Goal: Task Accomplishment & Management: Complete application form

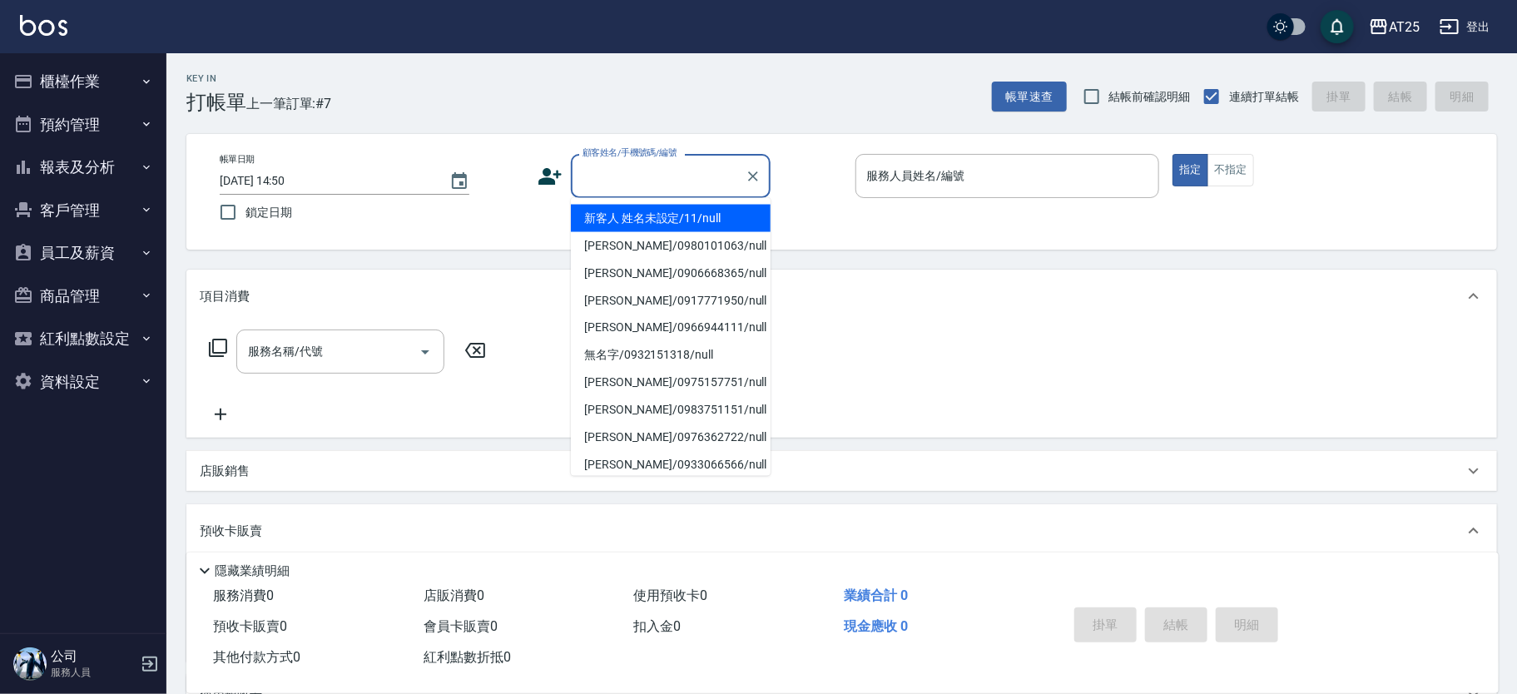
click at [618, 161] on div "顧客姓名/手機號碼/編號 顧客姓名/手機號碼/編號" at bounding box center [671, 176] width 200 height 44
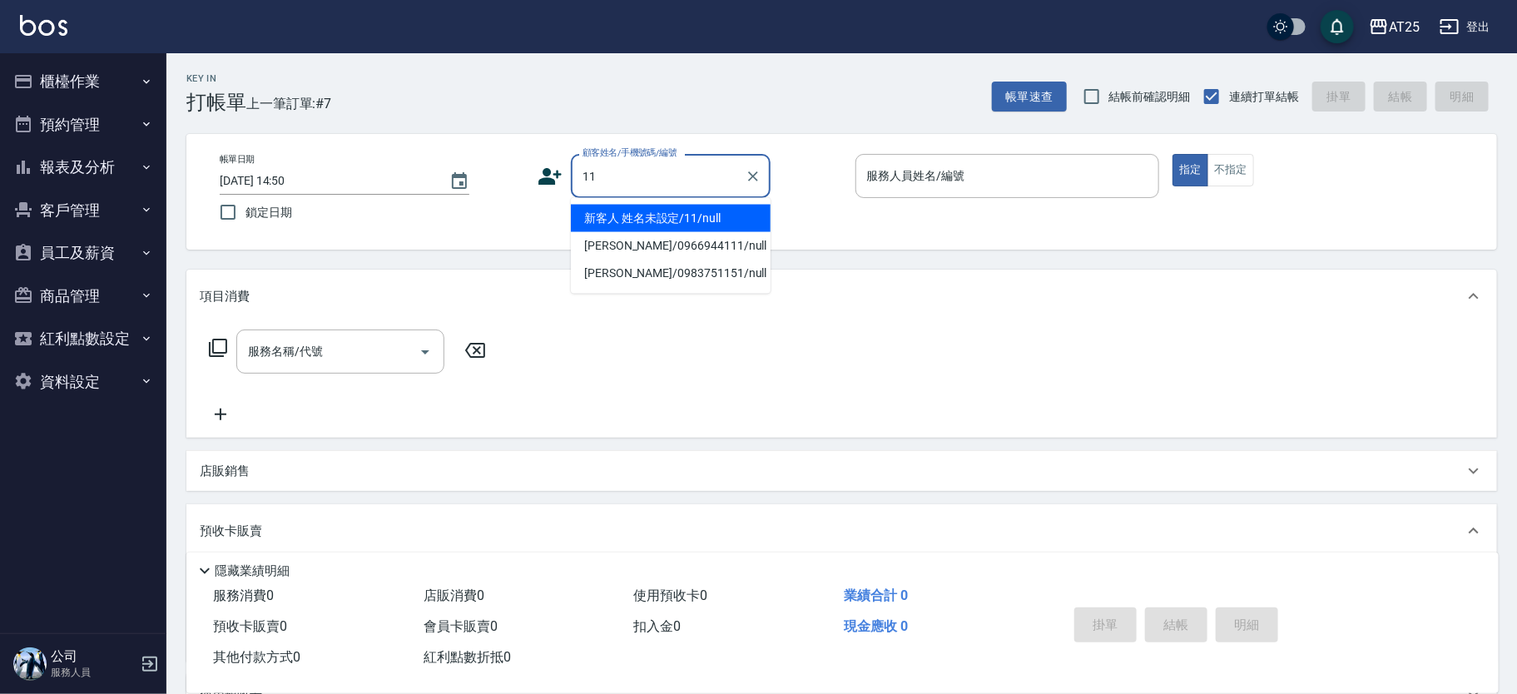
type input "新客人 姓名未設定/11/null"
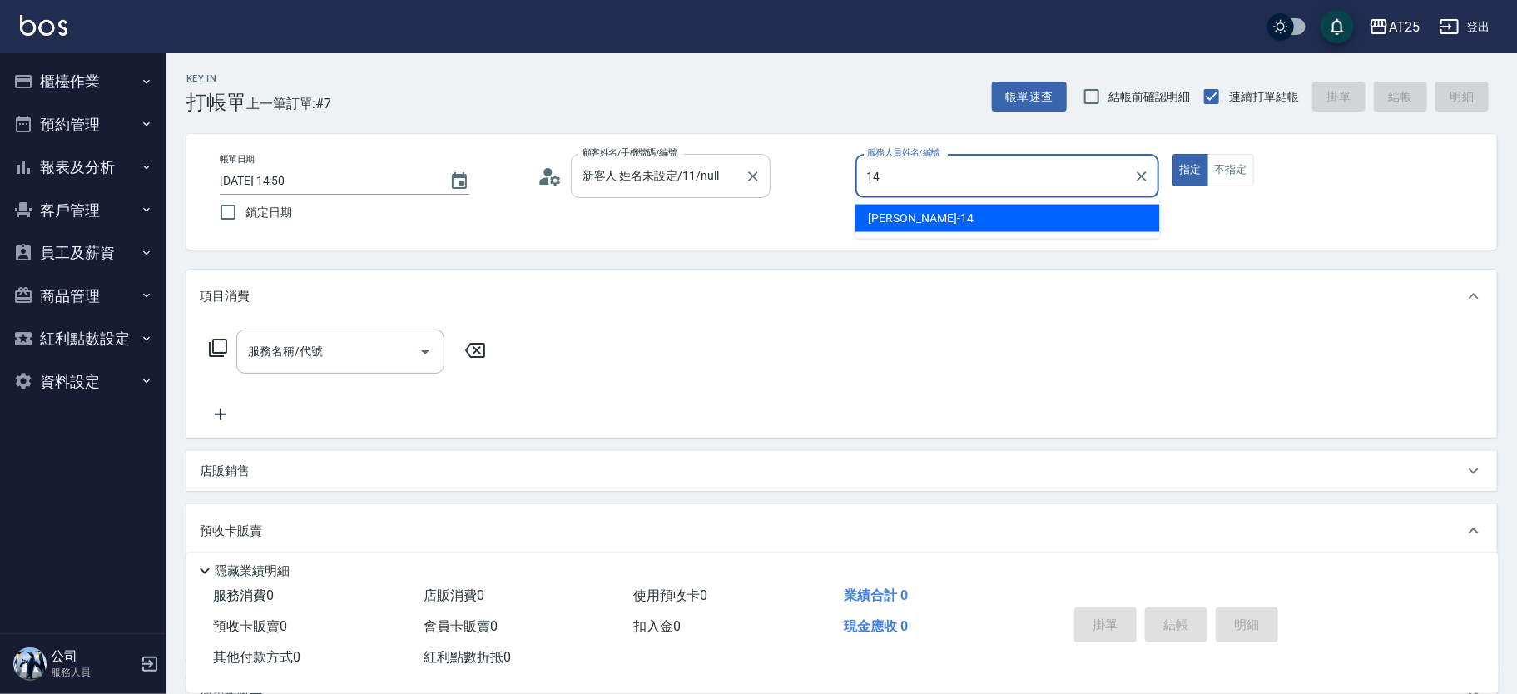
type input "Ken-14"
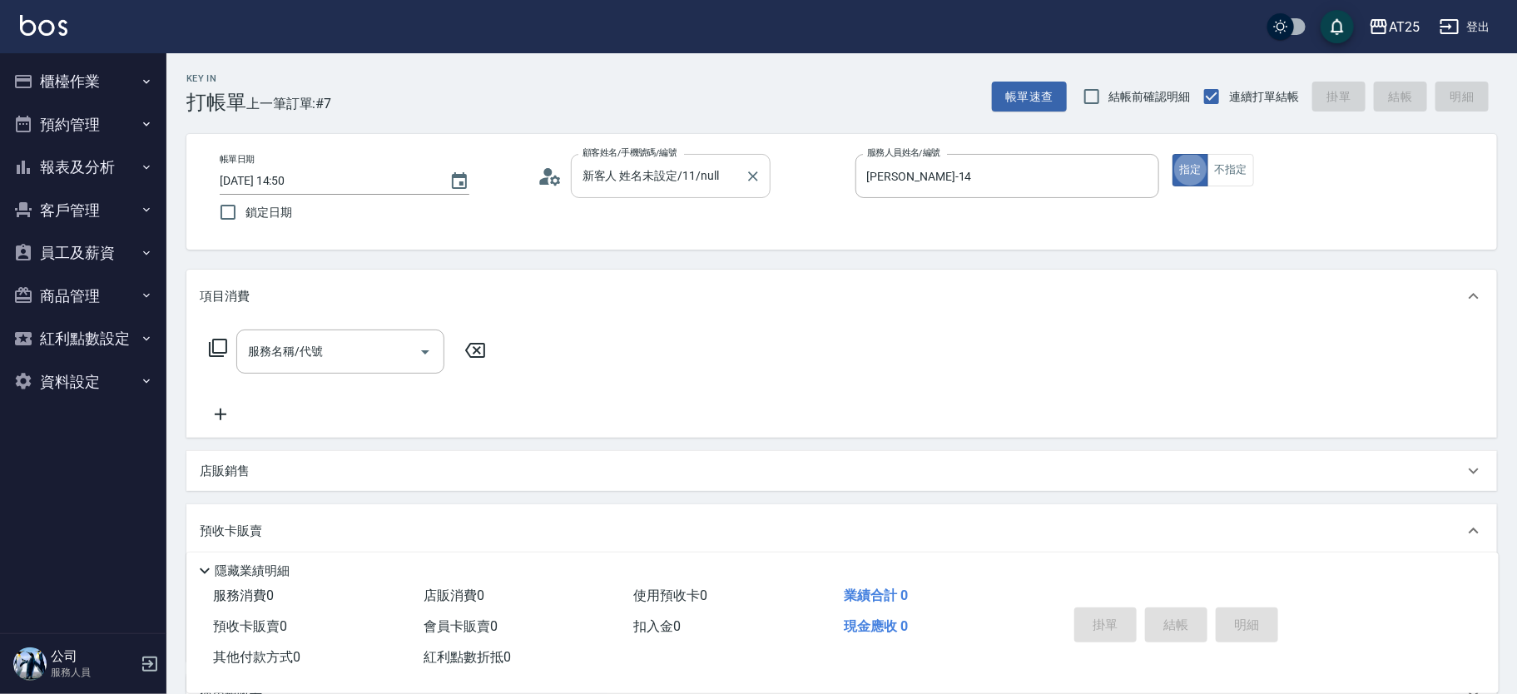
type button "true"
type input "3"
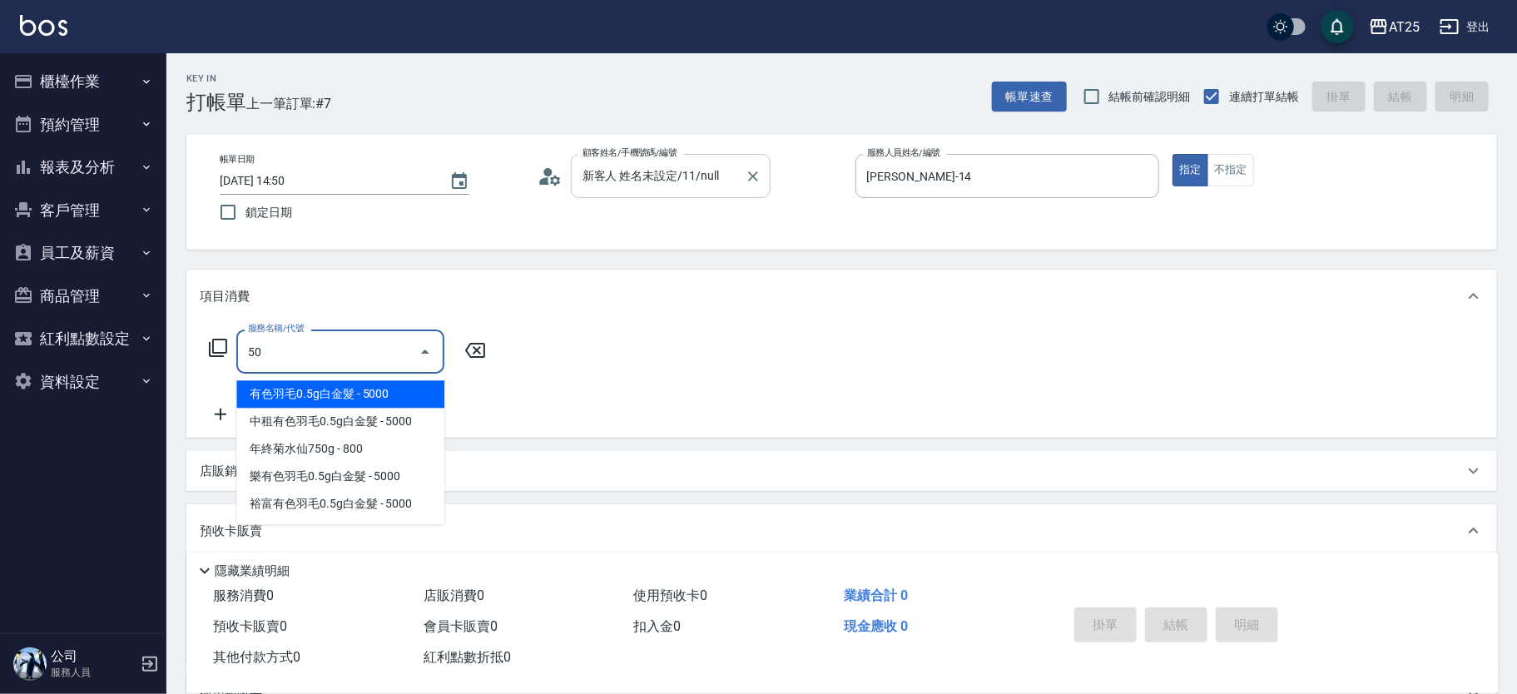
type input "501"
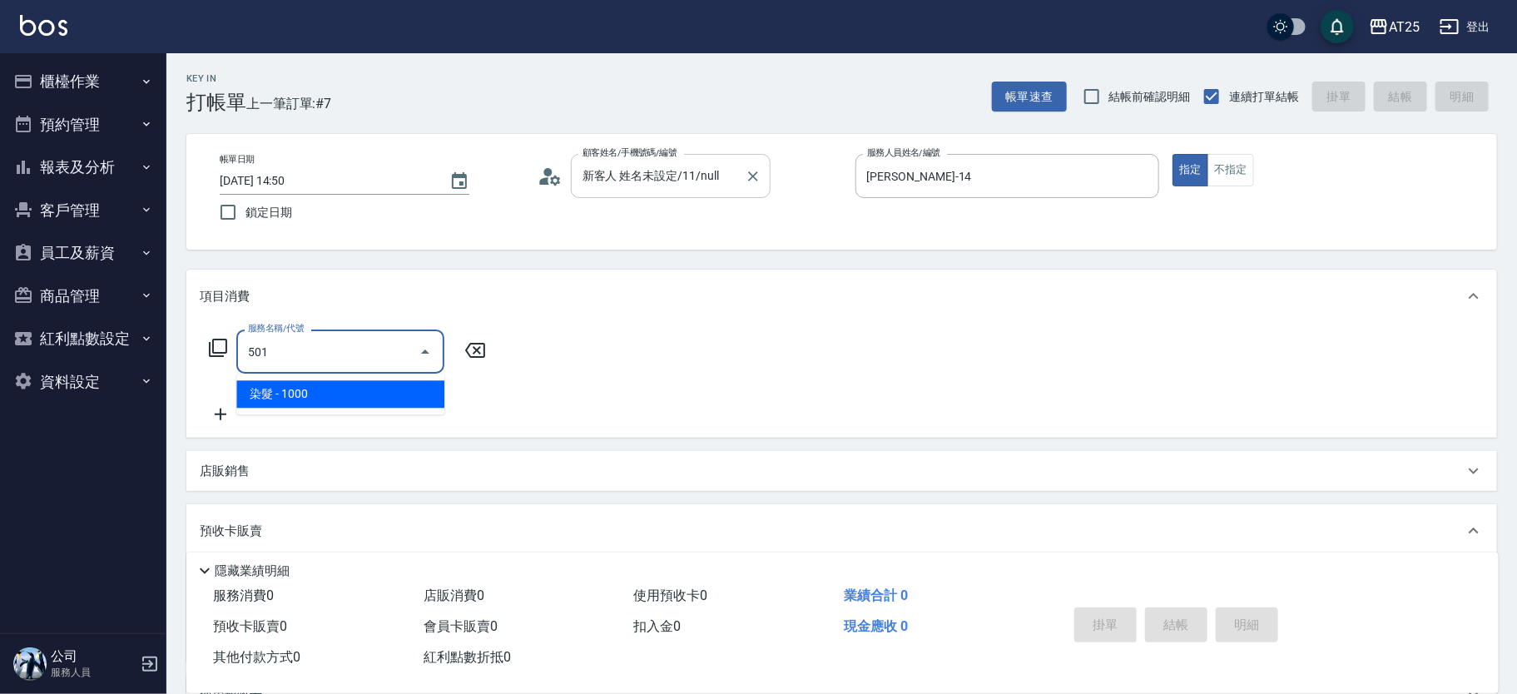
type input "100"
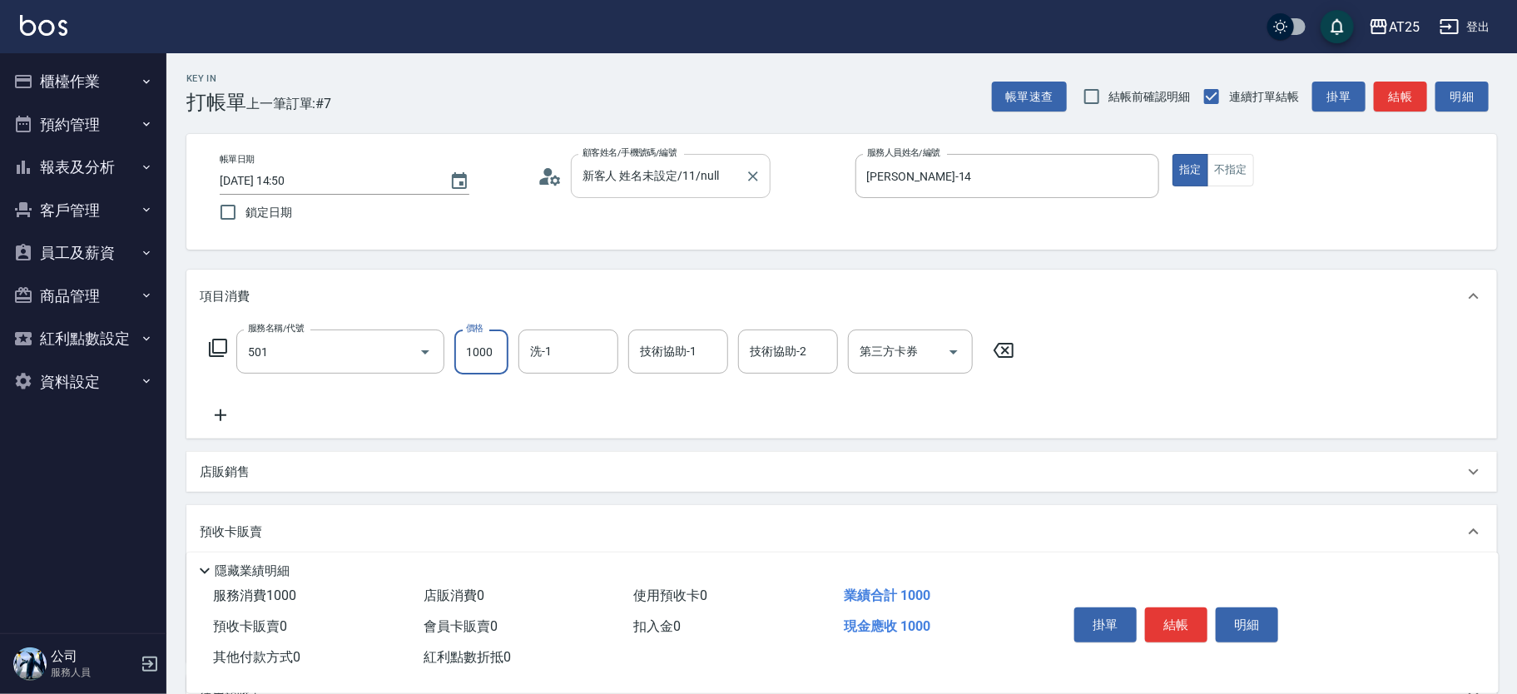
type input "染髮(501)"
type input "0"
type input "35"
type input "30"
type input "350"
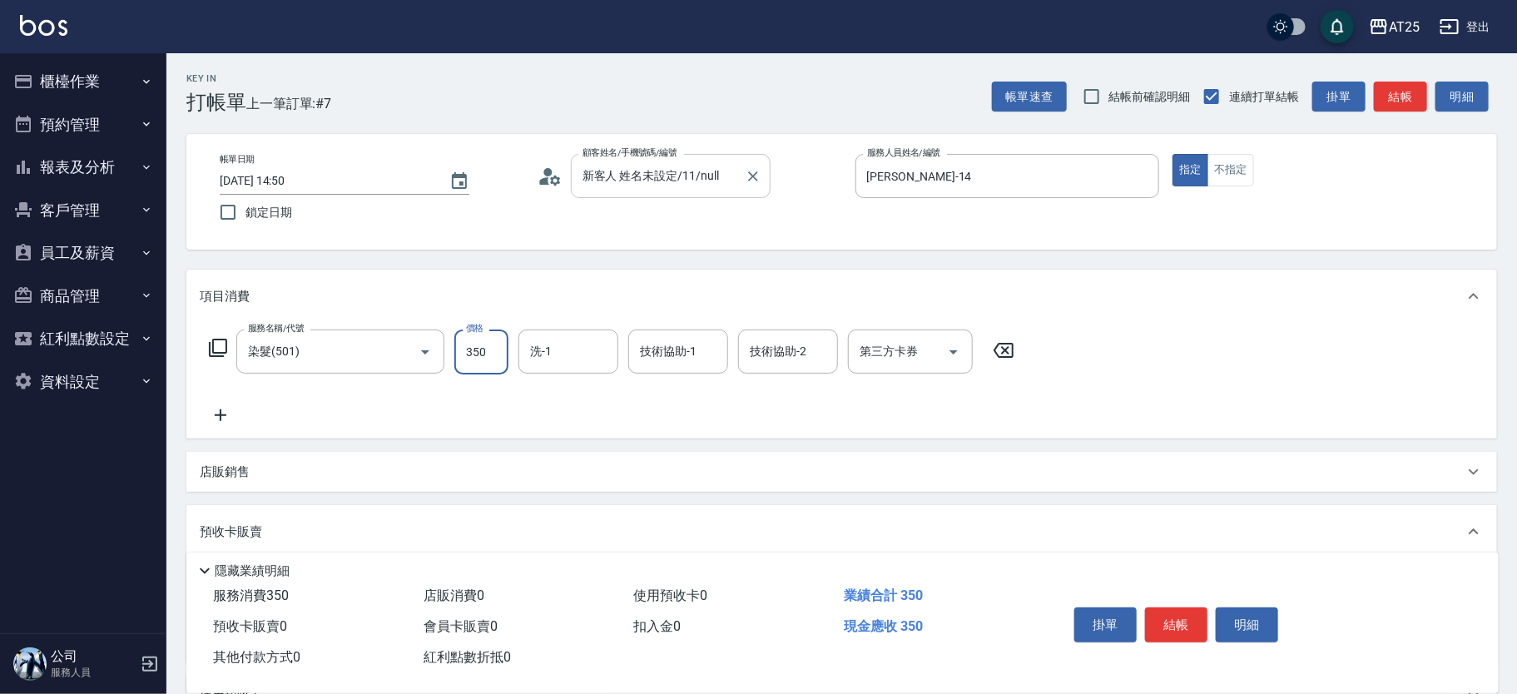
type input "350"
type input "3500"
type input "小宇-58"
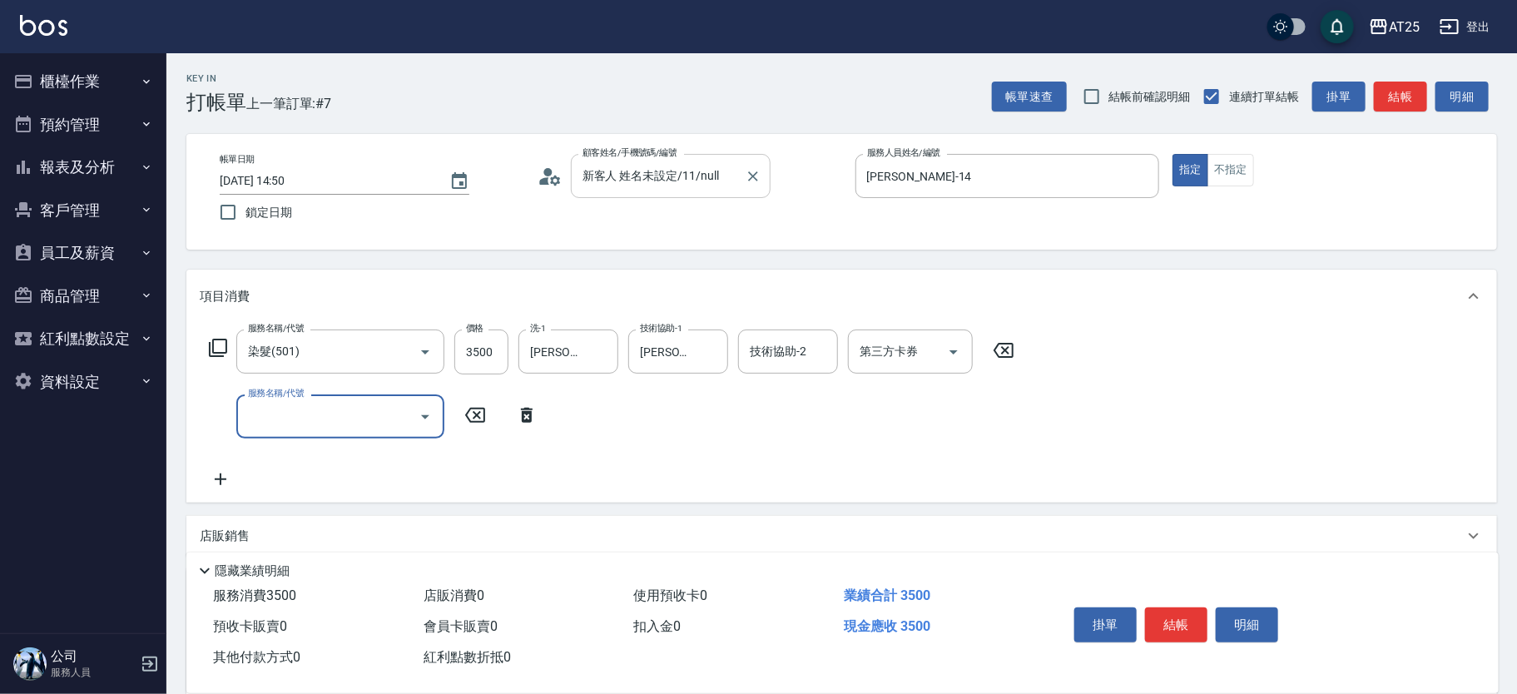
type input "q"
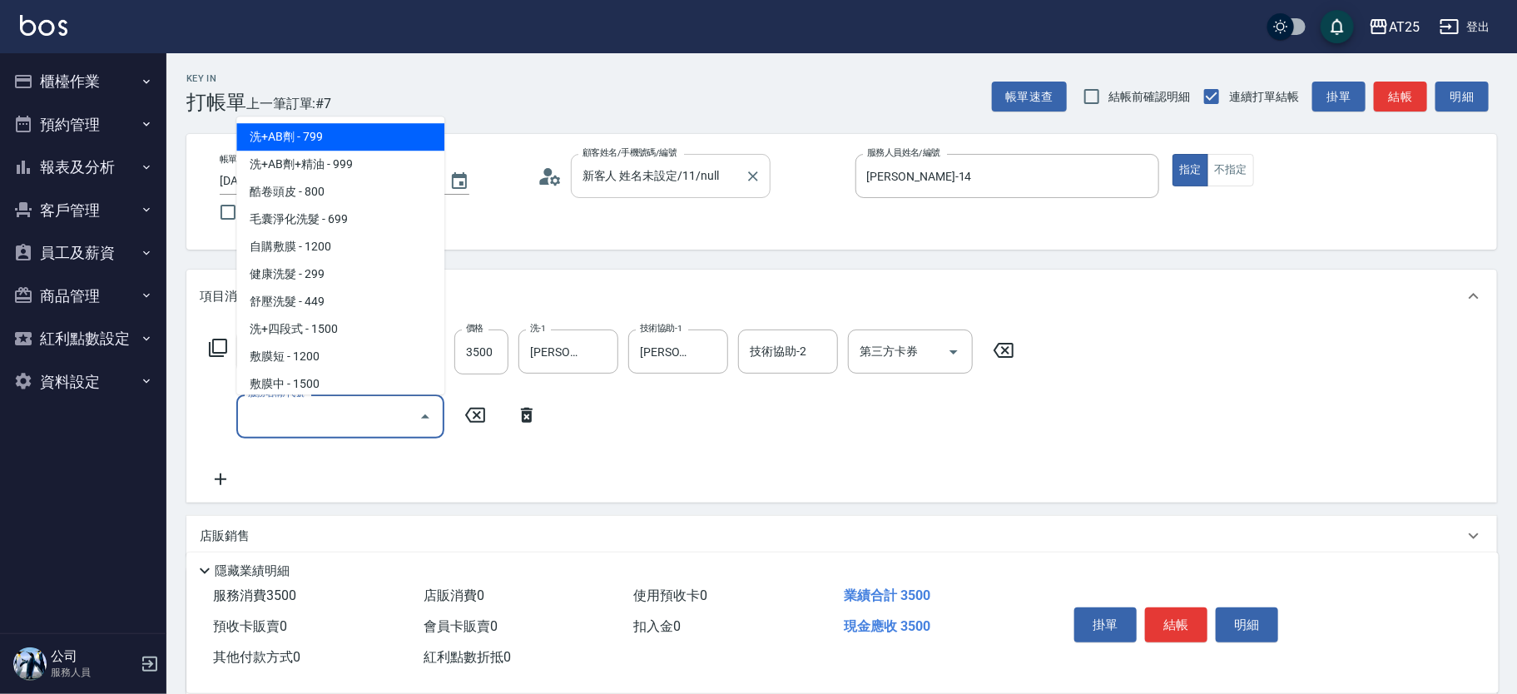
type input "q"
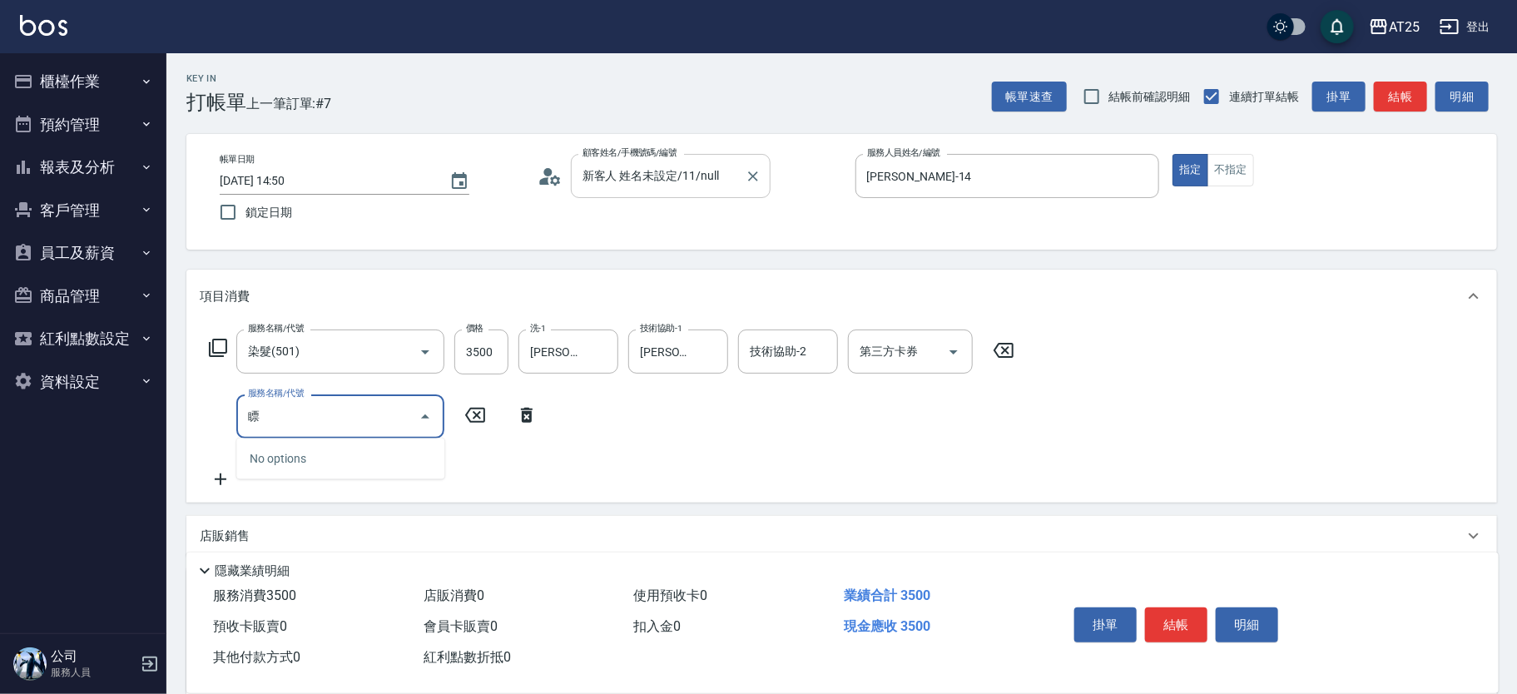
type input "漂"
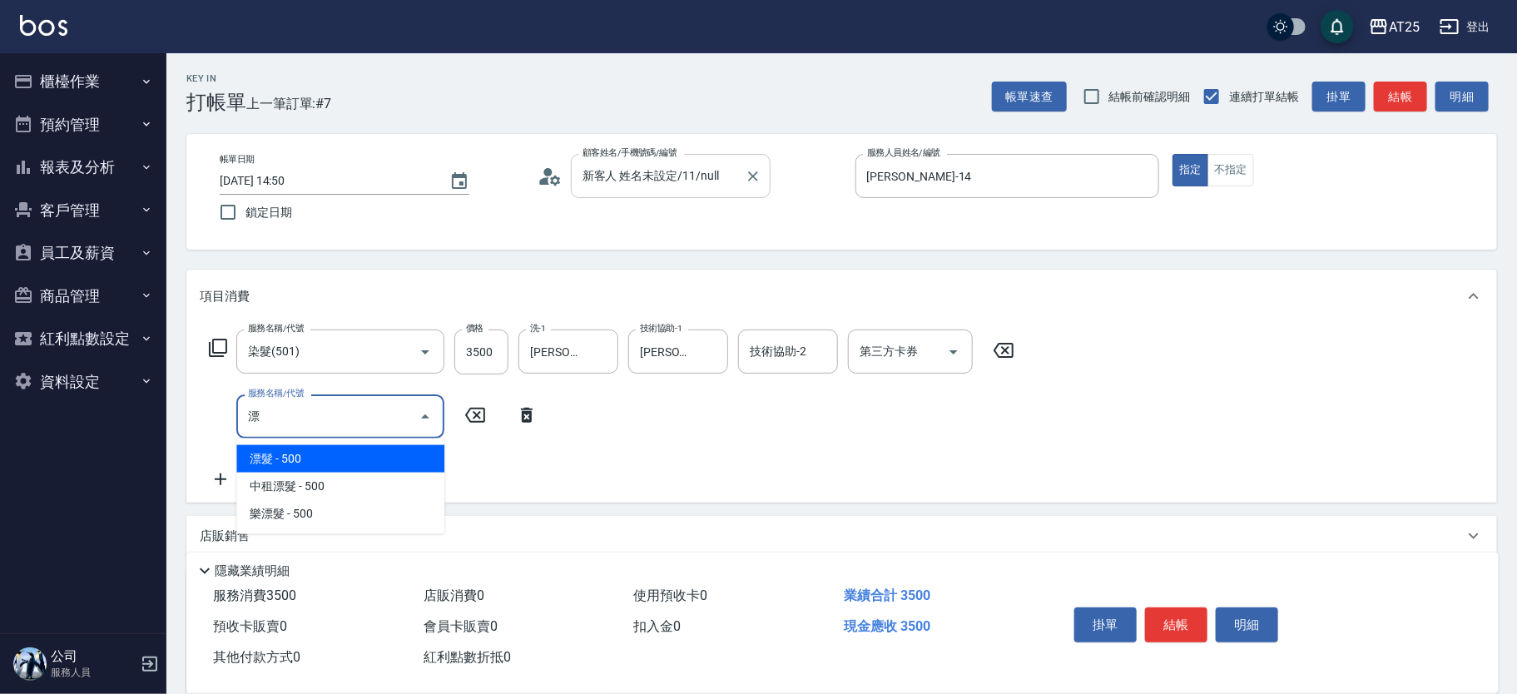
type input "400"
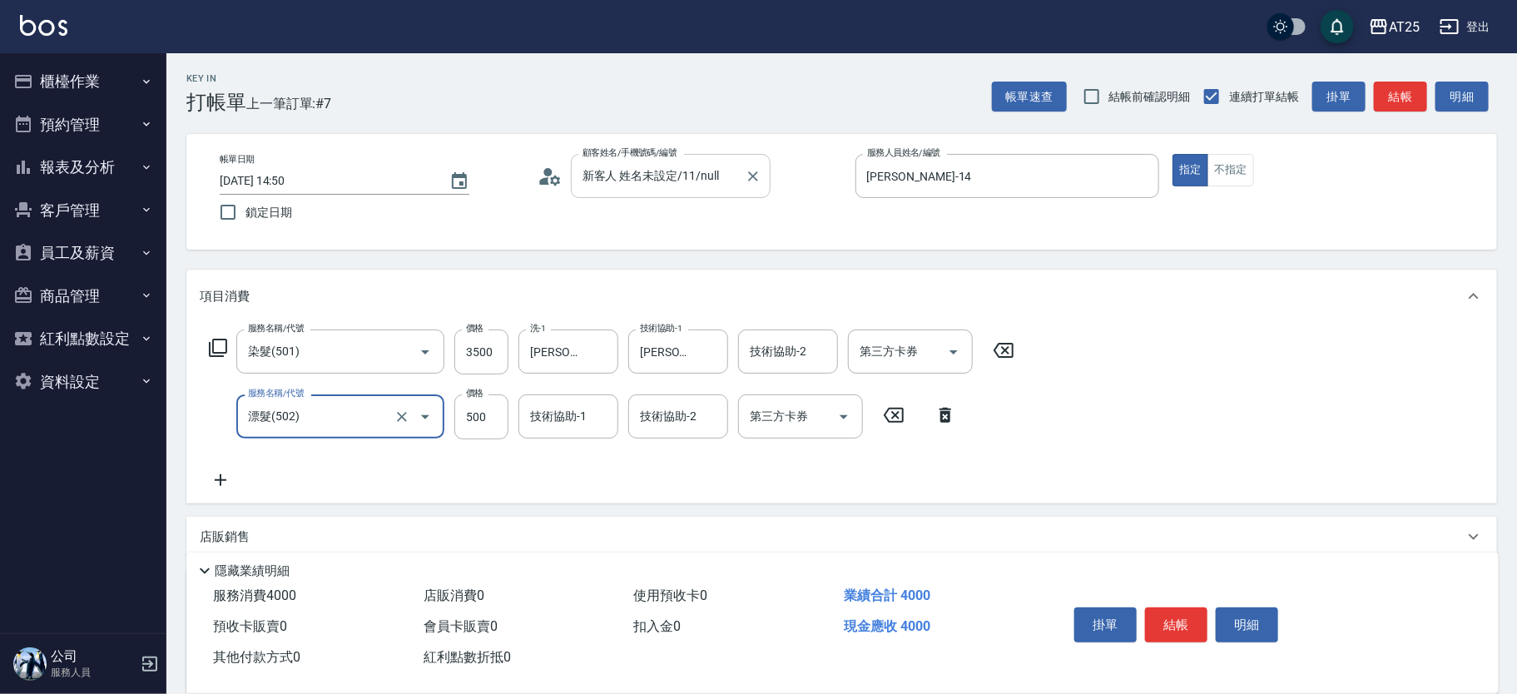
type input "漂髮(502)"
type input "350"
type input "0"
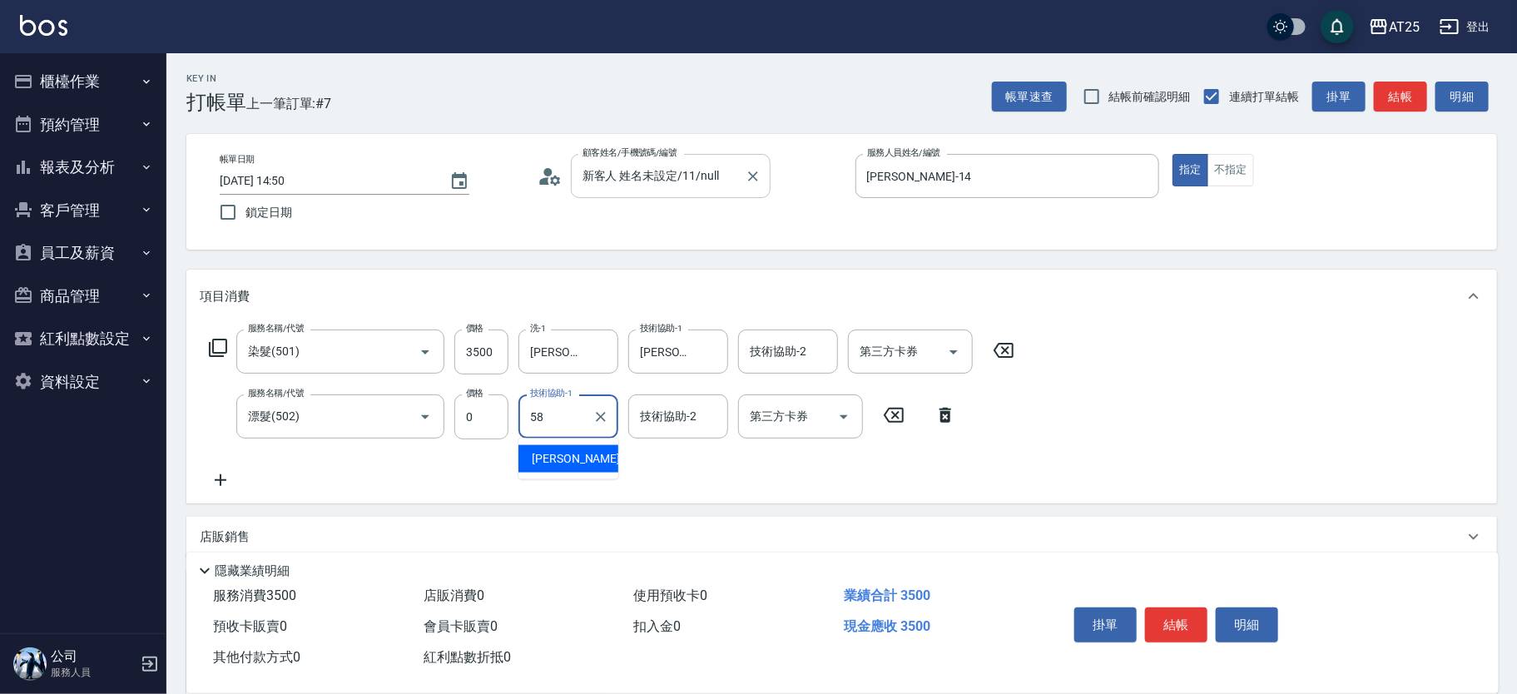
type input "小宇-58"
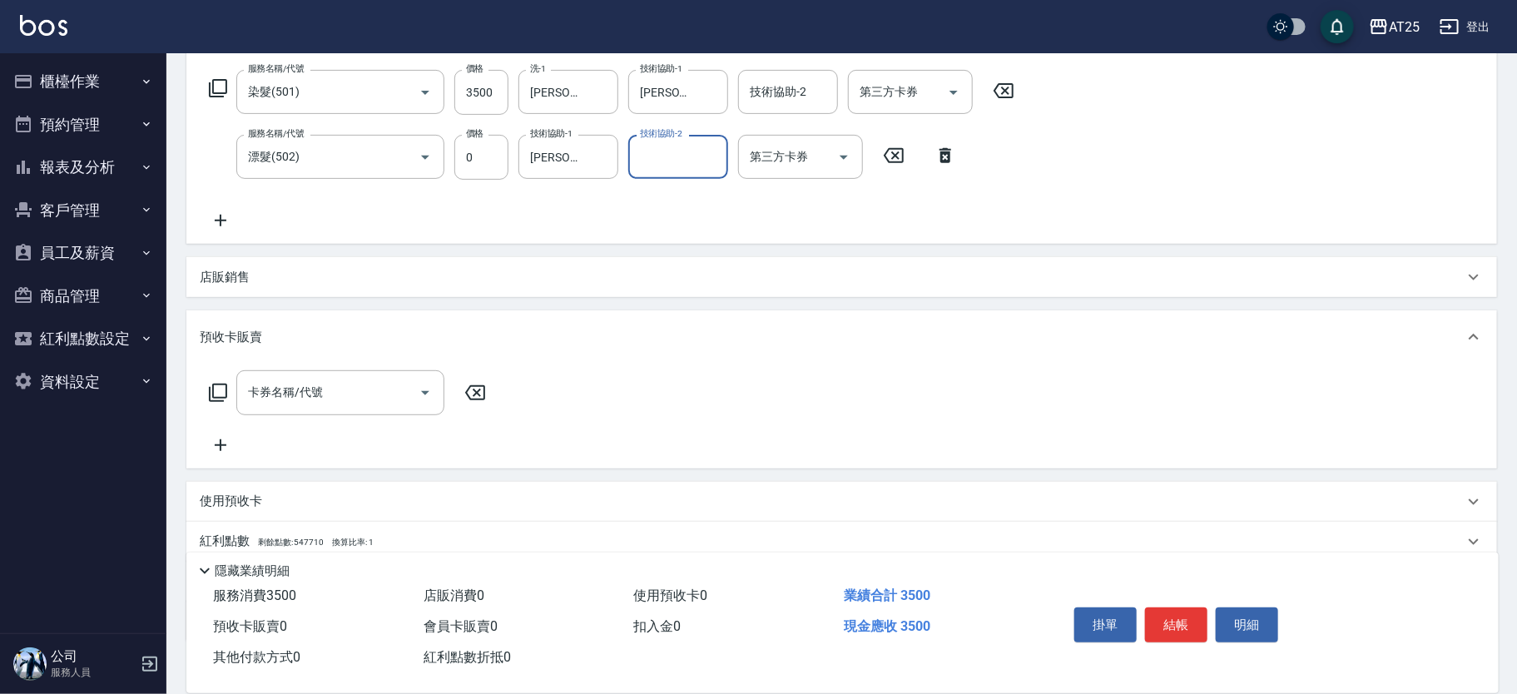
scroll to position [364, 0]
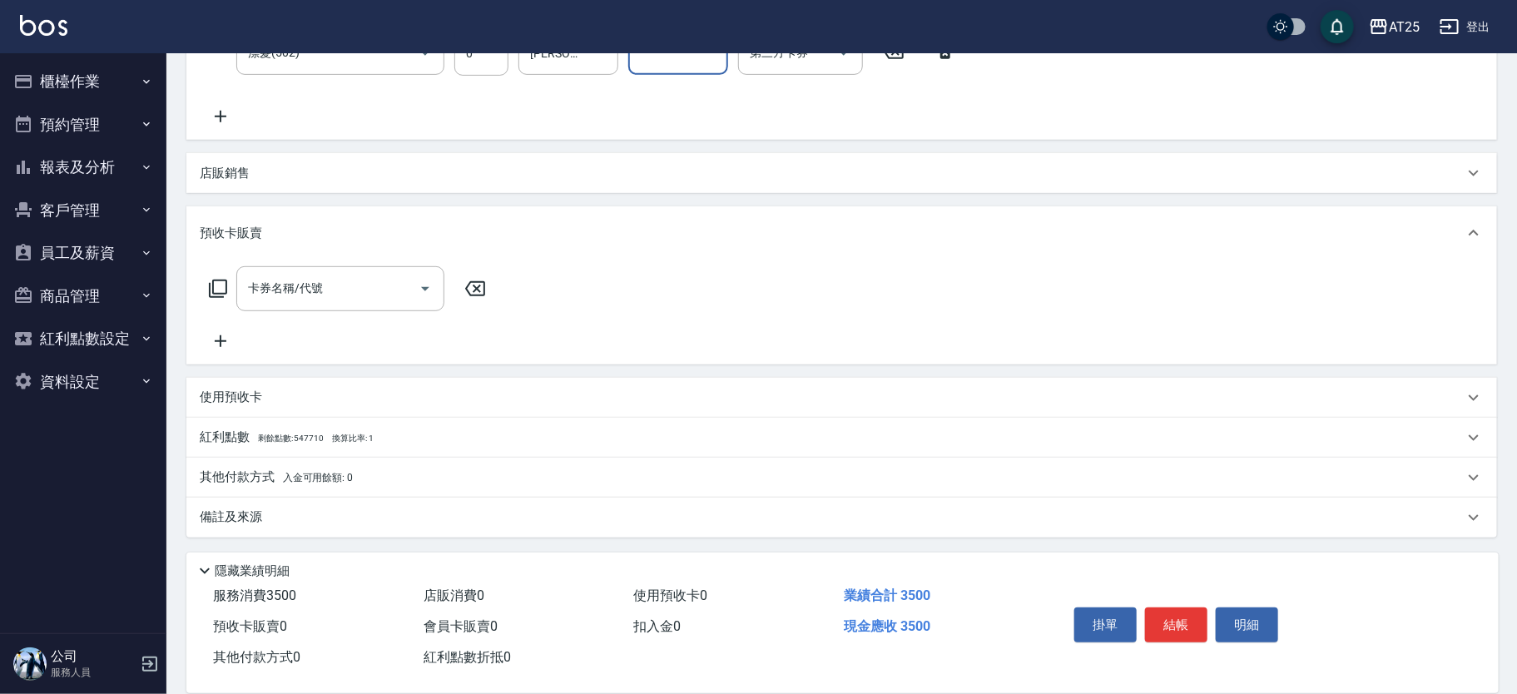
click at [258, 476] on p "其他付款方式 入金可用餘額: 0" at bounding box center [276, 478] width 153 height 18
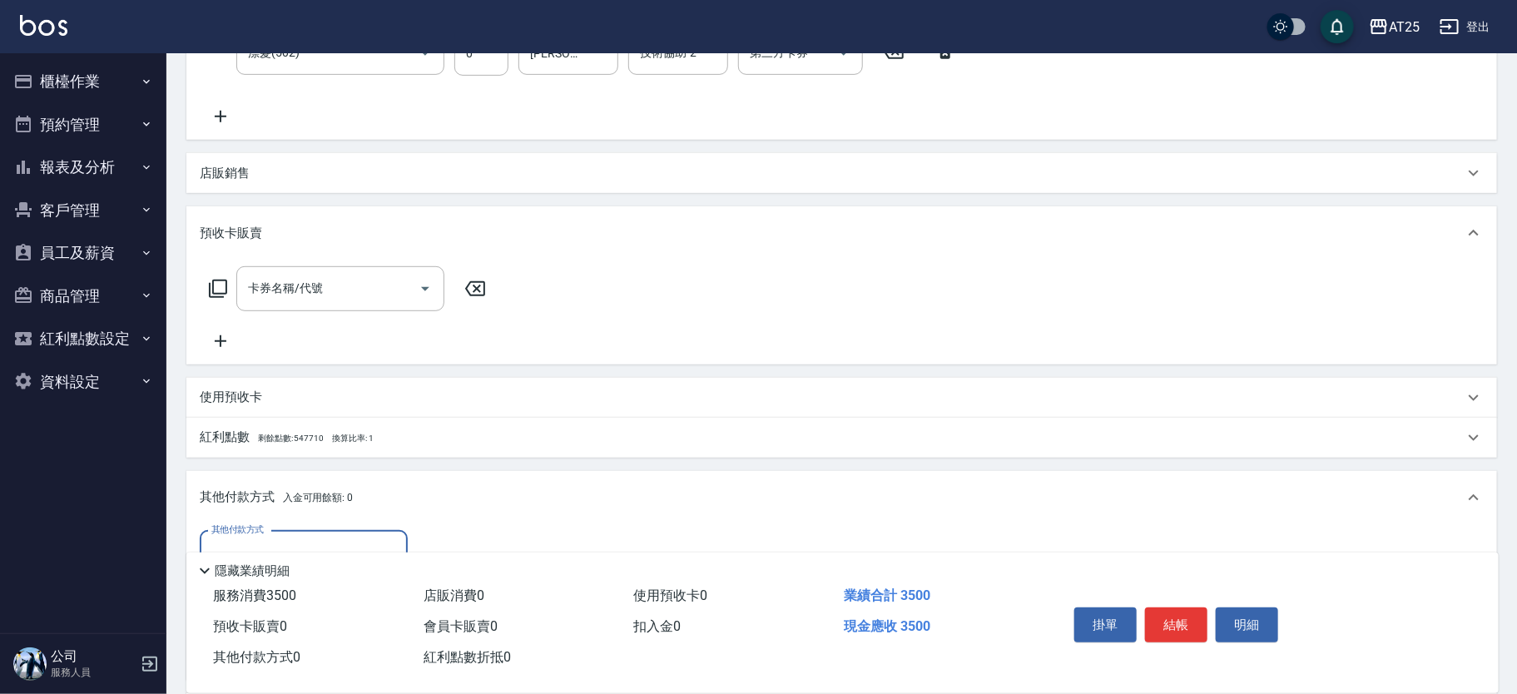
scroll to position [0, 0]
click at [325, 542] on input "其他付款方式" at bounding box center [303, 553] width 193 height 29
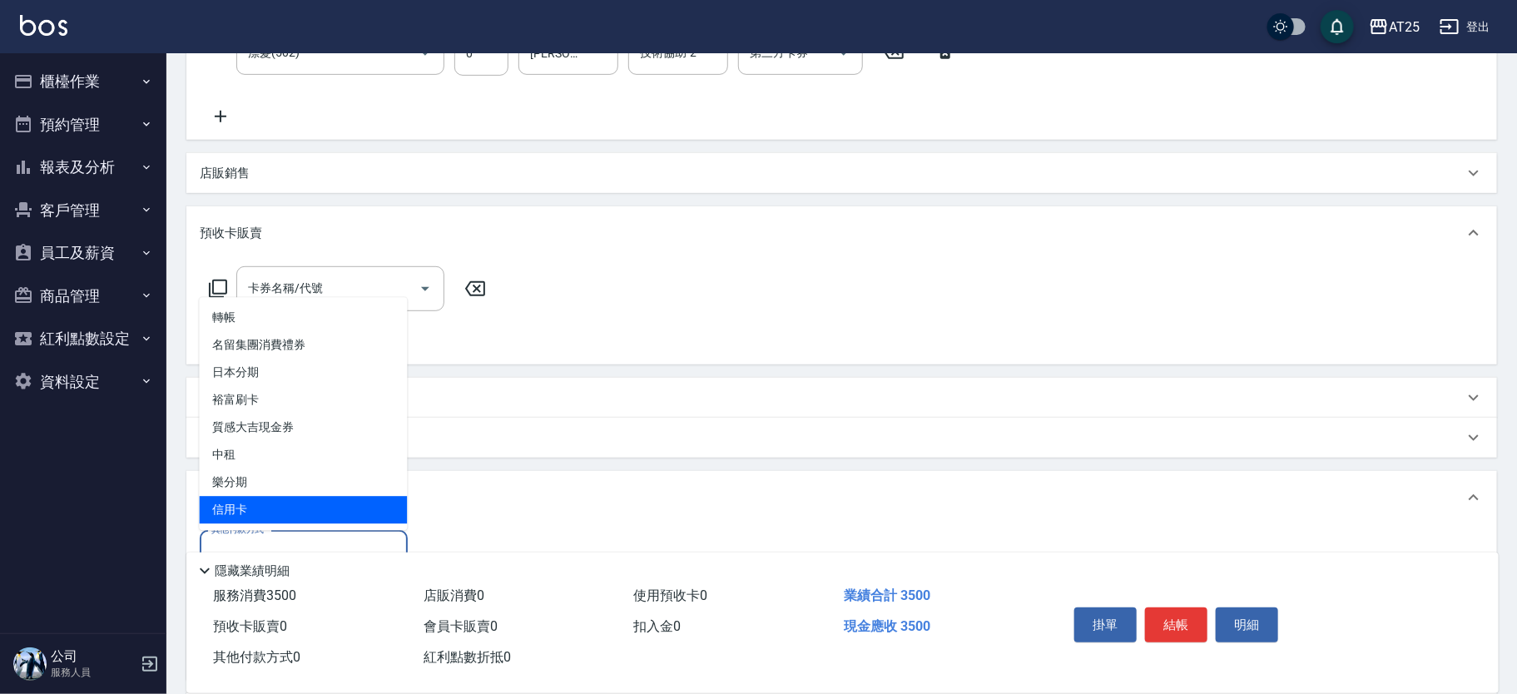
click at [309, 512] on span "信用卡" at bounding box center [304, 509] width 208 height 27
type input "信用卡"
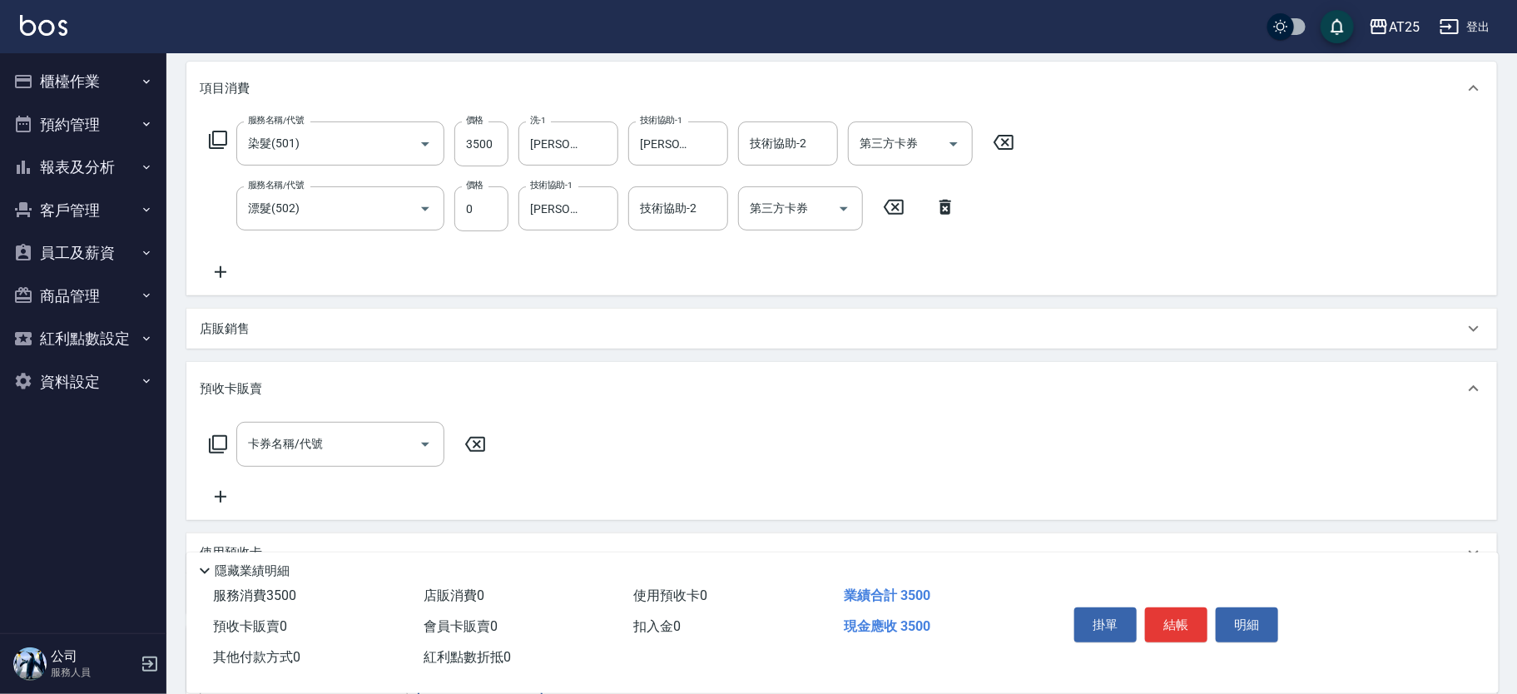
scroll to position [176, 0]
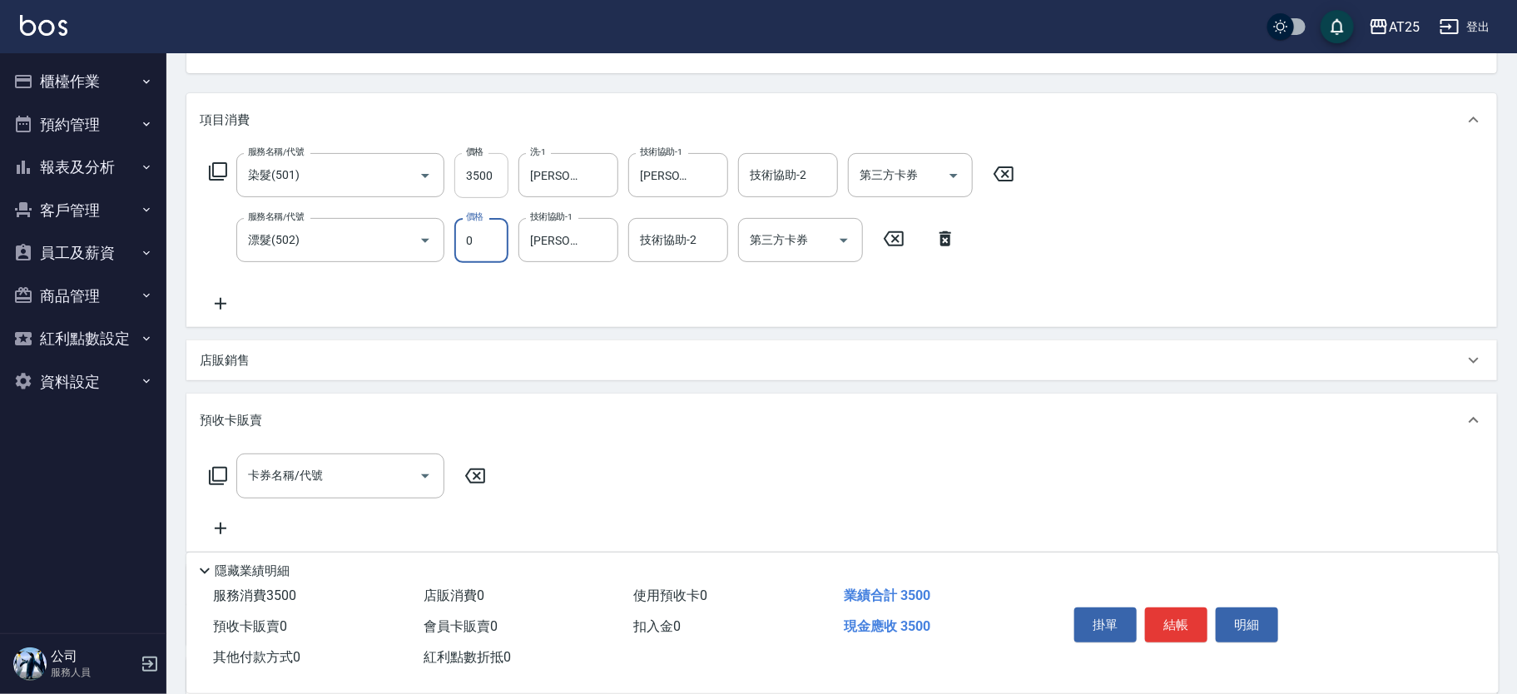
click at [481, 182] on input "3500" at bounding box center [481, 175] width 54 height 45
click at [477, 182] on input "3500" at bounding box center [481, 175] width 54 height 45
type input "0"
type input "34"
type input "30"
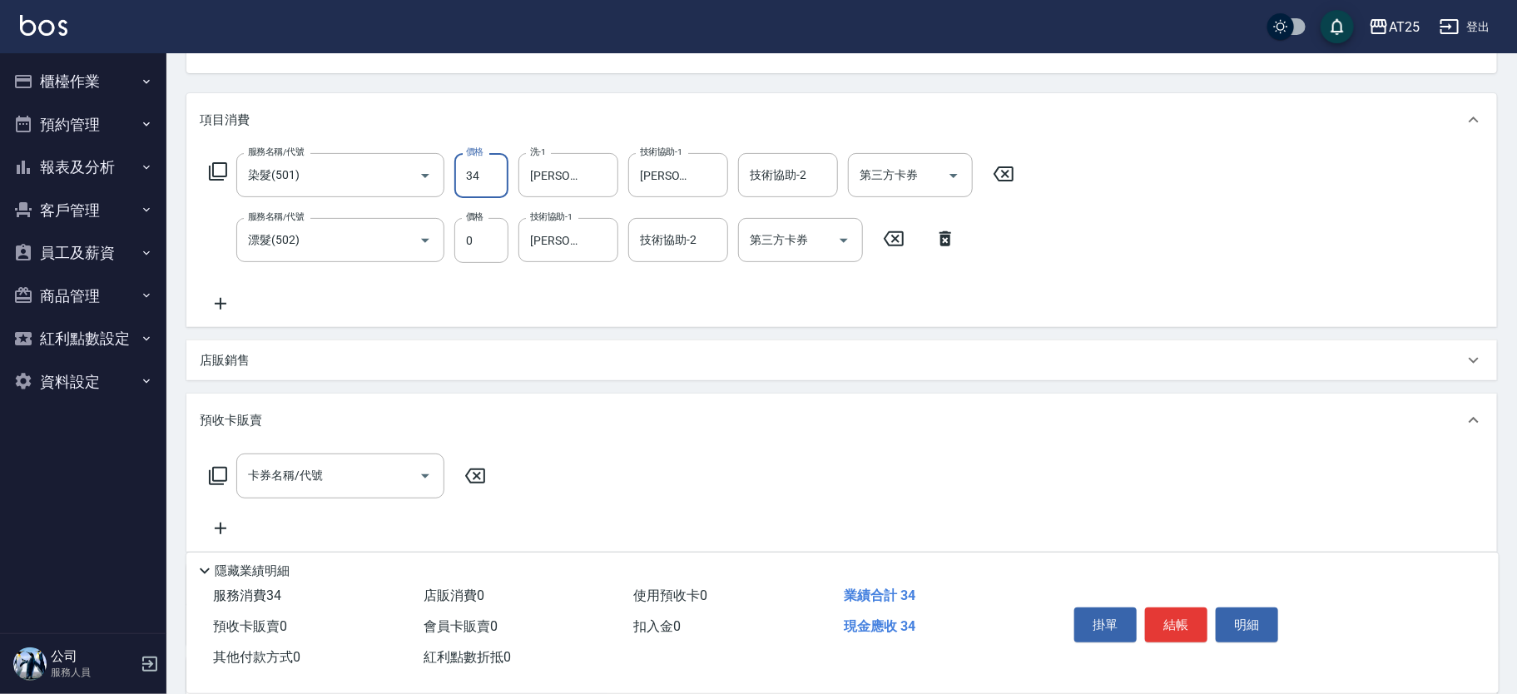
type input "343"
type input "340"
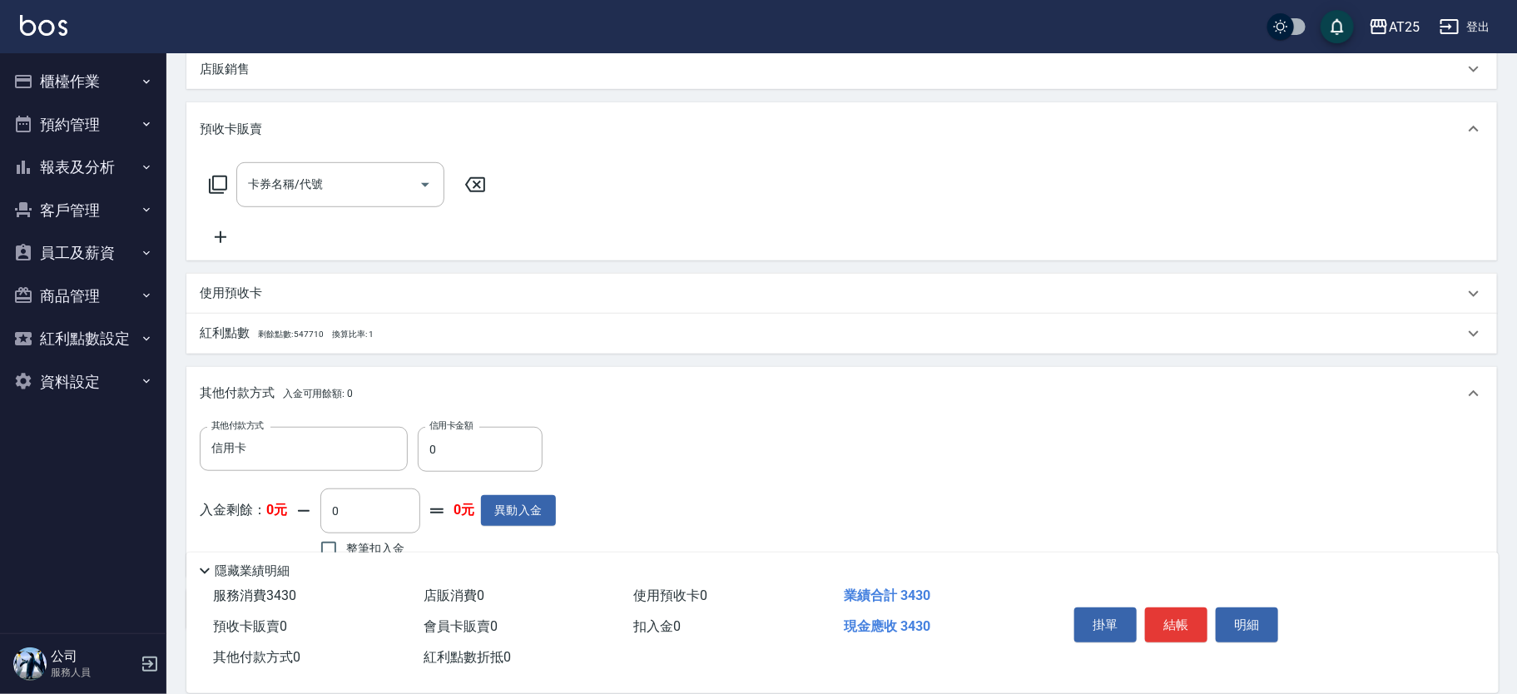
scroll to position [560, 0]
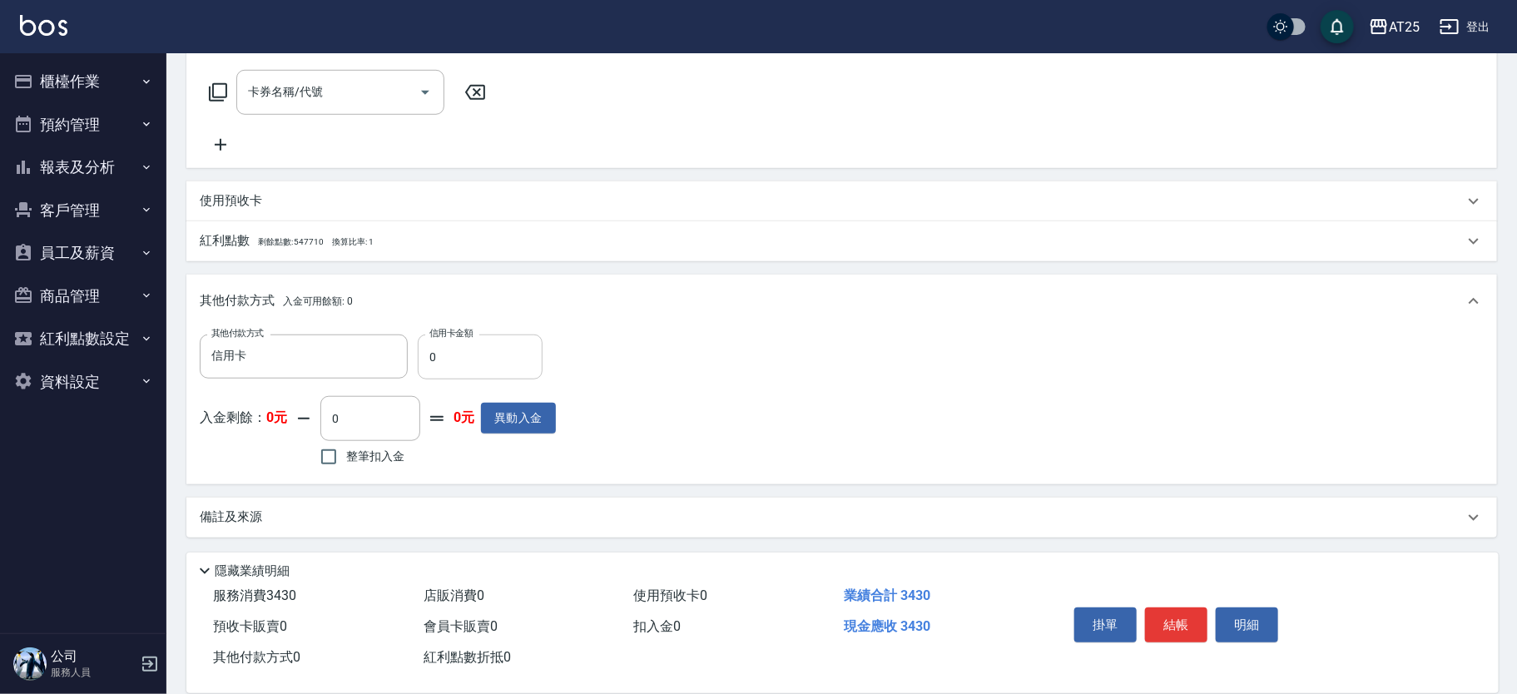
type input "3430"
click at [486, 338] on input "0" at bounding box center [480, 357] width 125 height 45
type input "33"
type input "340"
type input "3"
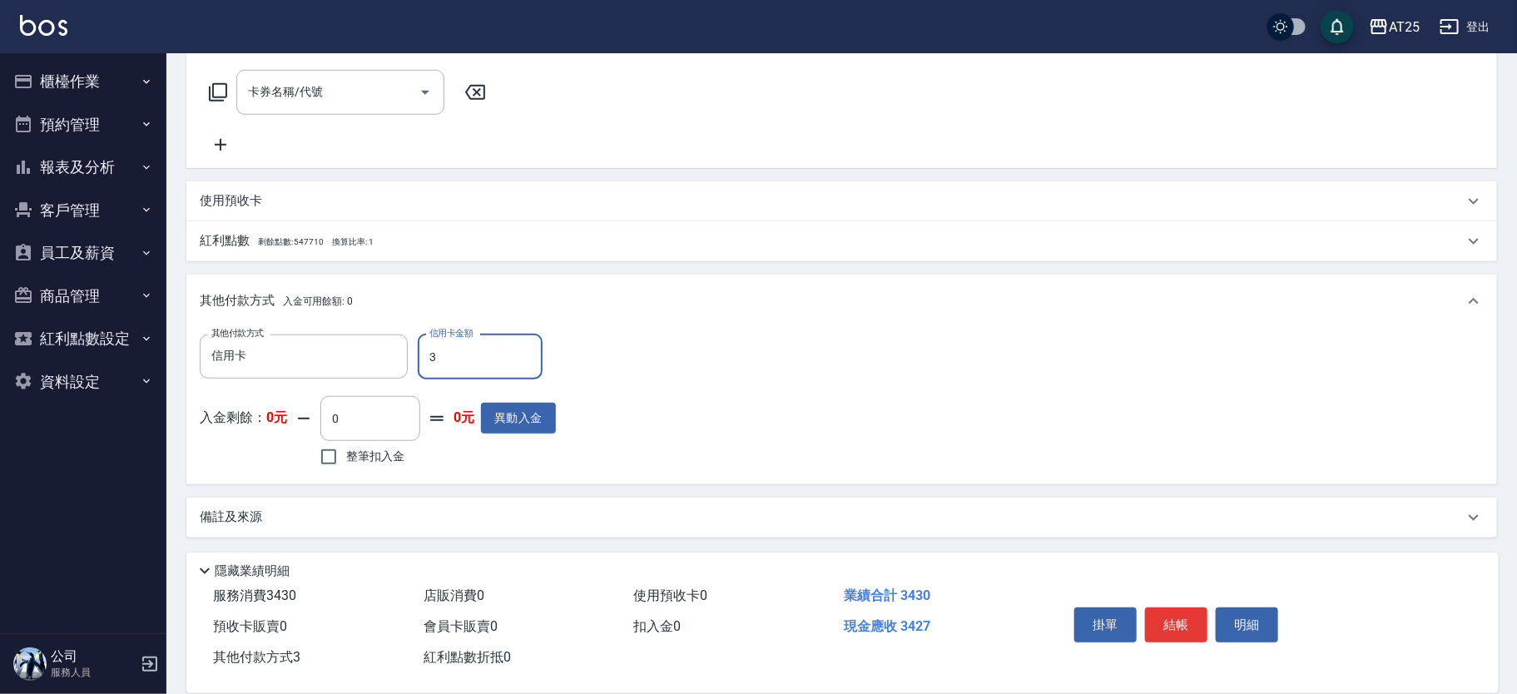
type input "330"
type input "34"
type input "300"
type input "343"
type input "0"
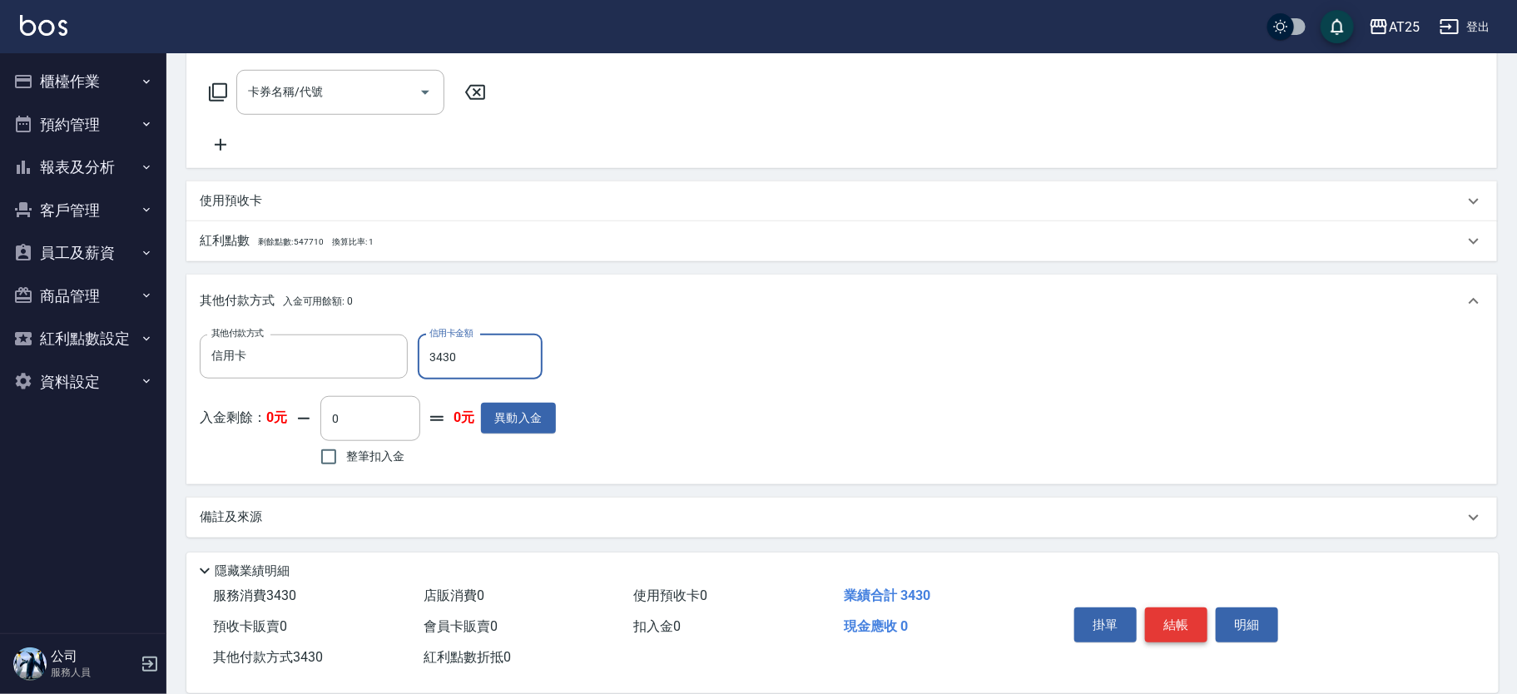
type input "3430"
click at [1179, 615] on button "結帳" at bounding box center [1176, 625] width 62 height 35
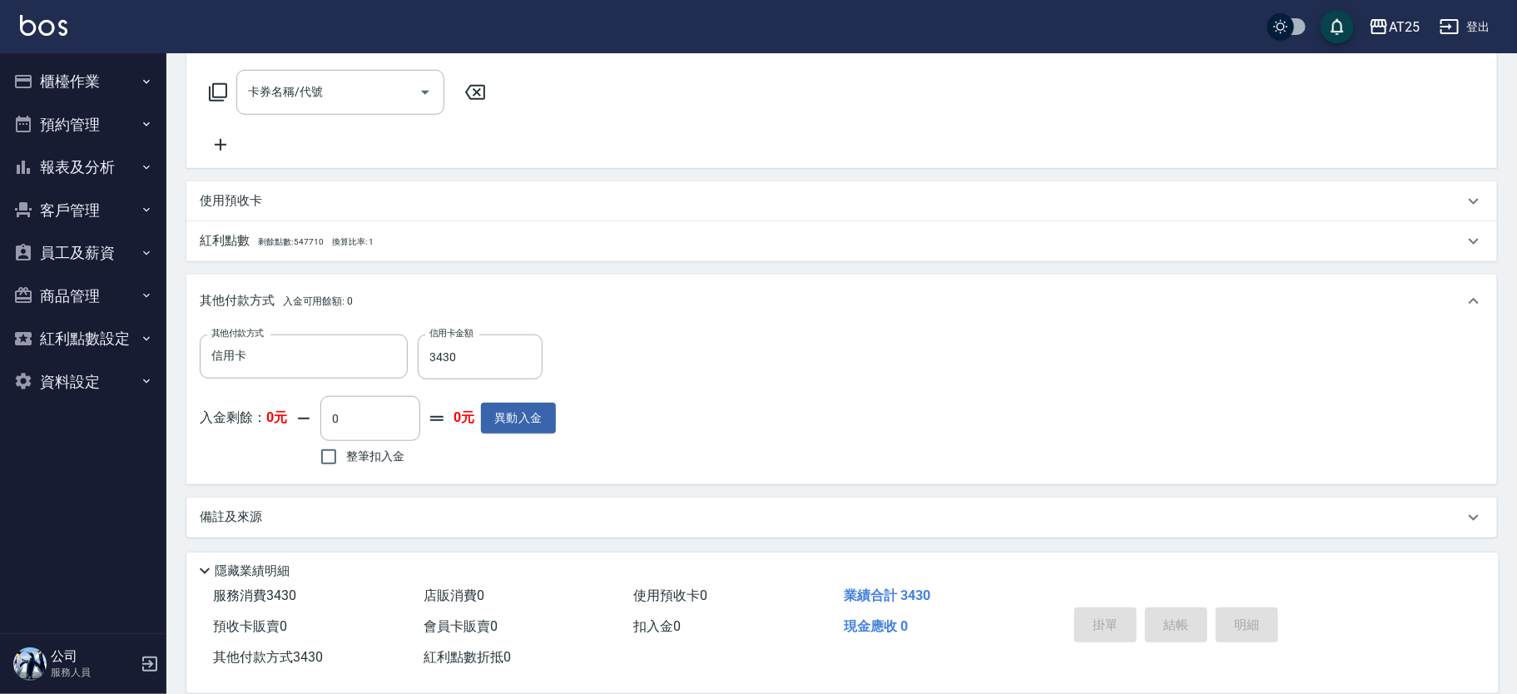
type input "[DATE] 16:17"
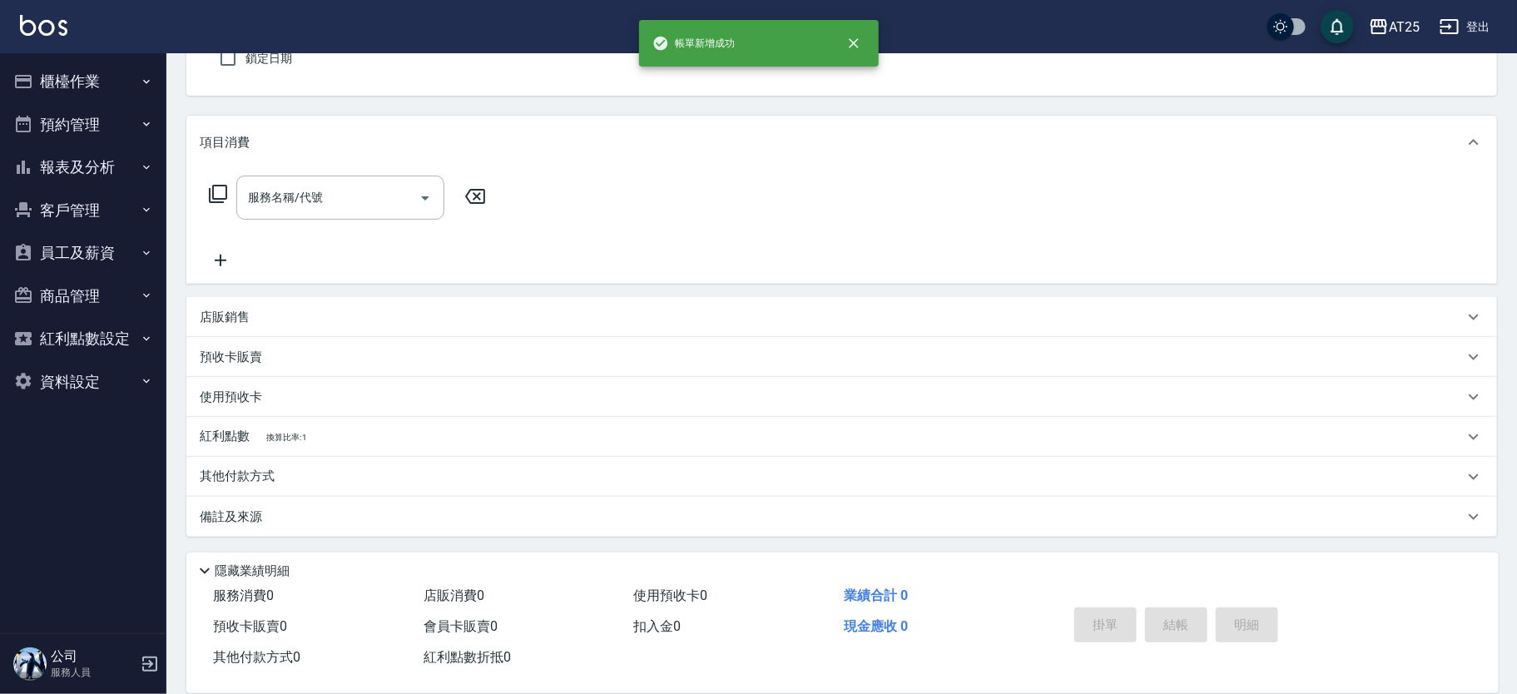
scroll to position [0, 0]
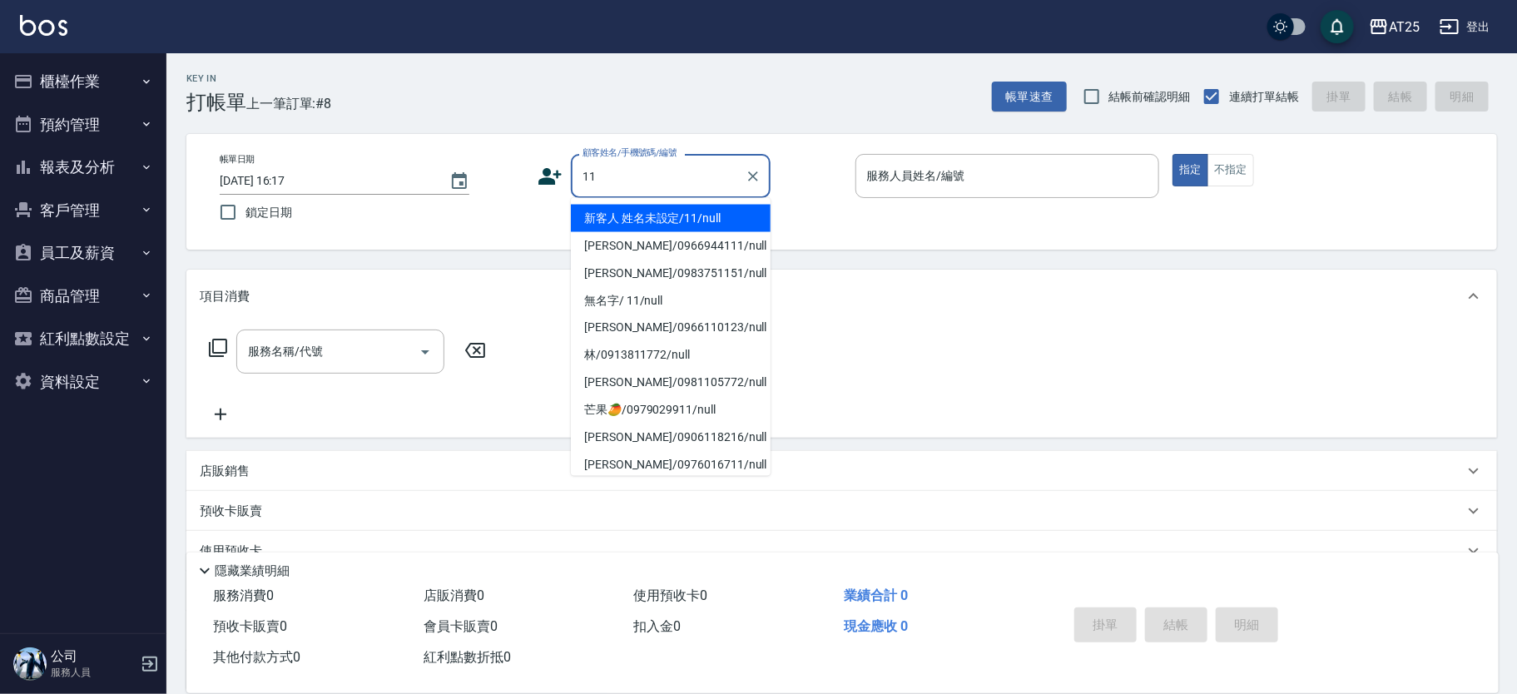
type input "新客人 姓名未設定/11/null"
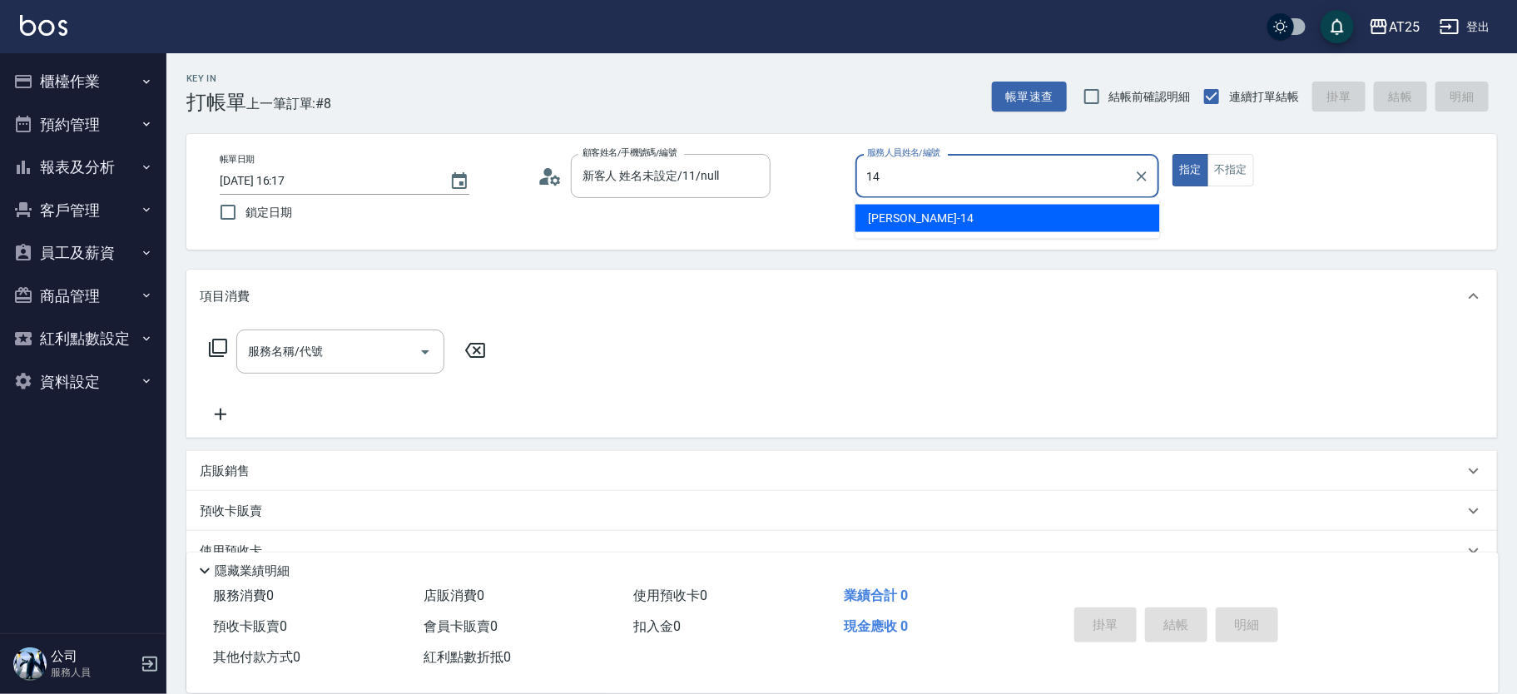
type input "Ken-14"
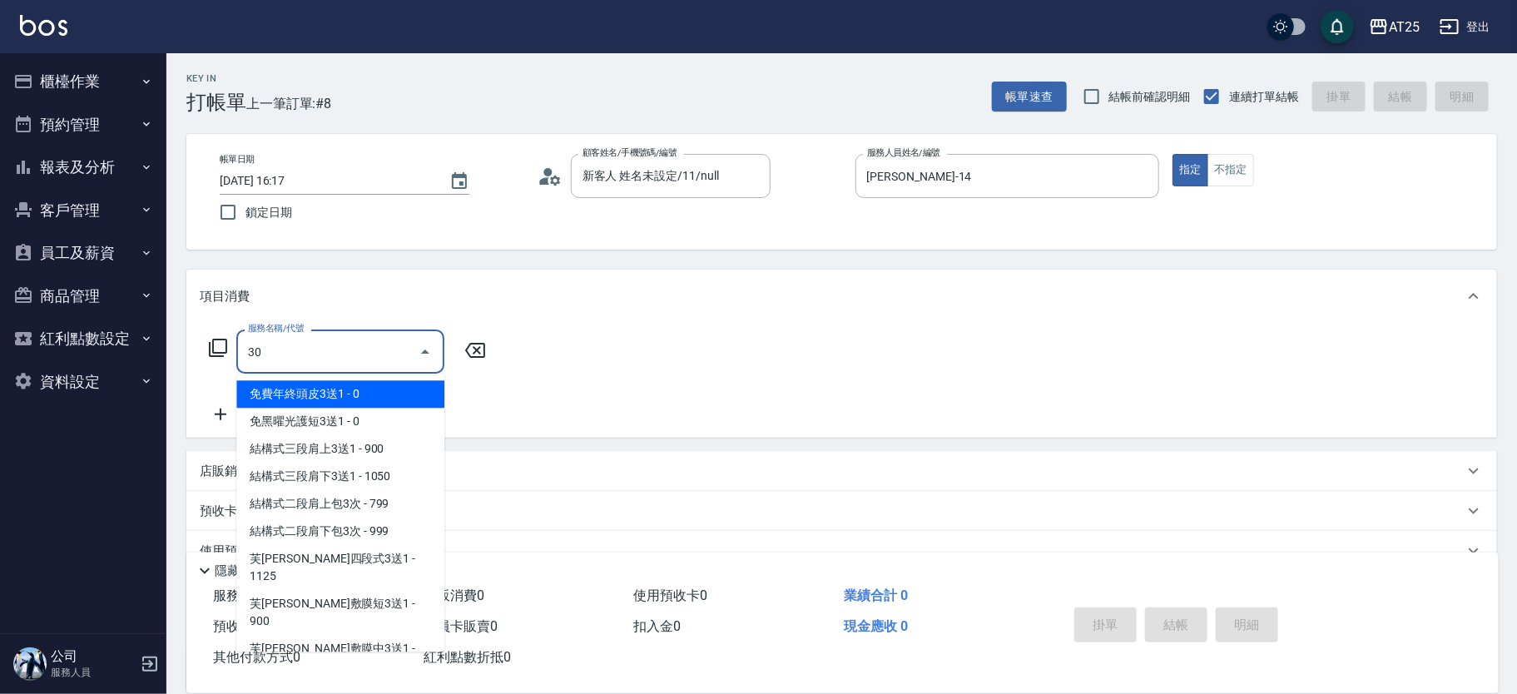
type input "301"
type input "150"
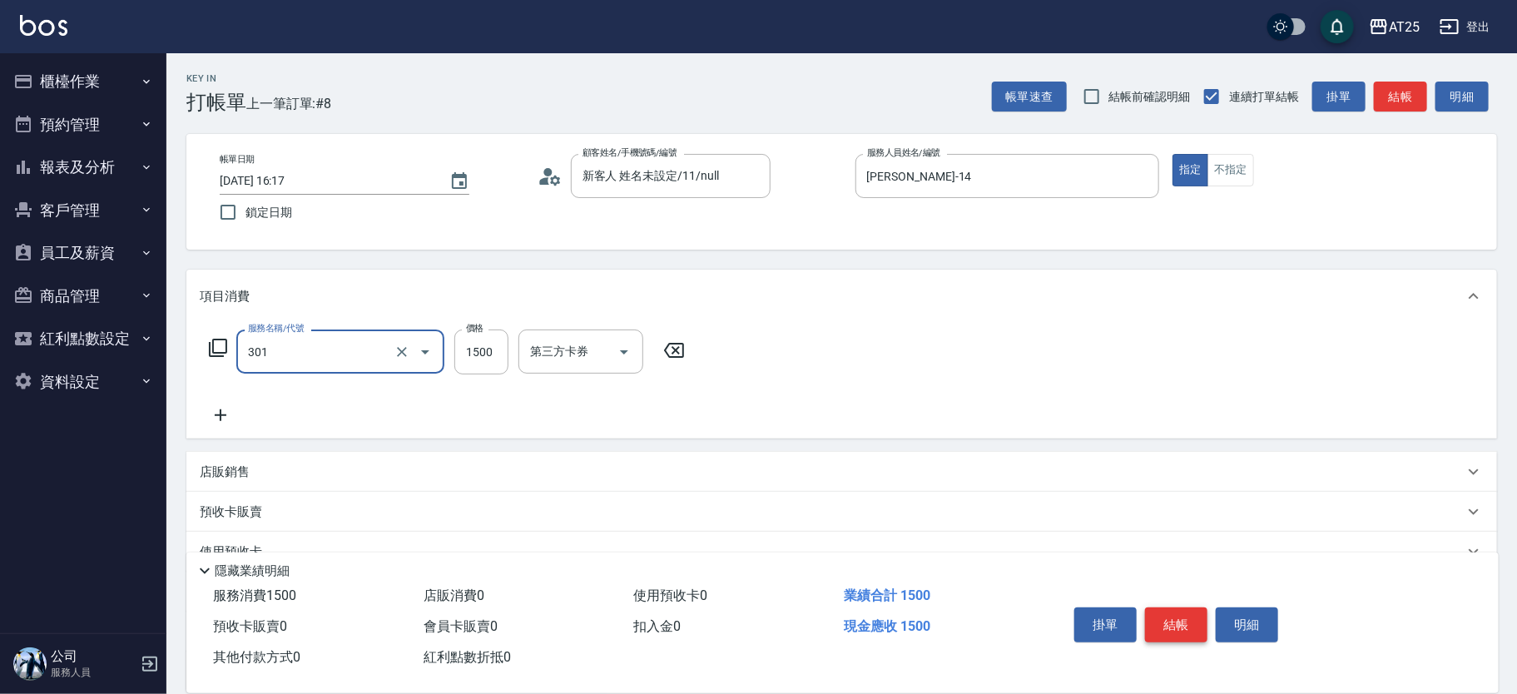
type input "燙髮(301)"
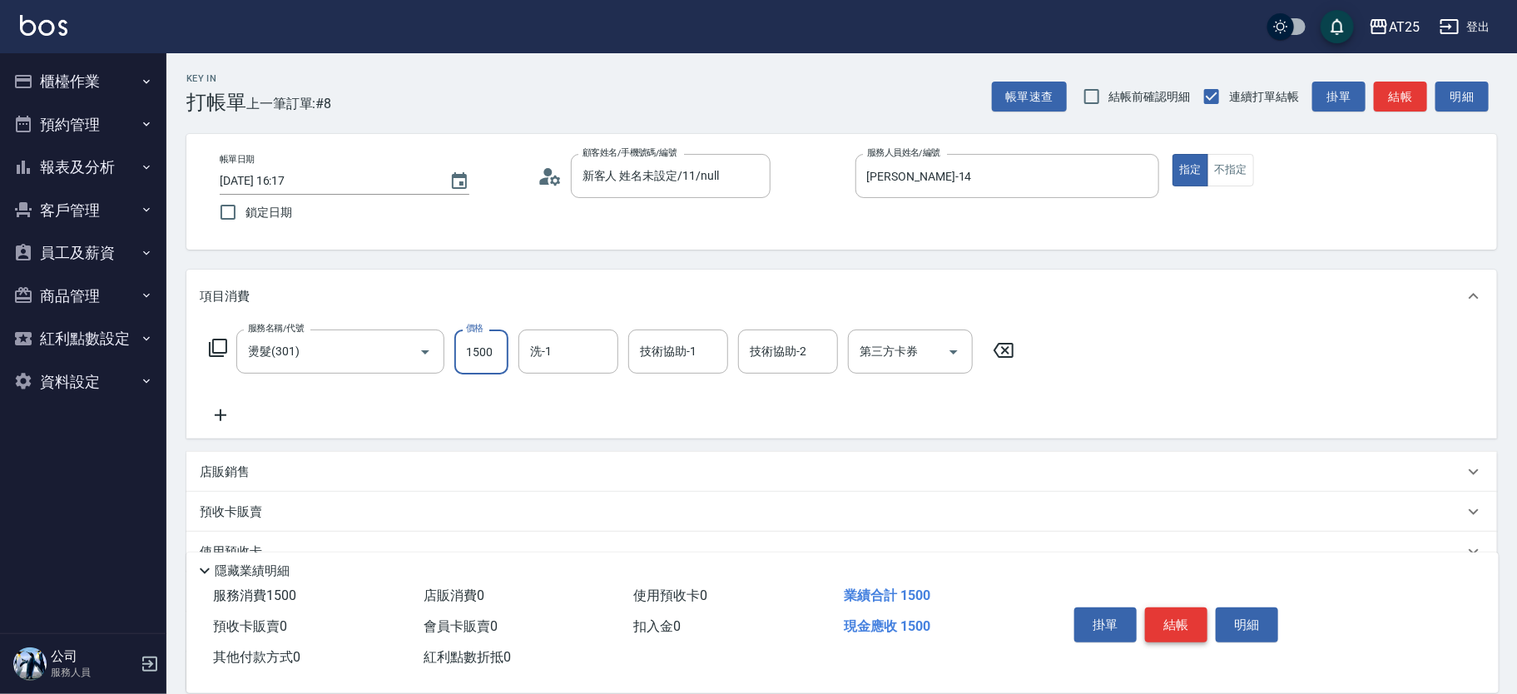
type input "0"
type input "27"
type input "20"
type input "270"
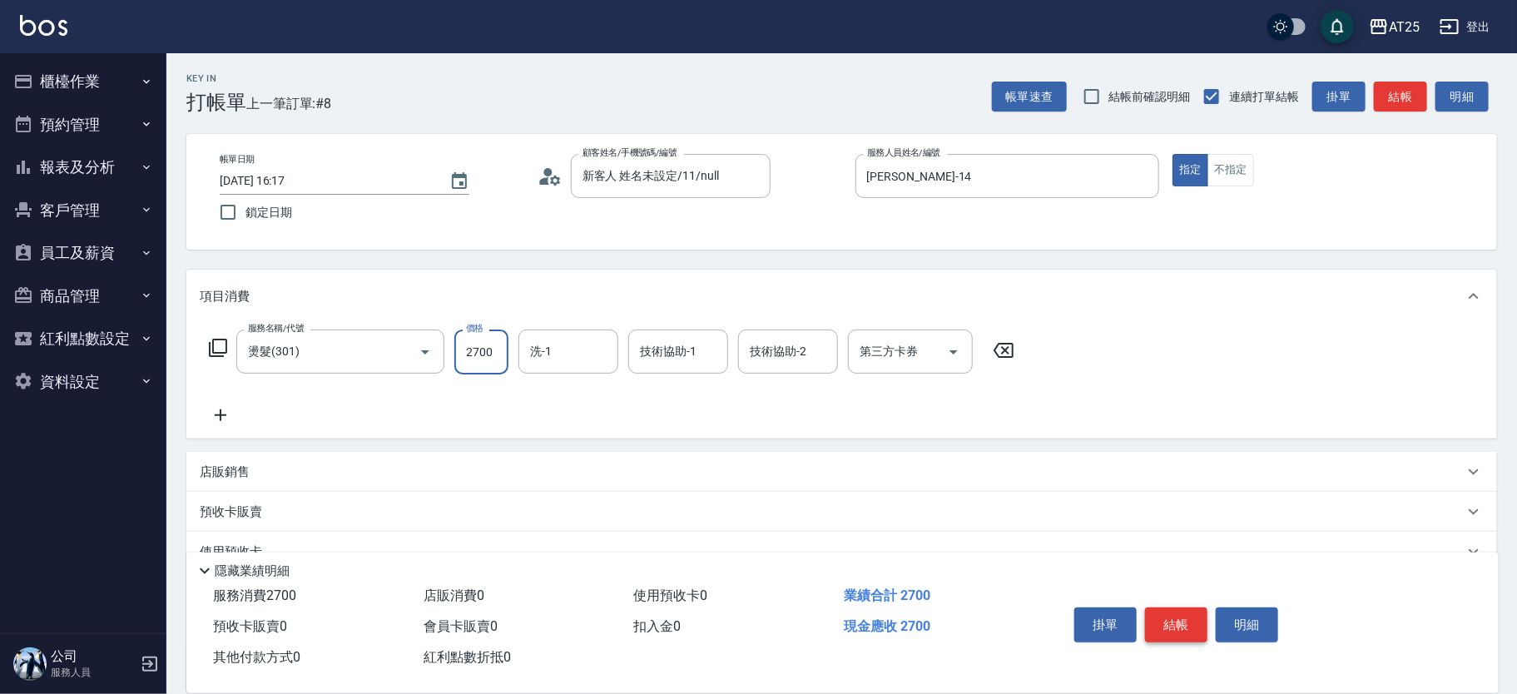
type input "2700"
type input "小宇-58"
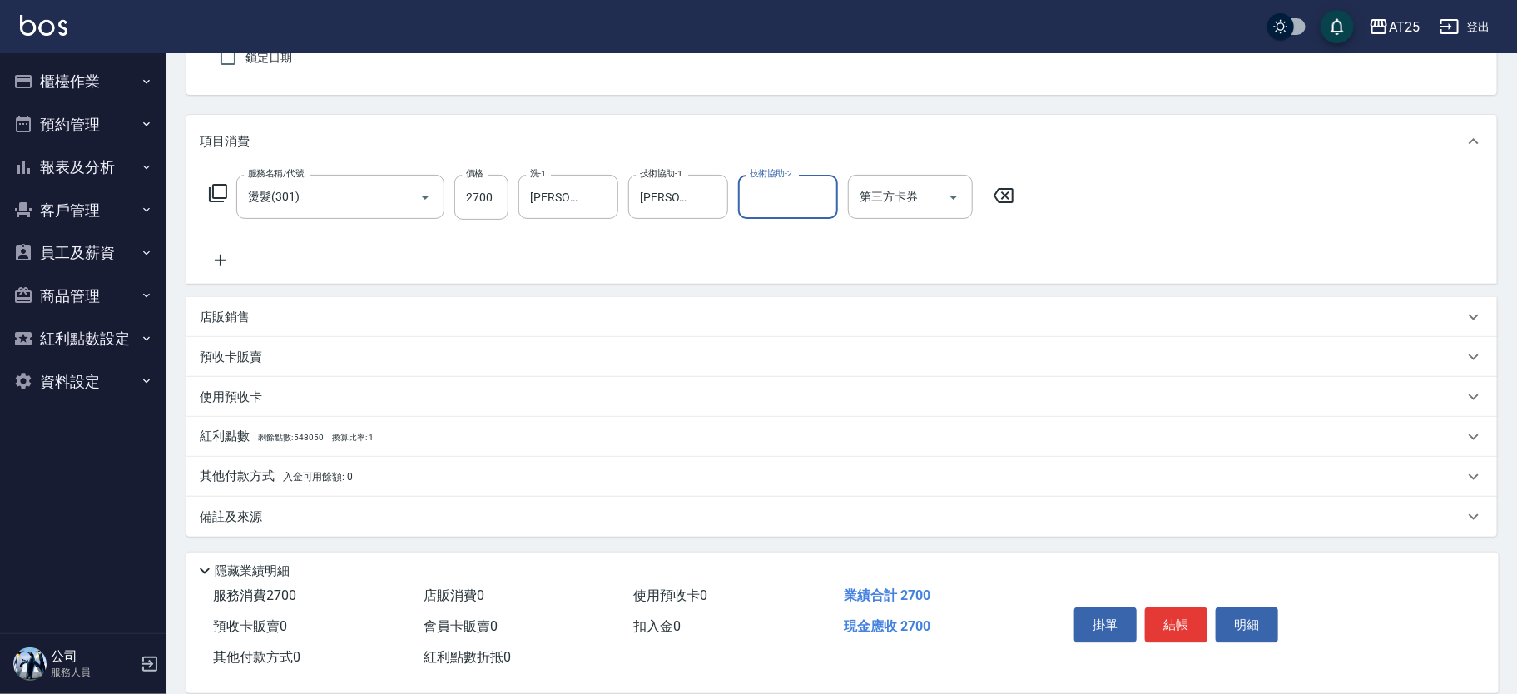
click at [281, 473] on p "其他付款方式 入金可用餘額: 0" at bounding box center [276, 477] width 153 height 18
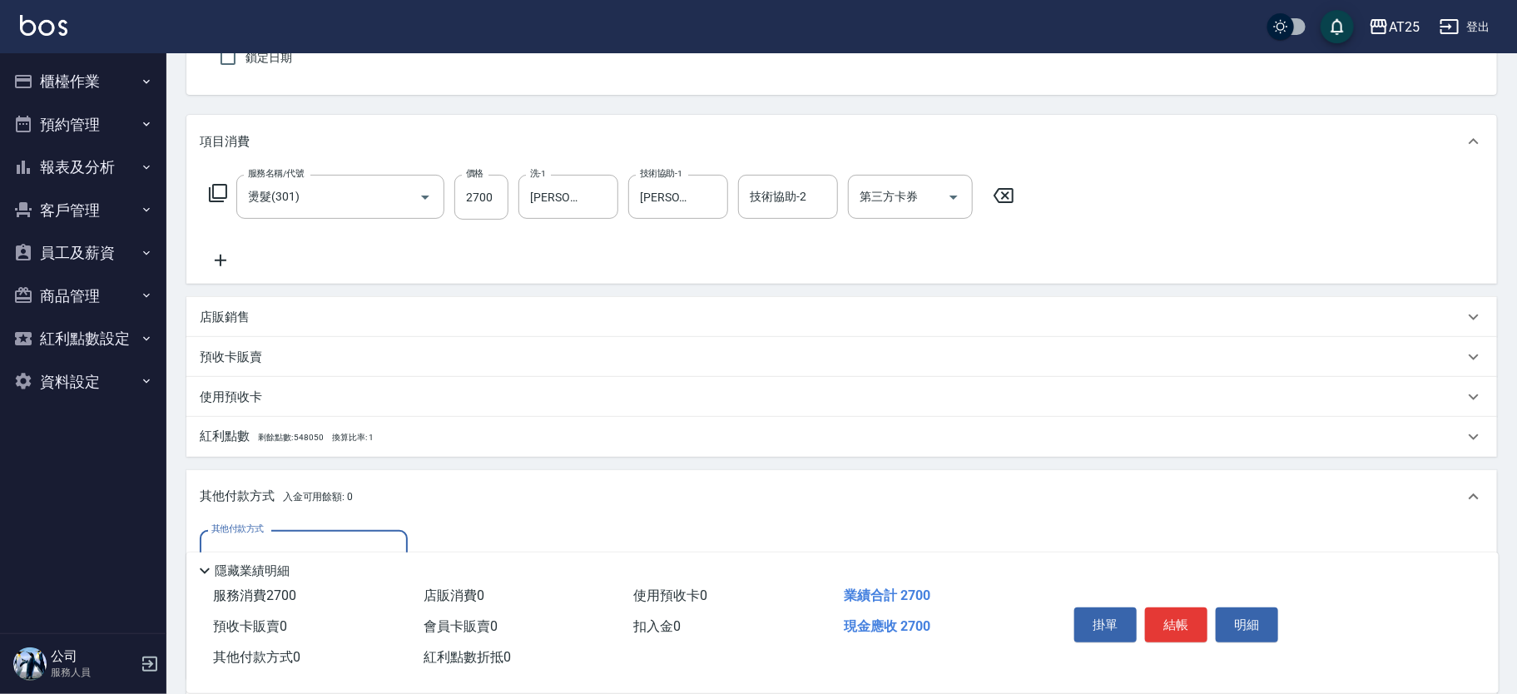
scroll to position [0, 0]
click at [300, 535] on div "其他付款方式" at bounding box center [304, 552] width 208 height 44
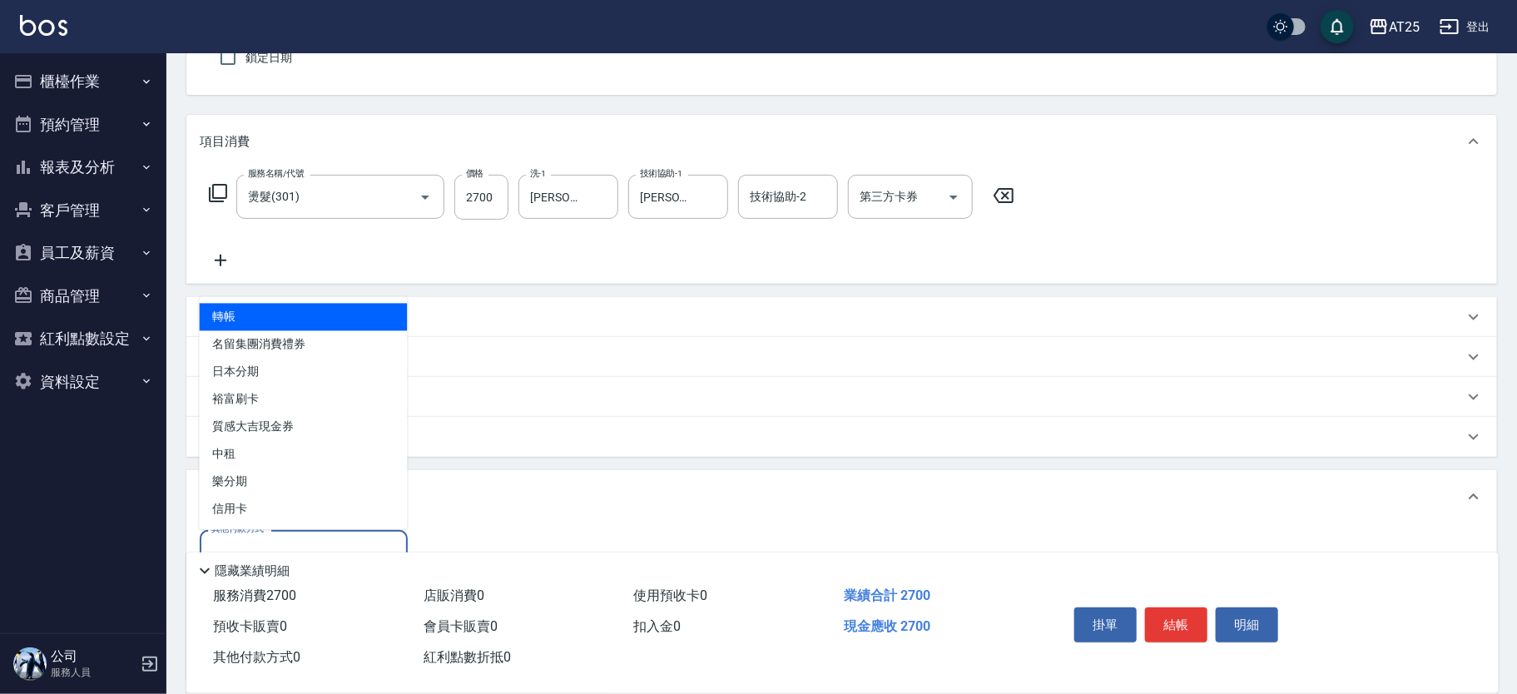
click at [255, 315] on span "轉帳" at bounding box center [304, 317] width 208 height 27
type input "轉帳"
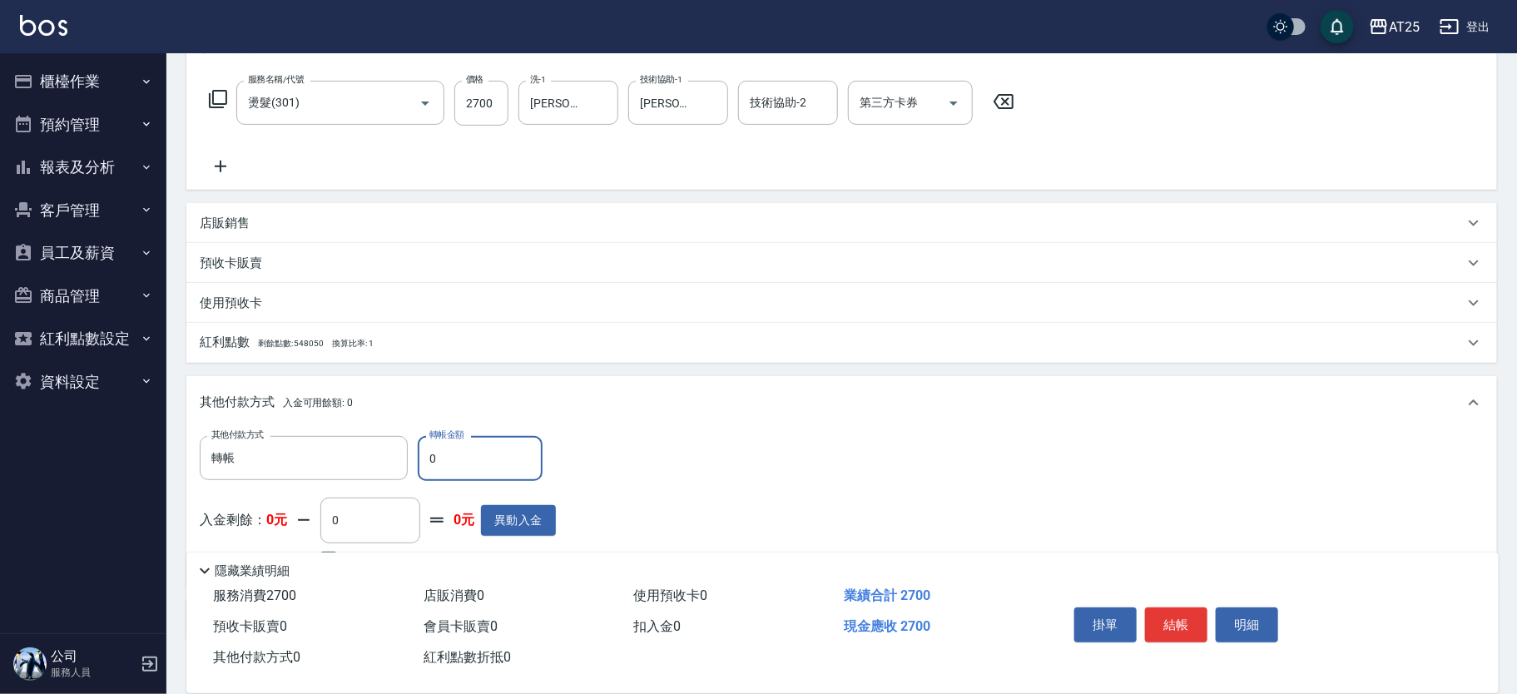
scroll to position [250, 0]
type input "22"
type input "260"
type input "27"
type input "240"
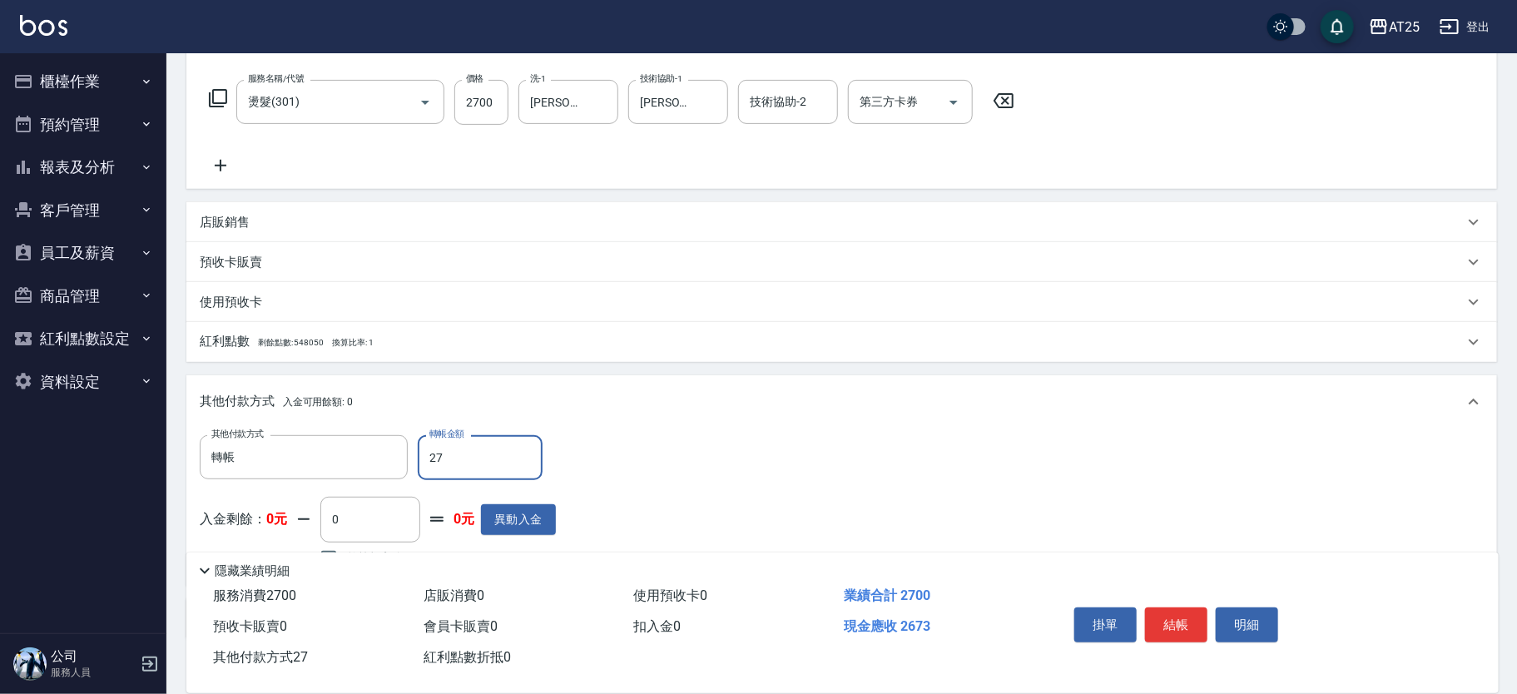
type input "270"
type input "0"
type input "2700"
click at [1174, 628] on button "結帳" at bounding box center [1176, 625] width 62 height 35
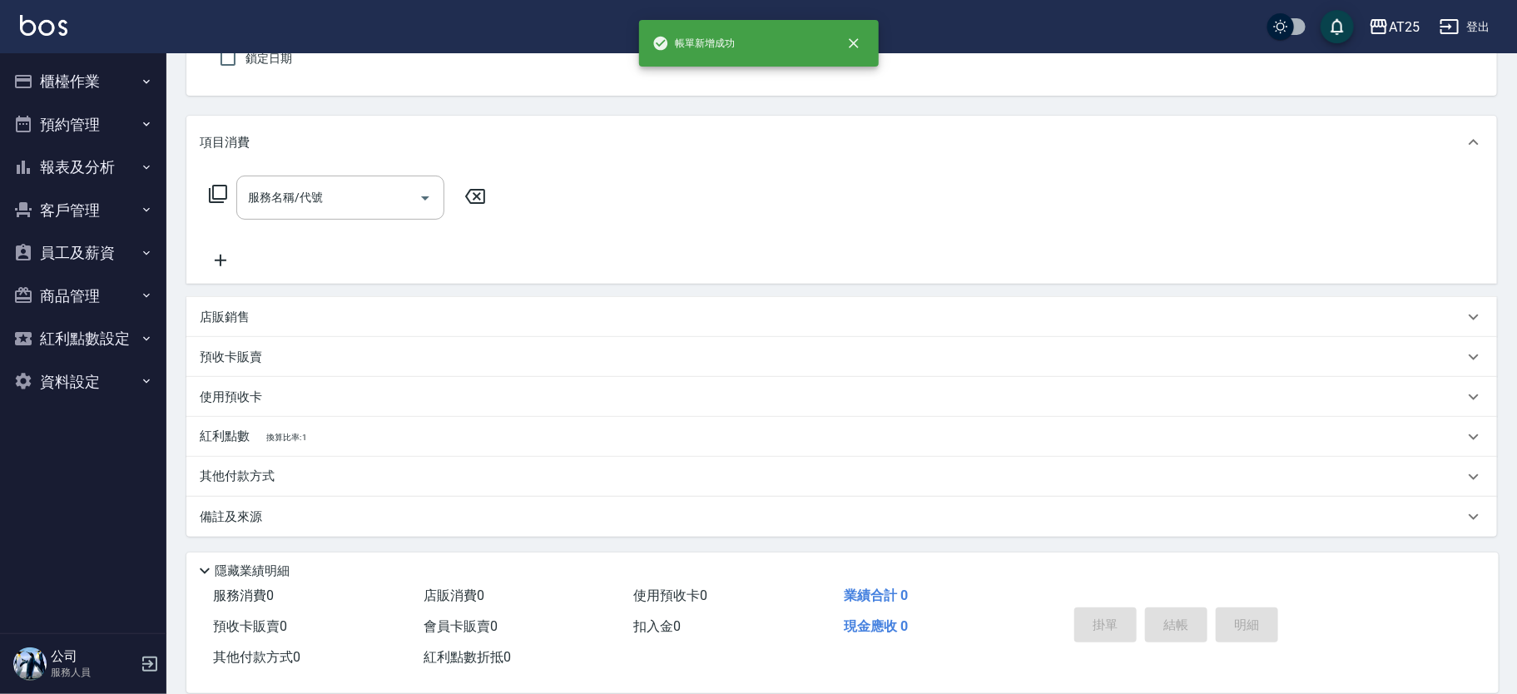
scroll to position [0, 0]
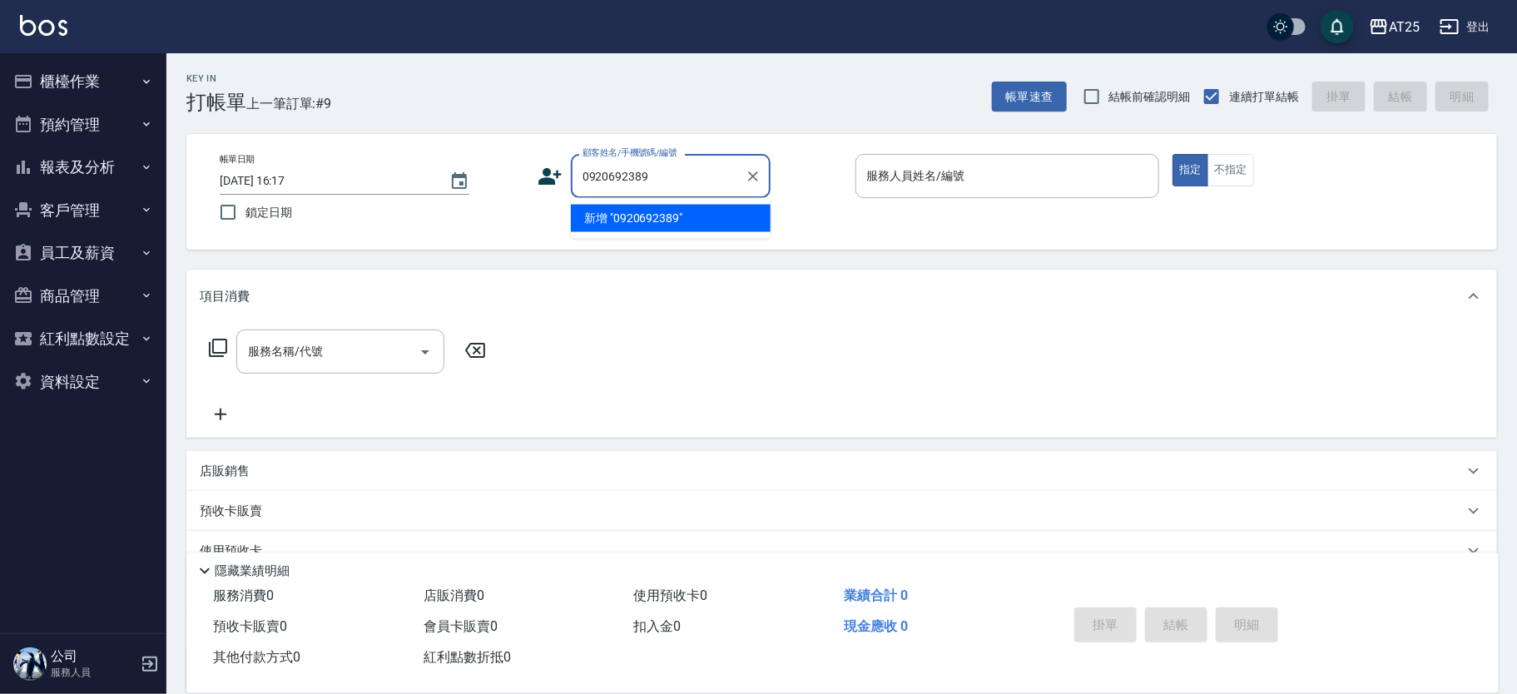
type input "0920692389"
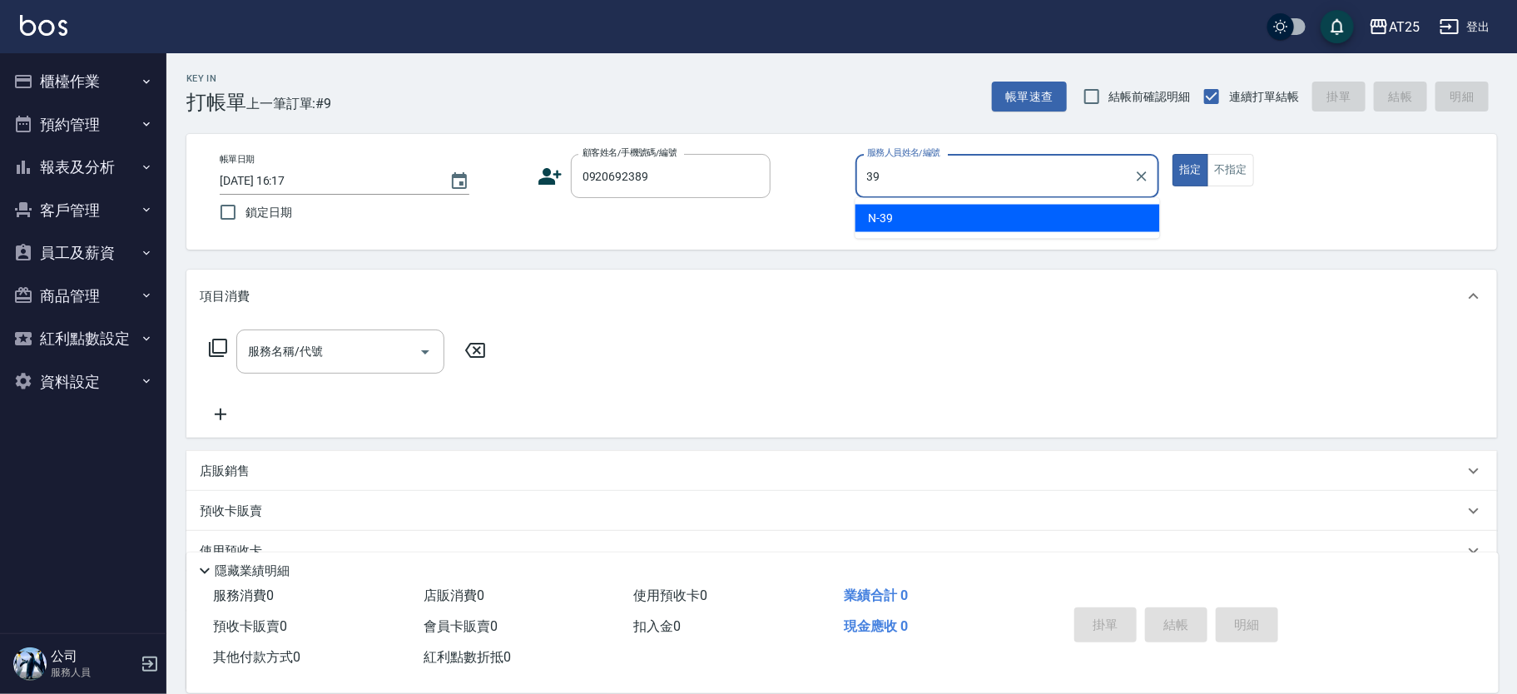
type input "39"
type input "[PERSON_NAME]/0920692389/null"
type input "N-39"
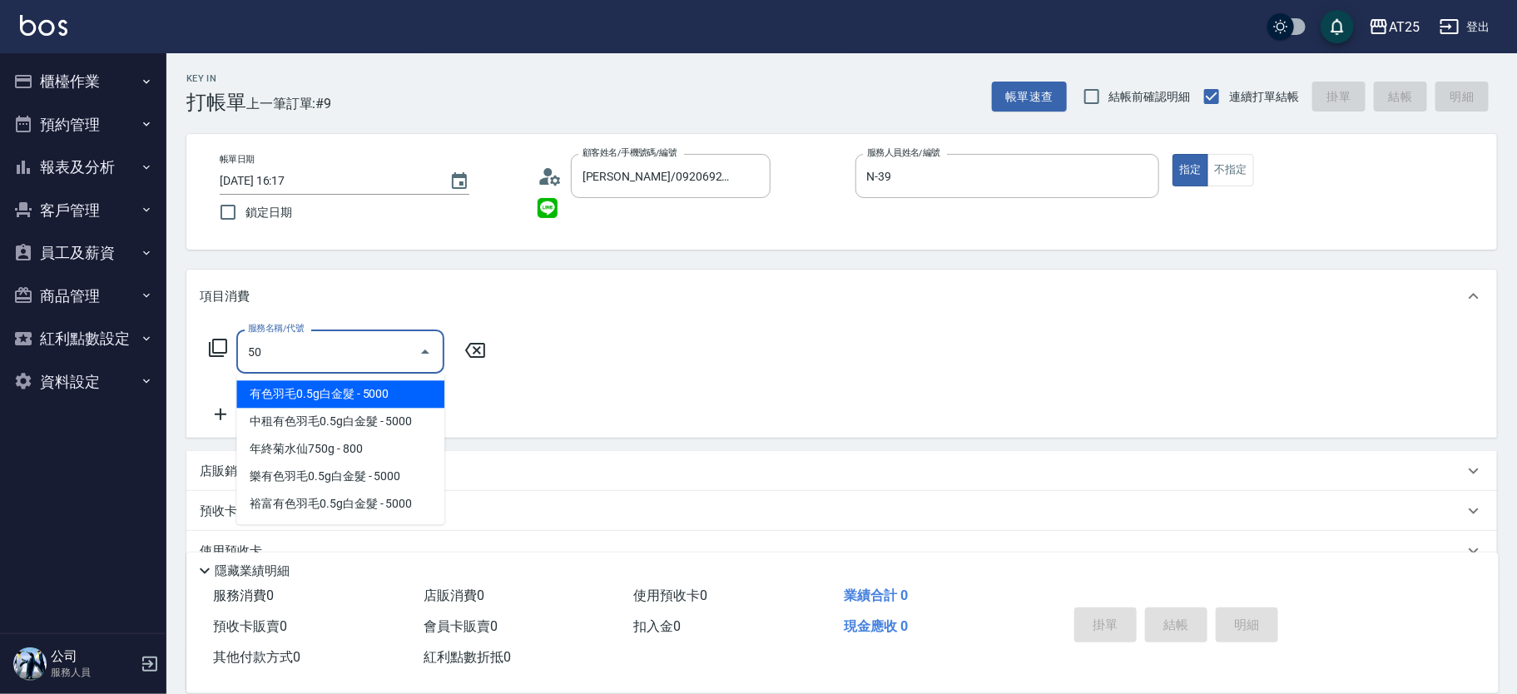
type input "501"
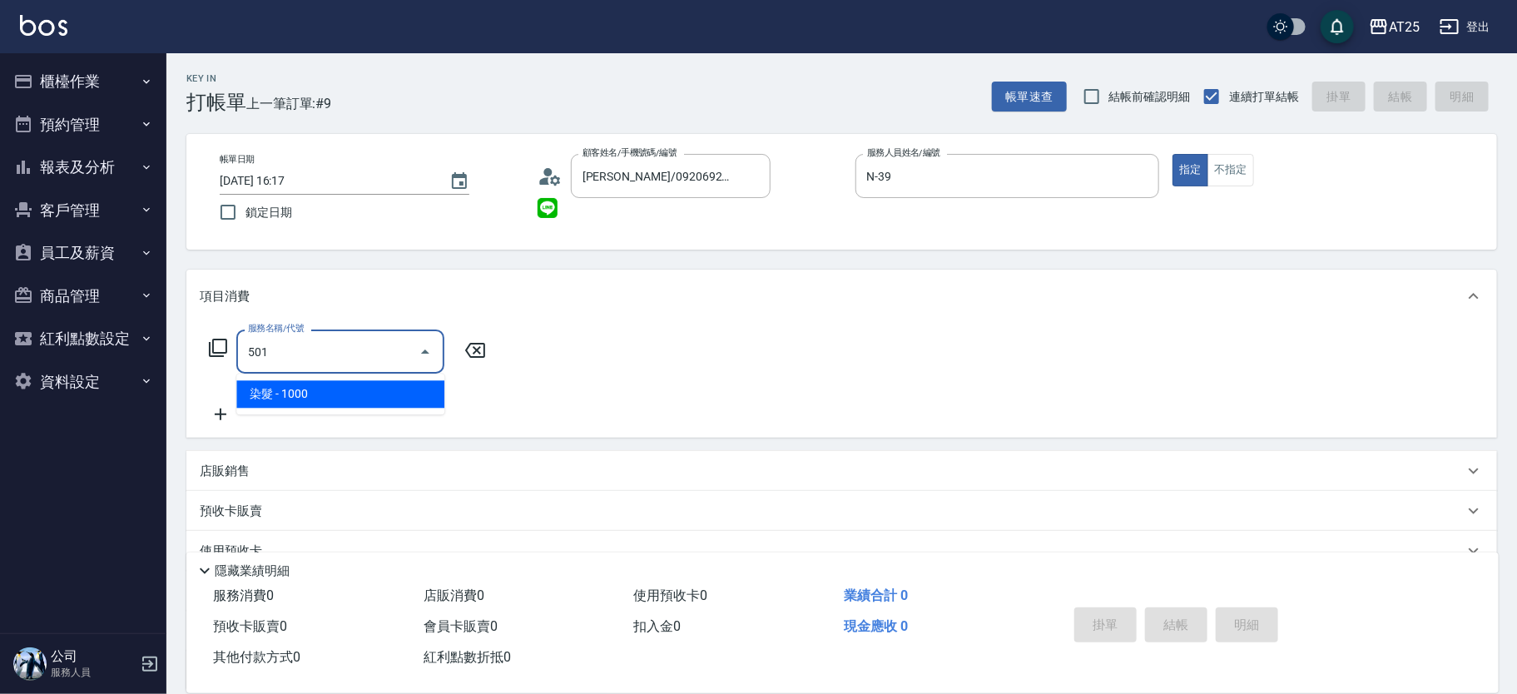
type input "100"
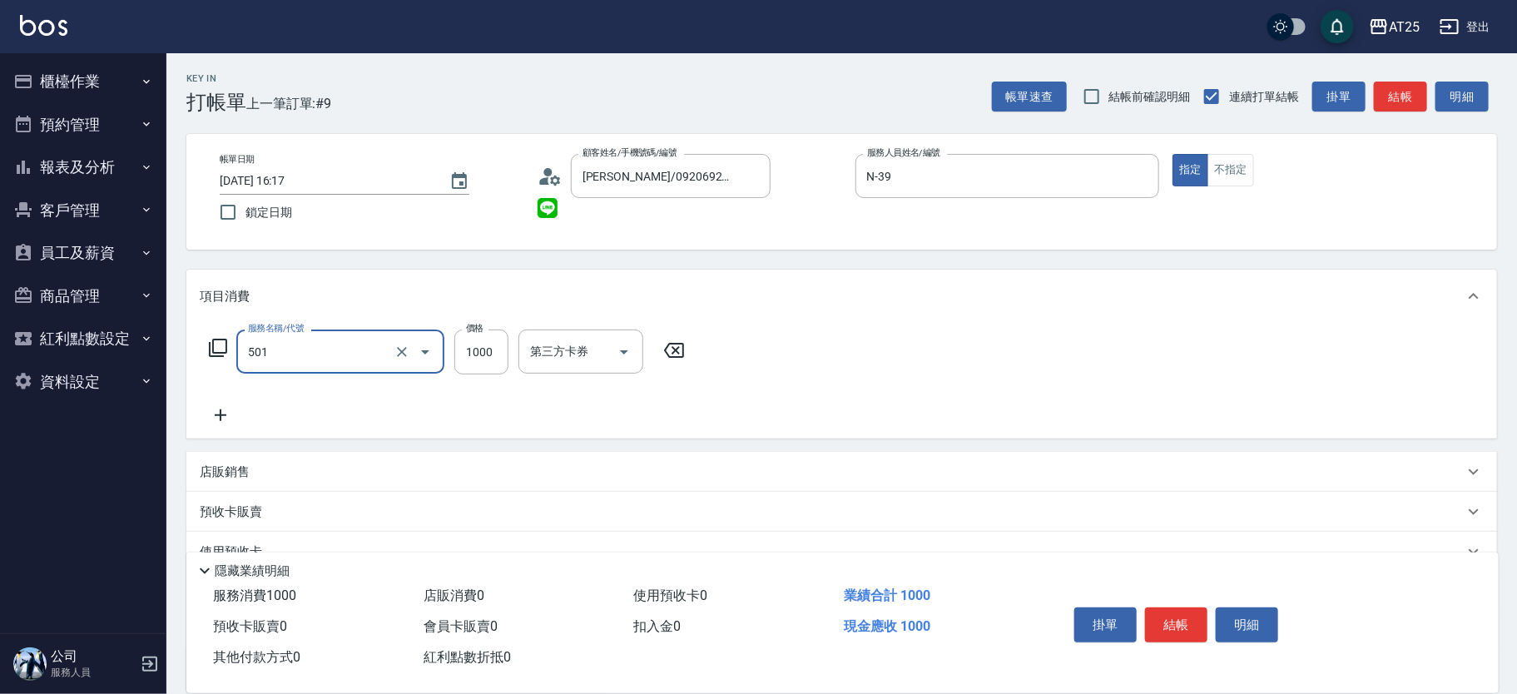
type input "染髮(501)"
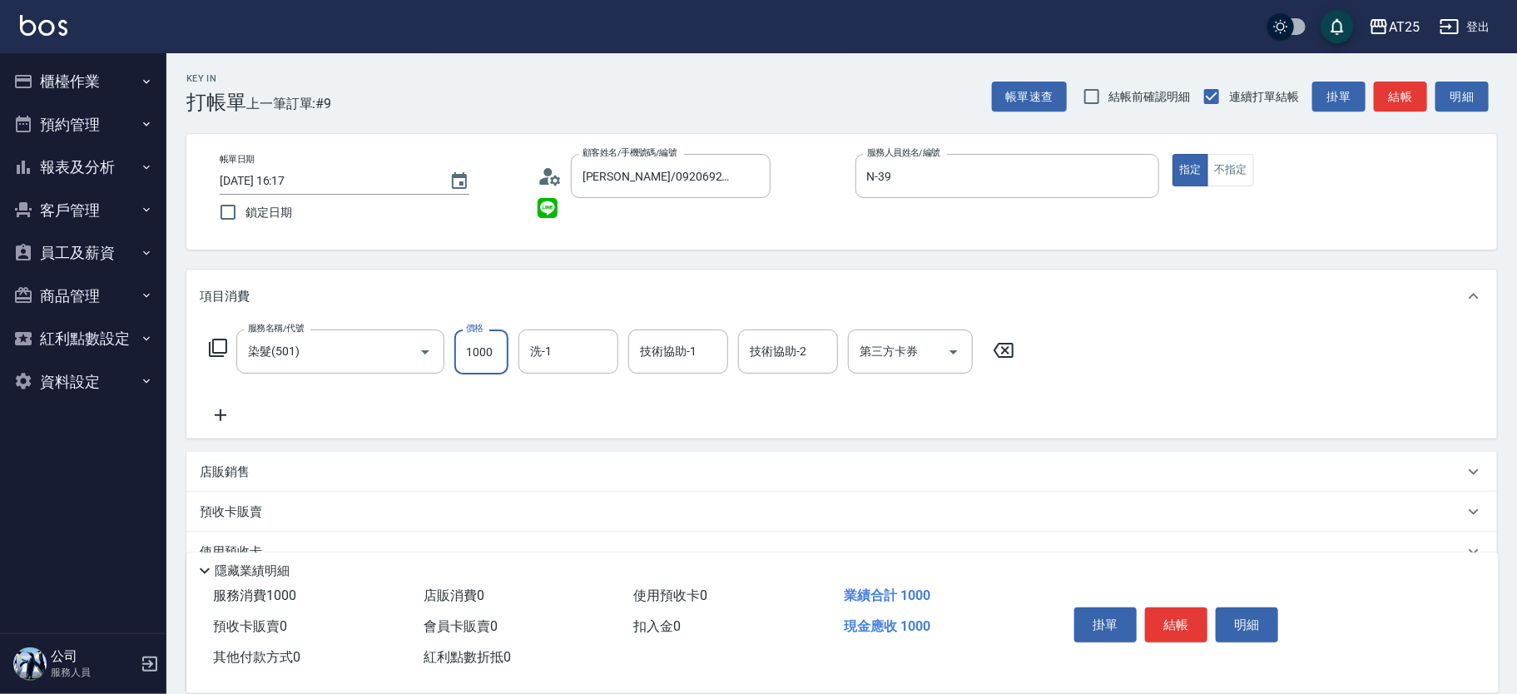
type input "0"
type input "36"
type input "30"
type input "360"
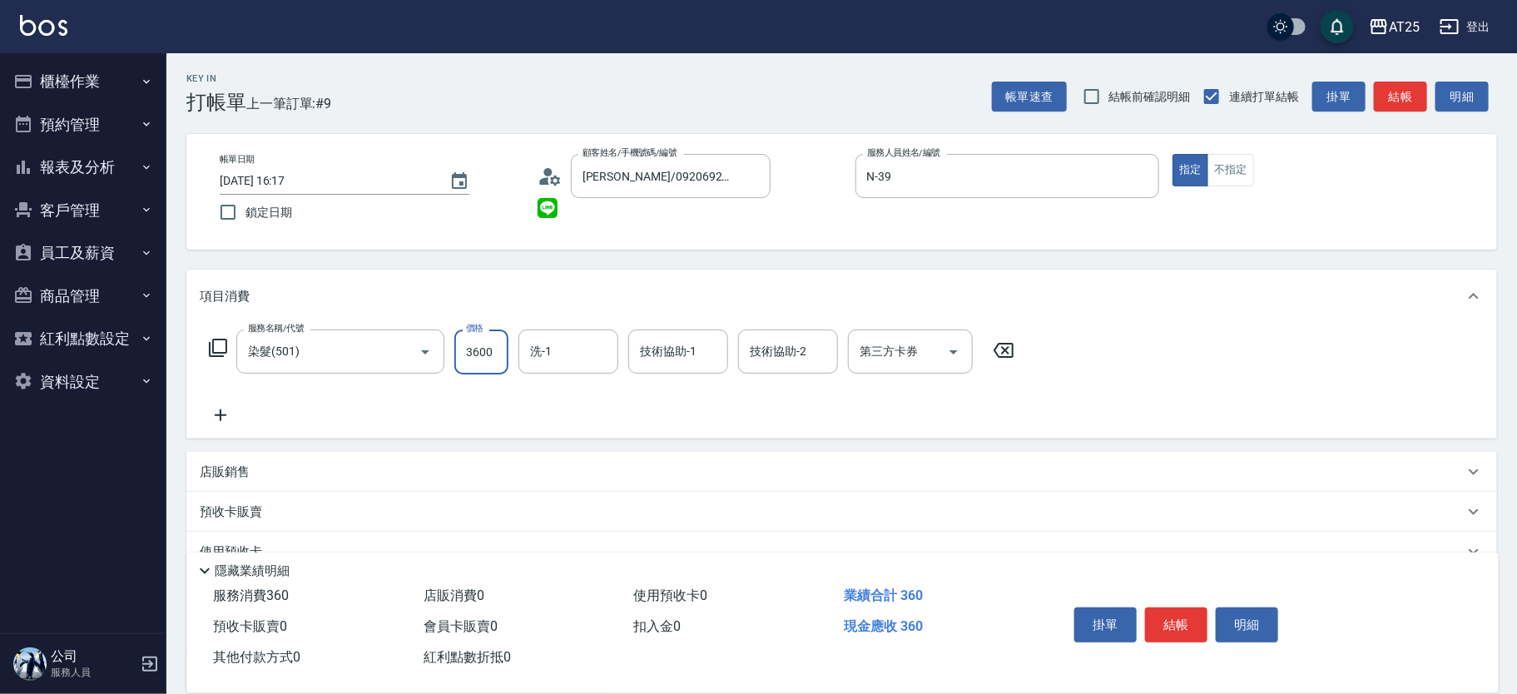
type input "3600"
type input "6"
type input "7"
type input "AT25[PERSON_NAME]-81"
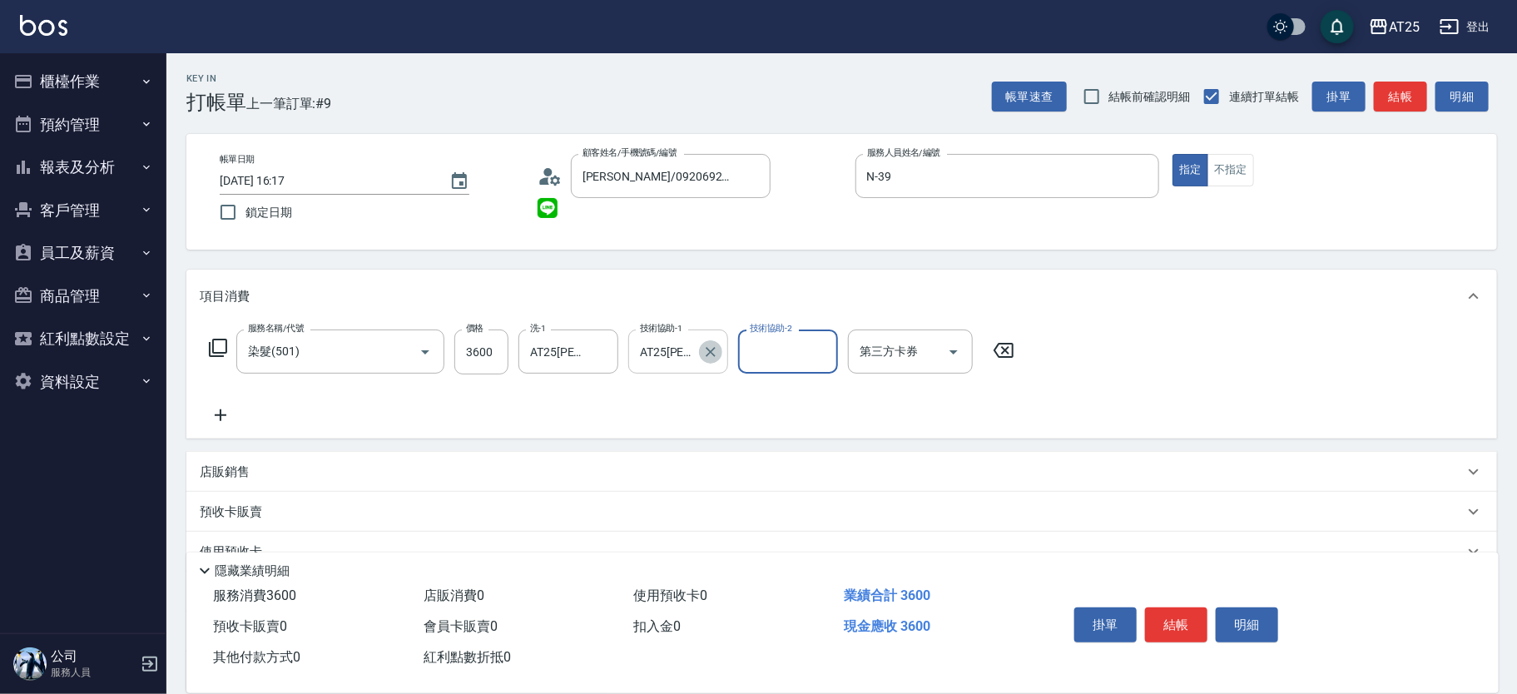
click at [705, 351] on icon "Clear" at bounding box center [711, 352] width 17 height 17
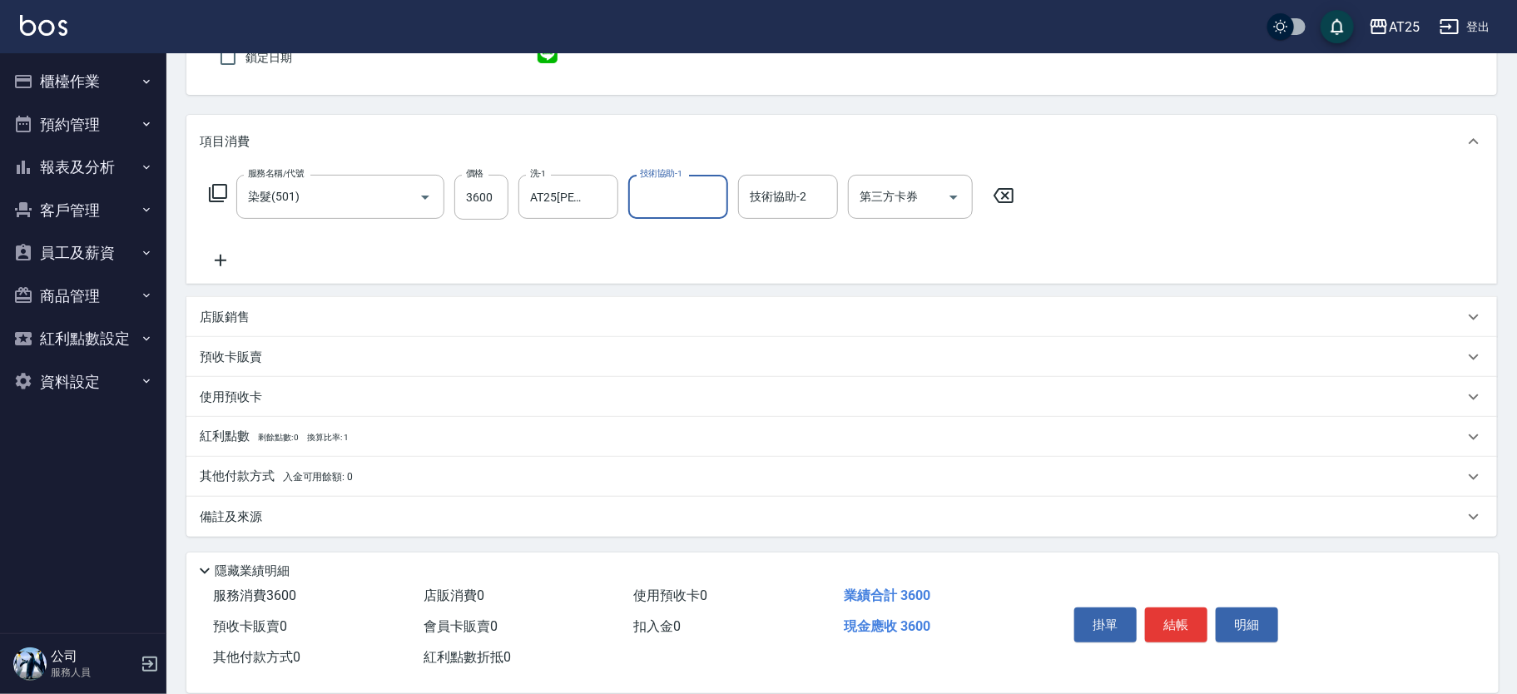
click at [292, 316] on div "店販銷售" at bounding box center [832, 317] width 1264 height 17
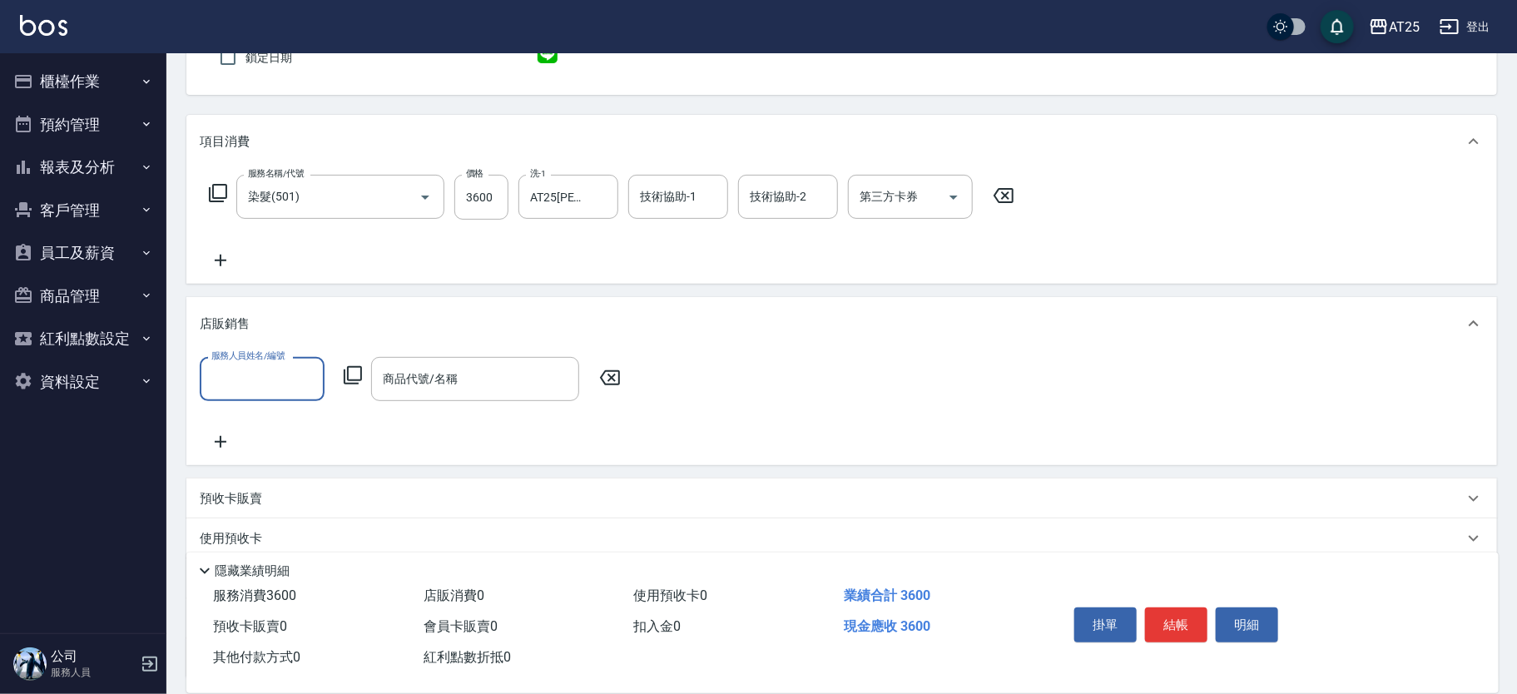
scroll to position [0, 0]
type input "N-39"
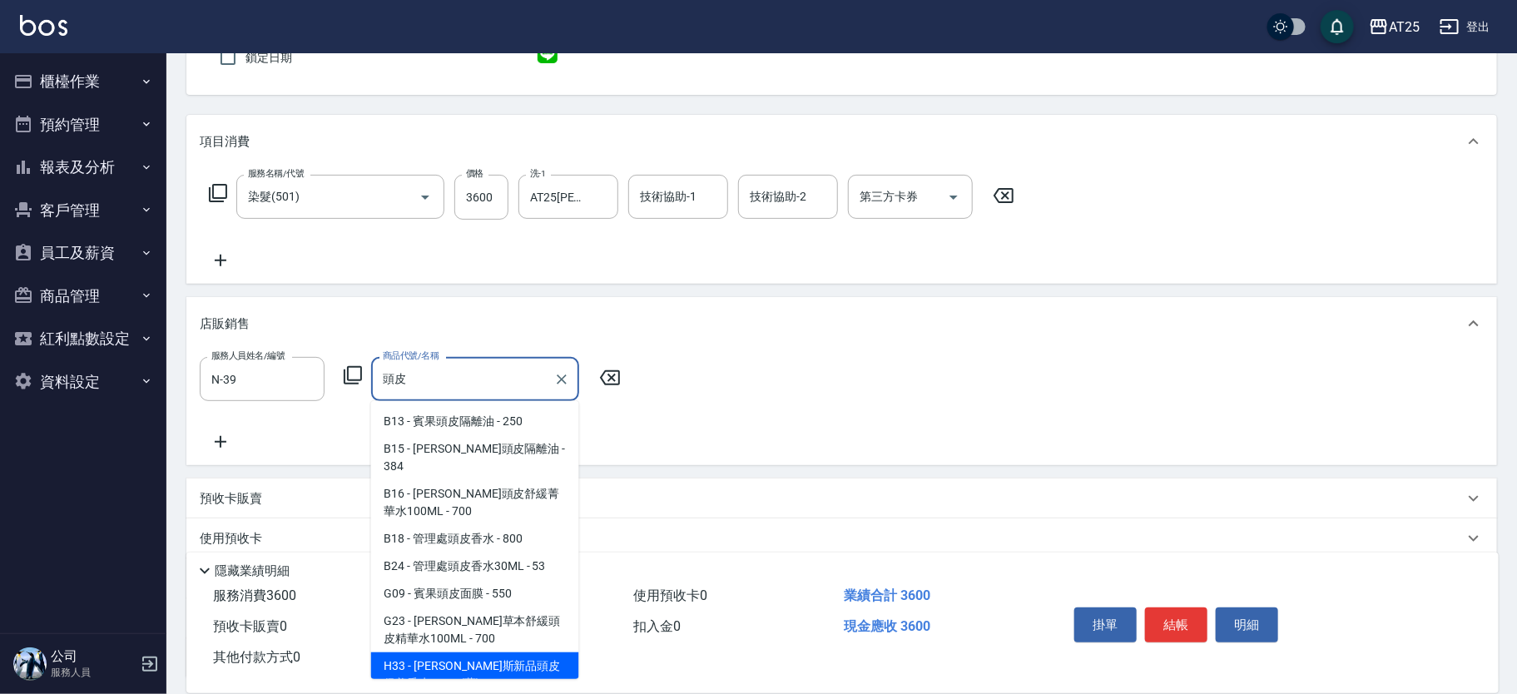
scroll to position [46, 0]
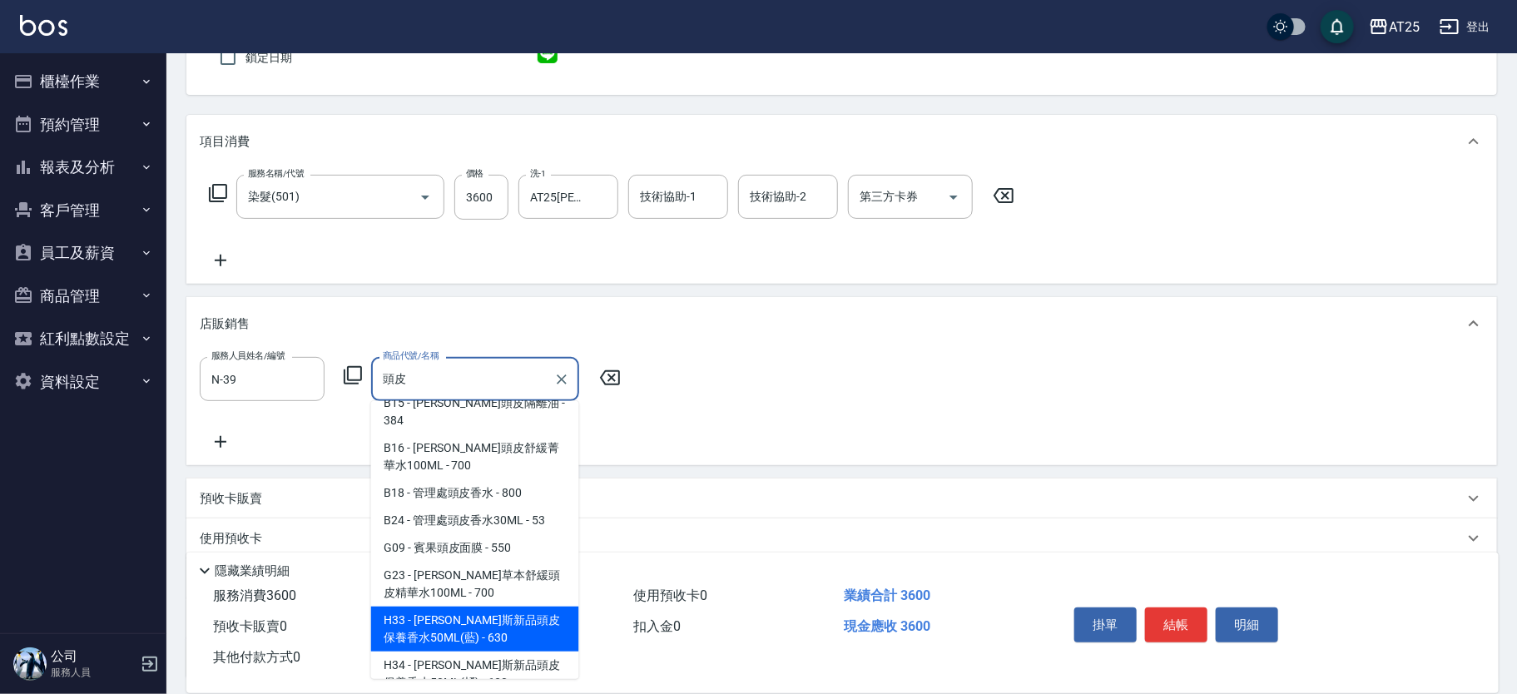
type input "[PERSON_NAME]斯新品頭皮保養香水50ML(藍)"
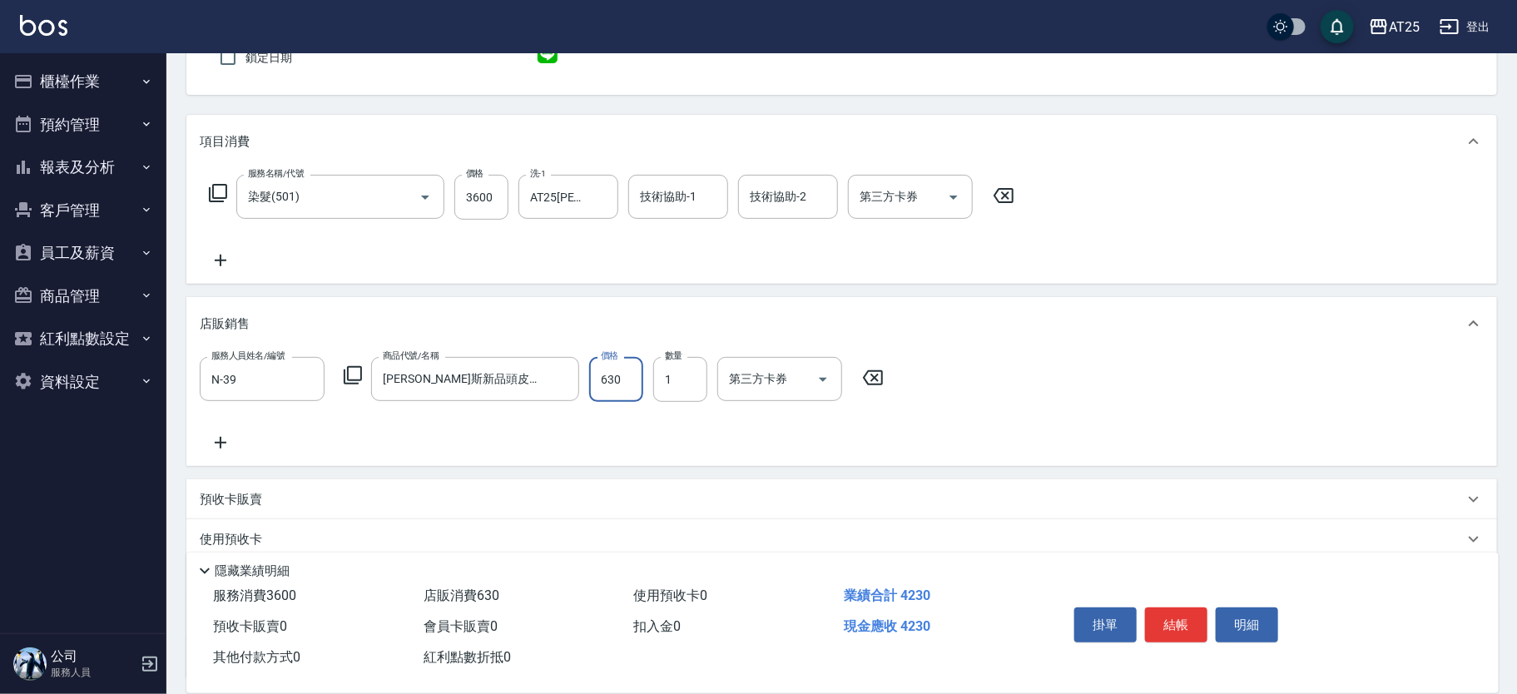
type input "360"
type input "50"
type input "410"
type input "500"
click at [1184, 620] on button "結帳" at bounding box center [1176, 625] width 62 height 35
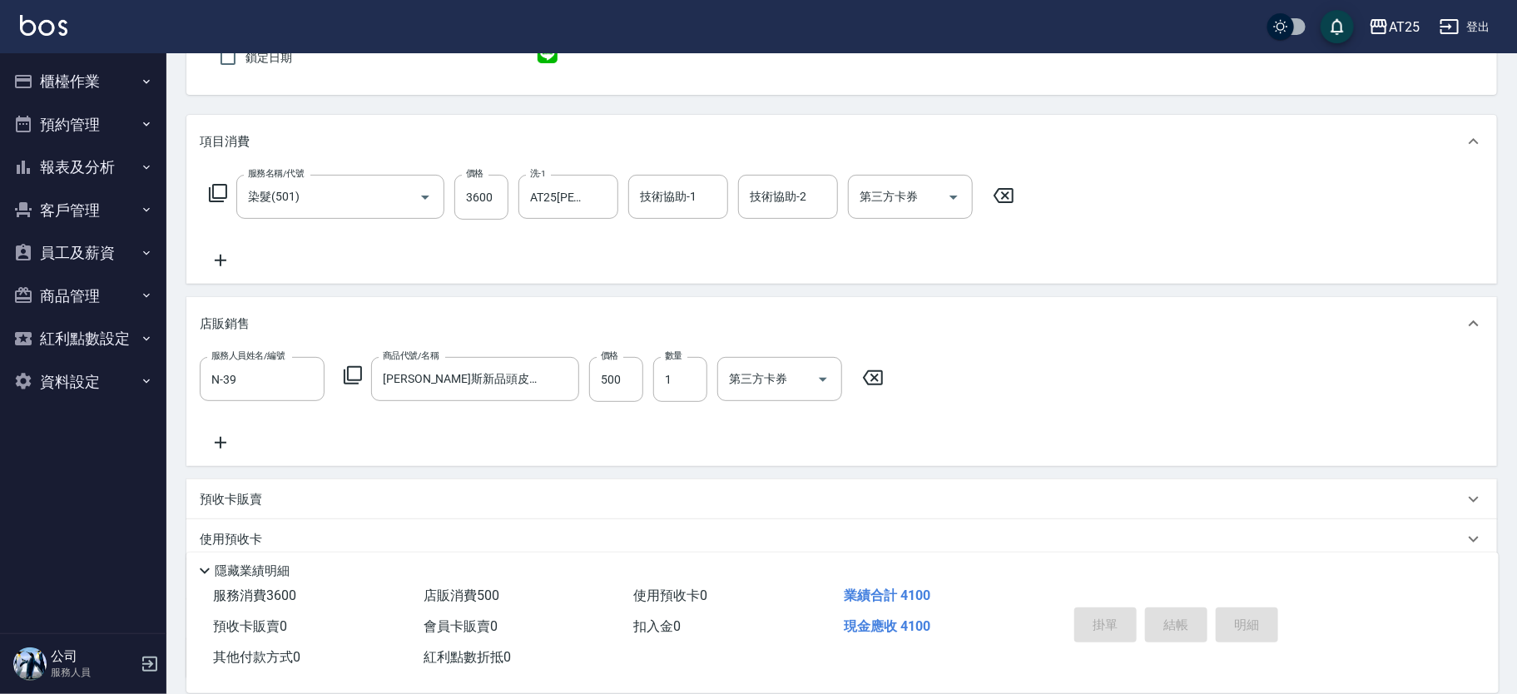
type input "2025/09/15 16:20"
type input "0"
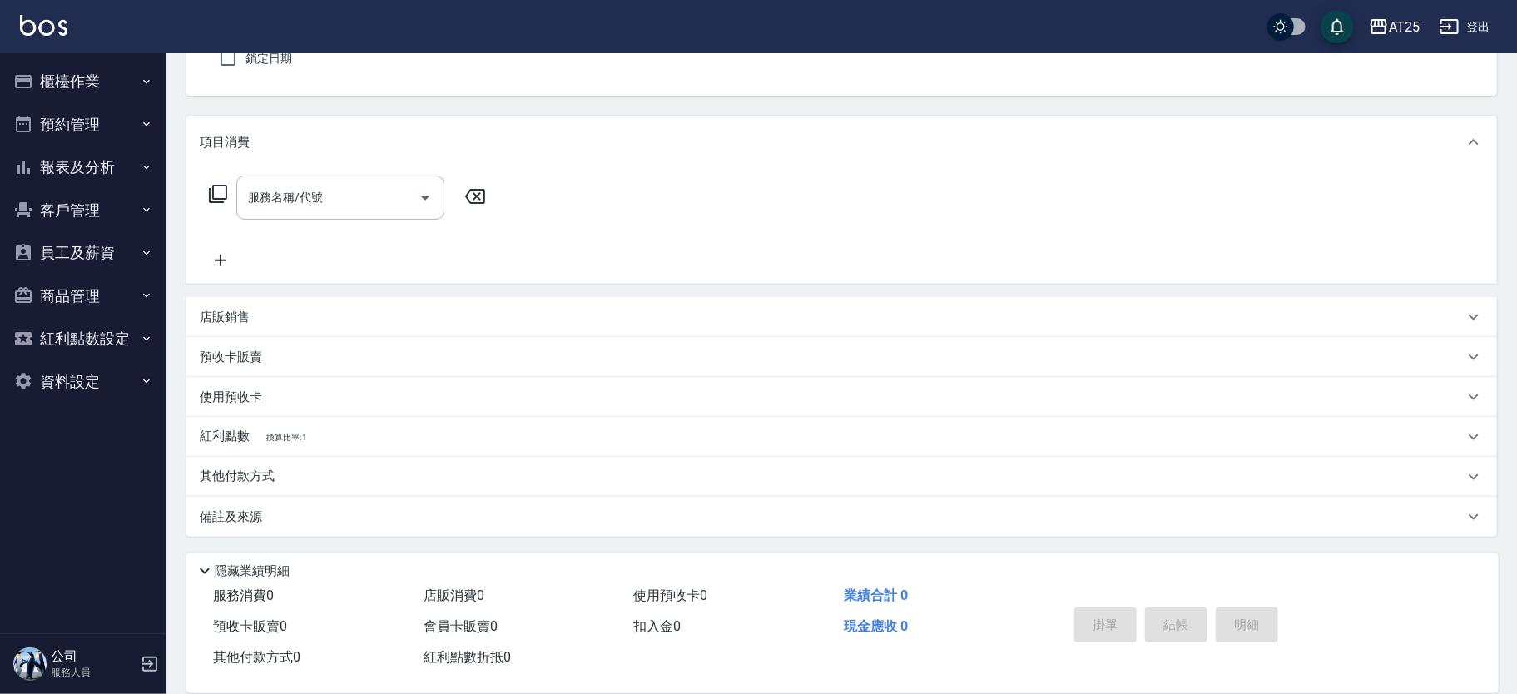
scroll to position [0, 0]
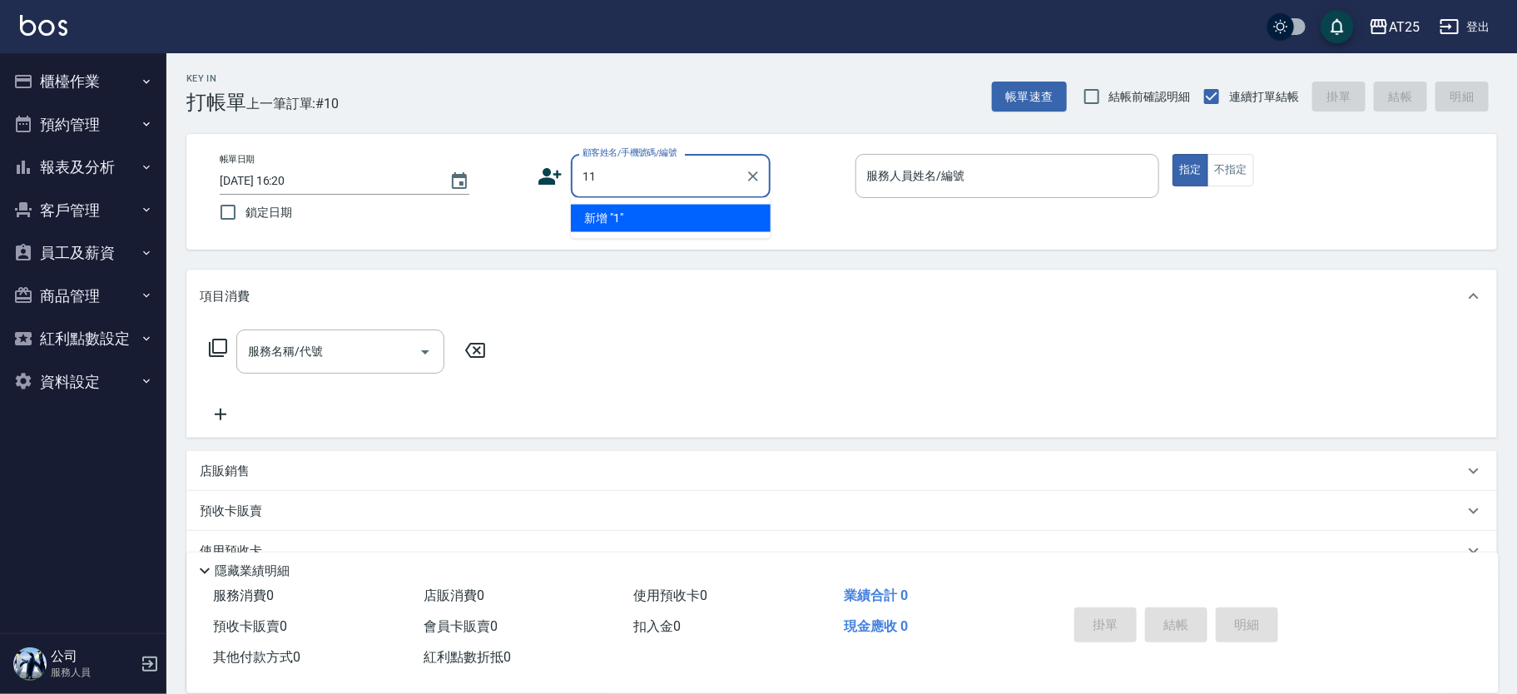
type input "11"
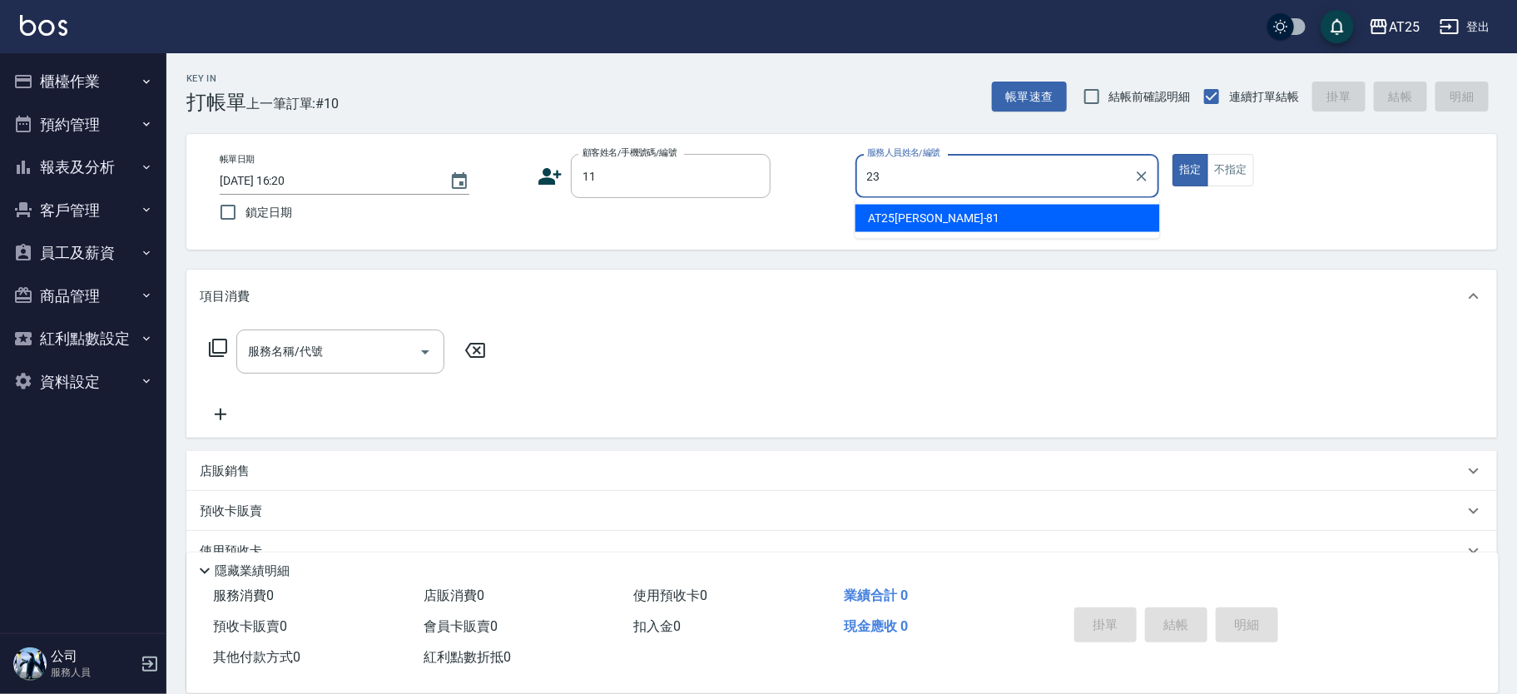
type input "23"
type input "新客人 姓名未設定/11/null"
type input "Emma-23"
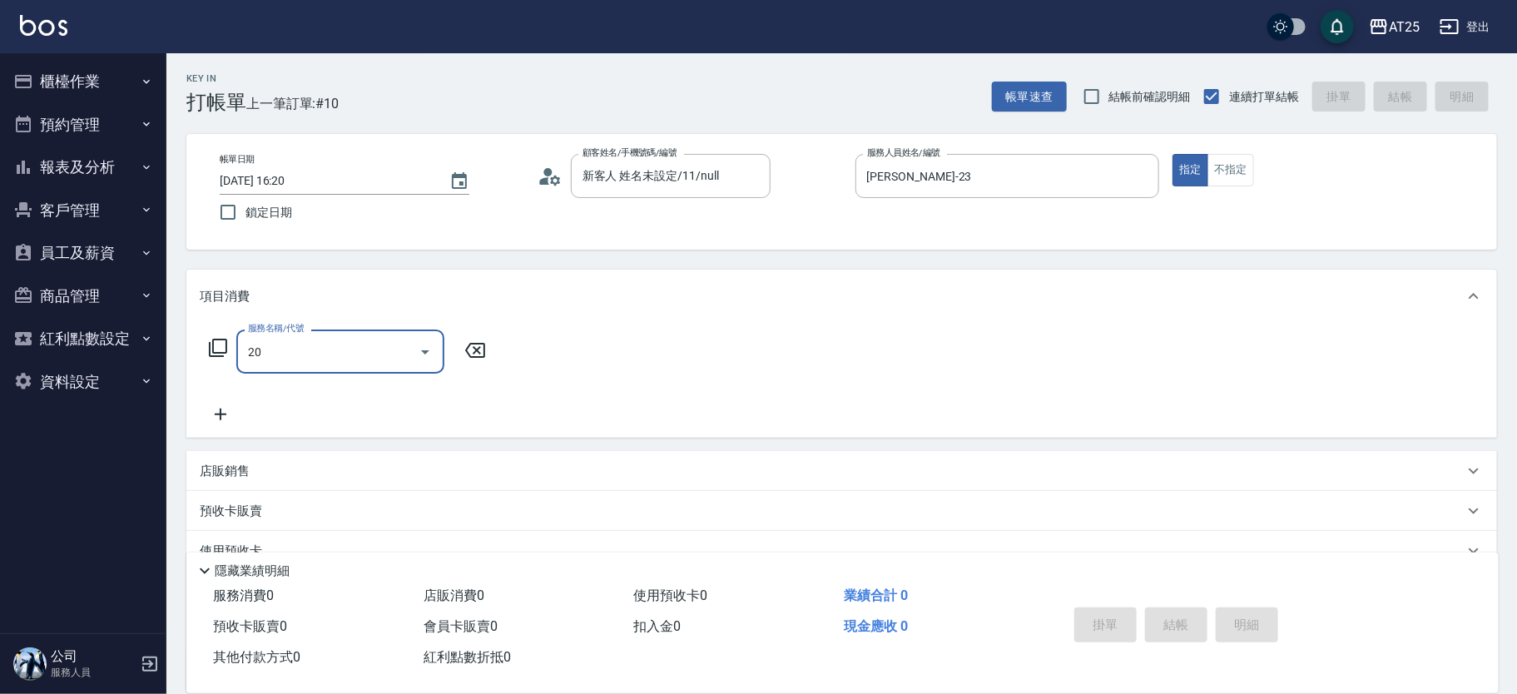
type input "201"
type input "30"
type input "洗髮(201)"
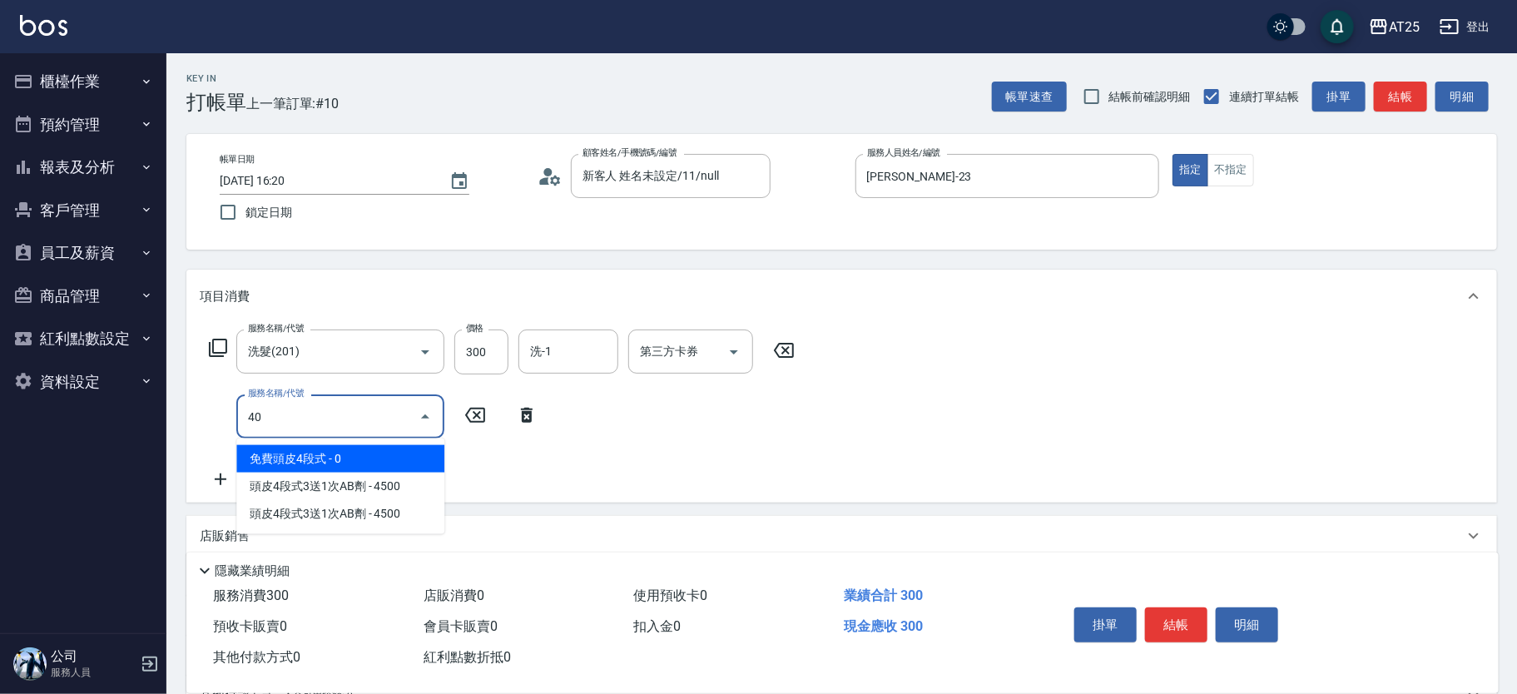
type input "401"
type input "60"
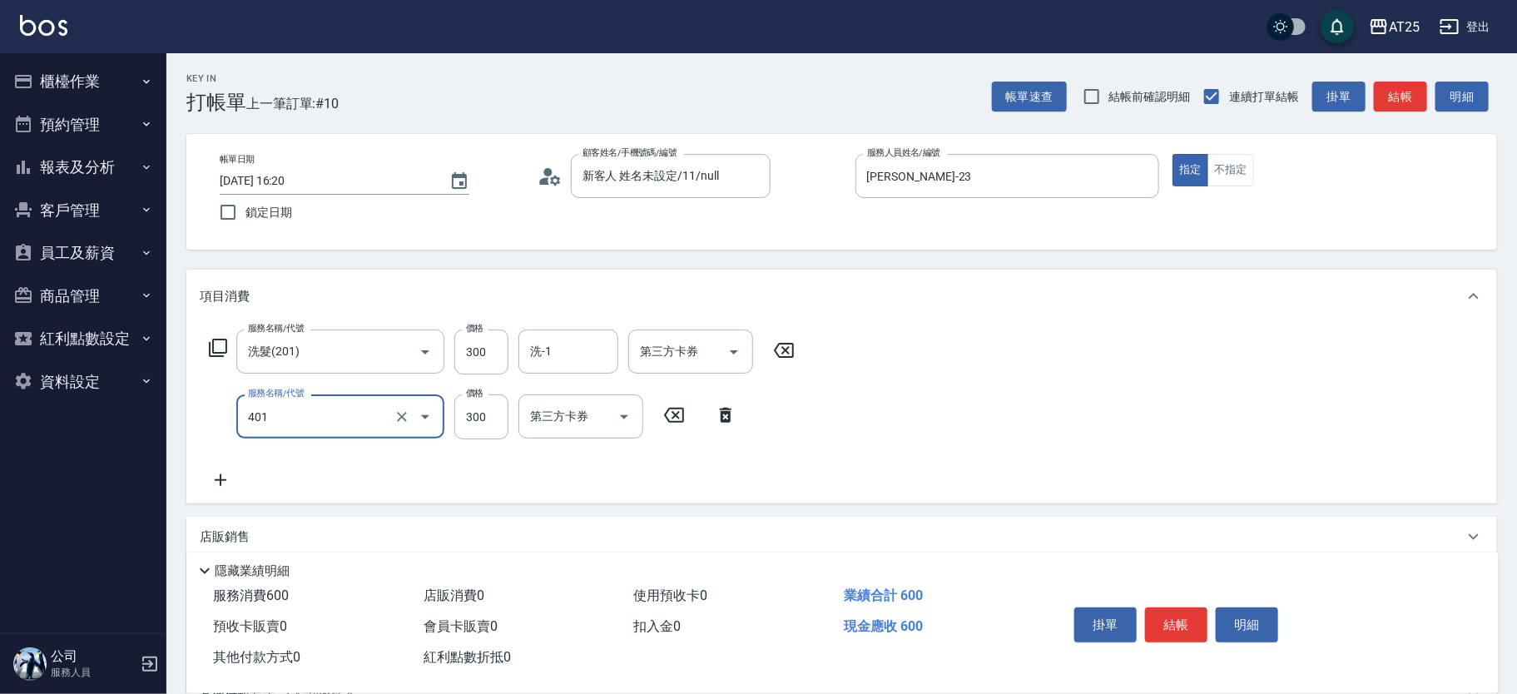
type input "剪髮(401)"
click at [1190, 611] on button "結帳" at bounding box center [1176, 625] width 62 height 35
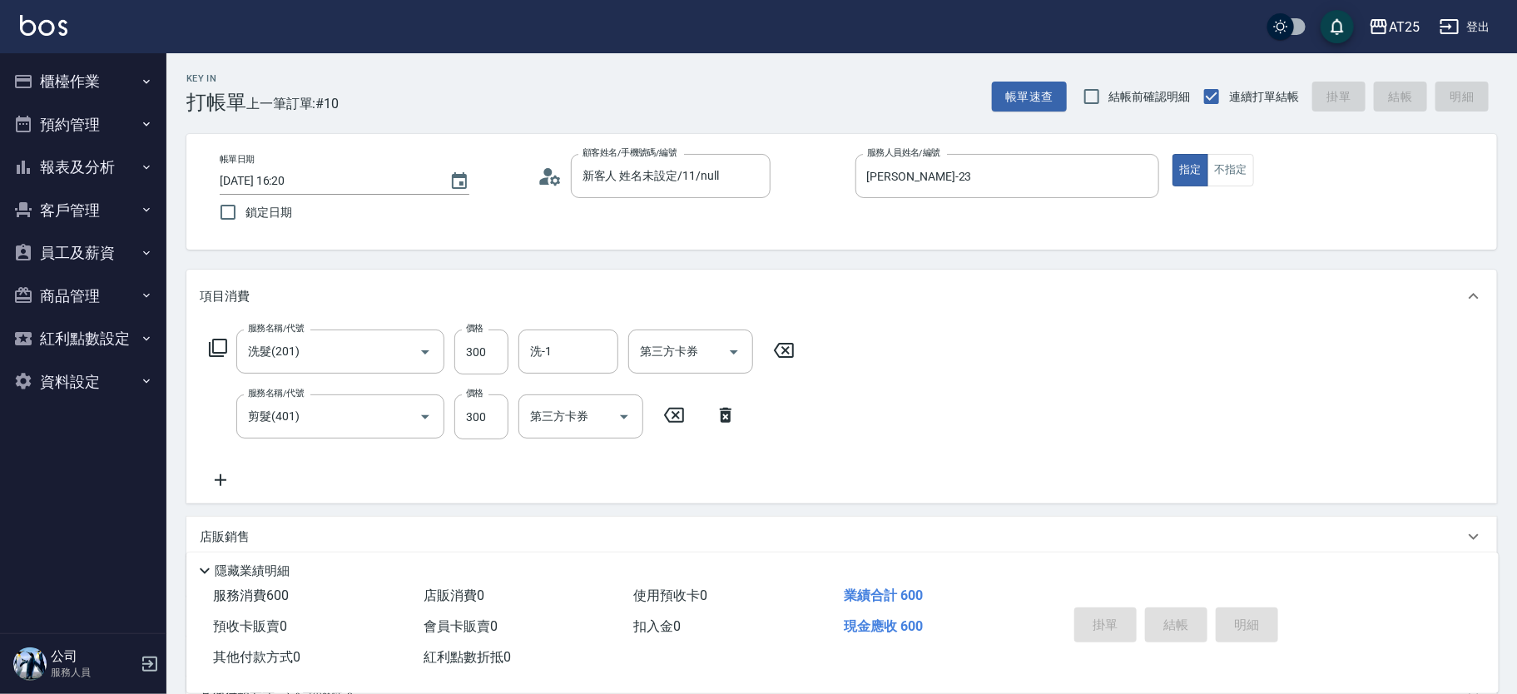
type input "0"
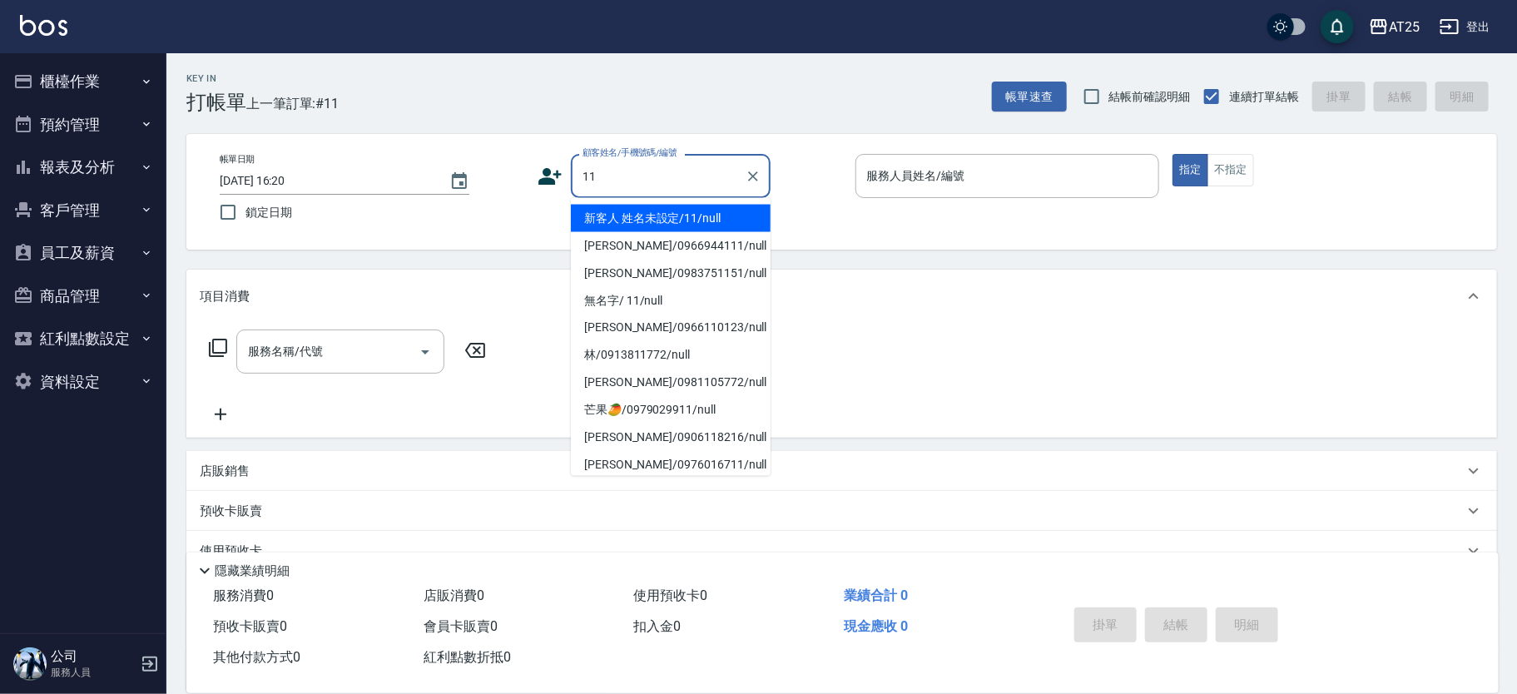
type input "新客人 姓名未設定/11/null"
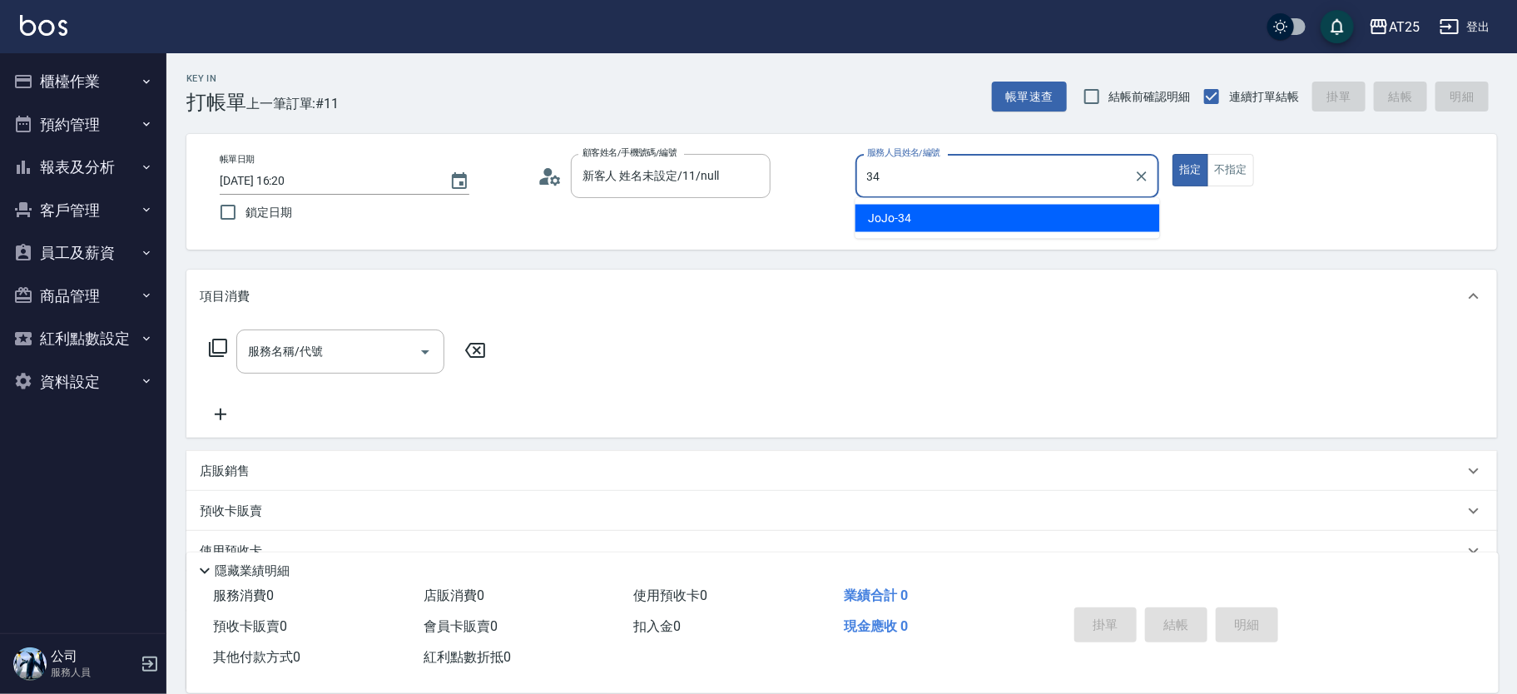
type input "JoJo-34"
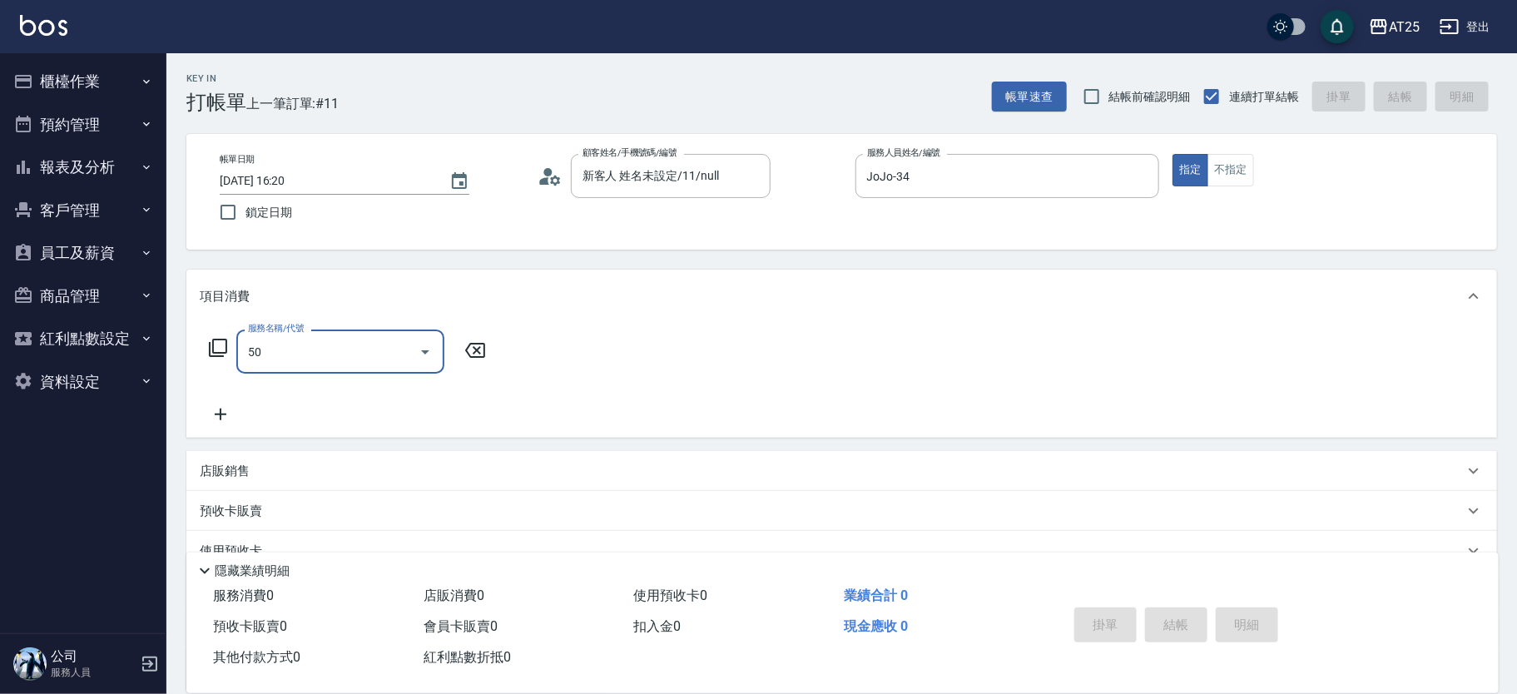
type input "501"
type input "100"
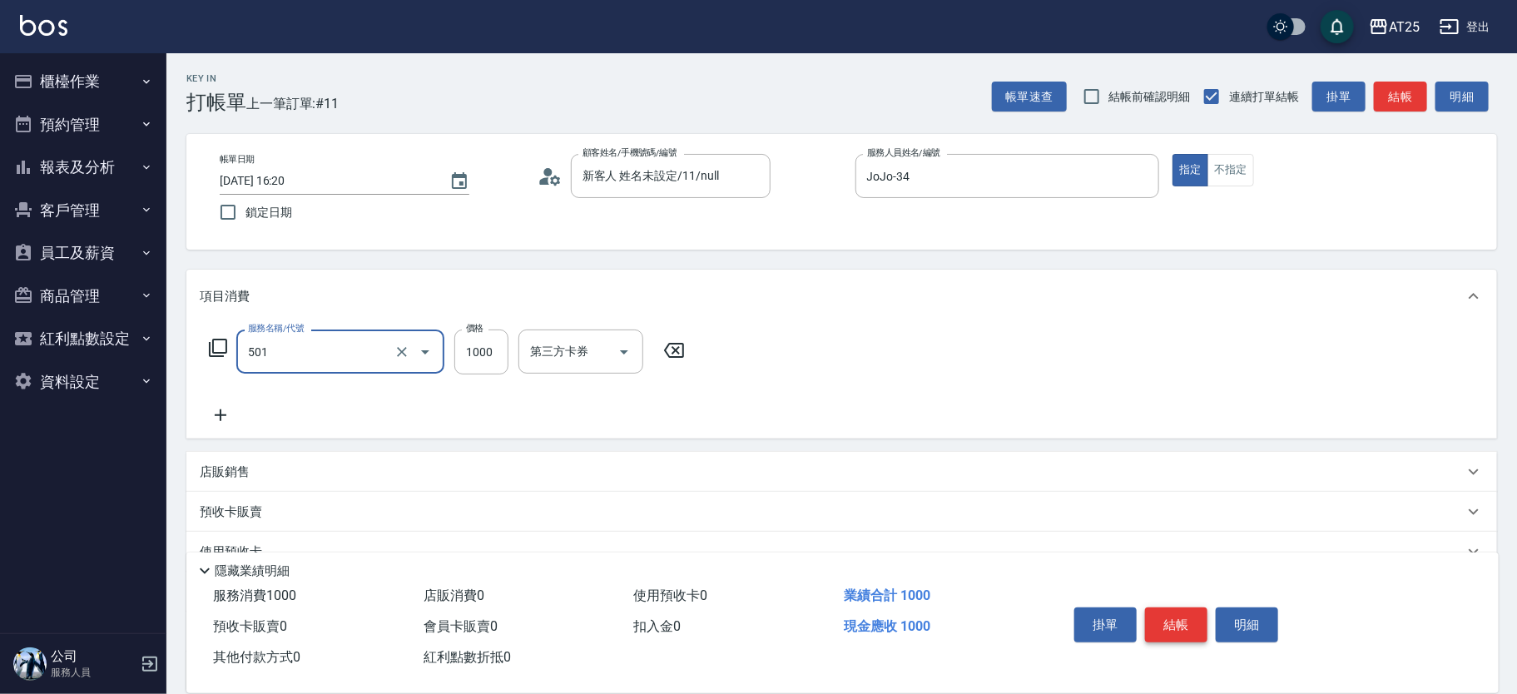
type input "染髮(501)"
type input "0"
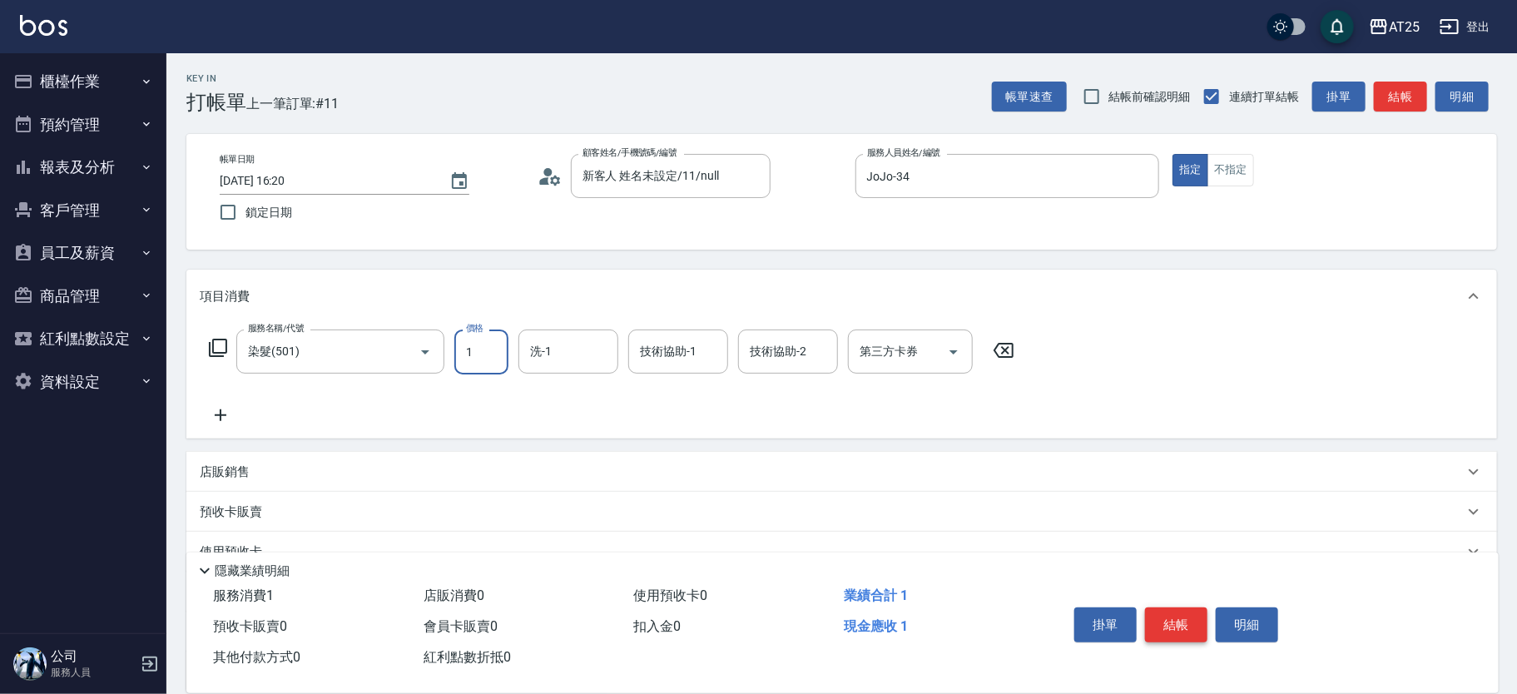
type input "16"
type input "10"
type input "168"
type input "160"
type input "1680"
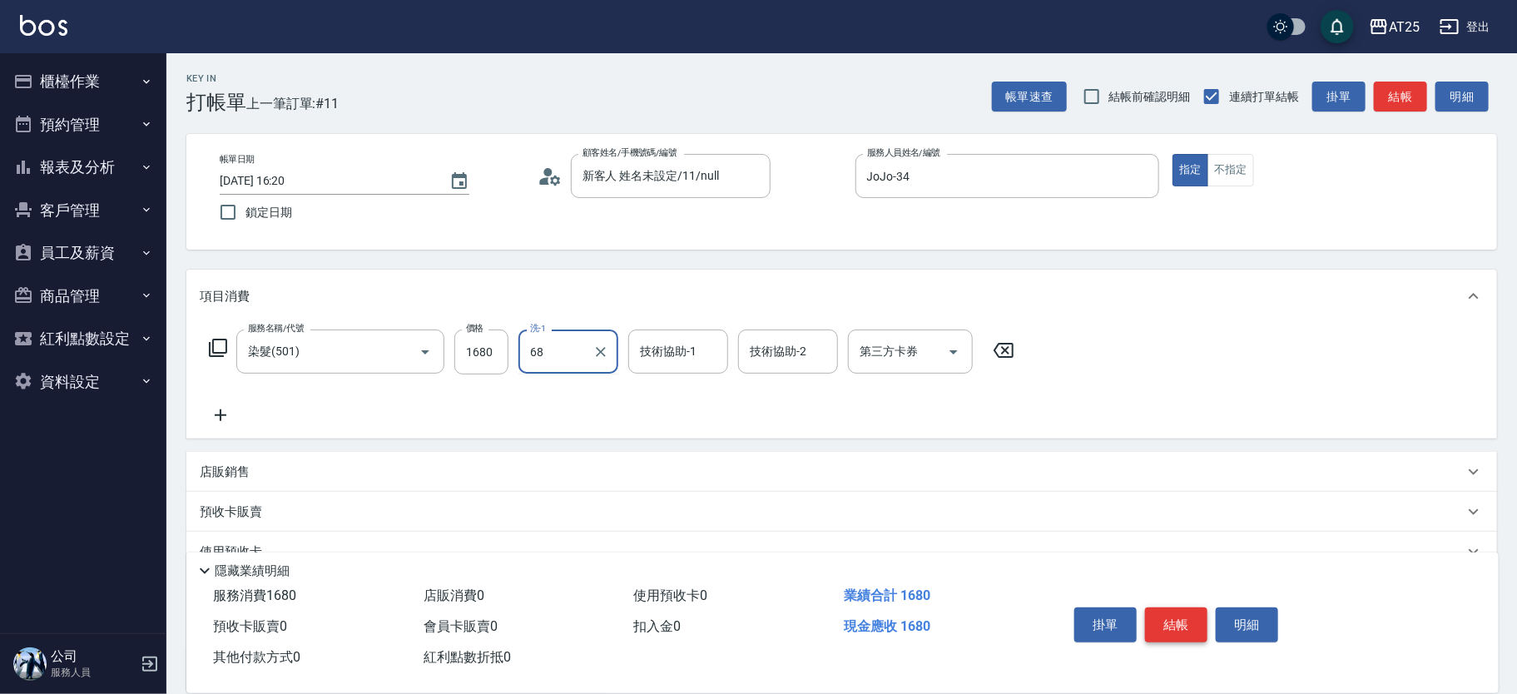
type input "游惠心-68"
click at [1187, 623] on button "結帳" at bounding box center [1176, 625] width 62 height 35
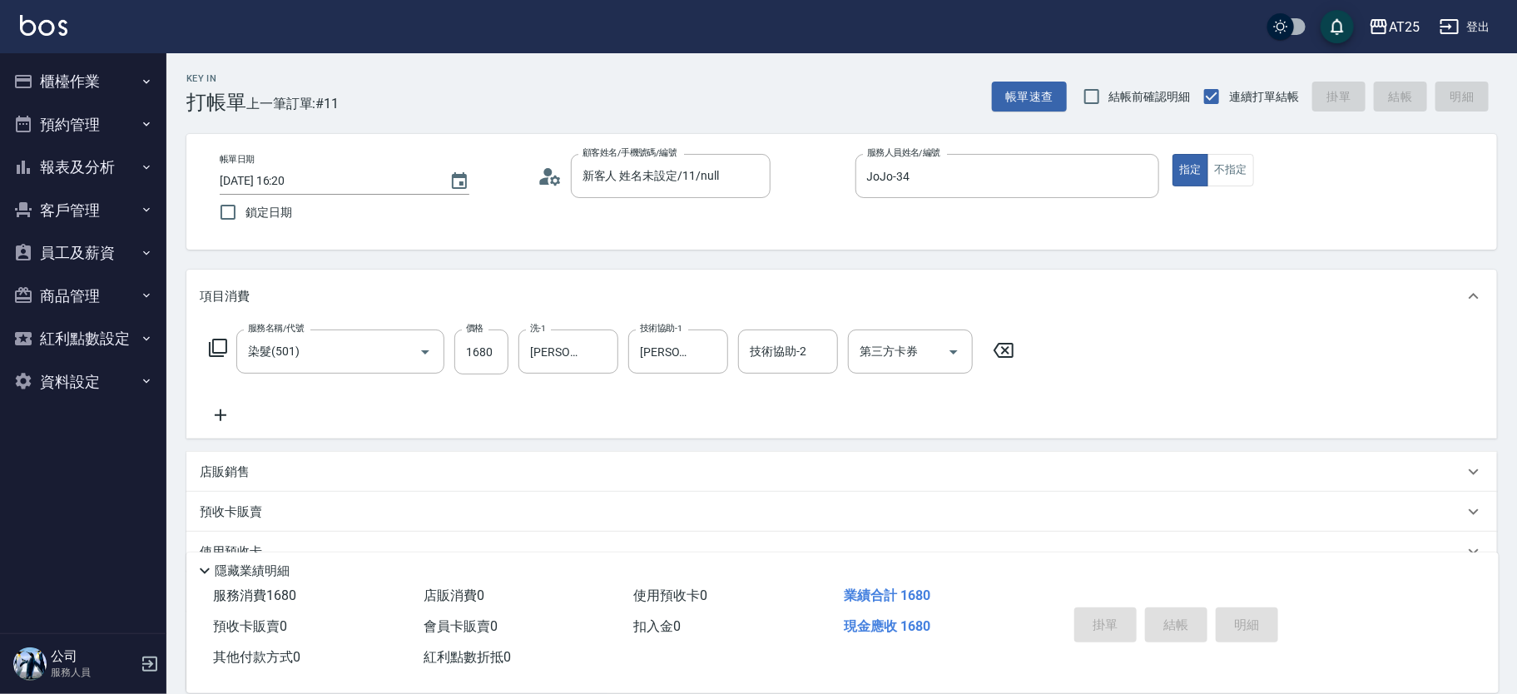
type input "0"
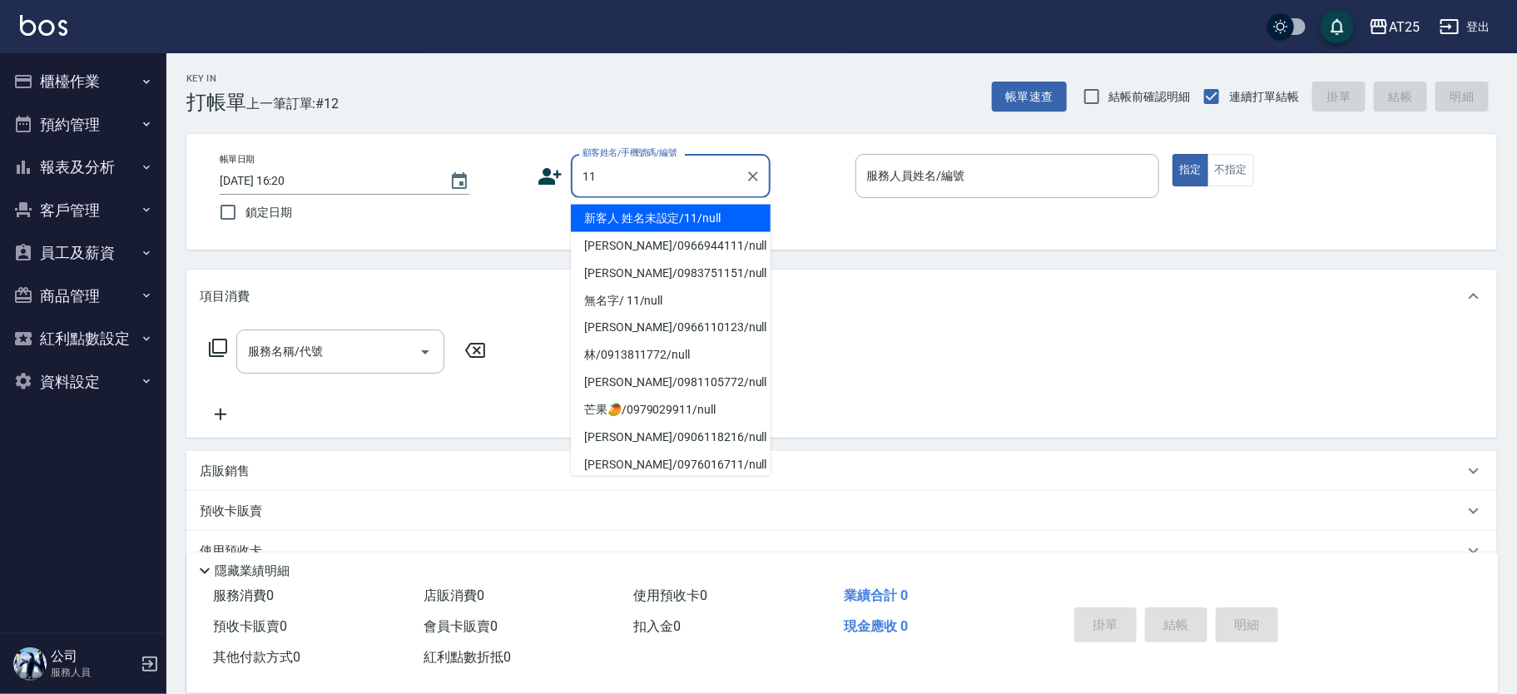
type input "11"
type input "3"
type input "新客人 姓名未設定/11/null"
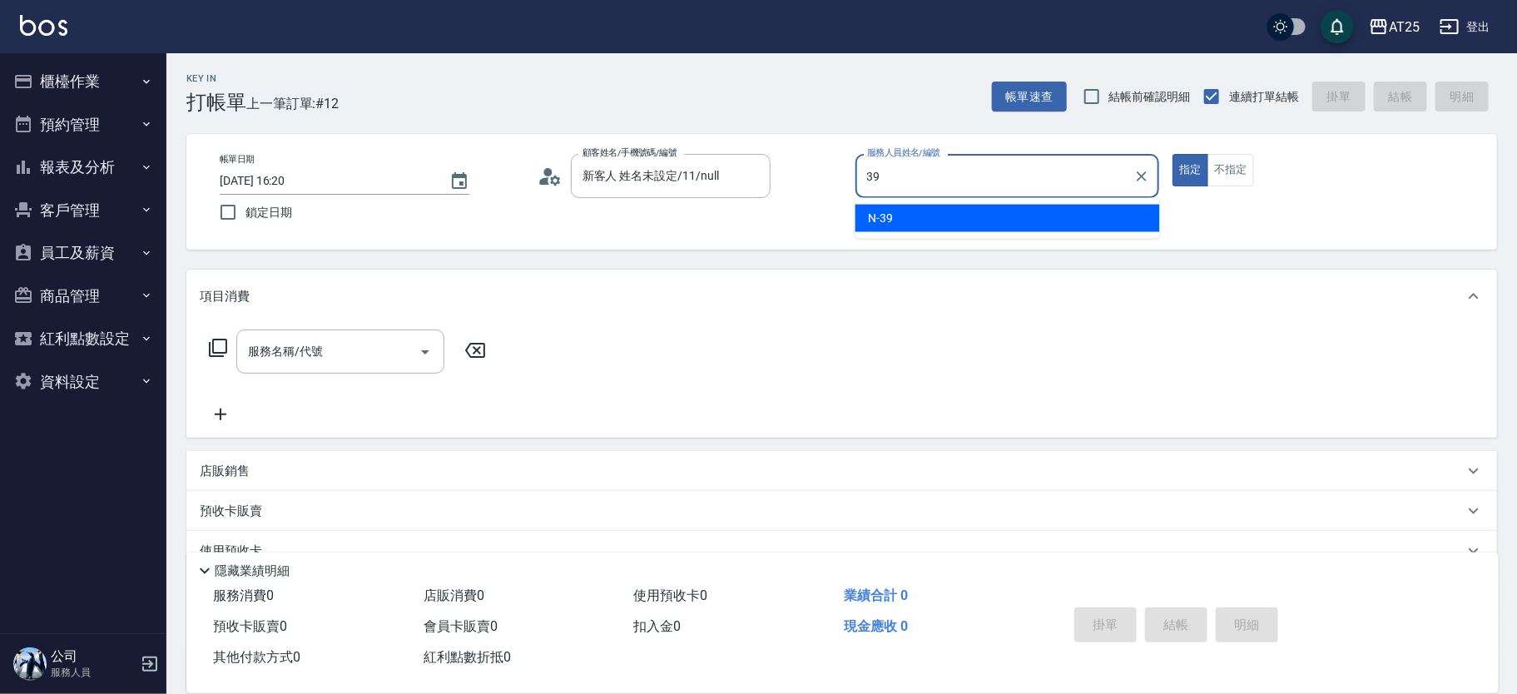
type input "N-39"
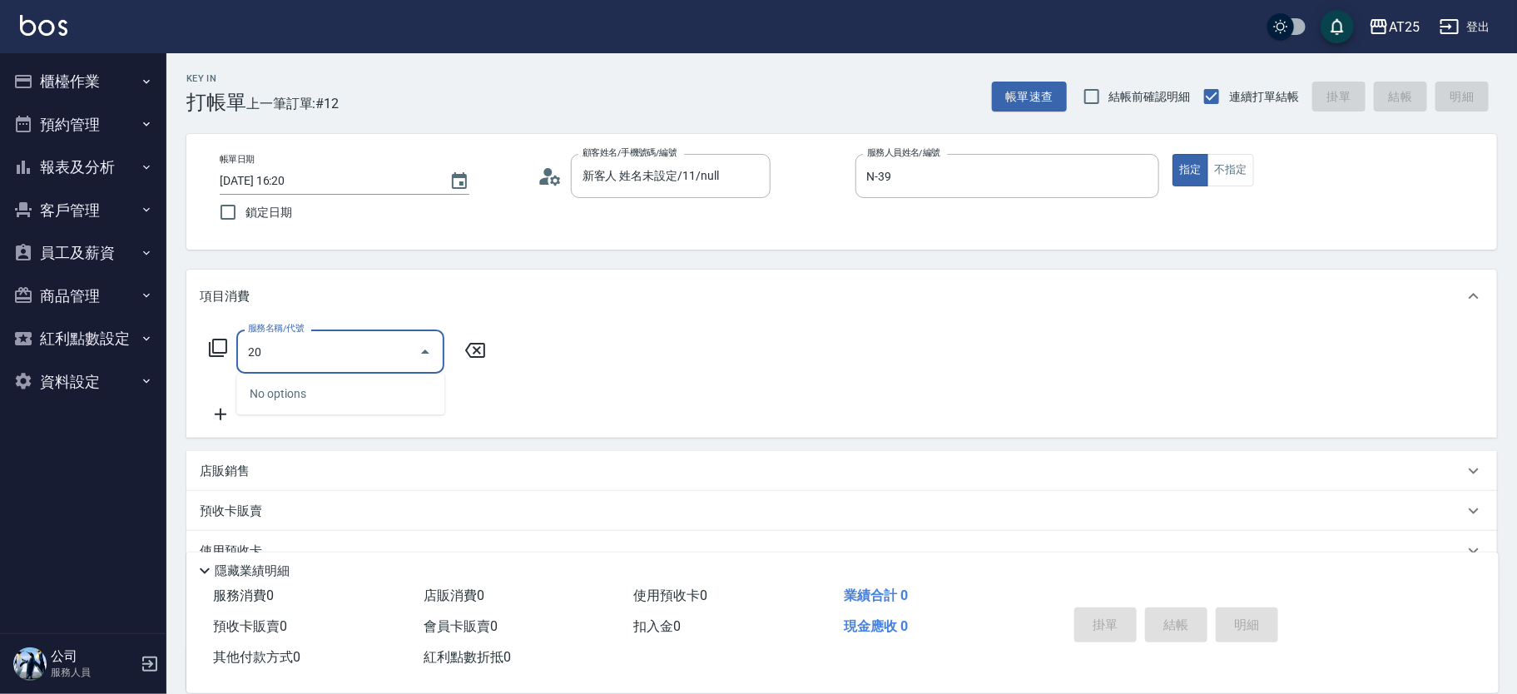
type input "201"
type input "30"
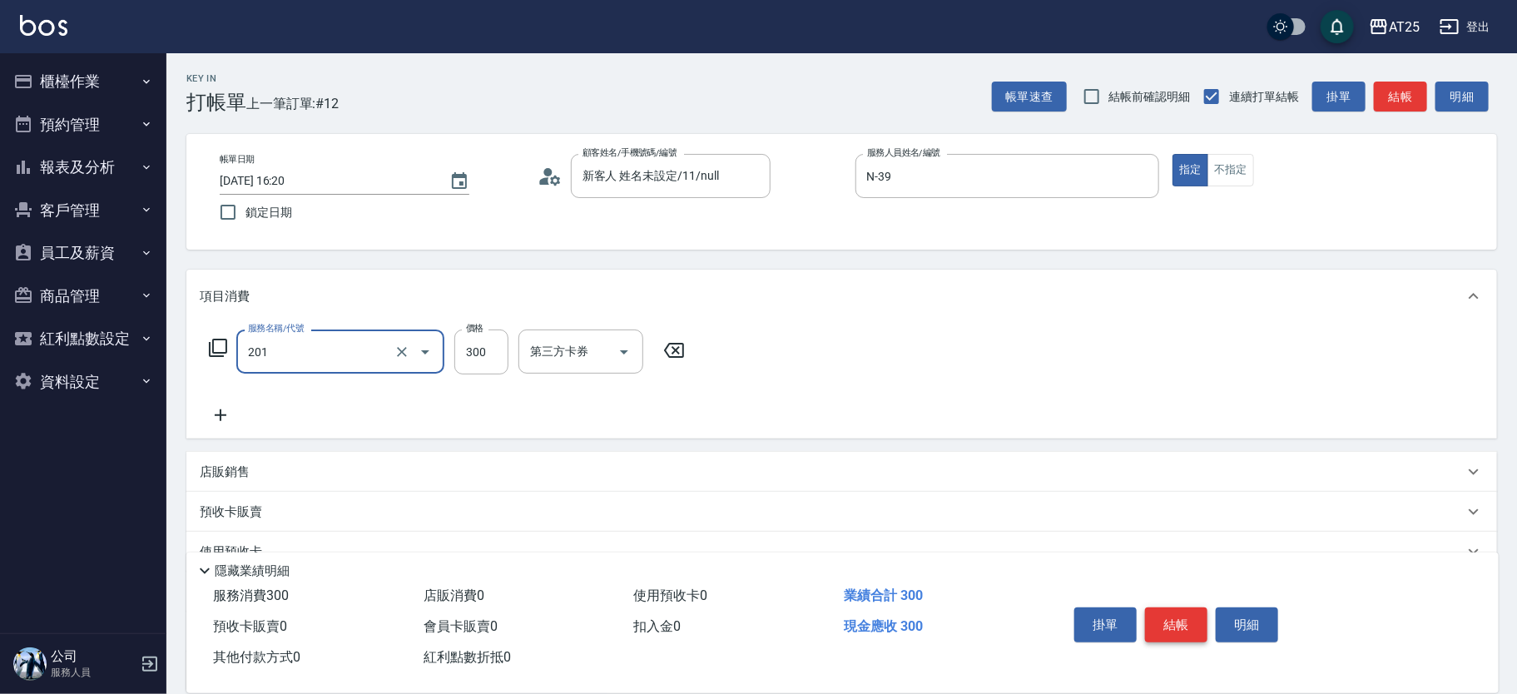
type input "洗髮(201)"
type input "0"
type input "40"
type input "400"
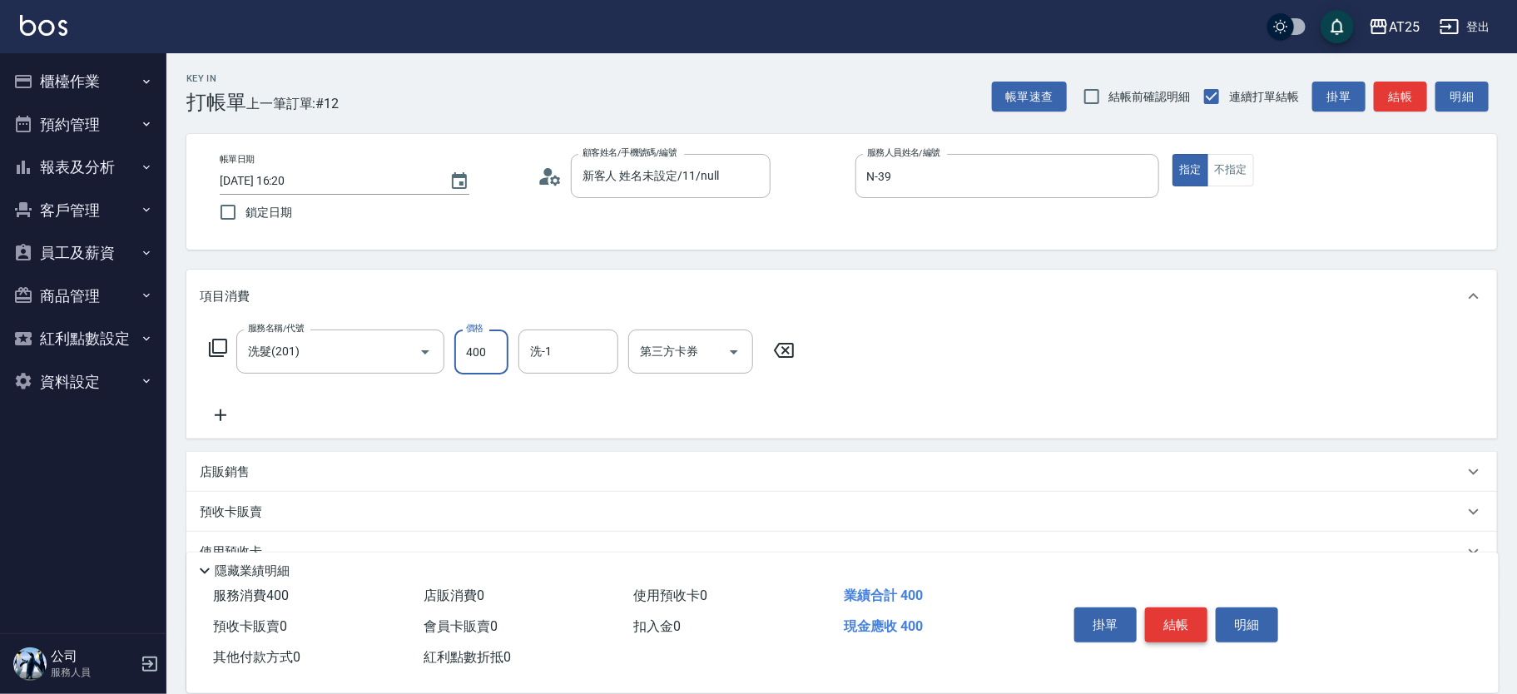
type input "400"
type input "4006"
type input "40"
type input "400"
type input "AT25[PERSON_NAME]-81"
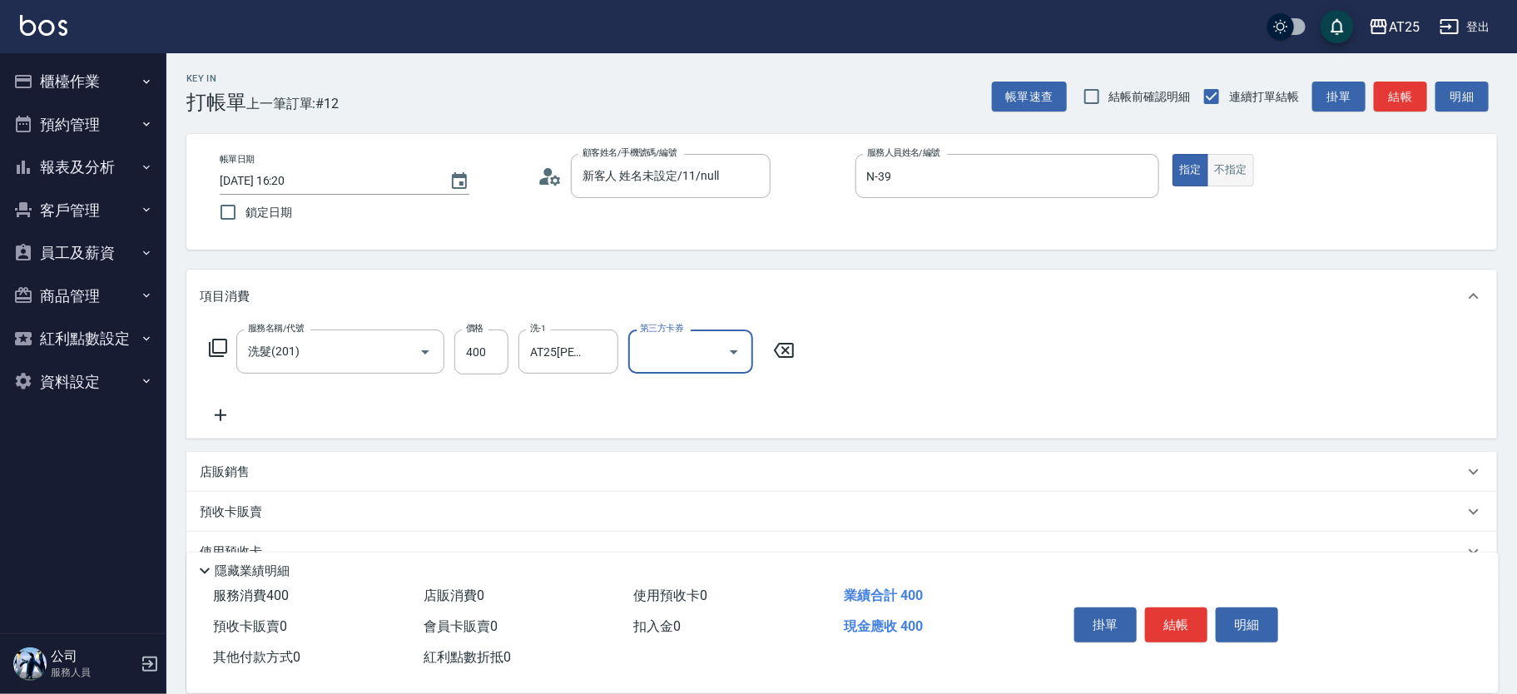
click at [1227, 166] on button "不指定" at bounding box center [1231, 170] width 47 height 32
click at [1163, 611] on button "結帳" at bounding box center [1176, 625] width 62 height 35
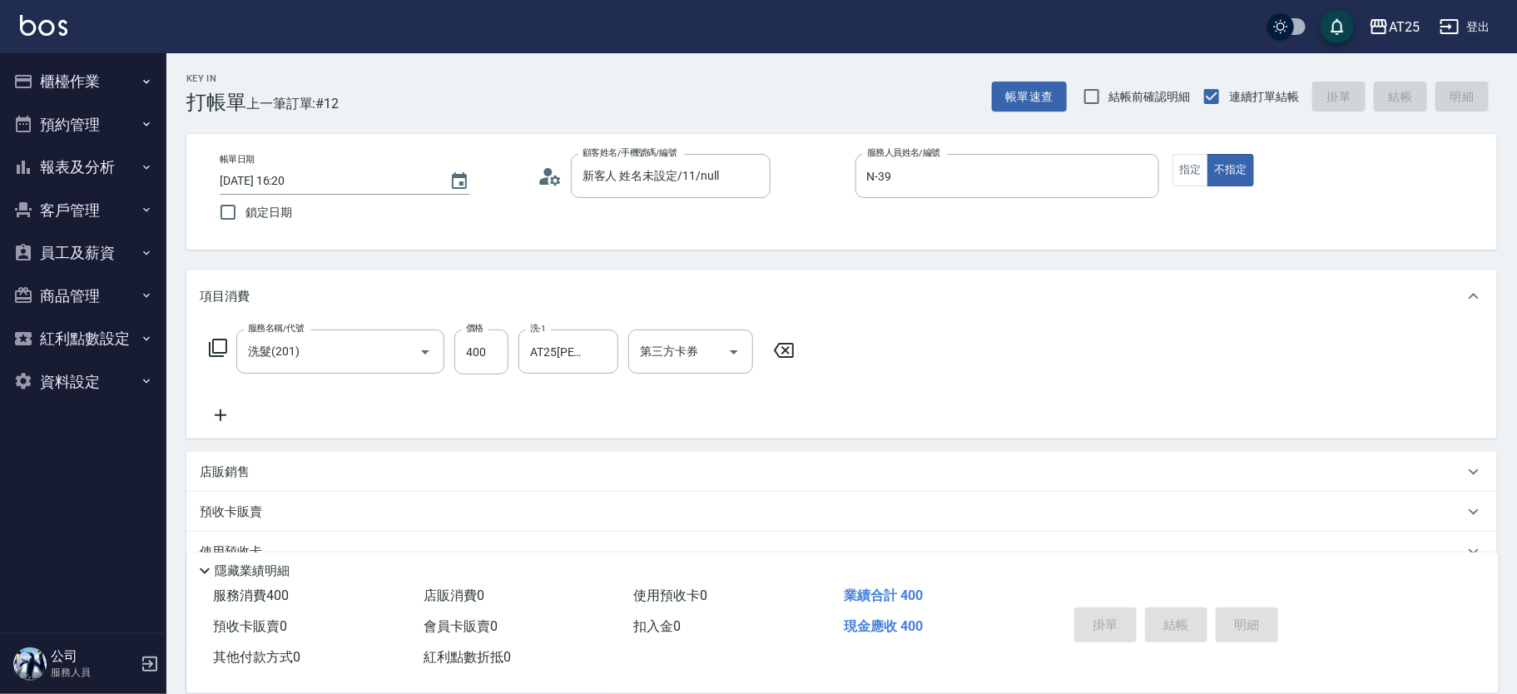
type input "2025/09/15 16:21"
type input "0"
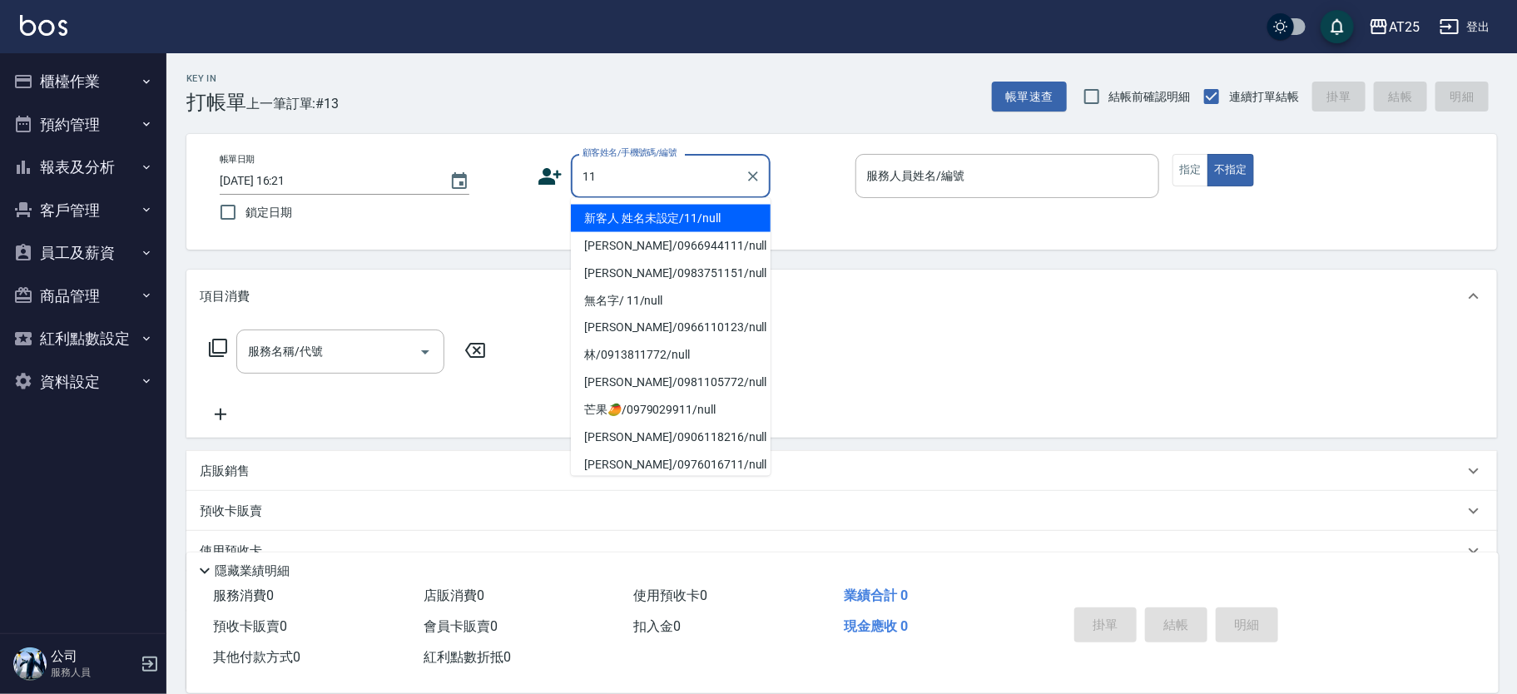
type input "新客人 姓名未設定/11/null"
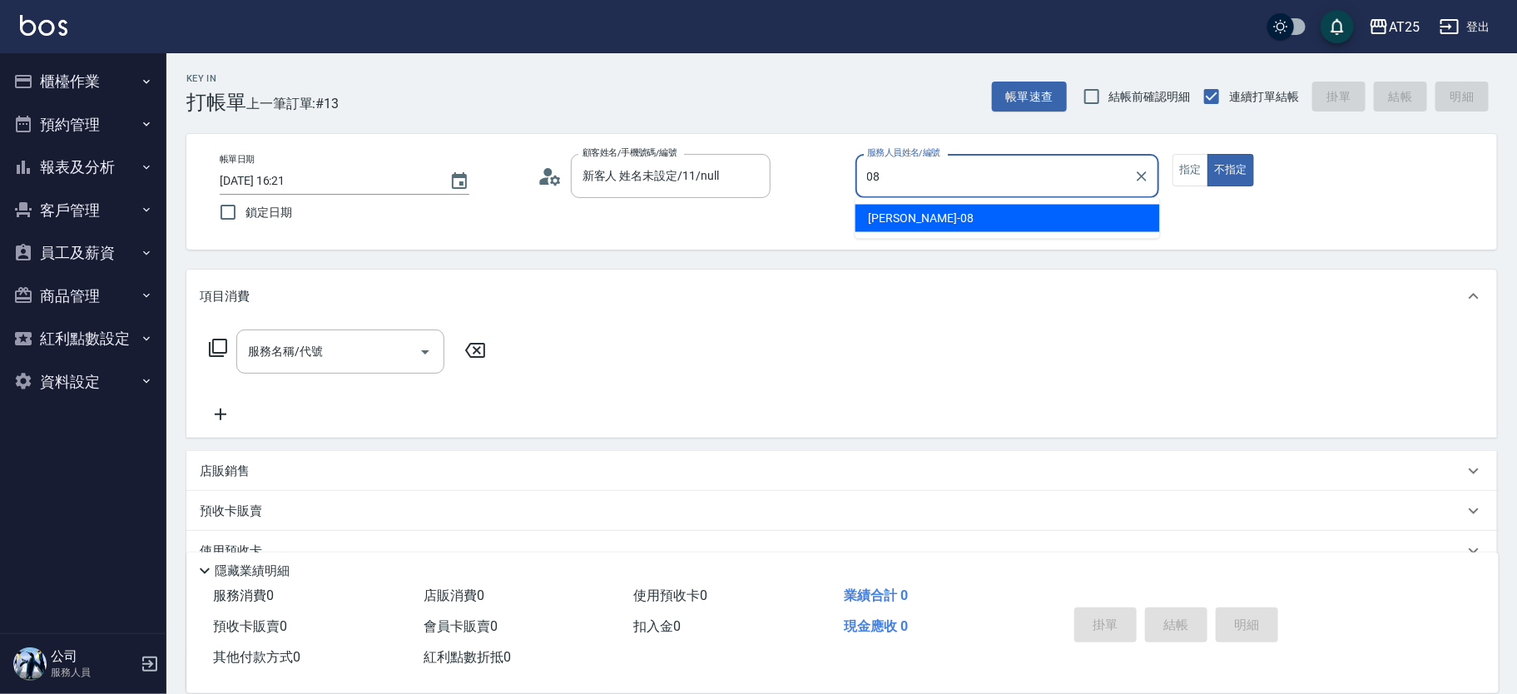
type input "Tony-08"
type button "false"
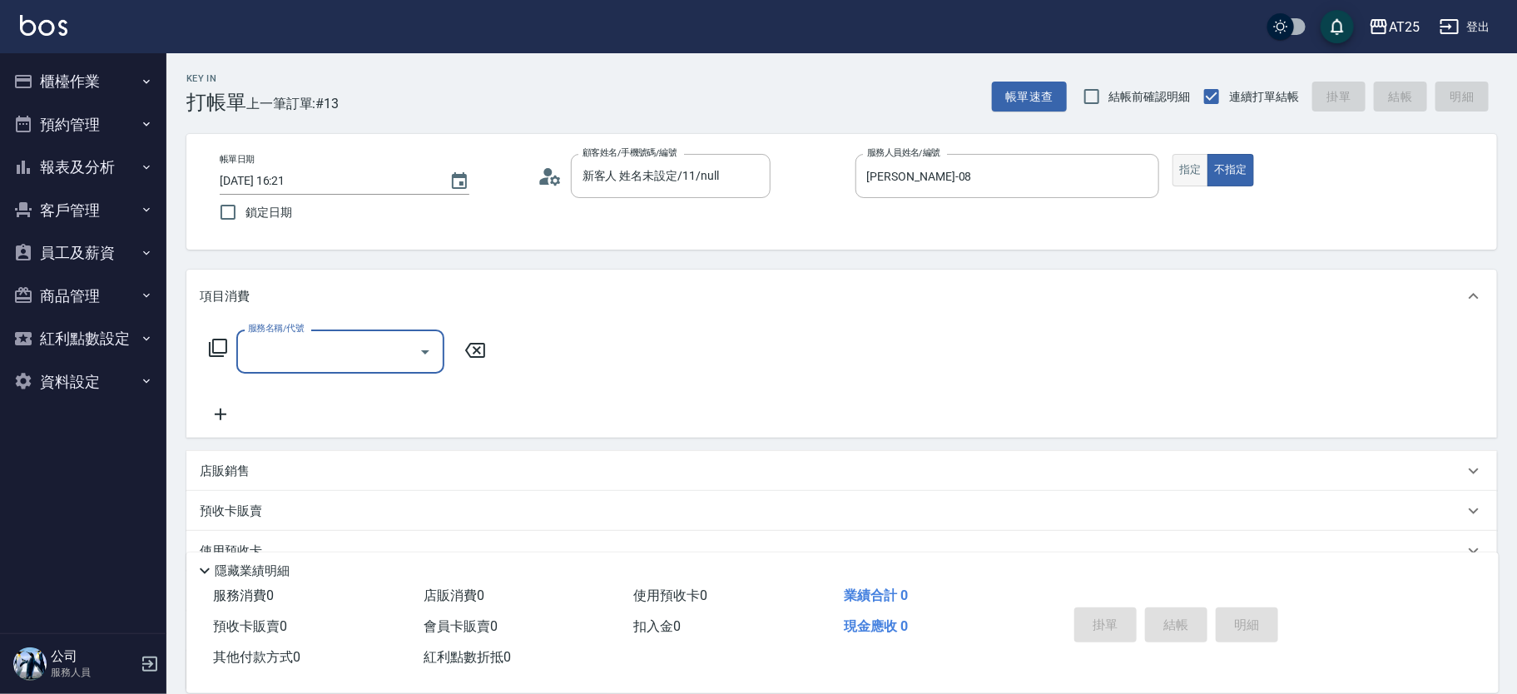
click at [1184, 160] on button "指定" at bounding box center [1191, 170] width 36 height 32
type input "201"
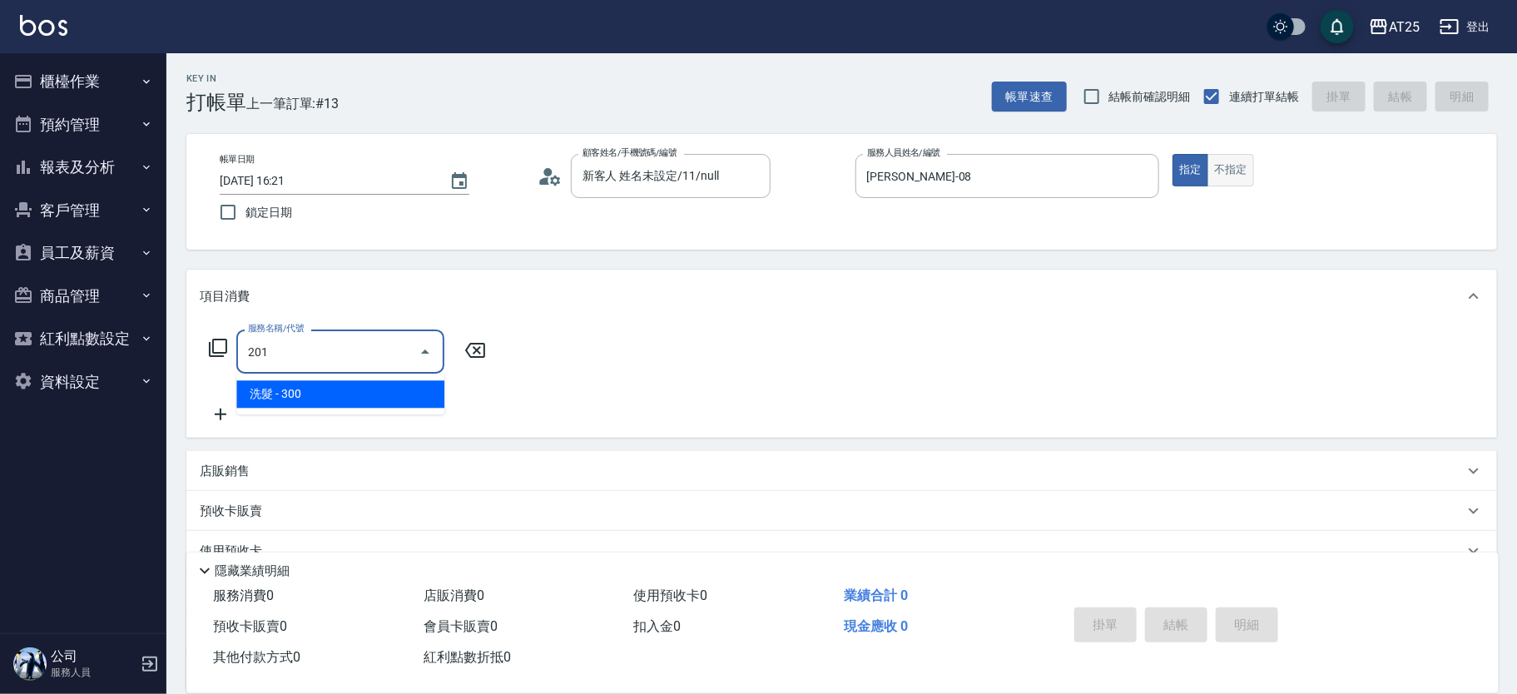
type input "30"
type input "洗髮(201)"
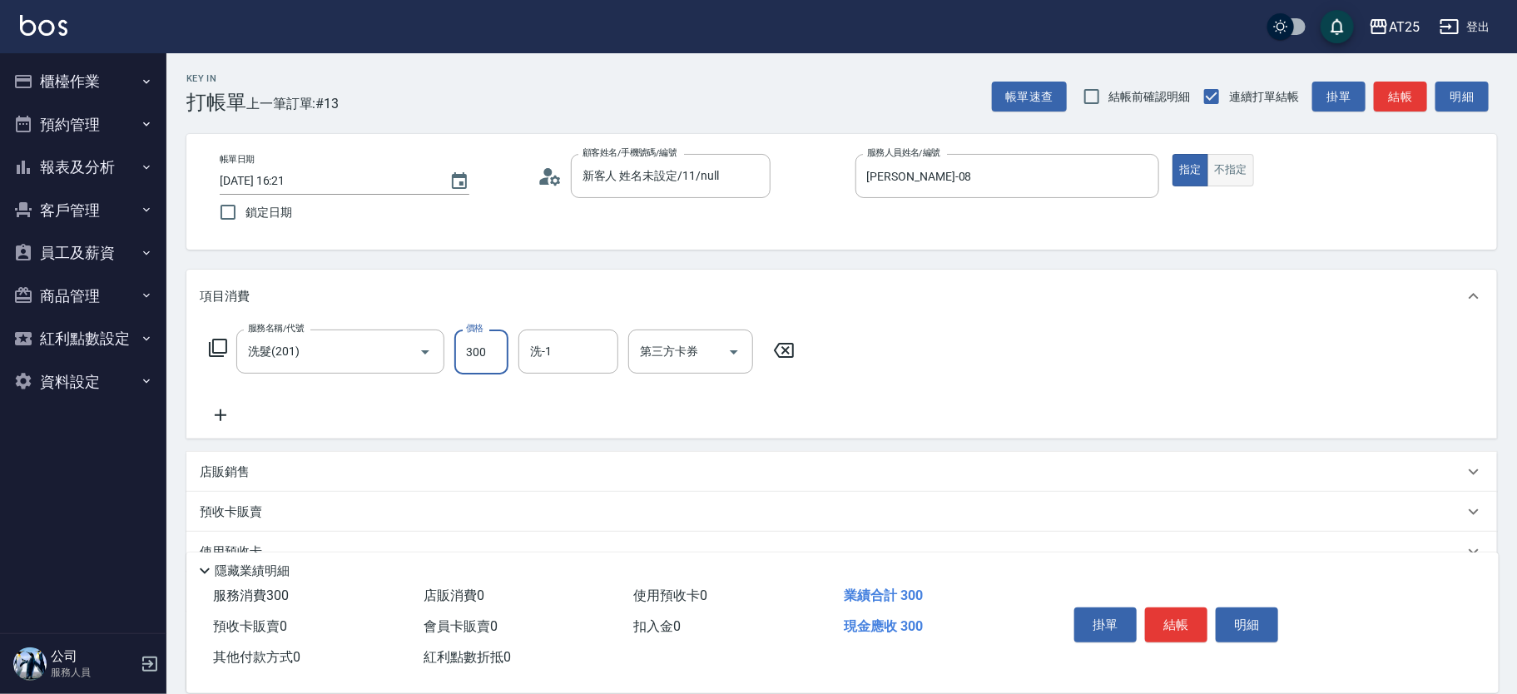
type input "0"
type input "40"
type input "400"
type input "游惠心-68"
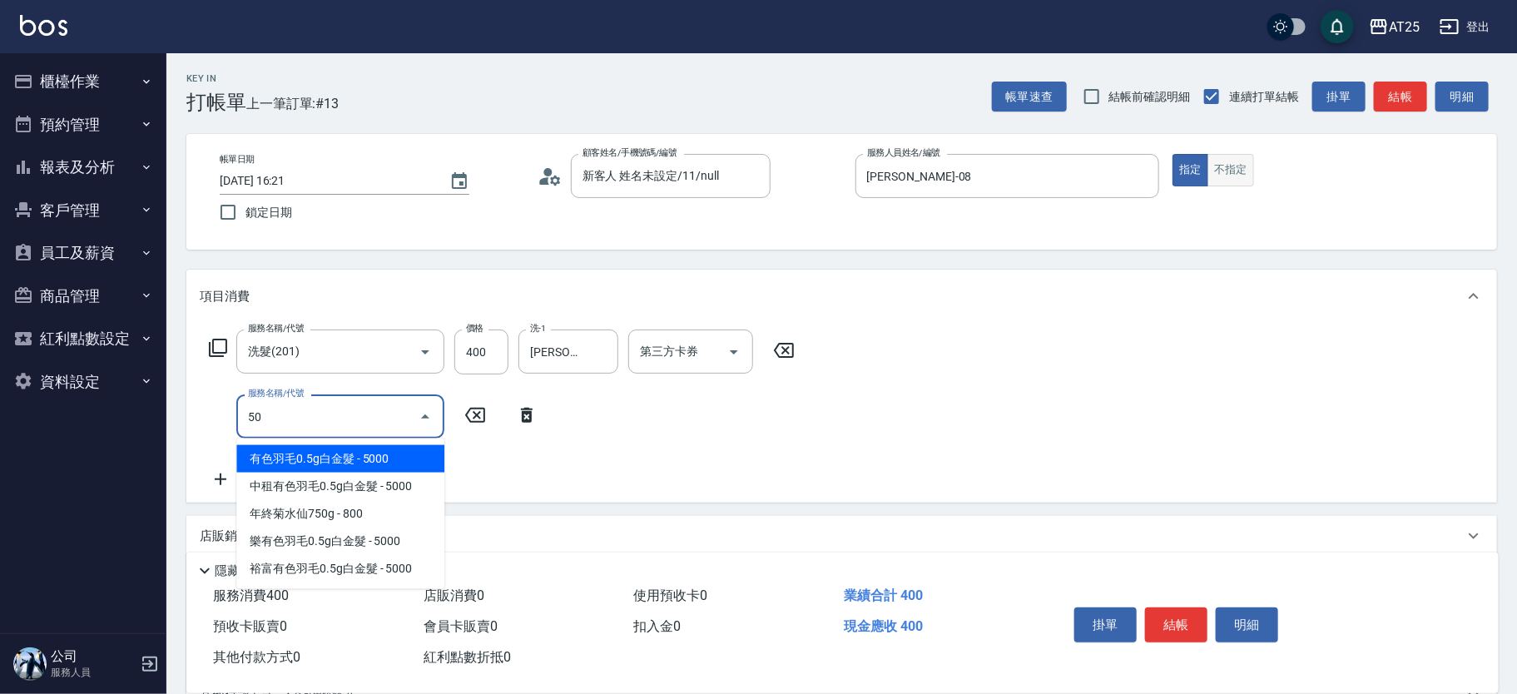
type input "501"
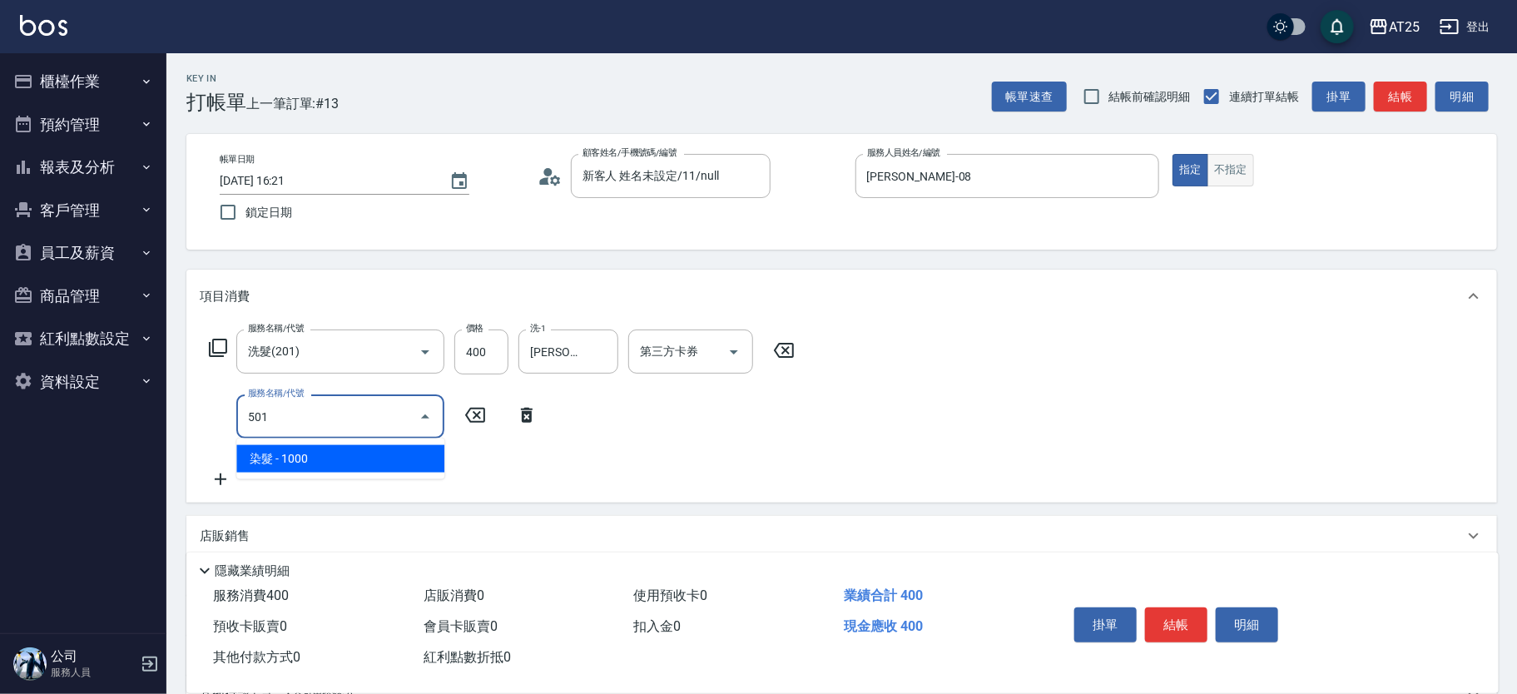
type input "140"
type input "染髮(501)"
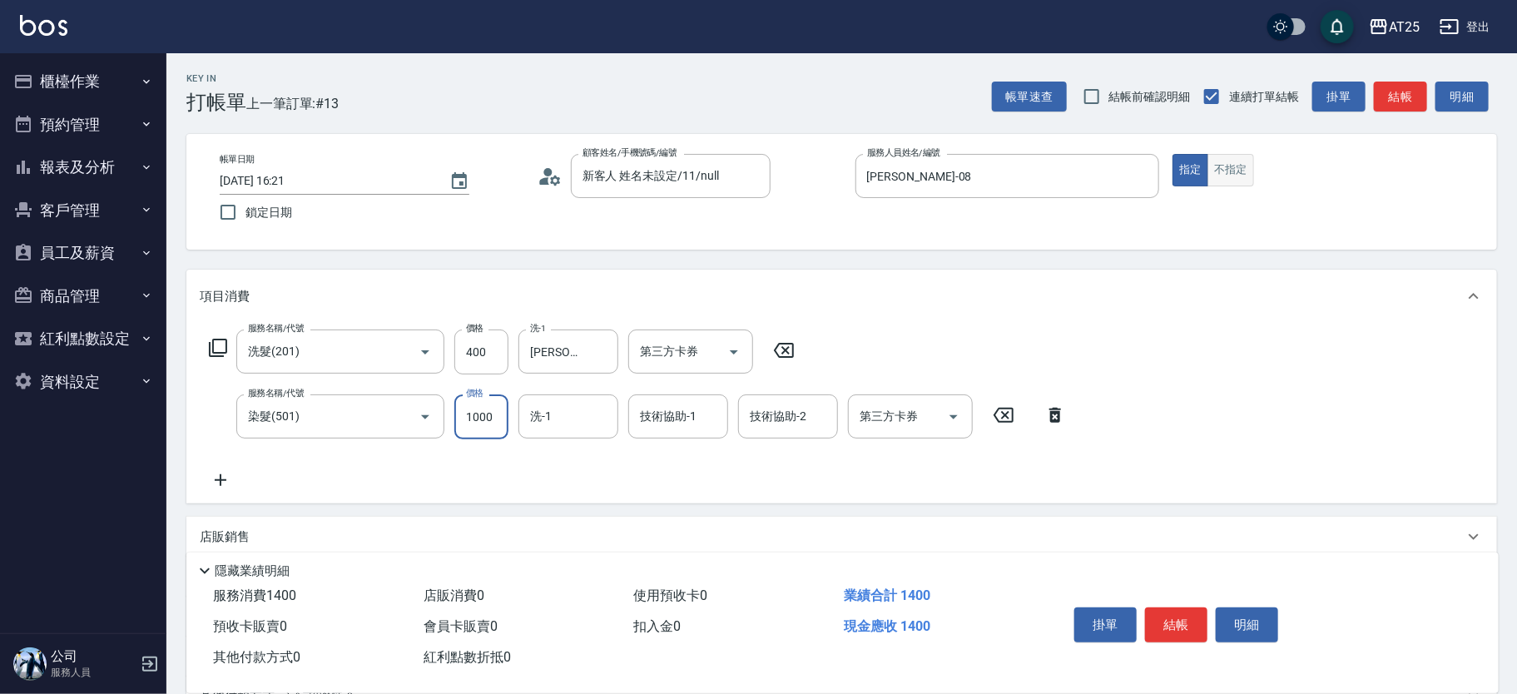
type input "40"
type input "0"
click at [1196, 619] on button "結帳" at bounding box center [1176, 625] width 62 height 35
type input "0"
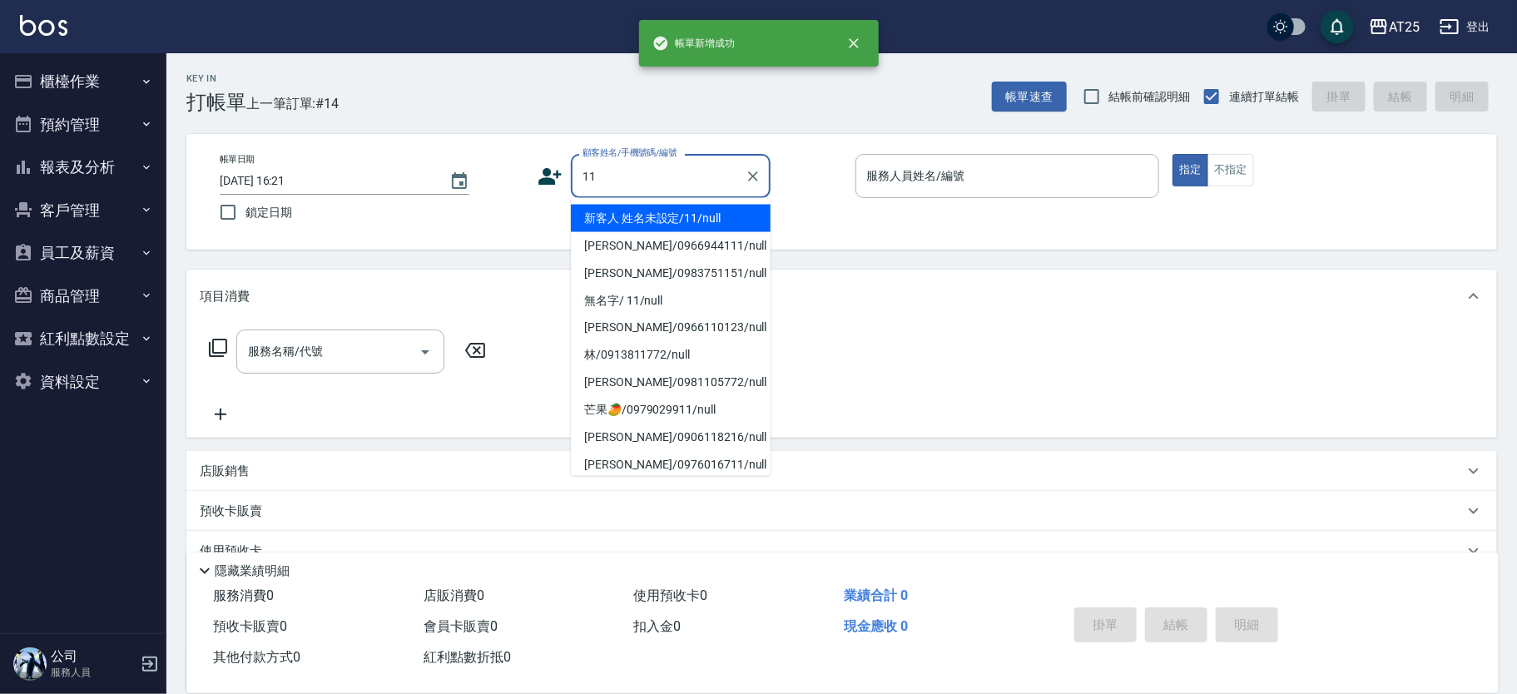
type input "新客人 姓名未設定/11/null"
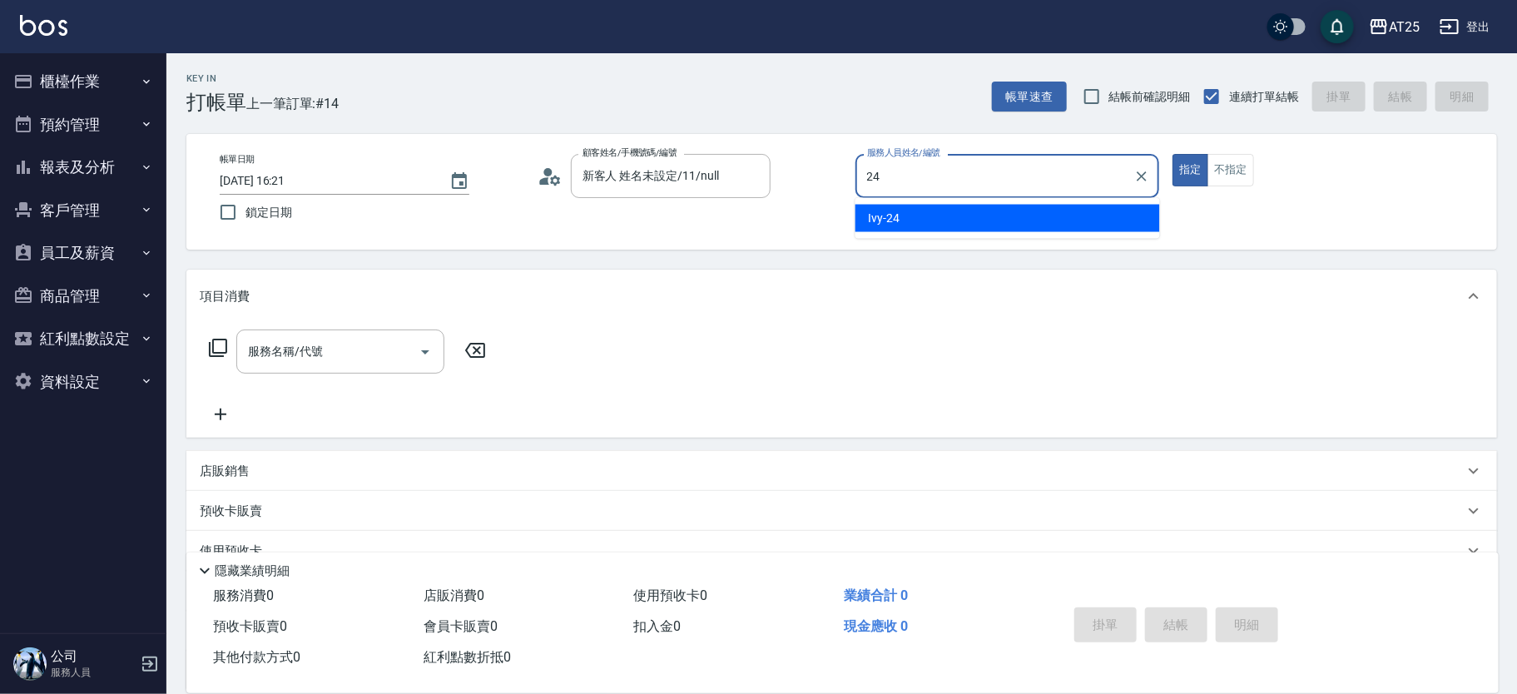
type input "Ivy-24"
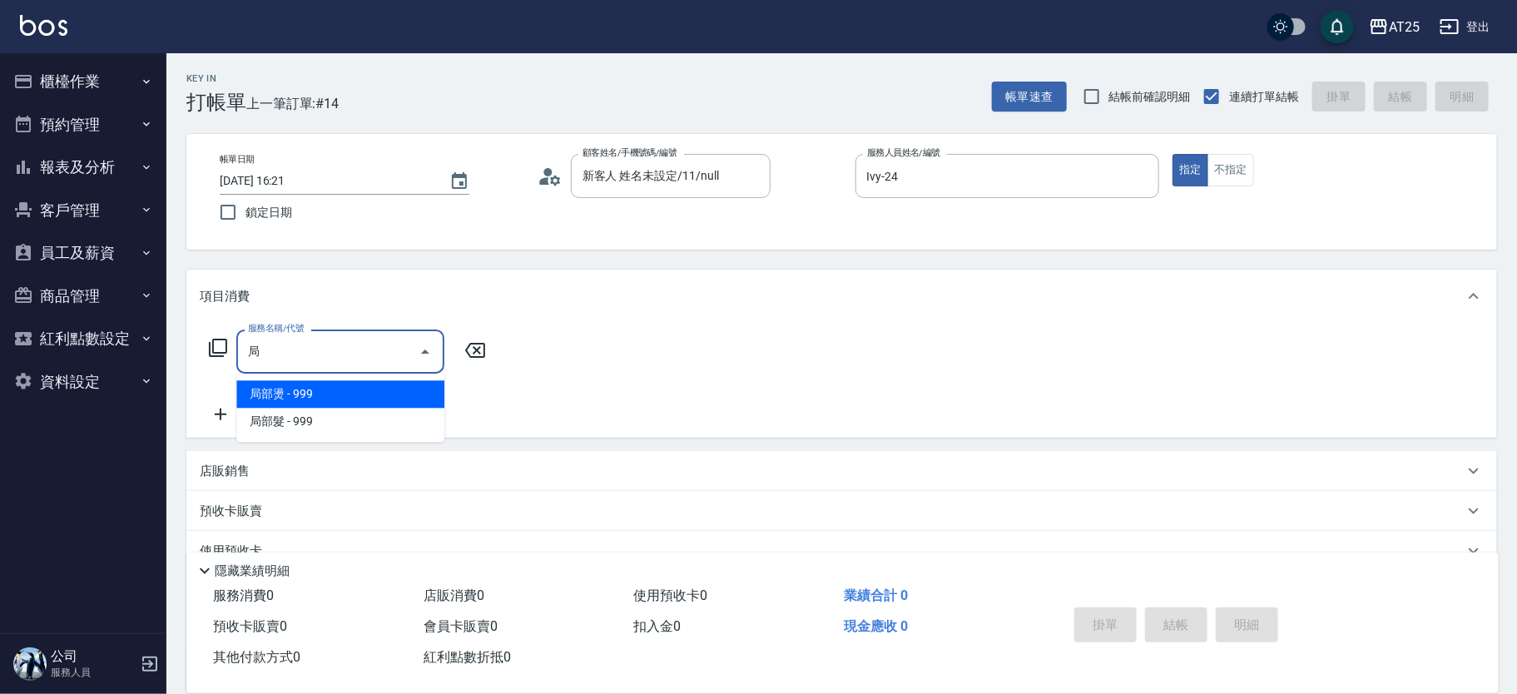
type input "局部燙(303)"
type input "90"
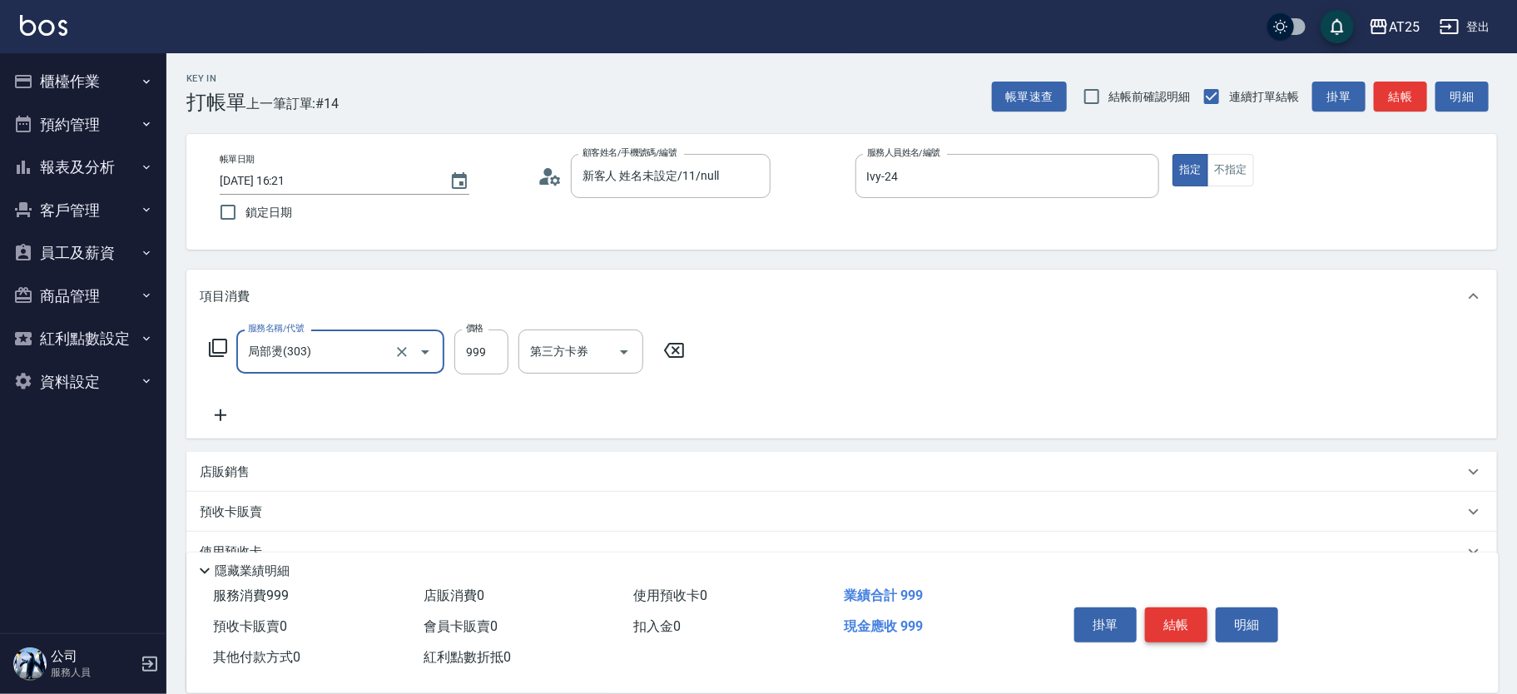
type input "局部燙(303)"
type input "0"
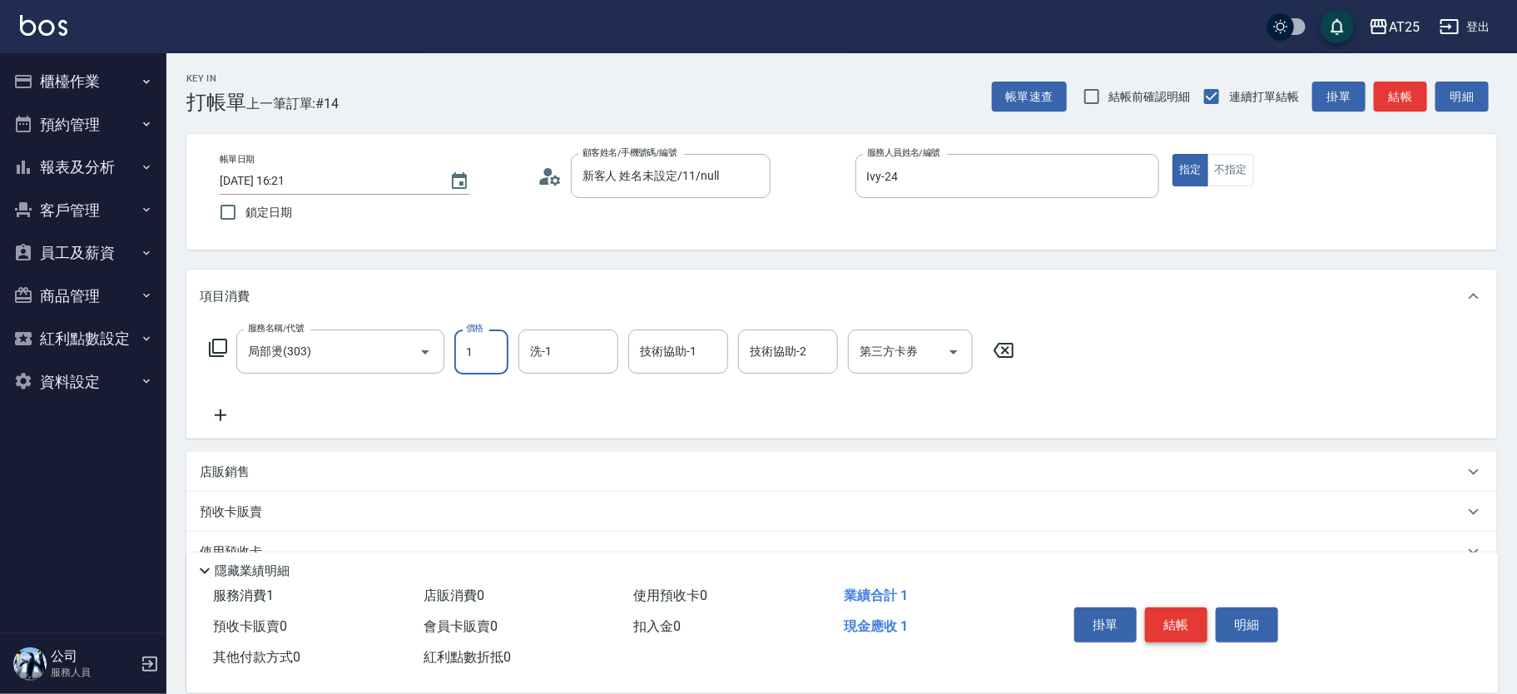
type input "11"
type input "10"
type input "119"
type input "110"
type input "1199"
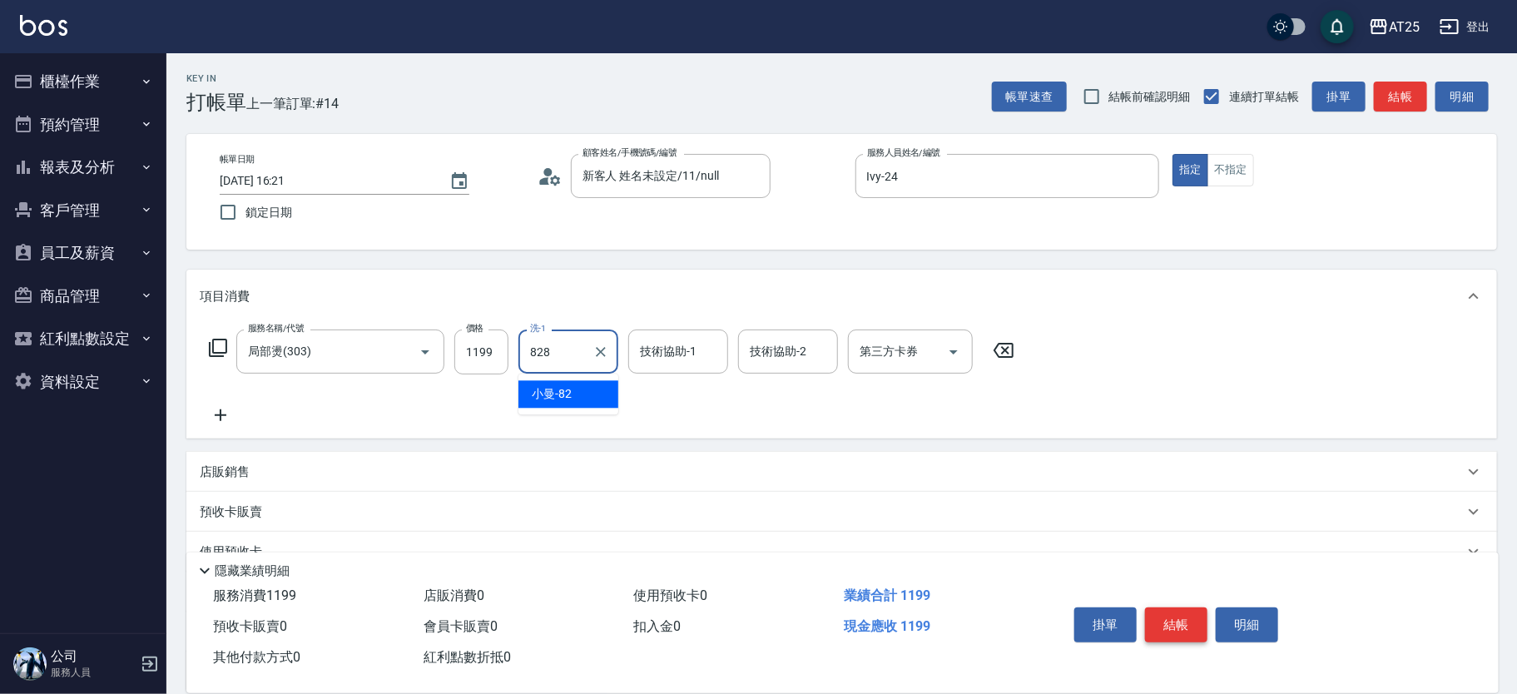
type input "828"
type input "小曼-82"
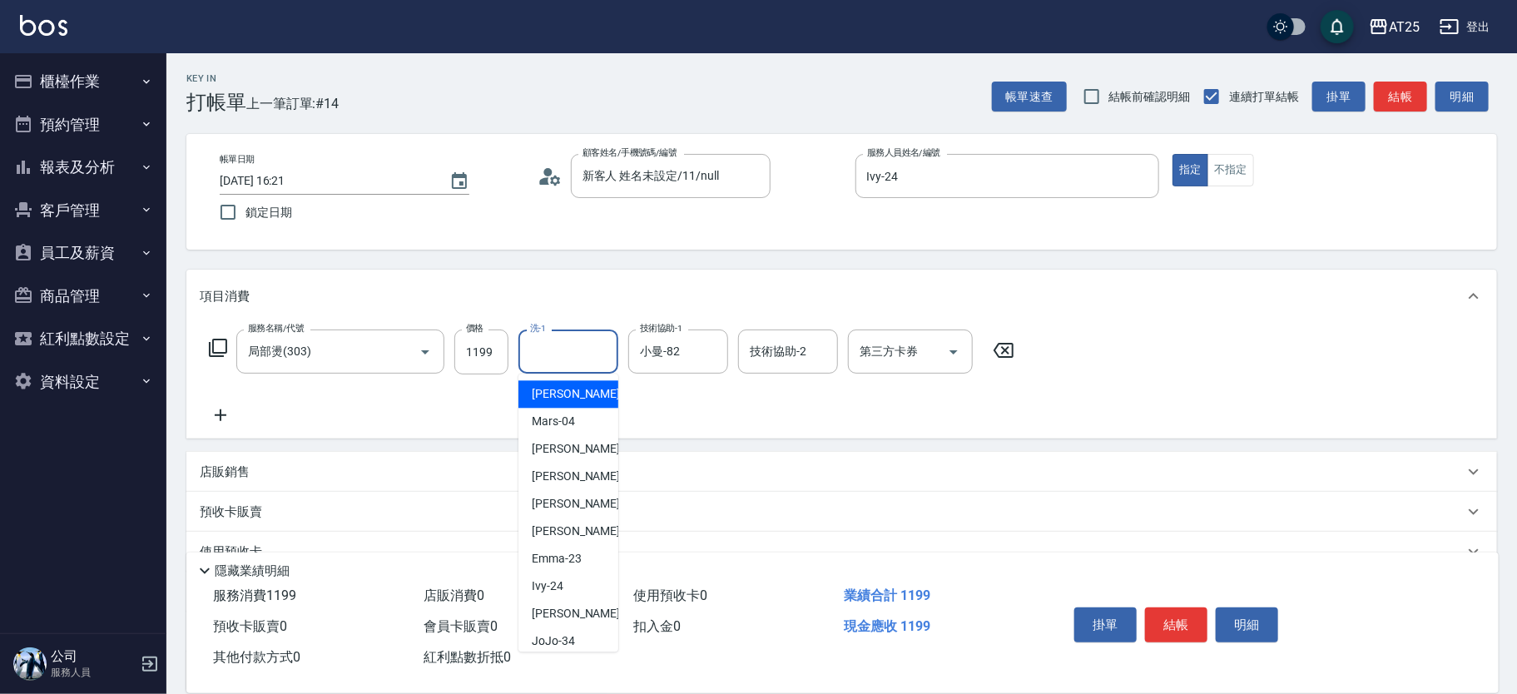
click at [547, 340] on div "洗-1 洗-1" at bounding box center [569, 352] width 100 height 44
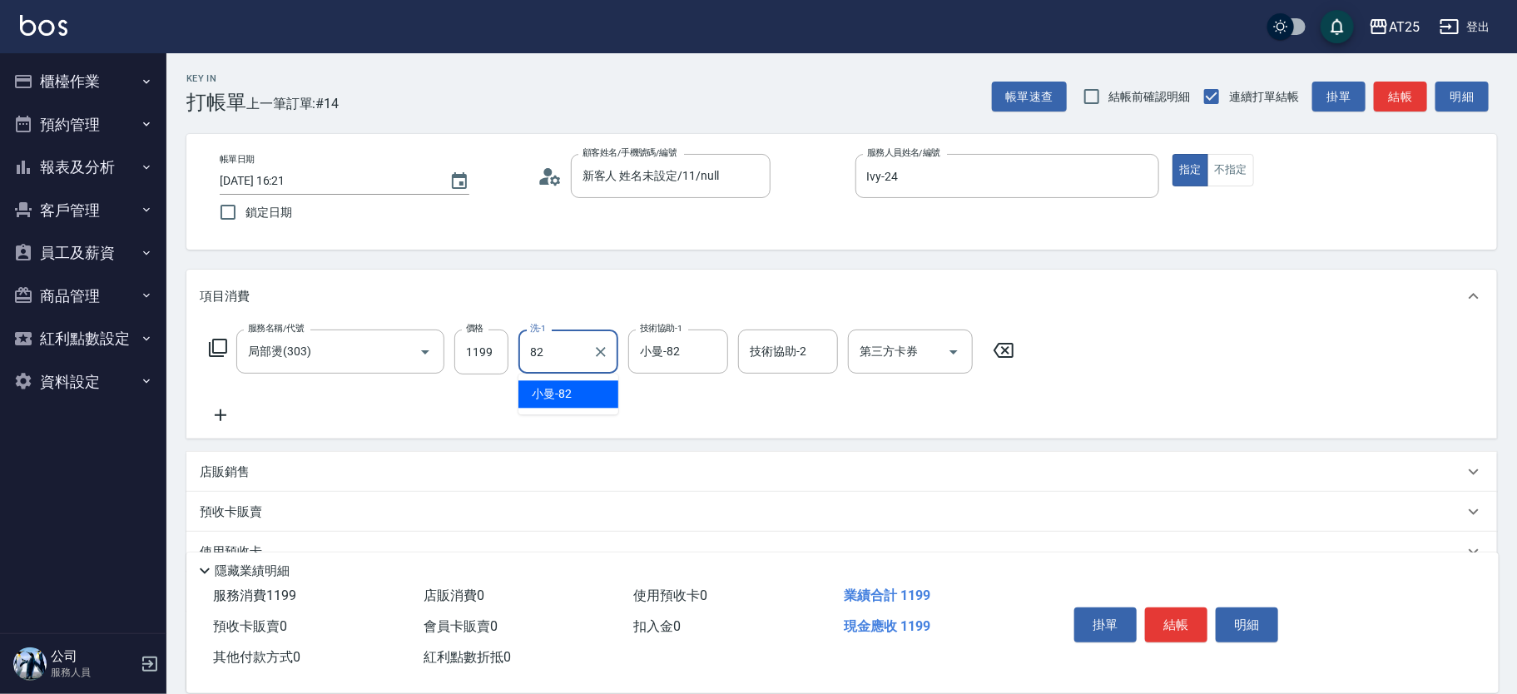
type input "小曼-82"
click at [1160, 614] on button "結帳" at bounding box center [1176, 625] width 62 height 35
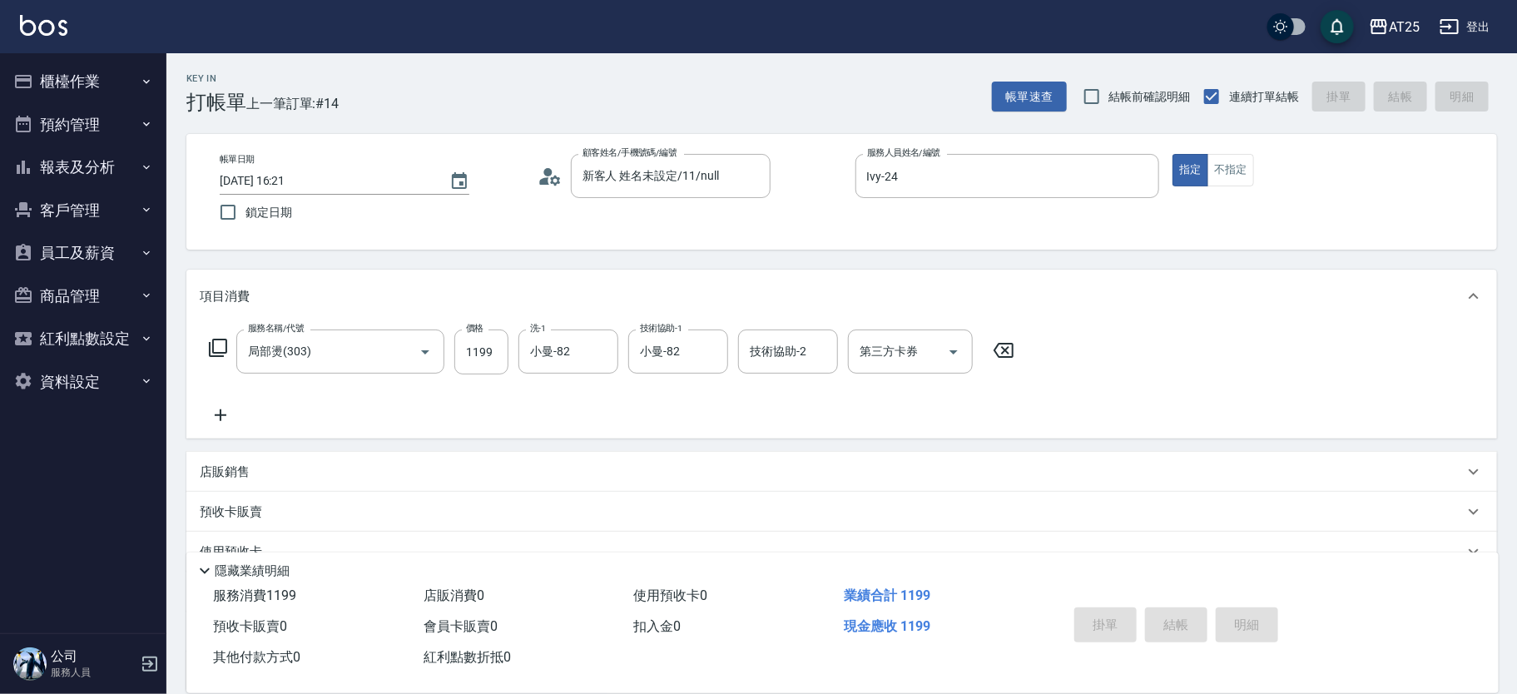
type input "0"
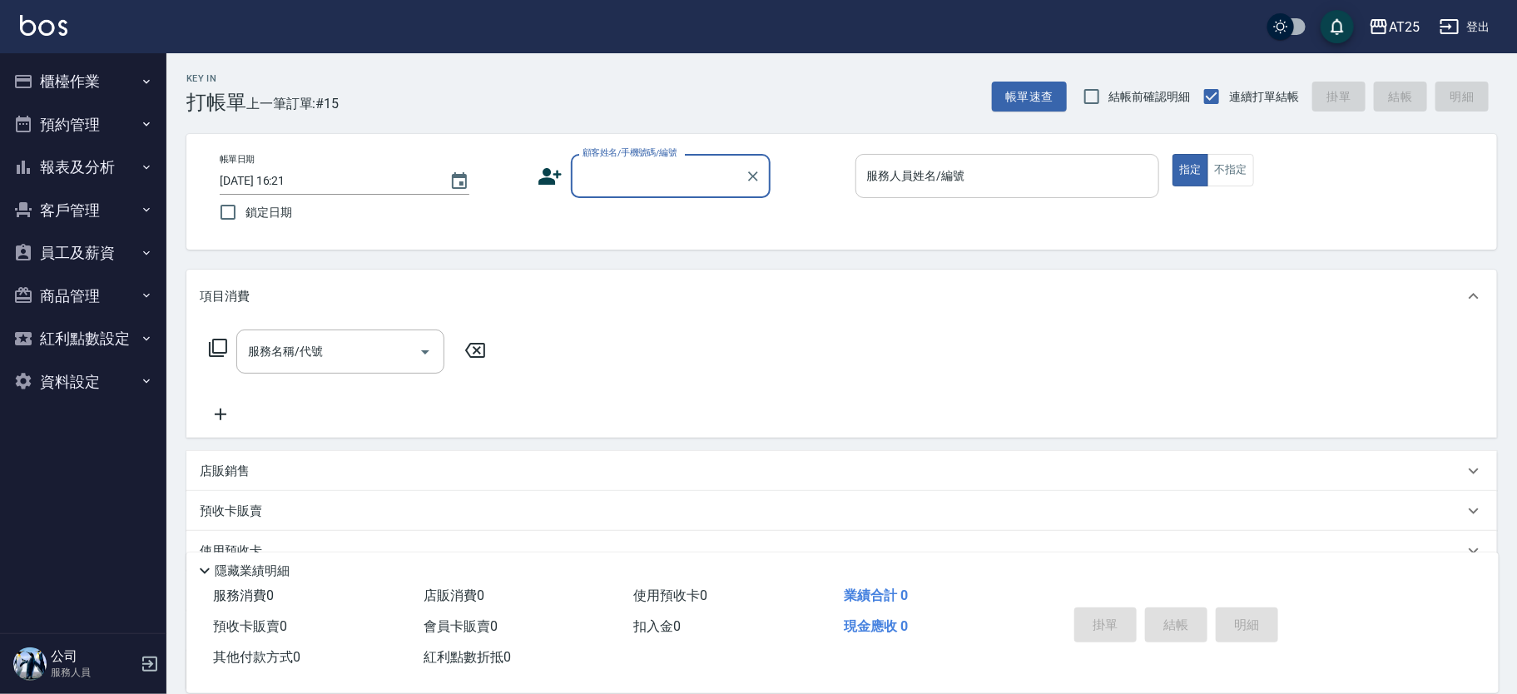
click at [930, 162] on div "服務人員姓名/編號 服務人員姓名/編號" at bounding box center [1008, 176] width 305 height 44
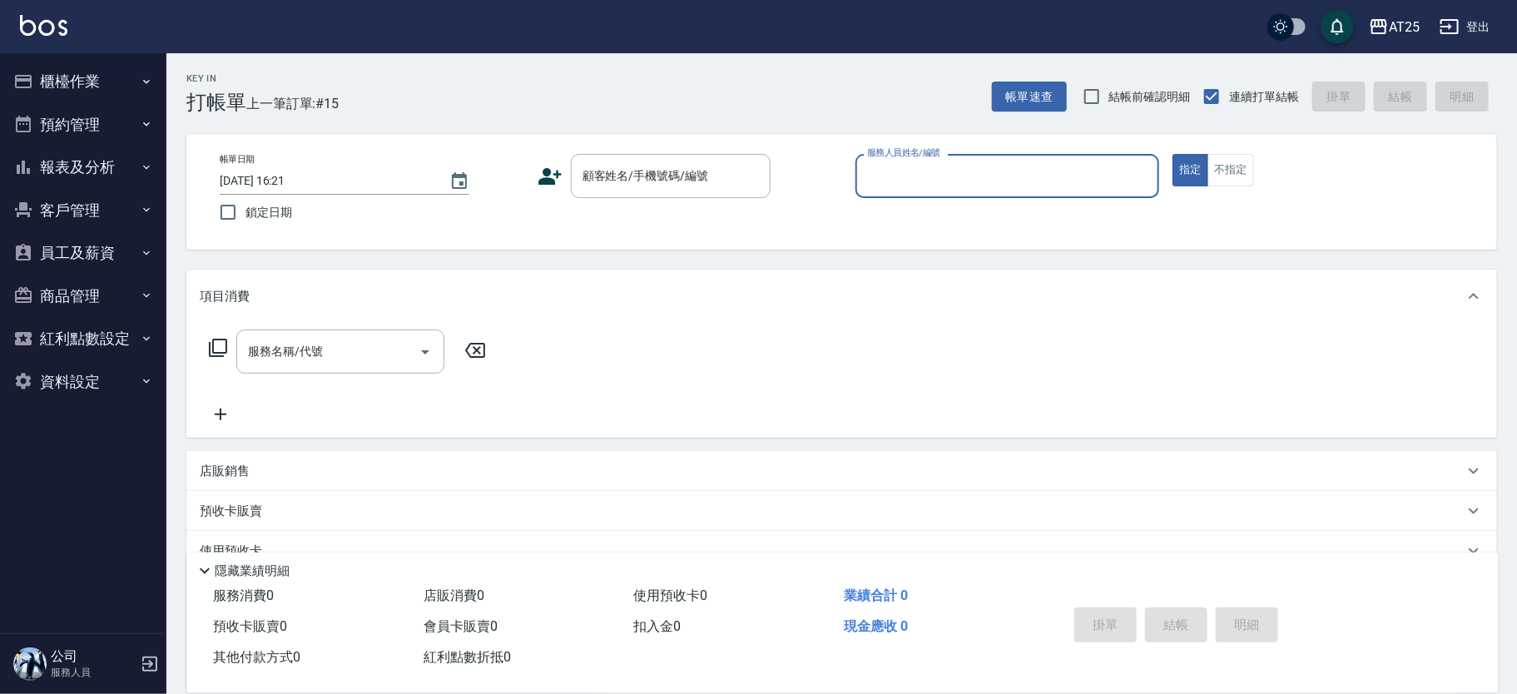
click at [905, 189] on input "服務人員姓名/編號" at bounding box center [1008, 175] width 290 height 29
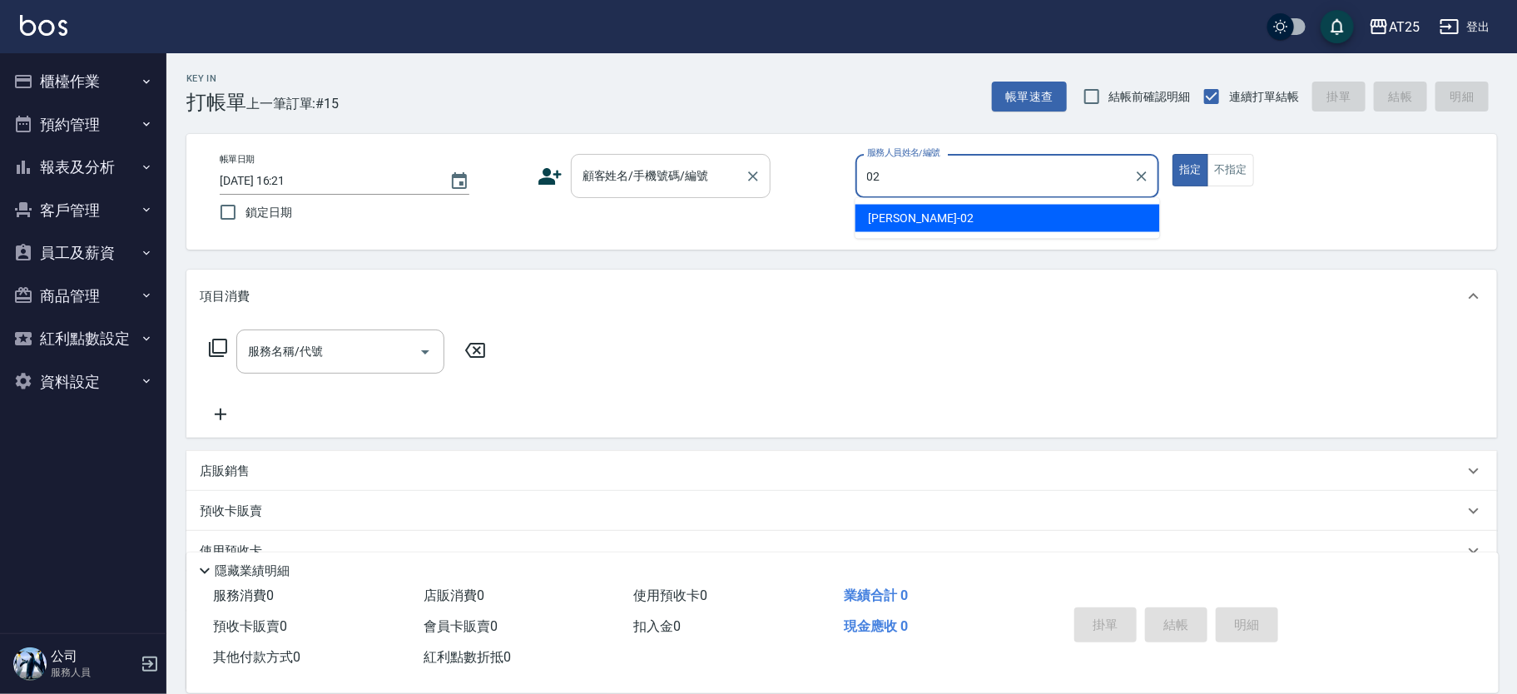
type input "Vivian-02"
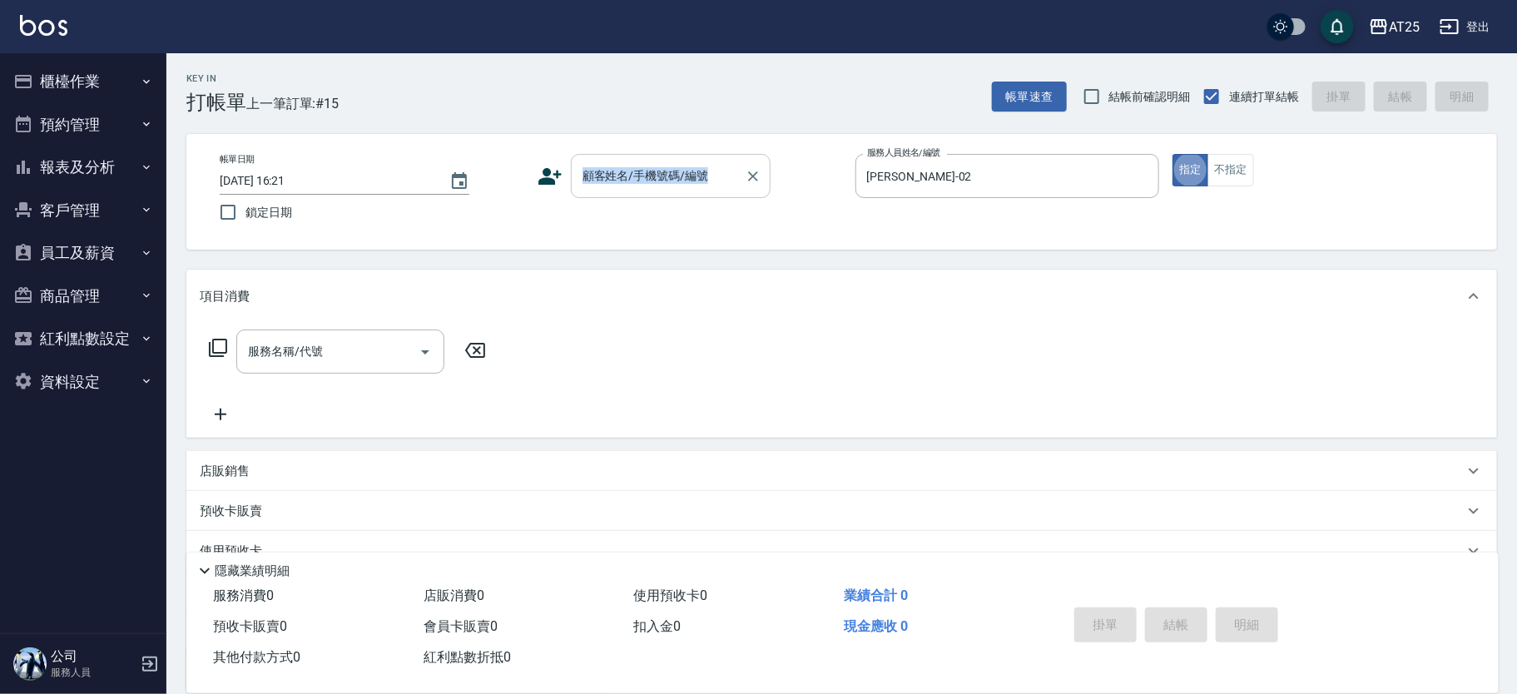
click at [652, 156] on div "帳單日期 2025/09/15 16:21 鎖定日期 顧客姓名/手機號碼/編號 顧客姓名/手機號碼/編號 服務人員姓名/編號 Vivian-02 服務人員姓名…" at bounding box center [841, 192] width 1311 height 116
click at [648, 178] on input "顧客姓名/手機號碼/編號" at bounding box center [659, 175] width 160 height 29
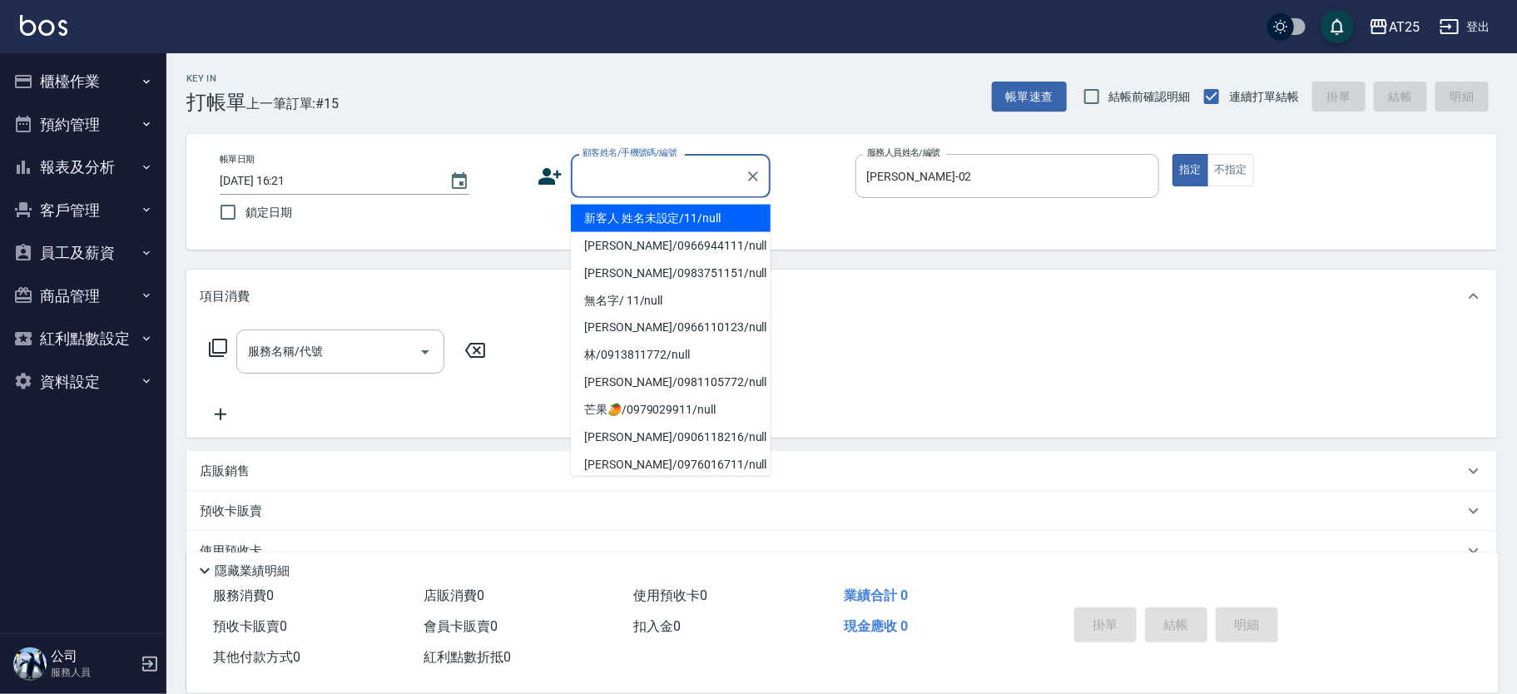
click at [629, 211] on li "新客人 姓名未設定/11/null" at bounding box center [671, 218] width 200 height 27
type input "新客人 姓名未設定/11/null"
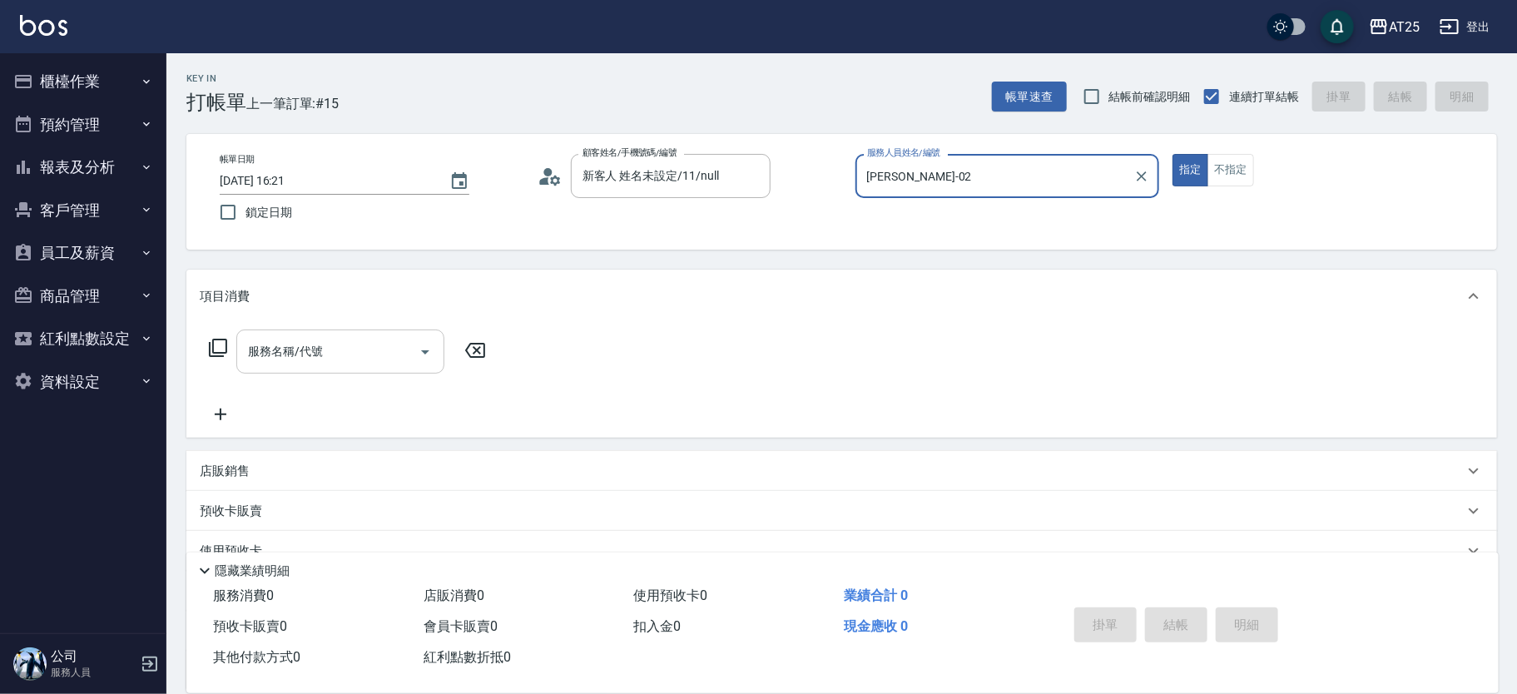
click at [369, 342] on input "服務名稱/代號" at bounding box center [328, 351] width 168 height 29
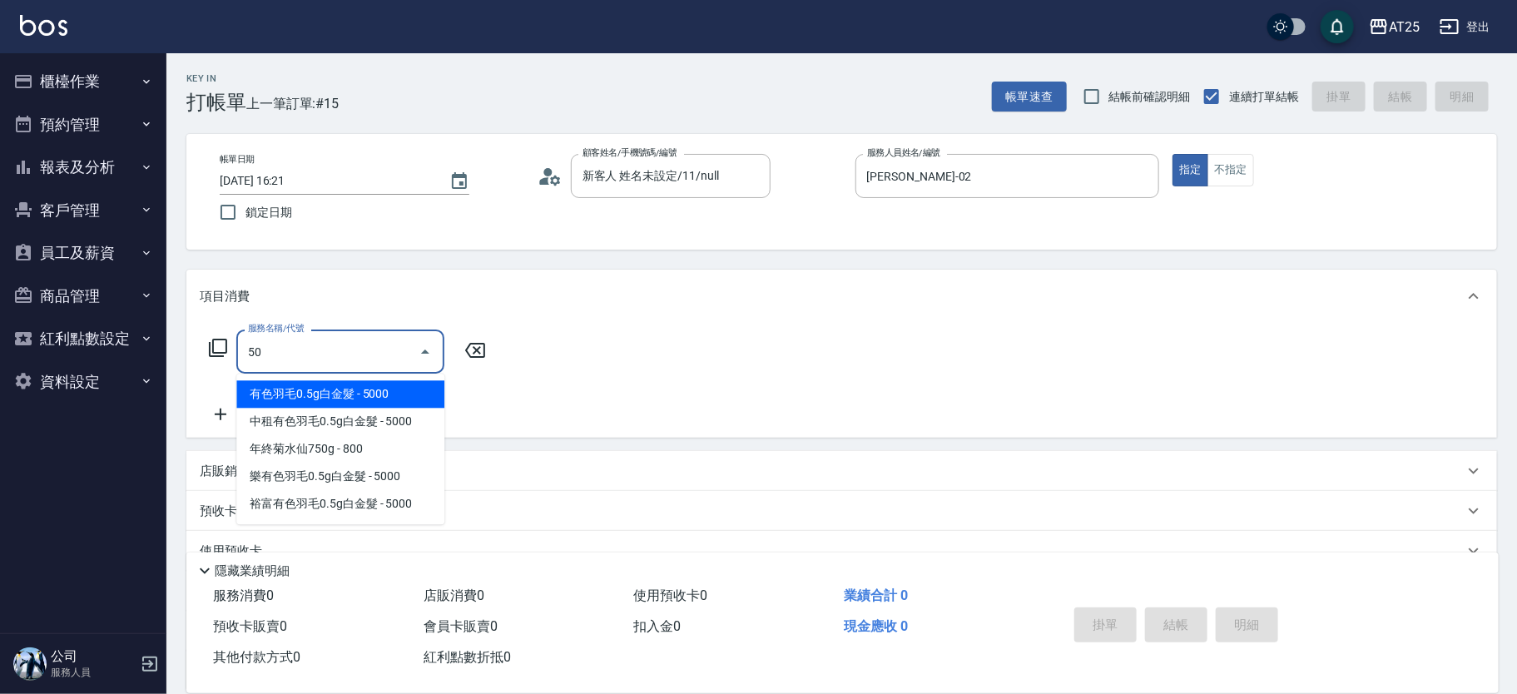
type input "501"
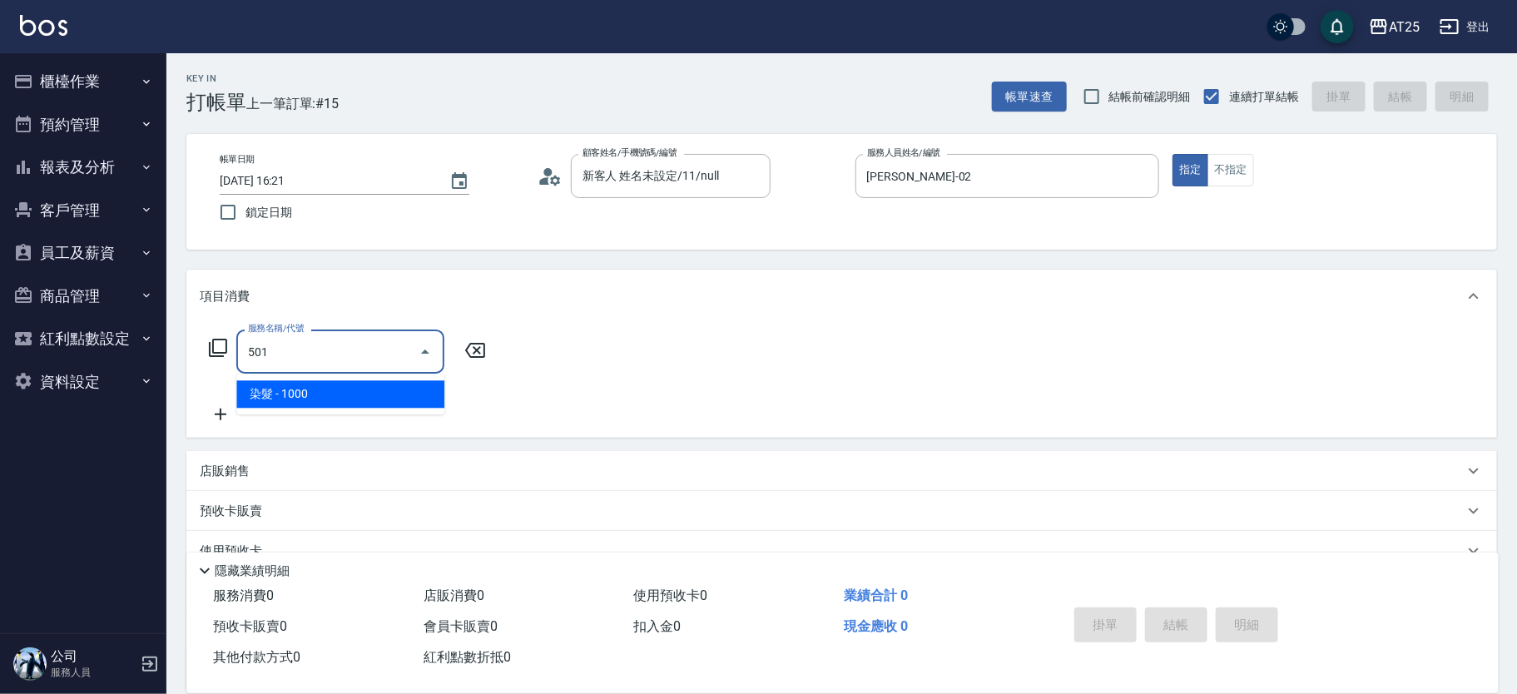
click at [369, 408] on ul "染髮 - 1000" at bounding box center [340, 394] width 208 height 41
click at [395, 391] on span "染髮 - 1000" at bounding box center [340, 393] width 208 height 27
type input "100"
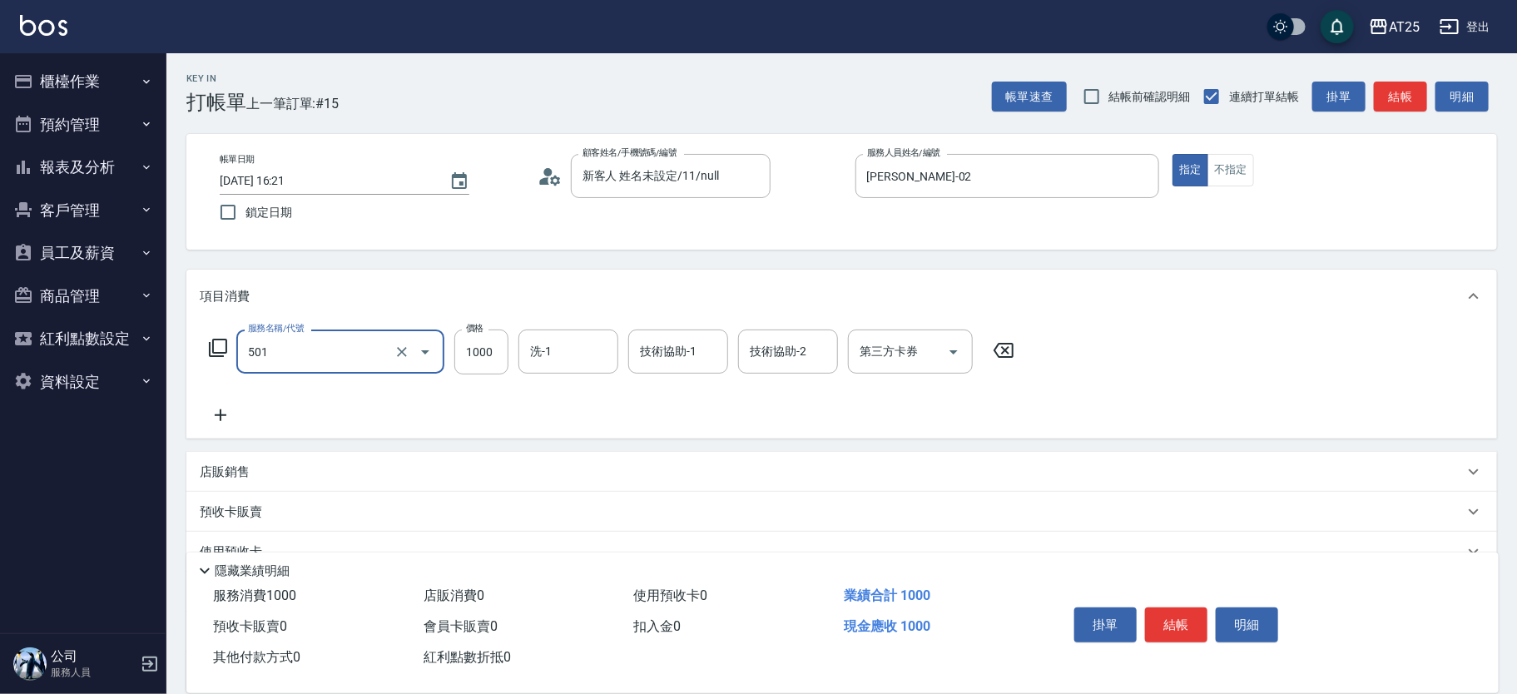
type input "染髮(501)"
click at [514, 359] on div "服務名稱/代號 染髮(501) 服務名稱/代號 價格 1000 價格 洗-1 洗-1 技術協助-1 技術協助-1 技術協助-2 技術協助-2 第三方卡券 第三…" at bounding box center [612, 352] width 825 height 45
click at [503, 359] on input "1000" at bounding box center [481, 352] width 54 height 45
type input "0"
type input "250"
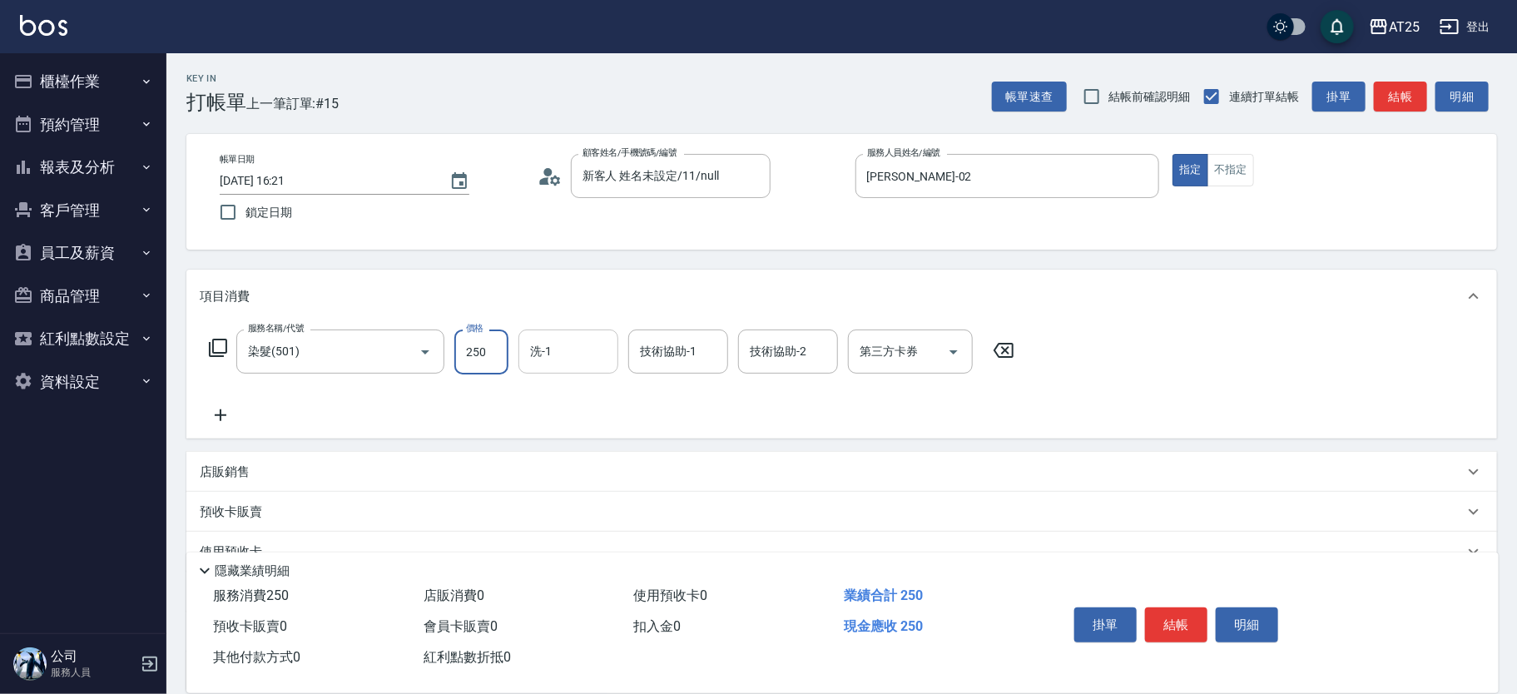
type input "250"
click at [588, 360] on input "洗-1" at bounding box center [568, 351] width 85 height 29
click at [589, 389] on div "小曼 -82" at bounding box center [569, 393] width 100 height 27
click at [649, 340] on div "技術協助-1 技術協助-1" at bounding box center [678, 352] width 100 height 44
click at [666, 394] on span "小曼 -82" at bounding box center [662, 393] width 40 height 17
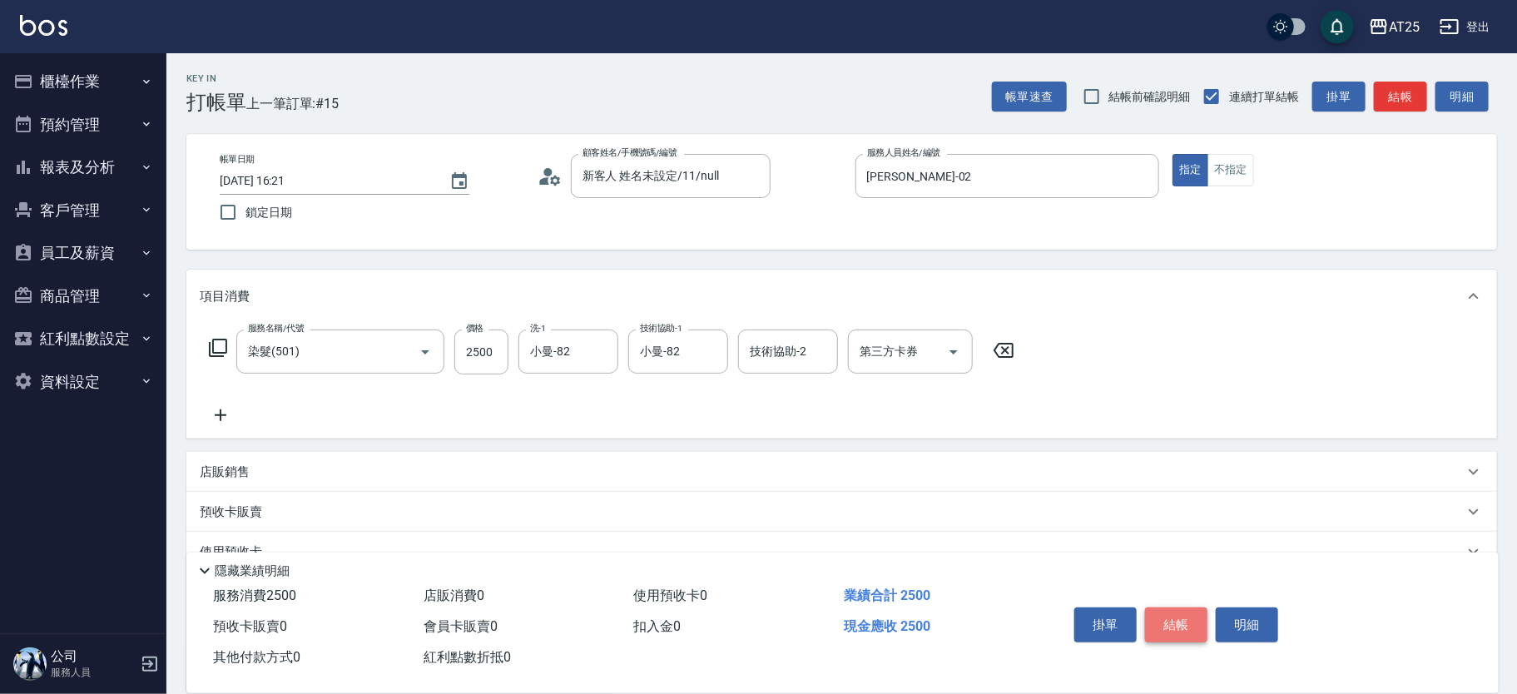
click at [1197, 614] on button "結帳" at bounding box center [1176, 625] width 62 height 35
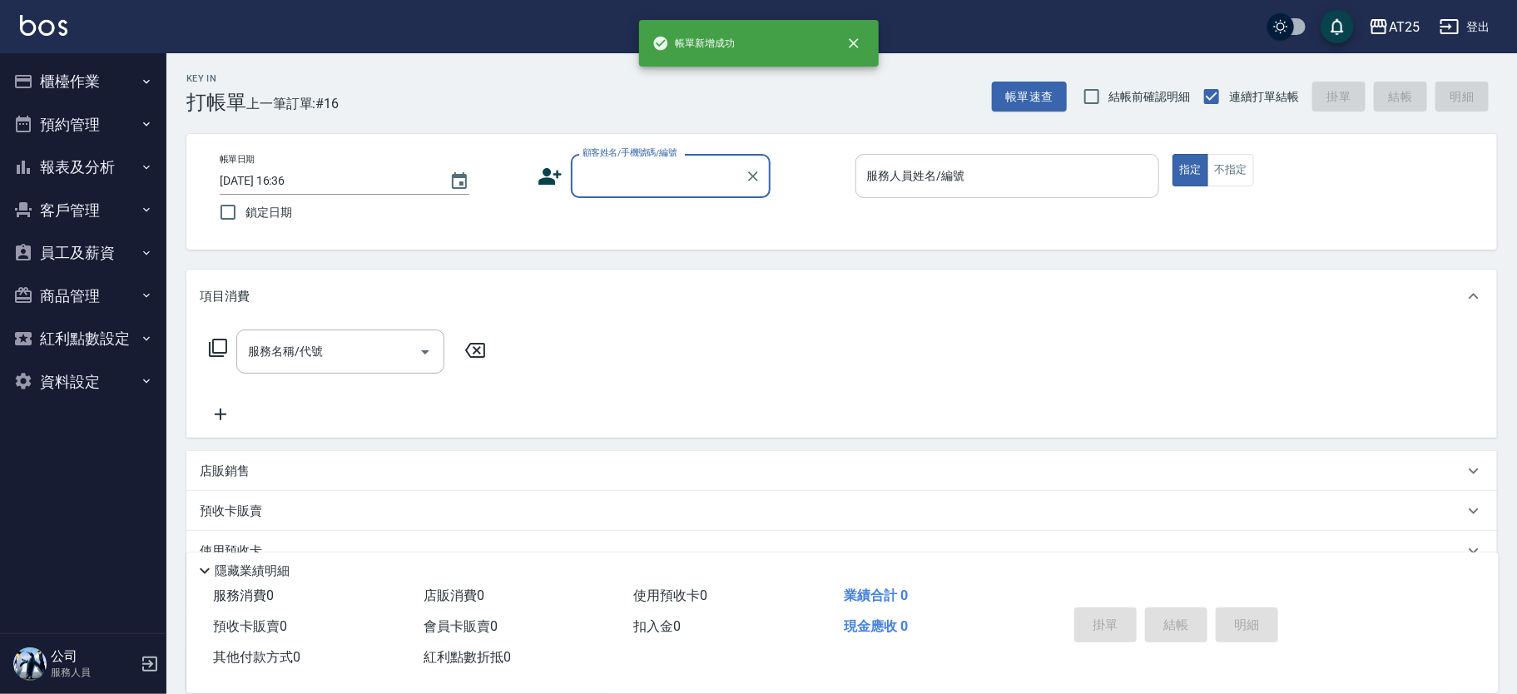
click at [987, 181] on input "服務人員姓名/編號" at bounding box center [1008, 175] width 290 height 29
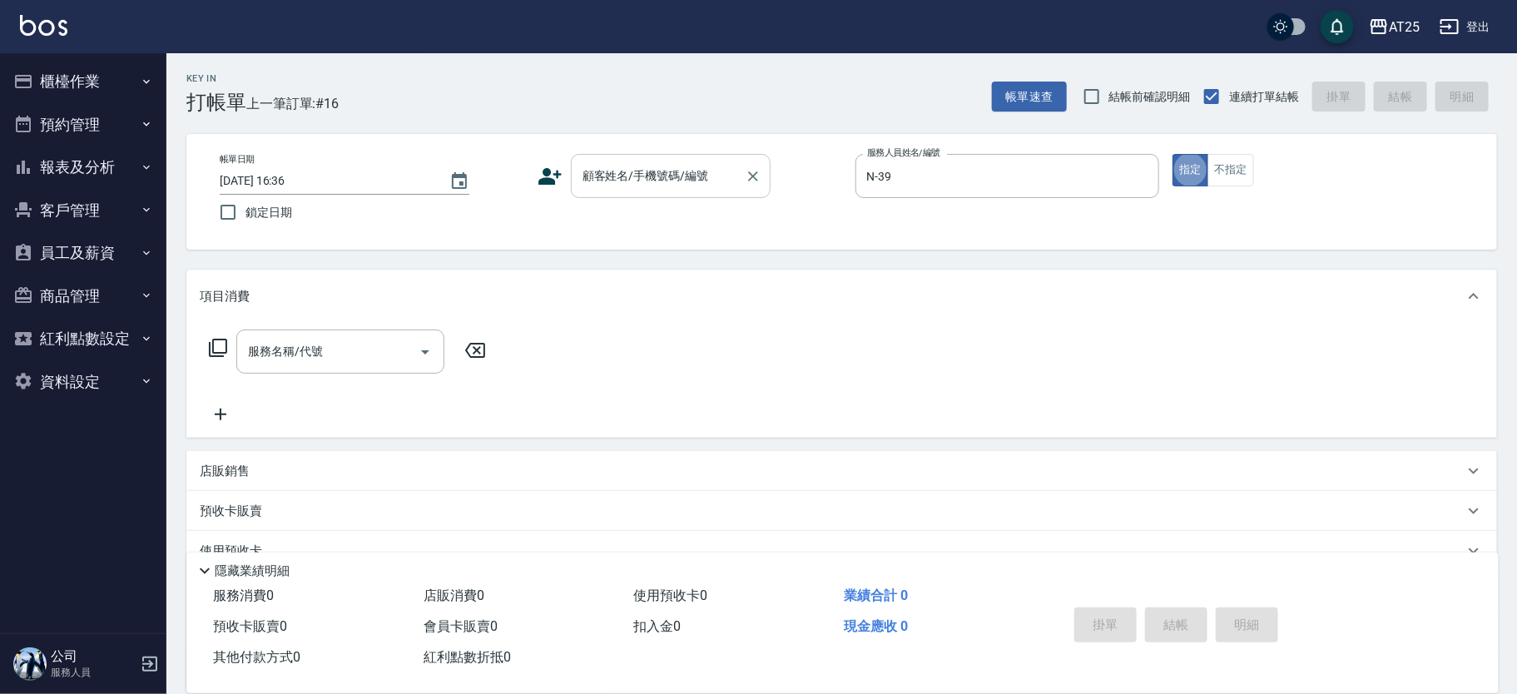
click at [718, 180] on input "顧客姓名/手機號碼/編號" at bounding box center [659, 175] width 160 height 29
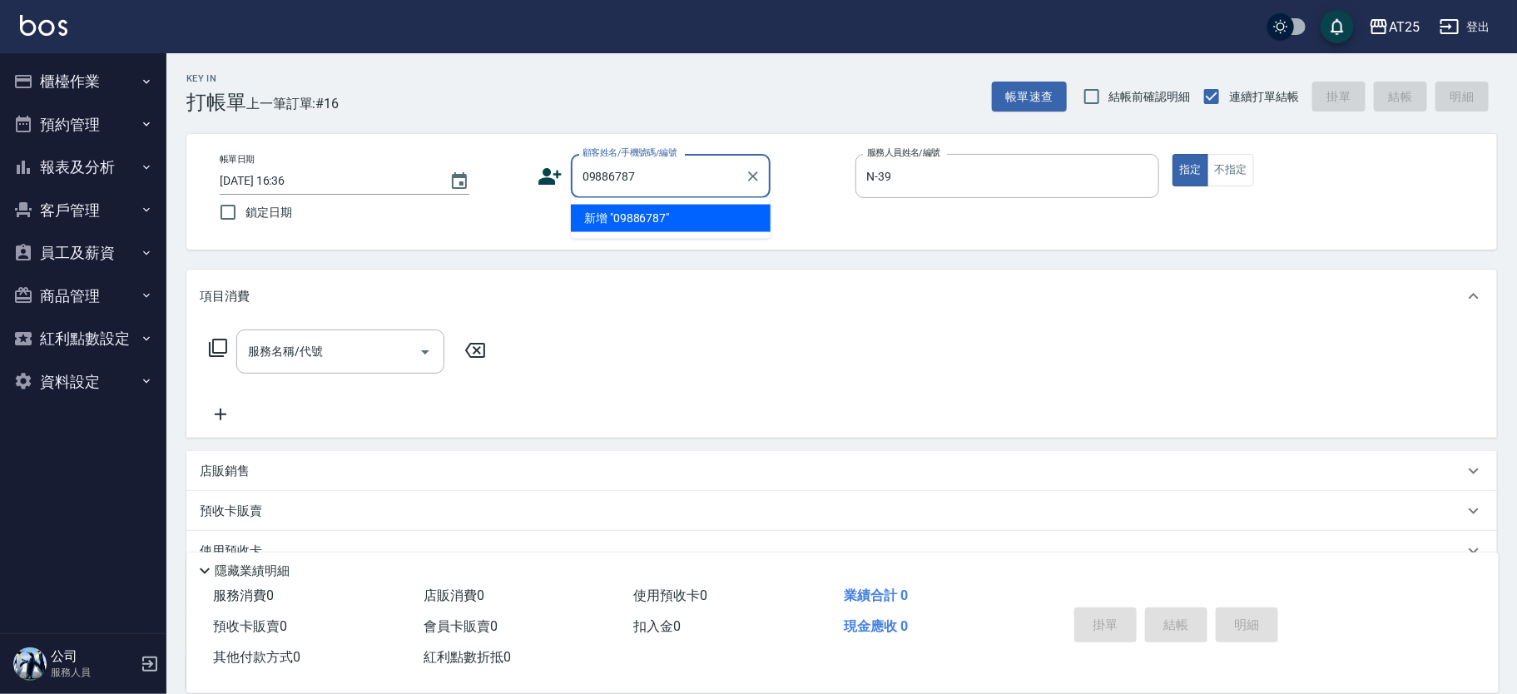
click at [673, 190] on input "09886787" at bounding box center [659, 175] width 160 height 29
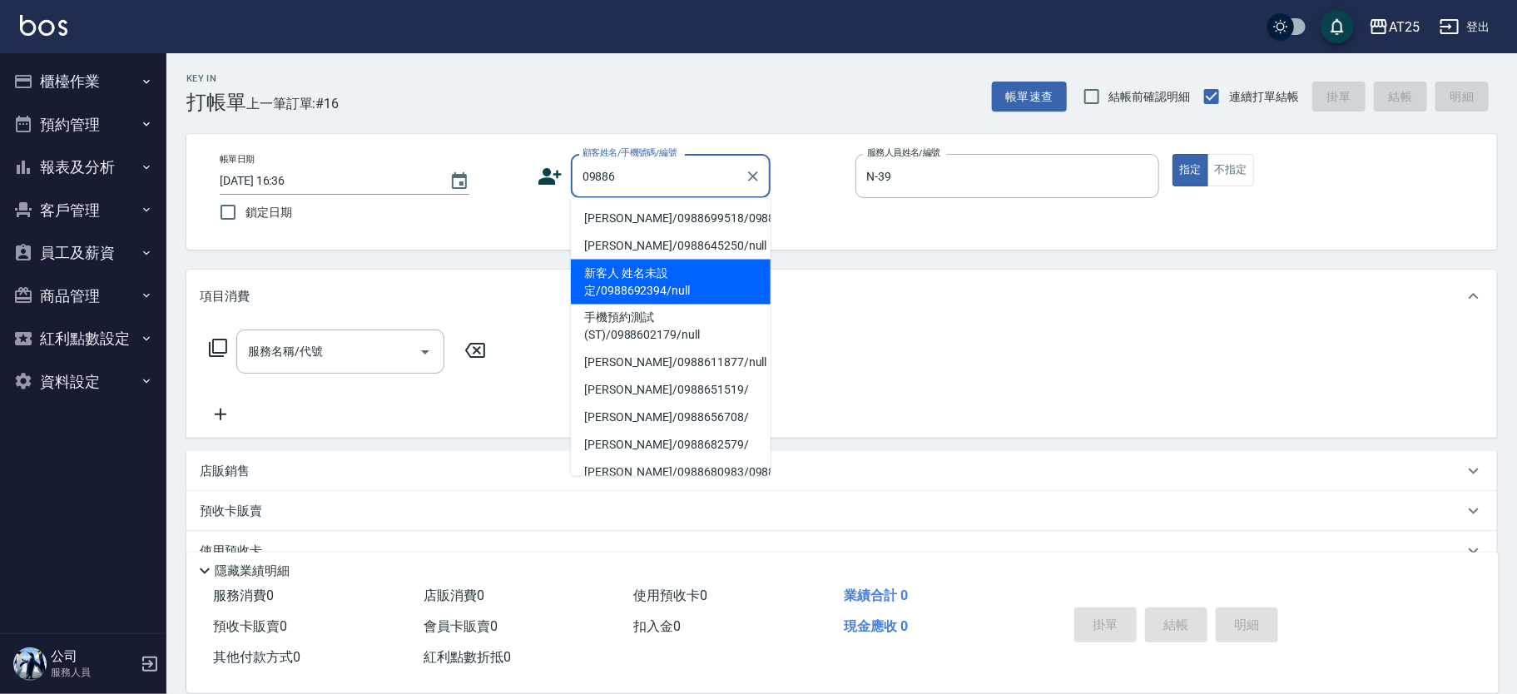
click at [691, 176] on input "09886" at bounding box center [659, 175] width 160 height 29
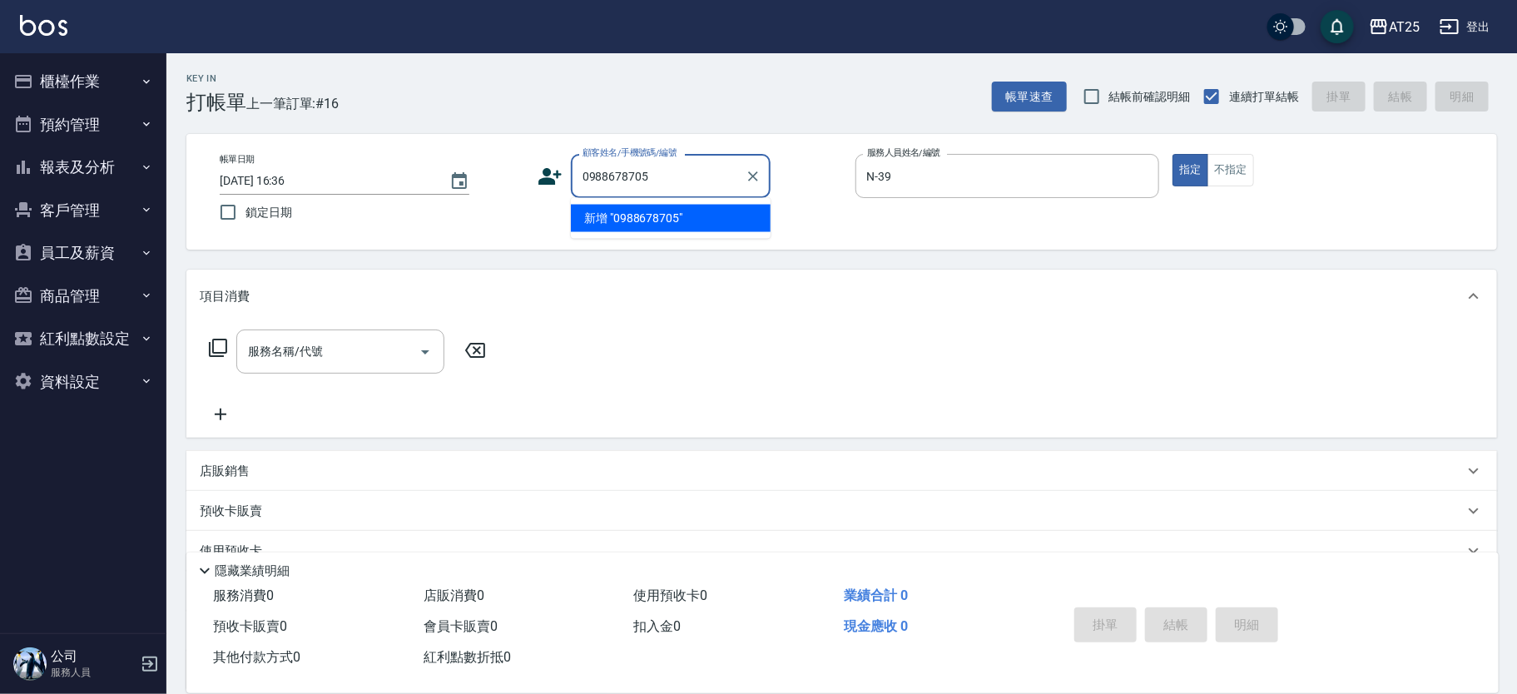
click at [683, 224] on li "新增 "0988678705"" at bounding box center [671, 218] width 200 height 27
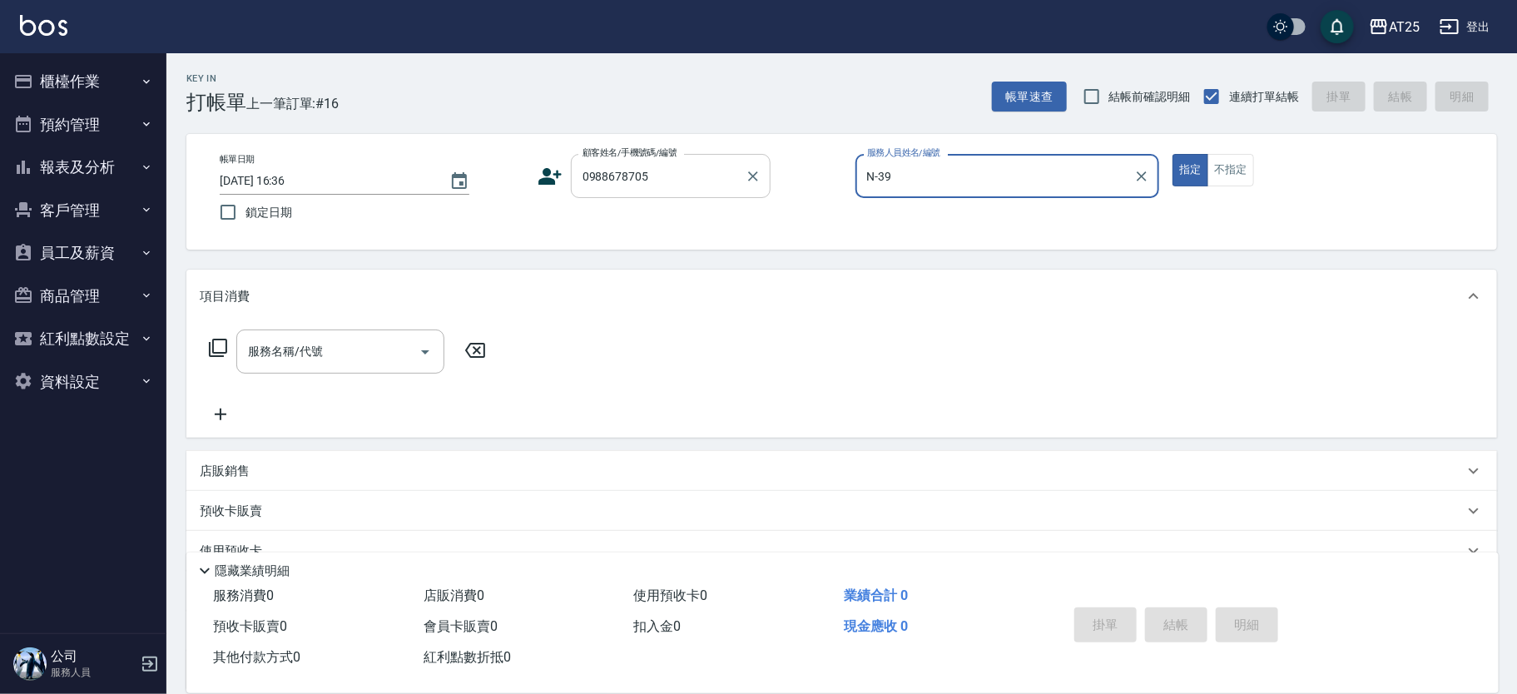
click at [710, 190] on input "0988678705" at bounding box center [659, 175] width 160 height 29
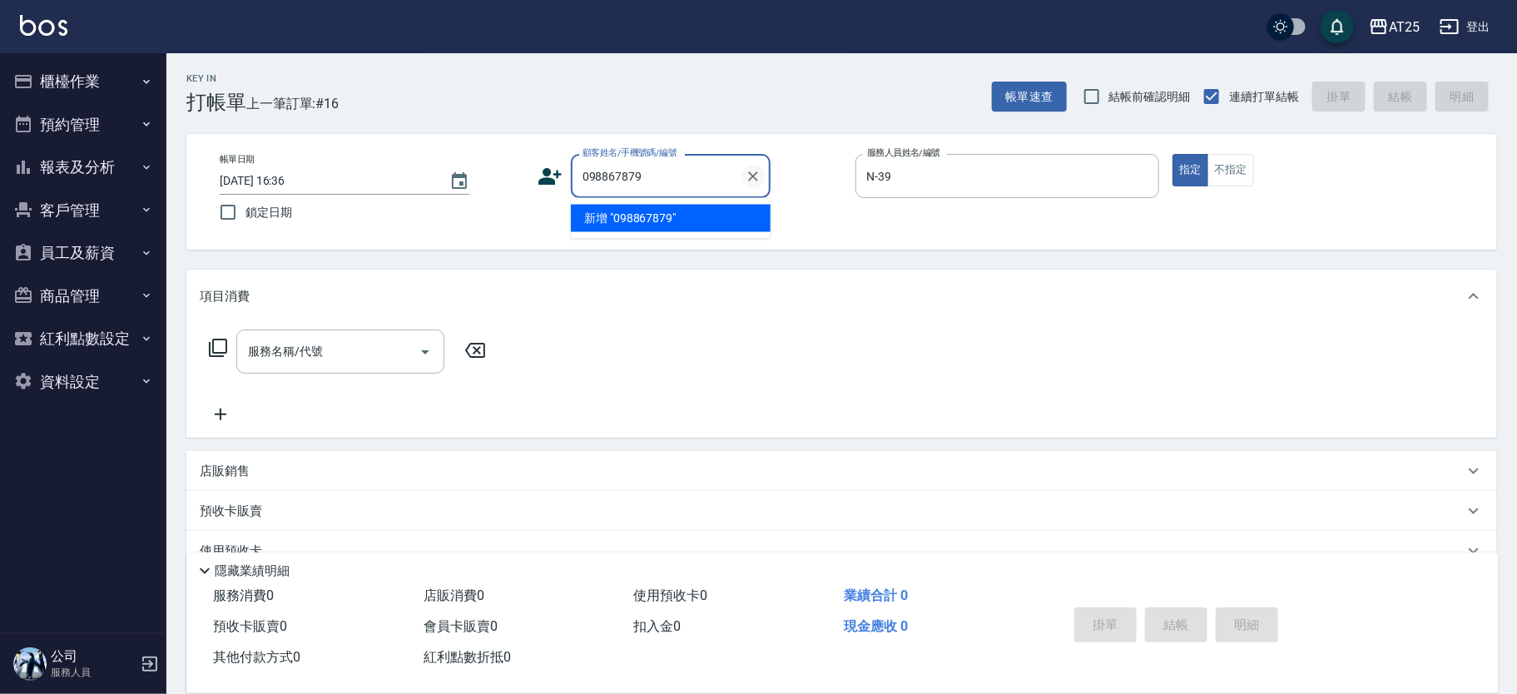
click at [746, 182] on icon "Clear" at bounding box center [753, 176] width 17 height 17
click at [653, 165] on input "顧客姓名/手機號碼/編號" at bounding box center [659, 175] width 160 height 29
click at [653, 181] on input "顧客姓名/手機號碼/編號" at bounding box center [659, 175] width 160 height 29
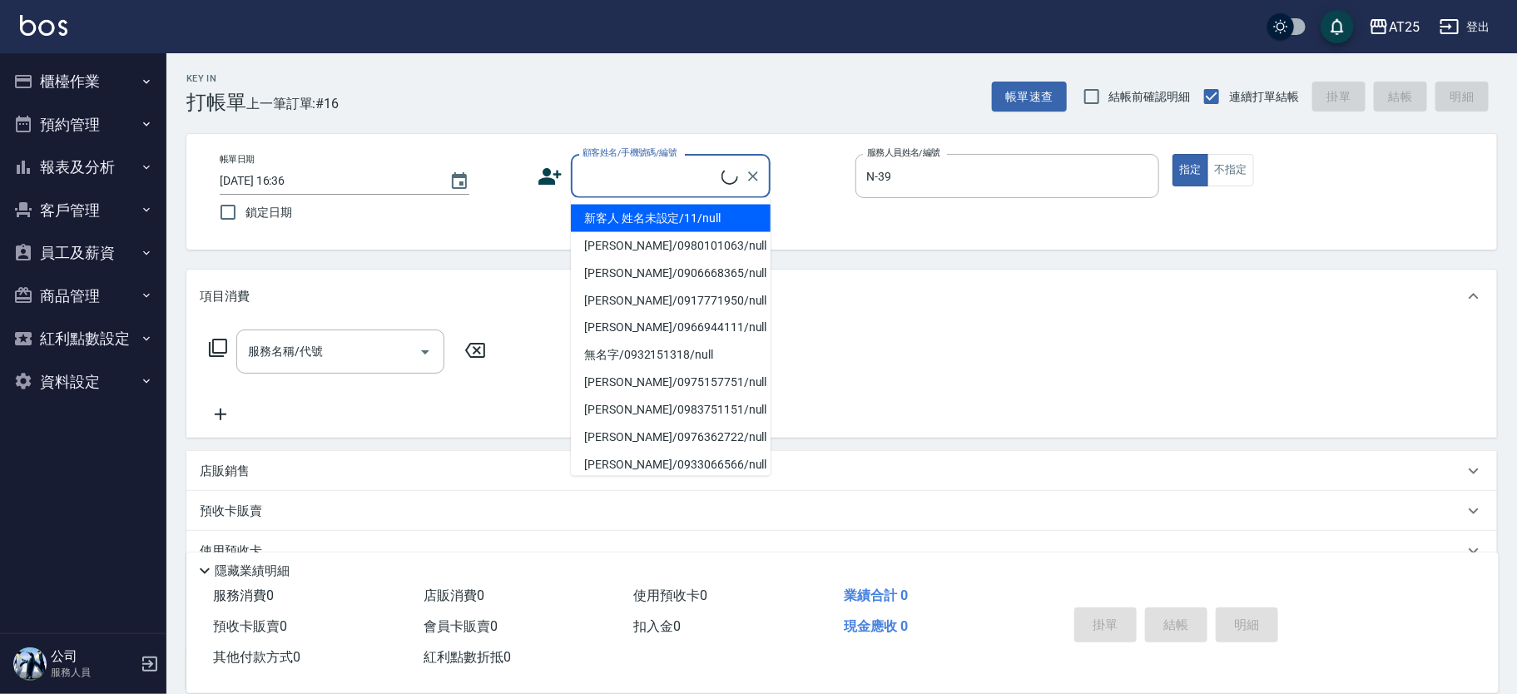
drag, startPoint x: 641, startPoint y: 201, endPoint x: 635, endPoint y: 210, distance: 10.9
click at [635, 210] on ul "新客人 姓名未設定/11/null 鄭如娟/0980101063/null 陳正倢/0906668365/null 王德容/0917771950/null 陳…" at bounding box center [671, 337] width 200 height 278
click at [631, 214] on li "新客人 姓名未設定/11/null" at bounding box center [671, 218] width 200 height 27
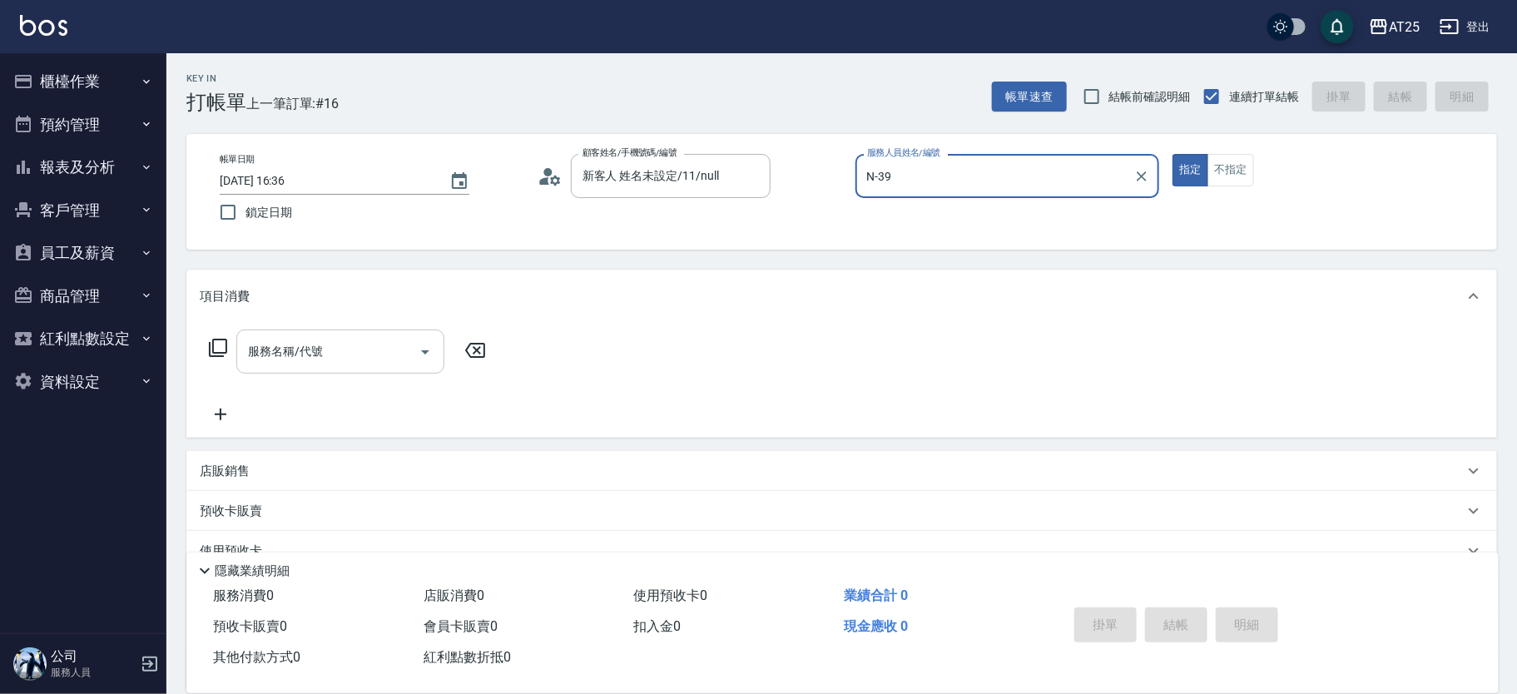
click at [356, 356] on input "服務名稱/代號" at bounding box center [328, 351] width 168 height 29
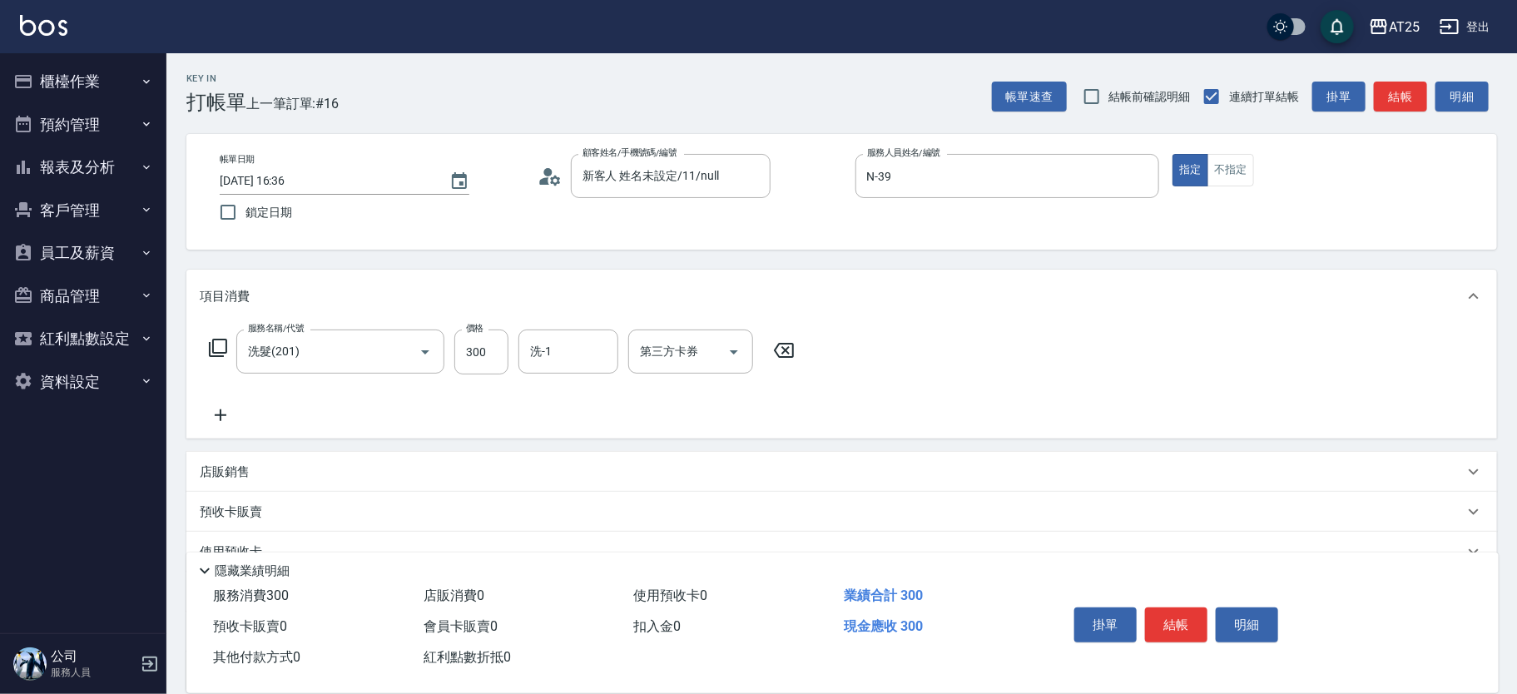
click at [204, 404] on div "服務名稱/代號 洗髮(201) 服務名稱/代號 價格 300 價格 洗-1 洗-1 第三方卡券 第三方卡券" at bounding box center [502, 378] width 605 height 96
click at [224, 415] on icon at bounding box center [221, 416] width 12 height 12
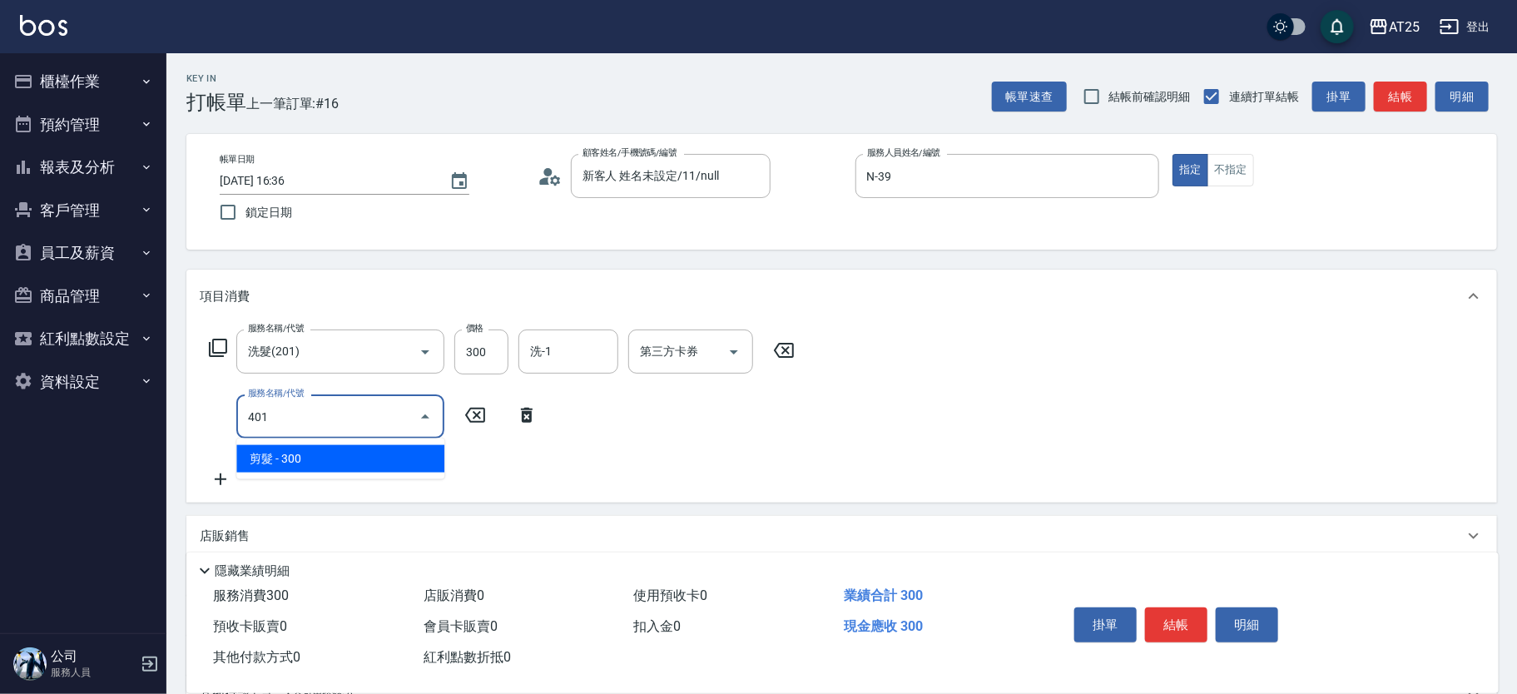
click at [336, 458] on span "剪髮 - 300" at bounding box center [340, 458] width 208 height 27
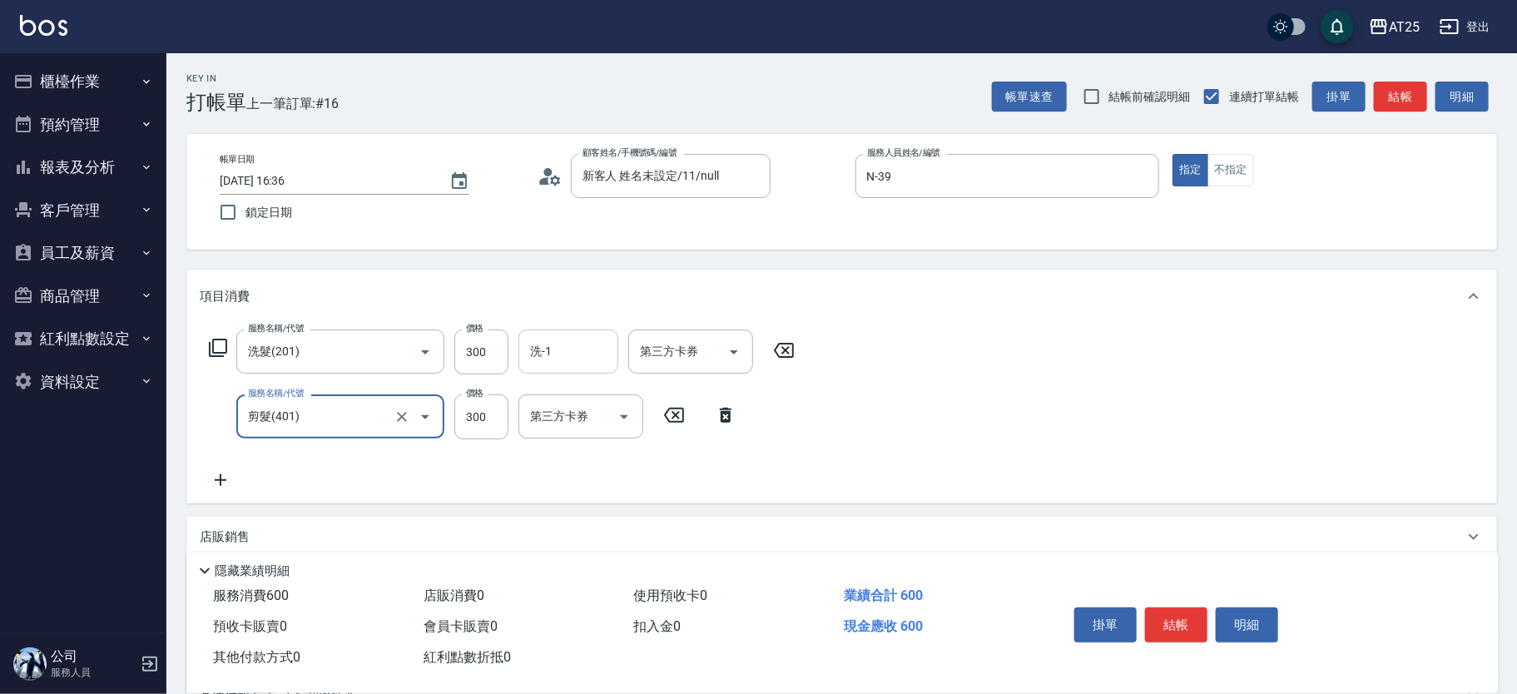
click at [551, 363] on input "洗-1" at bounding box center [568, 351] width 85 height 29
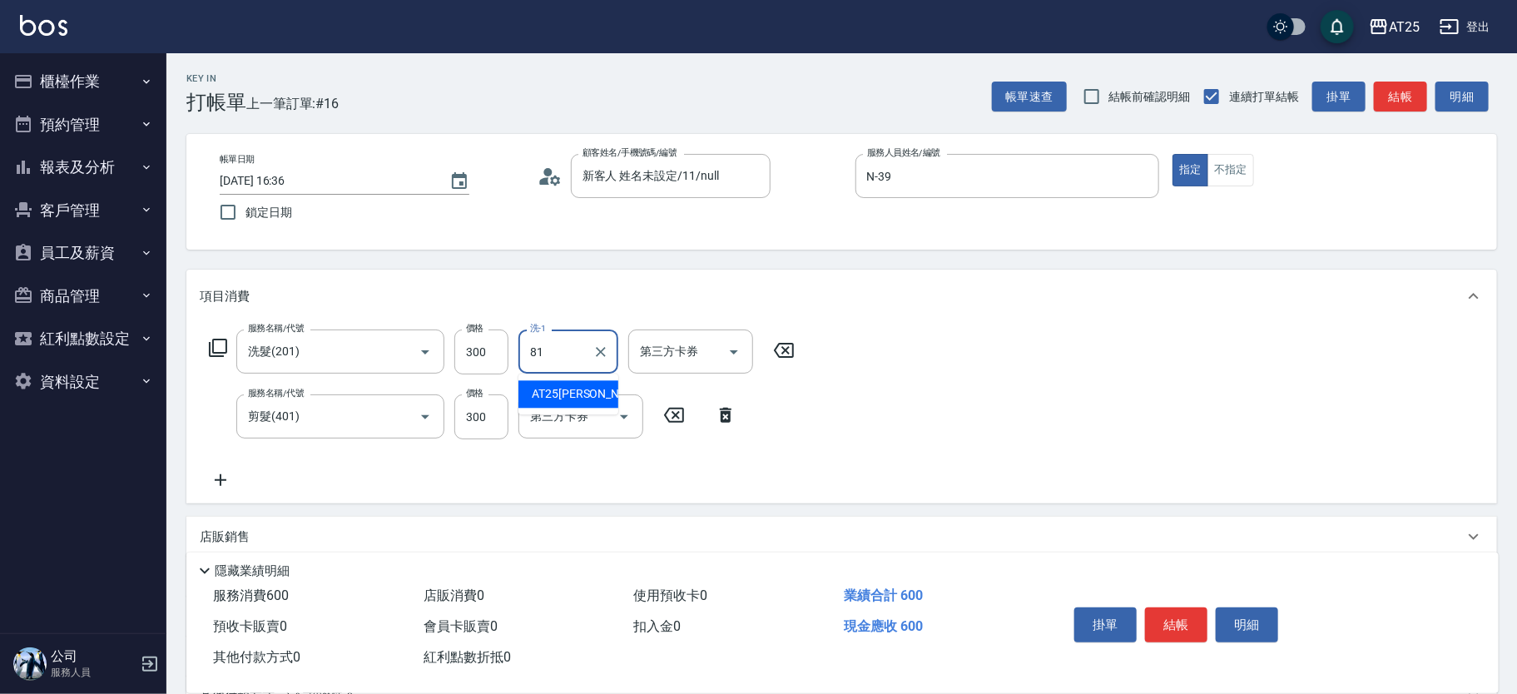
click at [569, 396] on span "AT25小伶 -81" at bounding box center [598, 393] width 132 height 17
click at [1184, 618] on button "結帳" at bounding box center [1176, 625] width 62 height 35
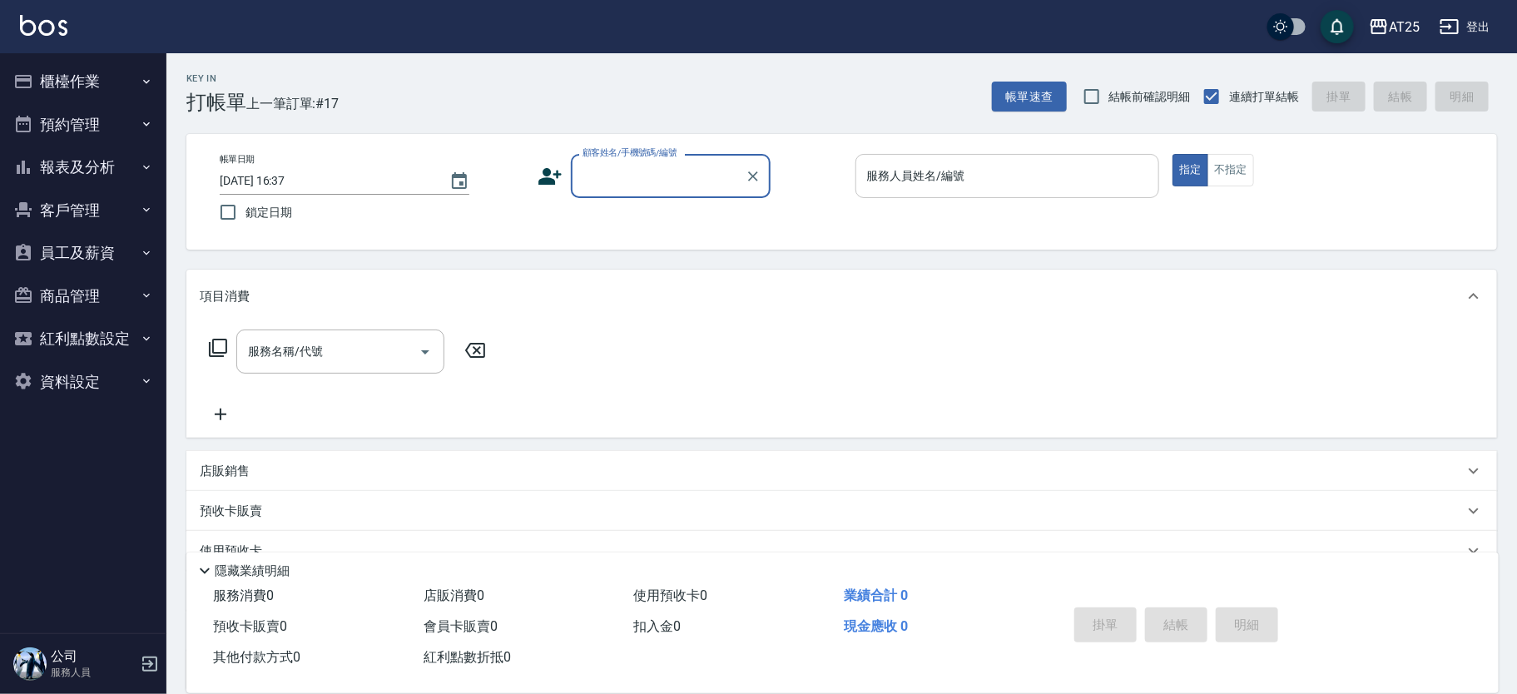
click at [905, 165] on div "服務人員姓名/編號 服務人員姓名/編號" at bounding box center [1008, 176] width 305 height 44
click at [573, 184] on div "顧客姓名/手機號碼/編號" at bounding box center [671, 176] width 200 height 44
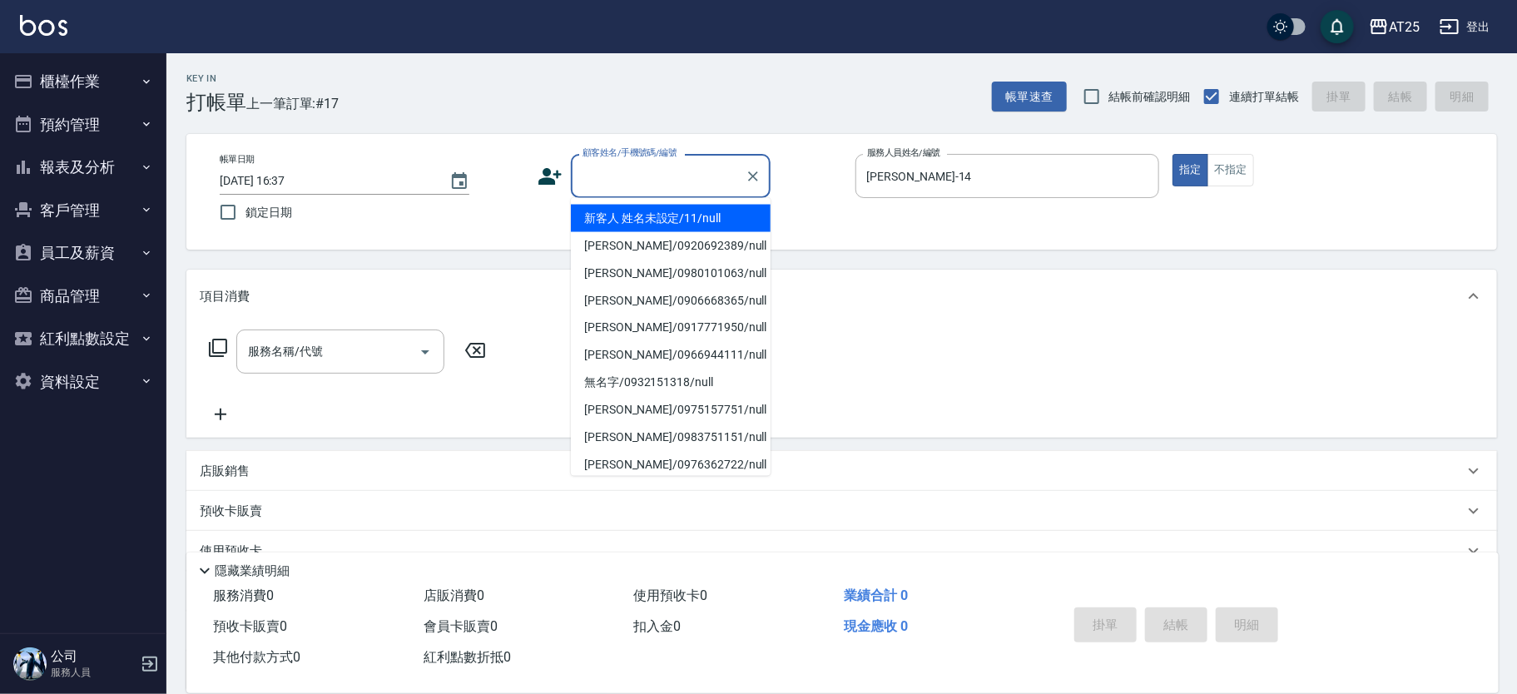
click at [605, 206] on li "新客人 姓名未設定/11/null" at bounding box center [671, 218] width 200 height 27
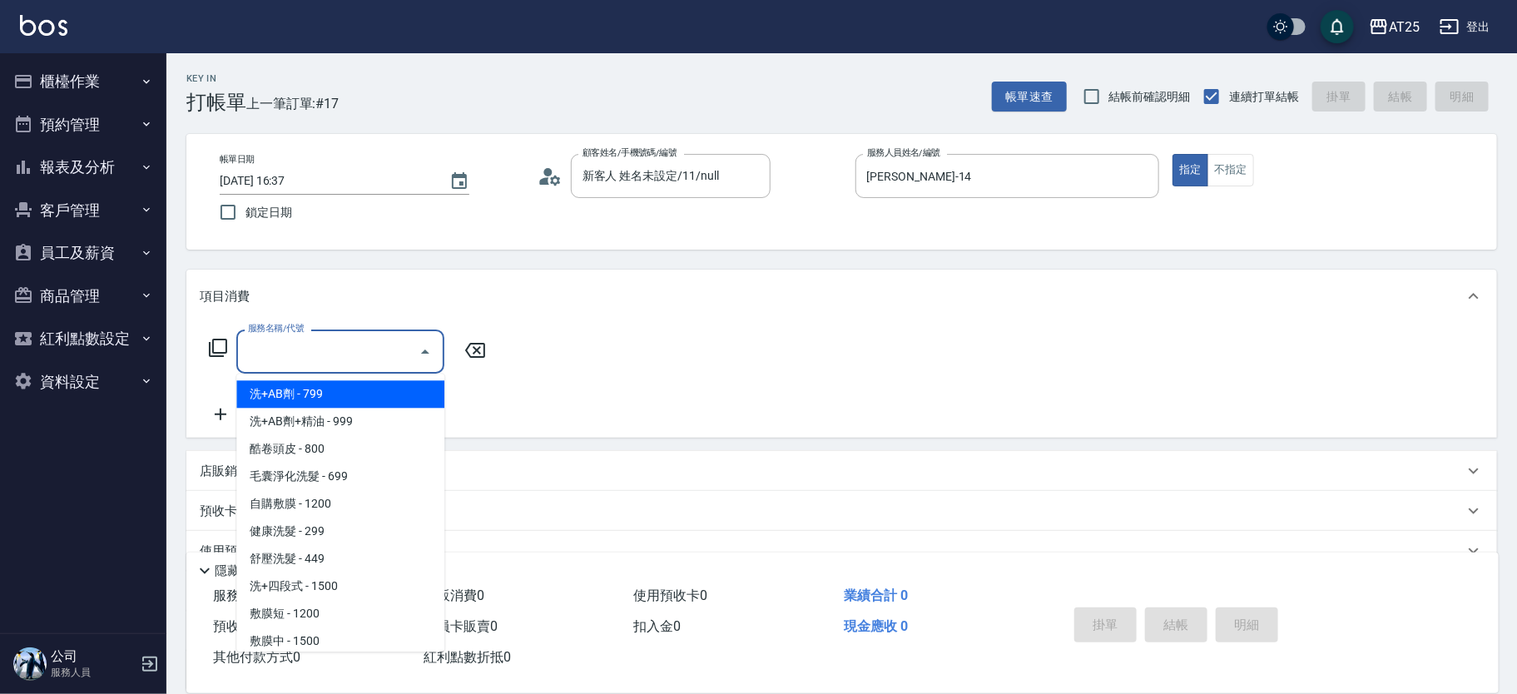
click at [347, 363] on input "服務名稱/代號" at bounding box center [328, 351] width 168 height 29
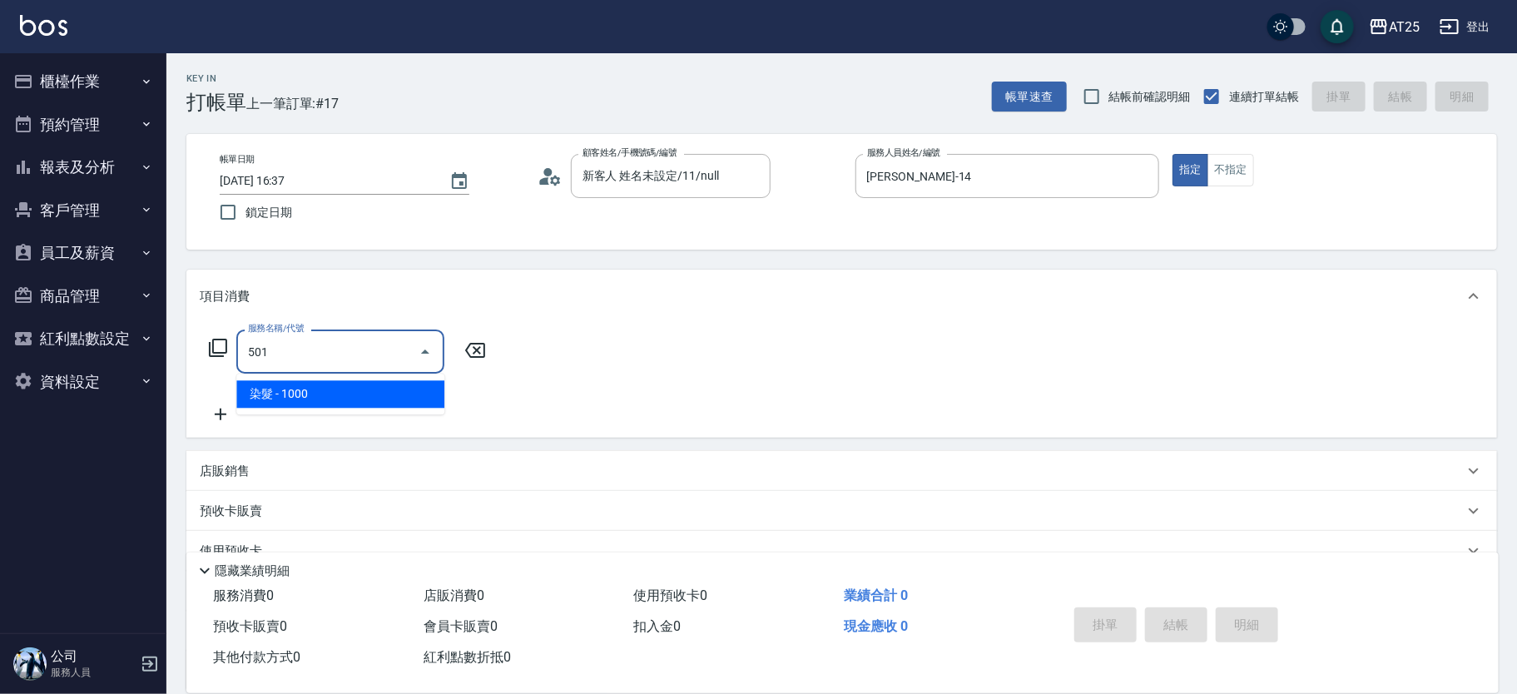
click at [405, 398] on span "染髮 - 1000" at bounding box center [340, 393] width 208 height 27
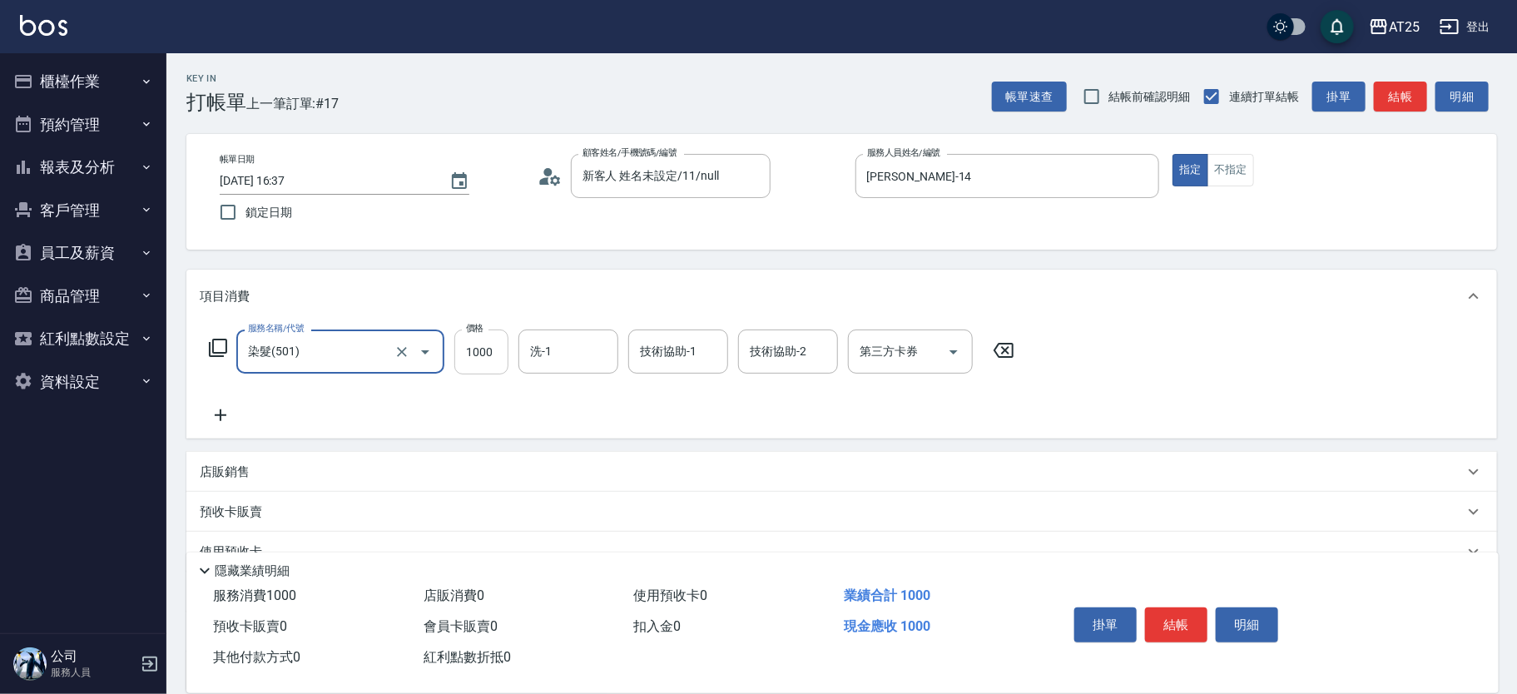
click at [459, 362] on input "1000" at bounding box center [481, 352] width 54 height 45
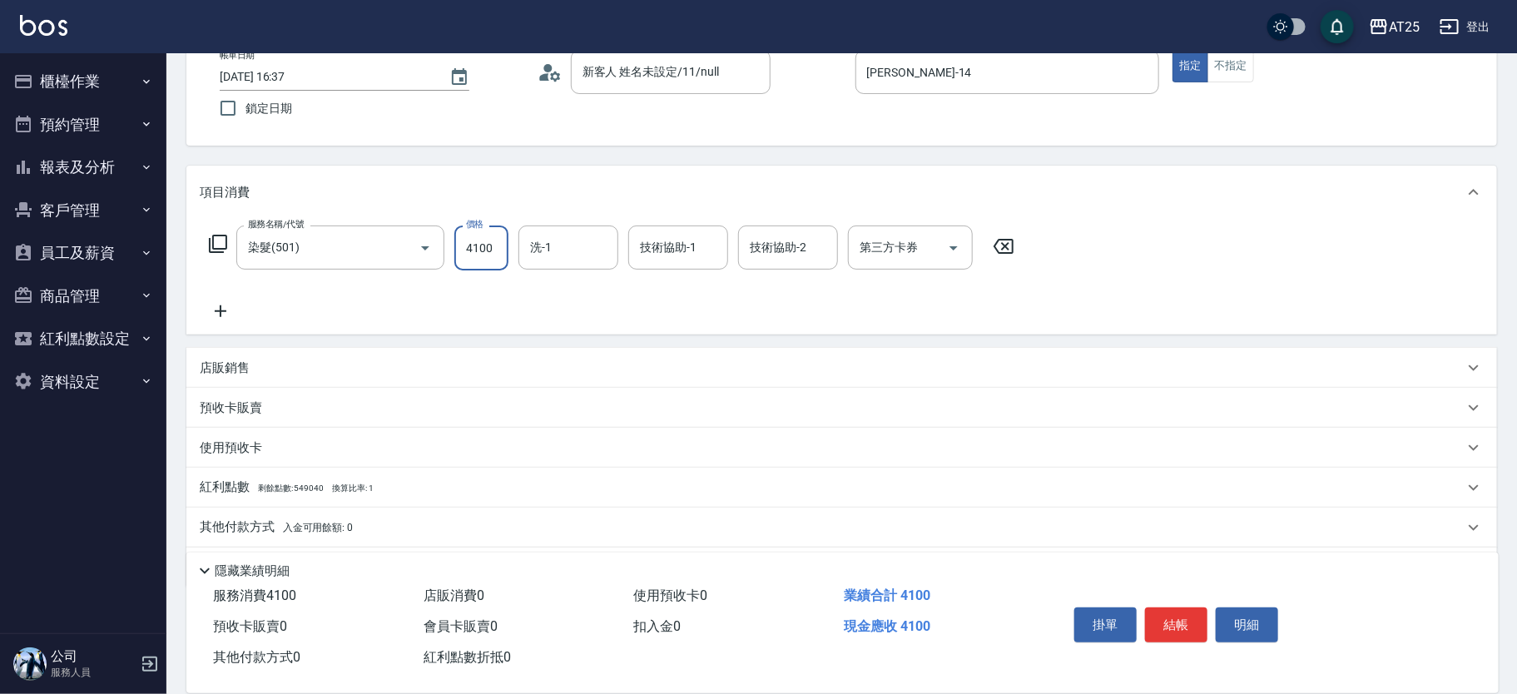
scroll to position [155, 0]
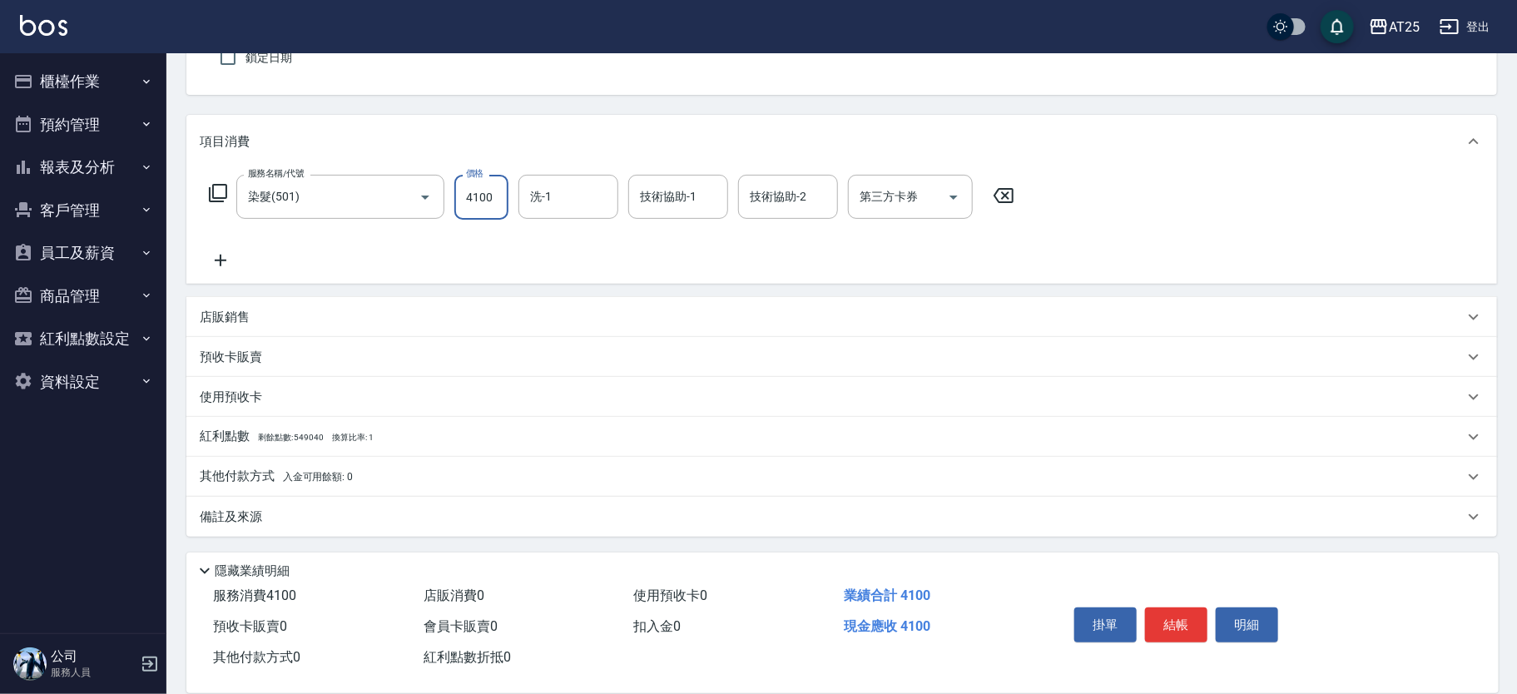
click at [219, 469] on p "其他付款方式 入金可用餘額: 0" at bounding box center [276, 477] width 153 height 18
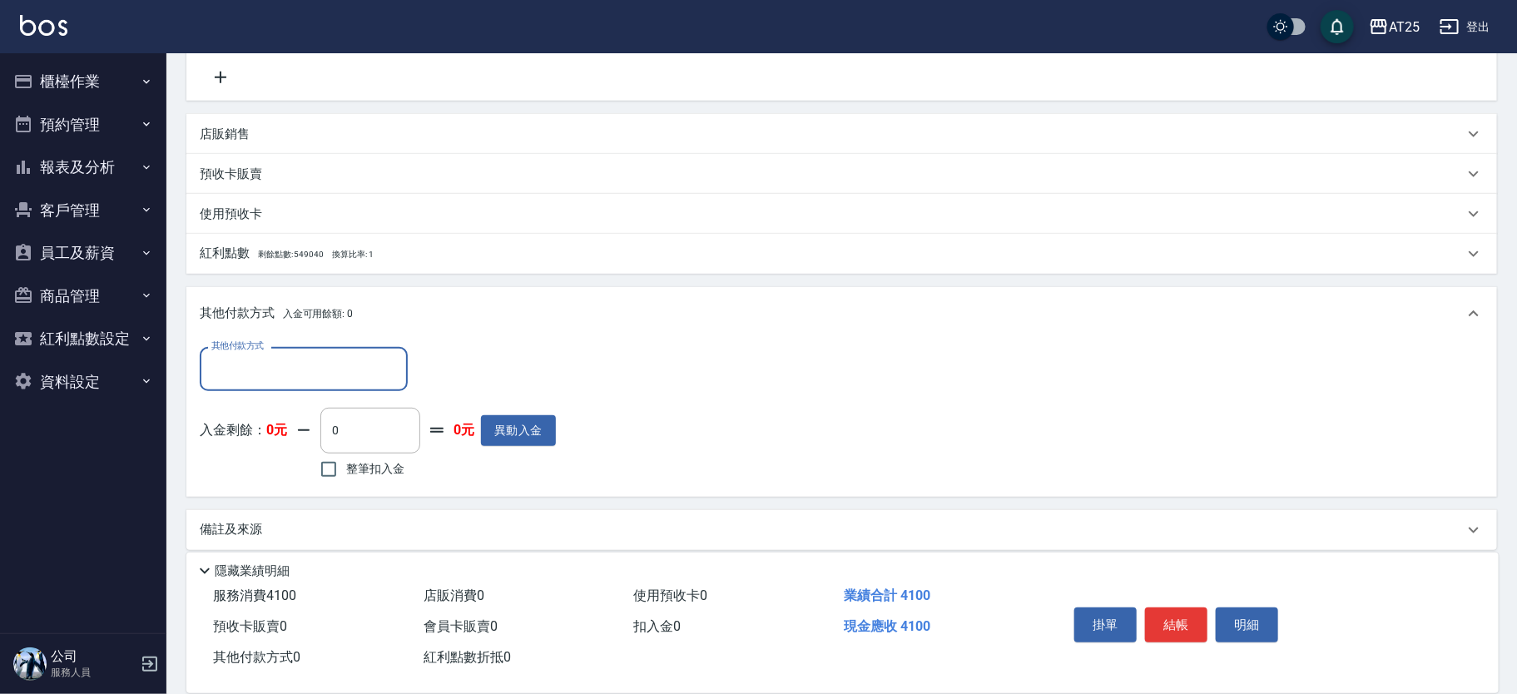
scroll to position [350, 0]
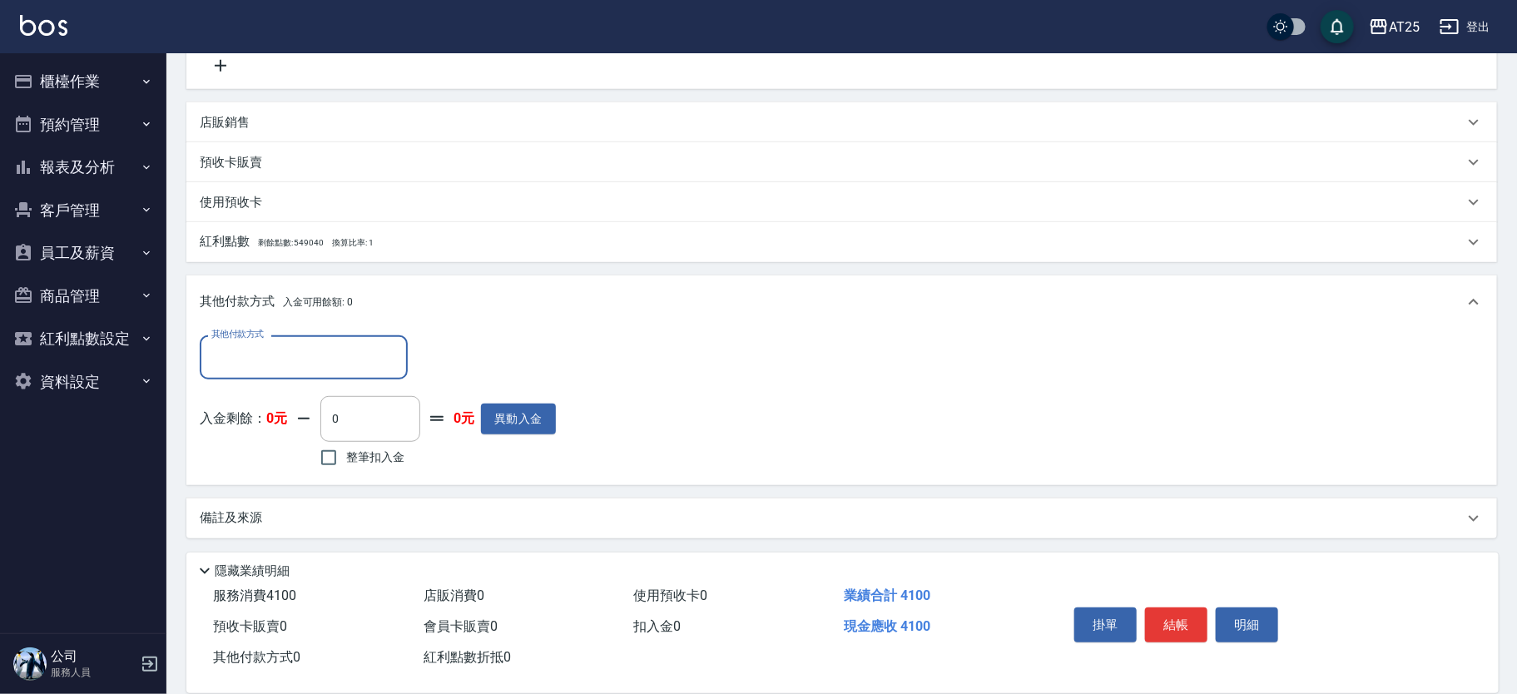
click at [326, 354] on input "其他付款方式" at bounding box center [303, 357] width 193 height 29
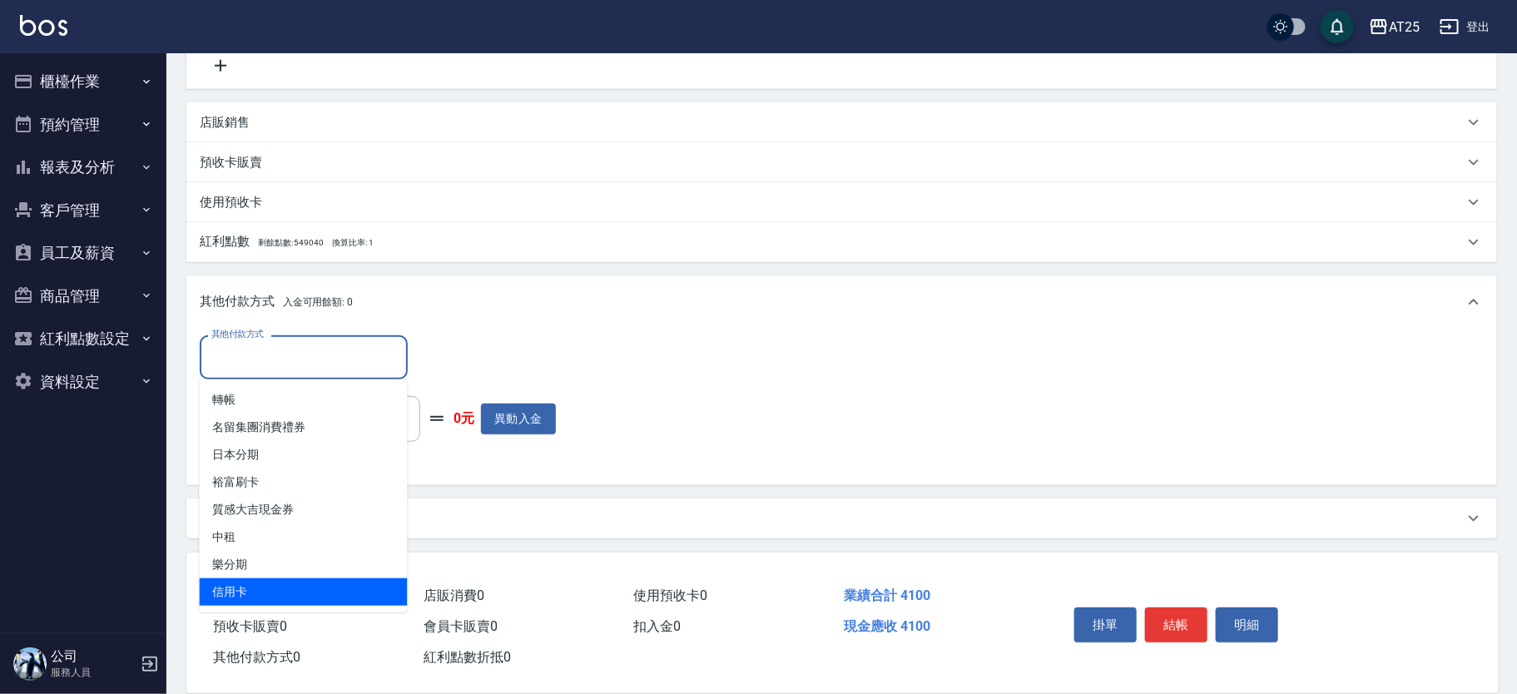
click at [232, 586] on span "信用卡" at bounding box center [304, 592] width 208 height 27
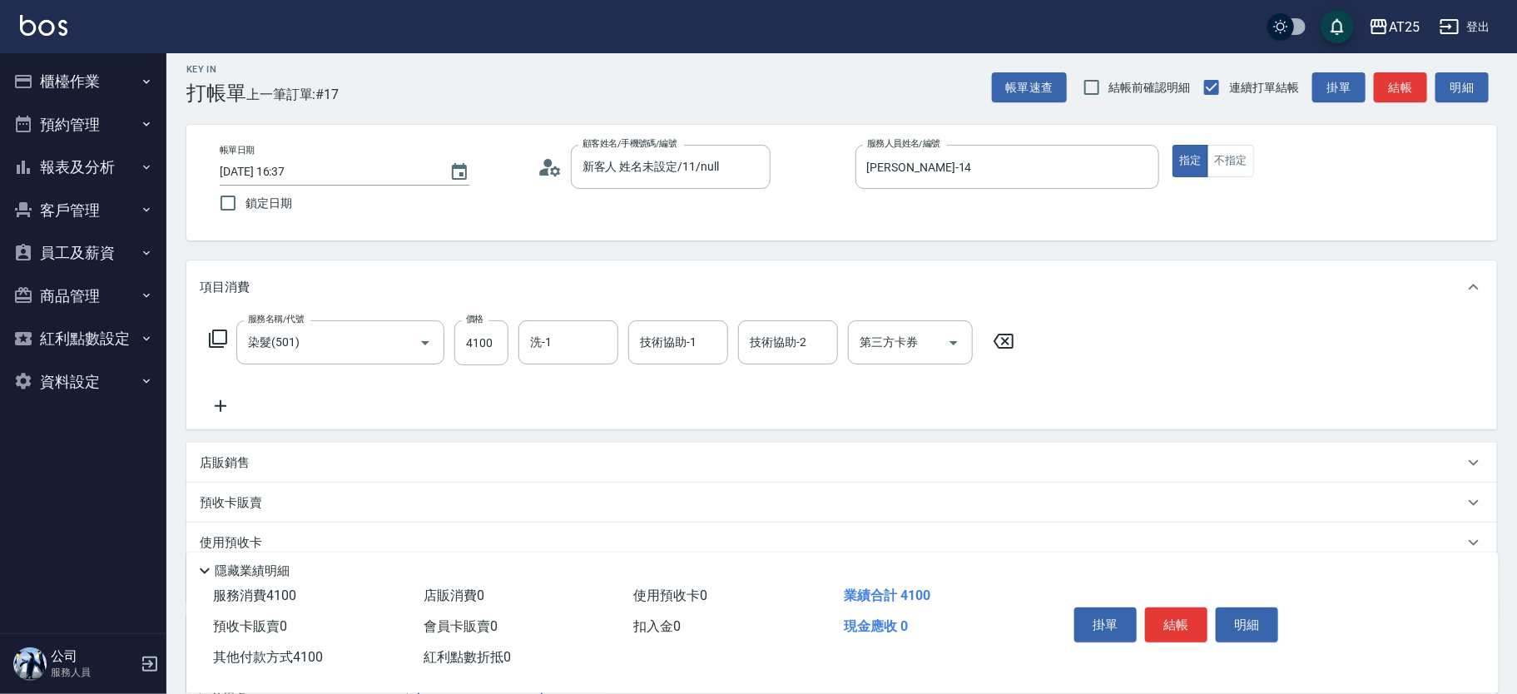
scroll to position [0, 0]
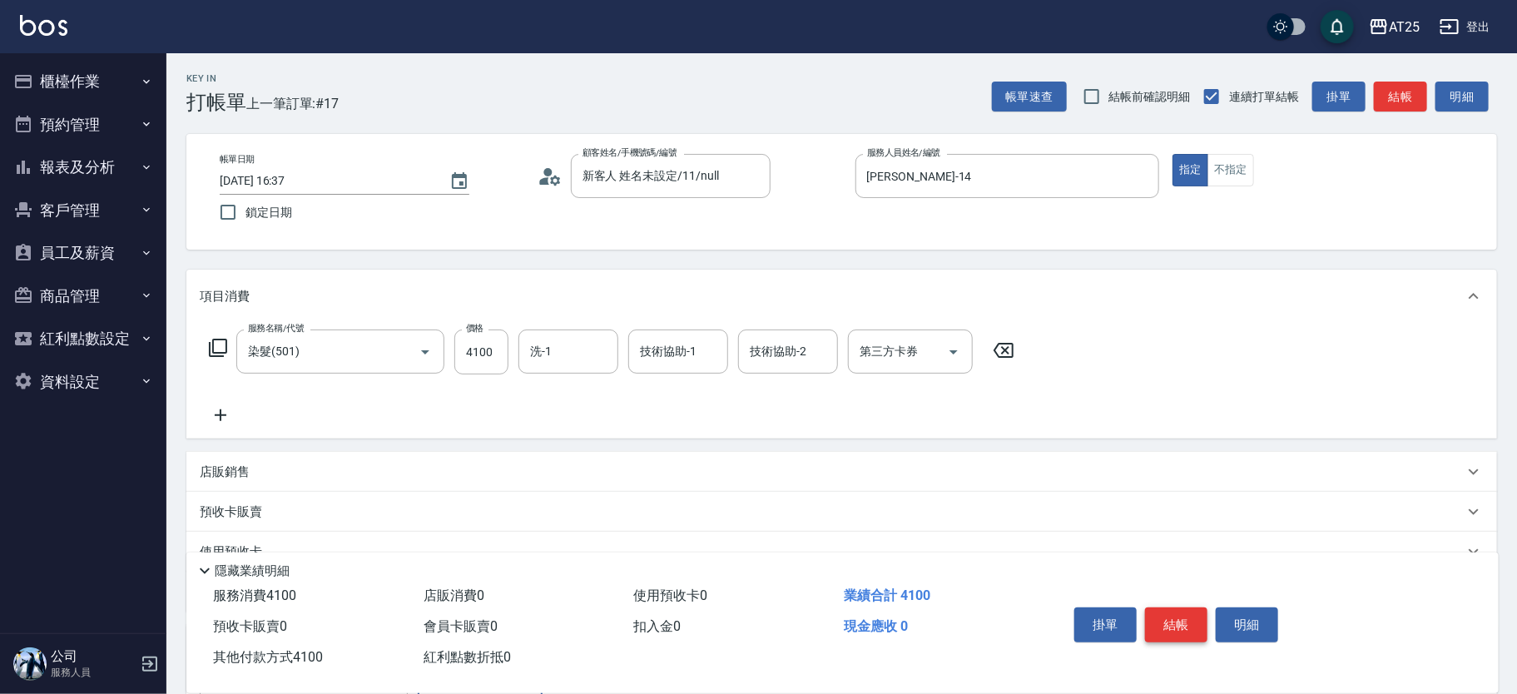
click at [1178, 617] on button "結帳" at bounding box center [1176, 625] width 62 height 35
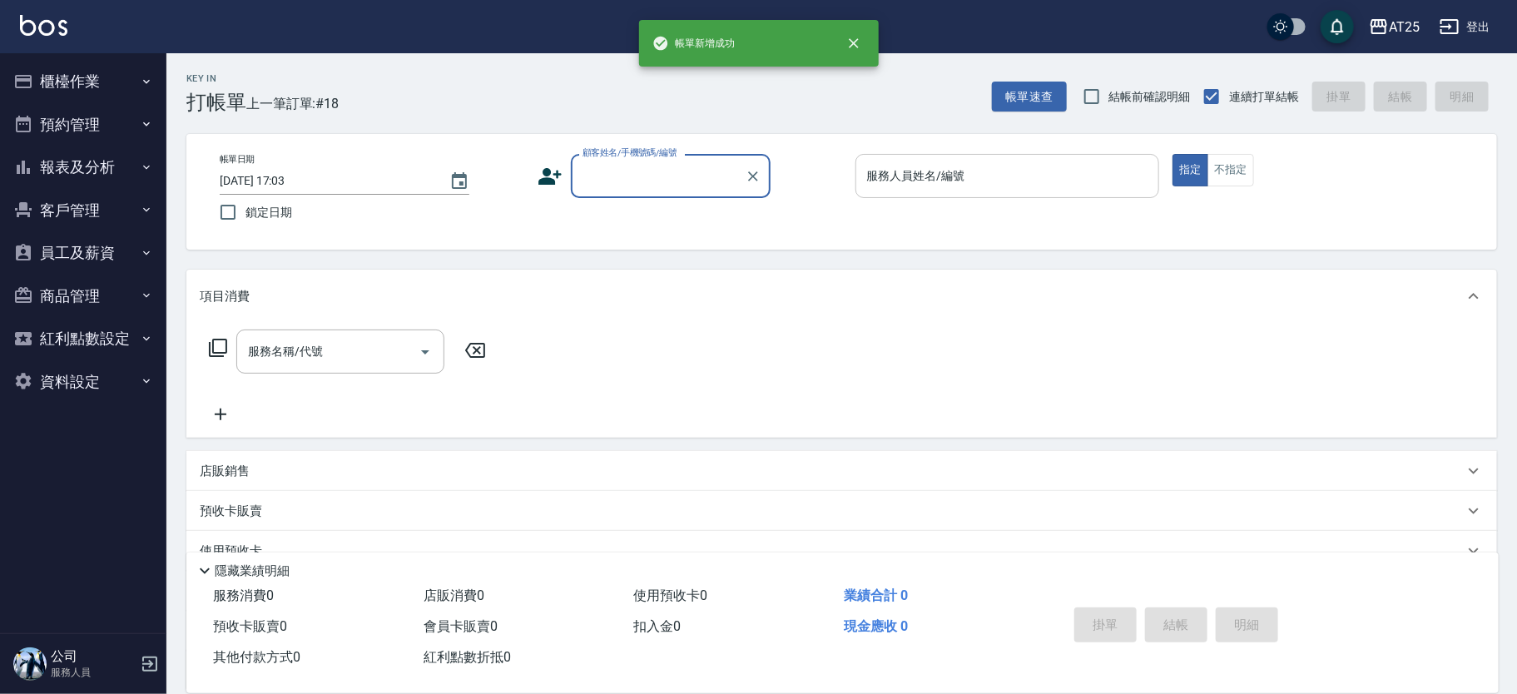
click at [960, 186] on input "服務人員姓名/編號" at bounding box center [1008, 175] width 290 height 29
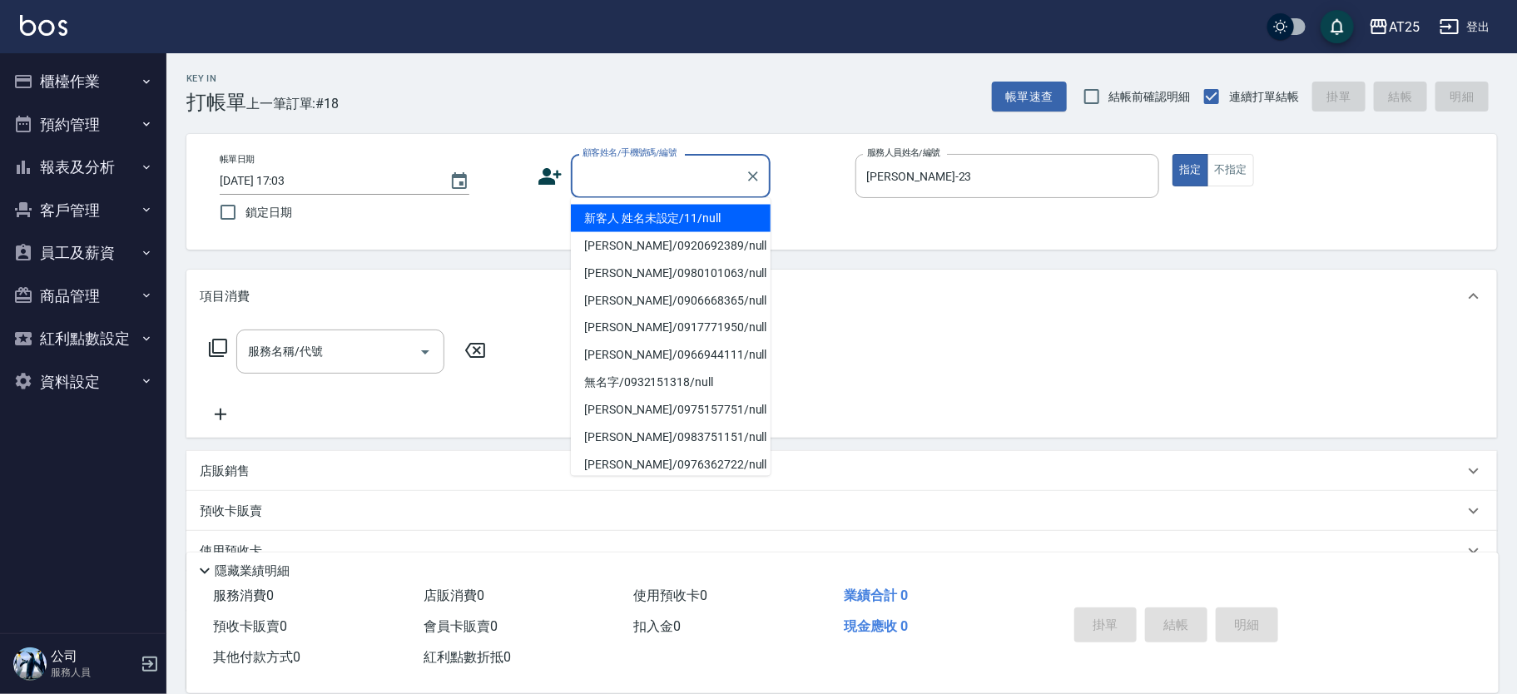
click at [622, 189] on input "顧客姓名/手機號碼/編號" at bounding box center [659, 175] width 160 height 29
click at [620, 211] on li "新客人 姓名未設定/11/null" at bounding box center [671, 218] width 200 height 27
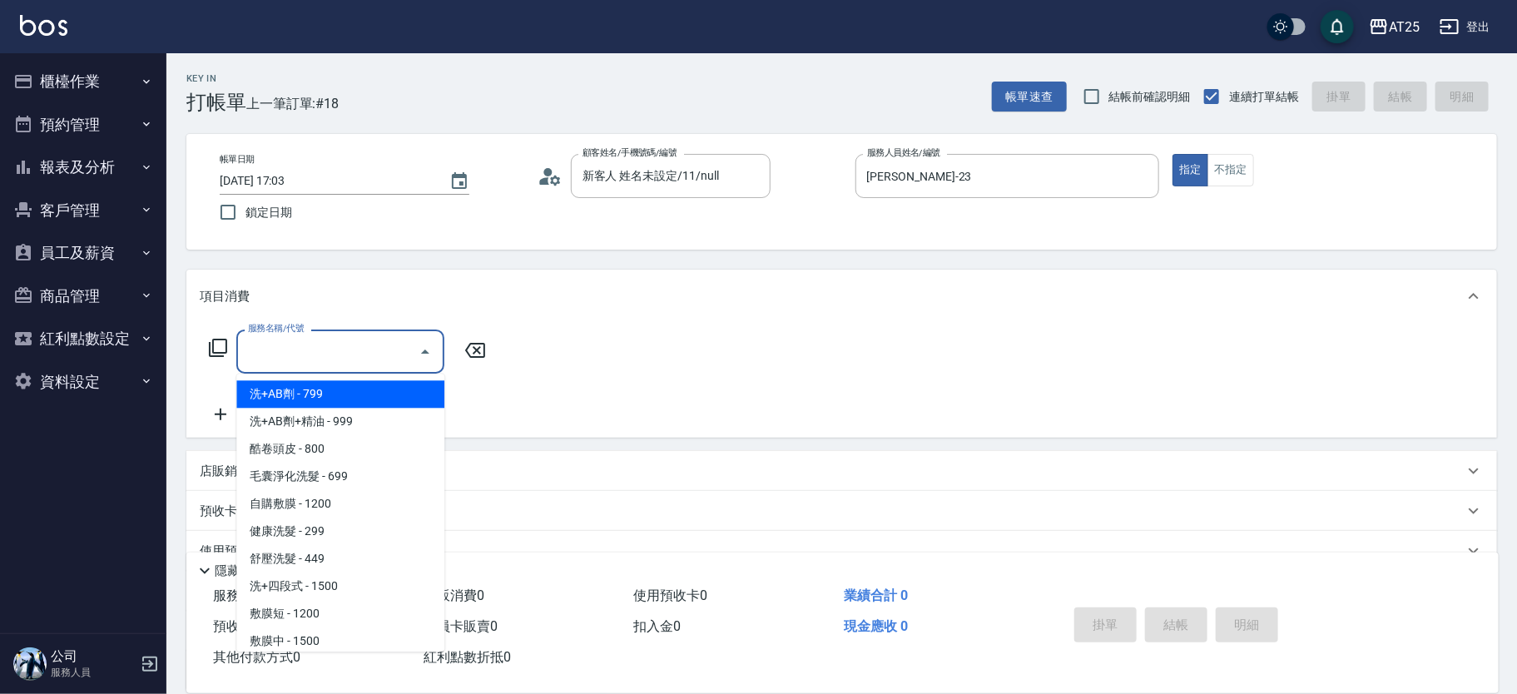
click at [348, 337] on input "服務名稱/代號" at bounding box center [328, 351] width 168 height 29
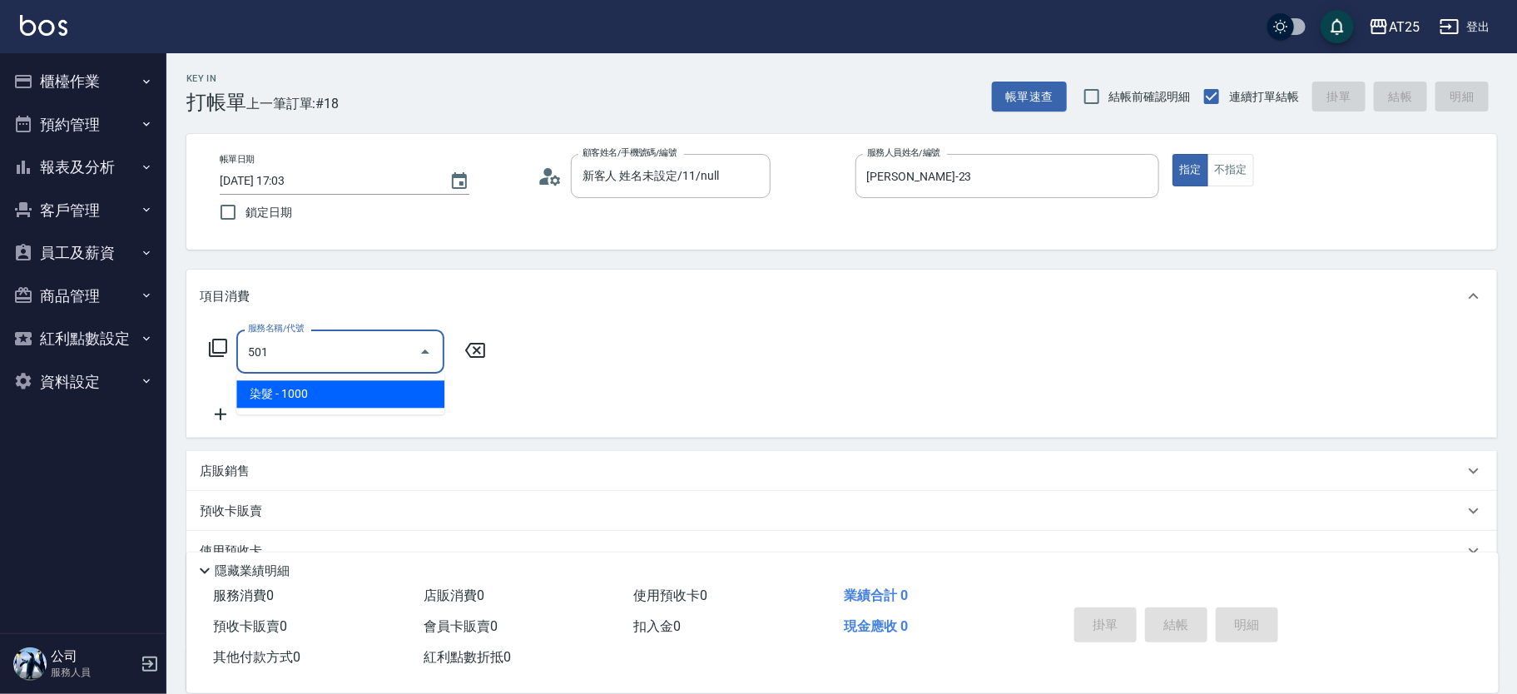
click at [343, 389] on span "染髮 - 1000" at bounding box center [340, 393] width 208 height 27
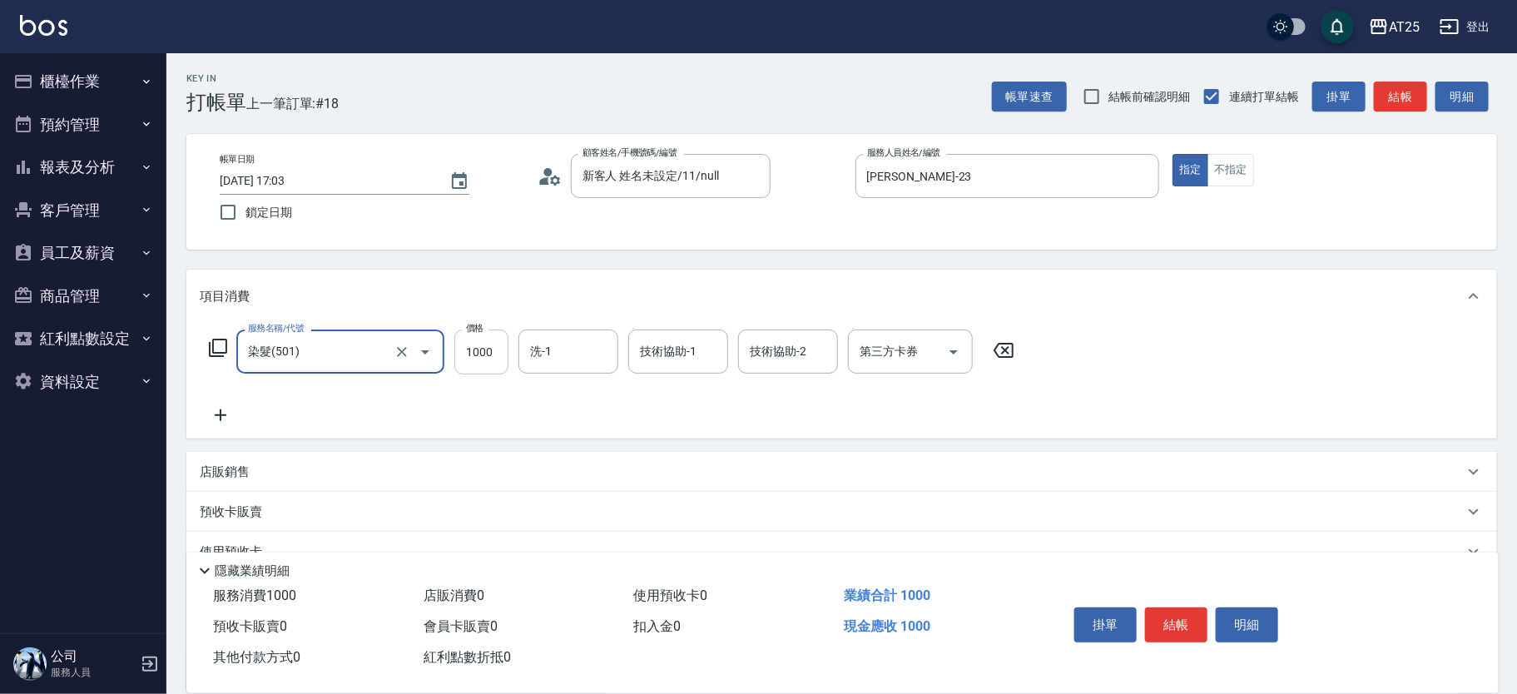
click at [479, 344] on input "1000" at bounding box center [481, 352] width 54 height 45
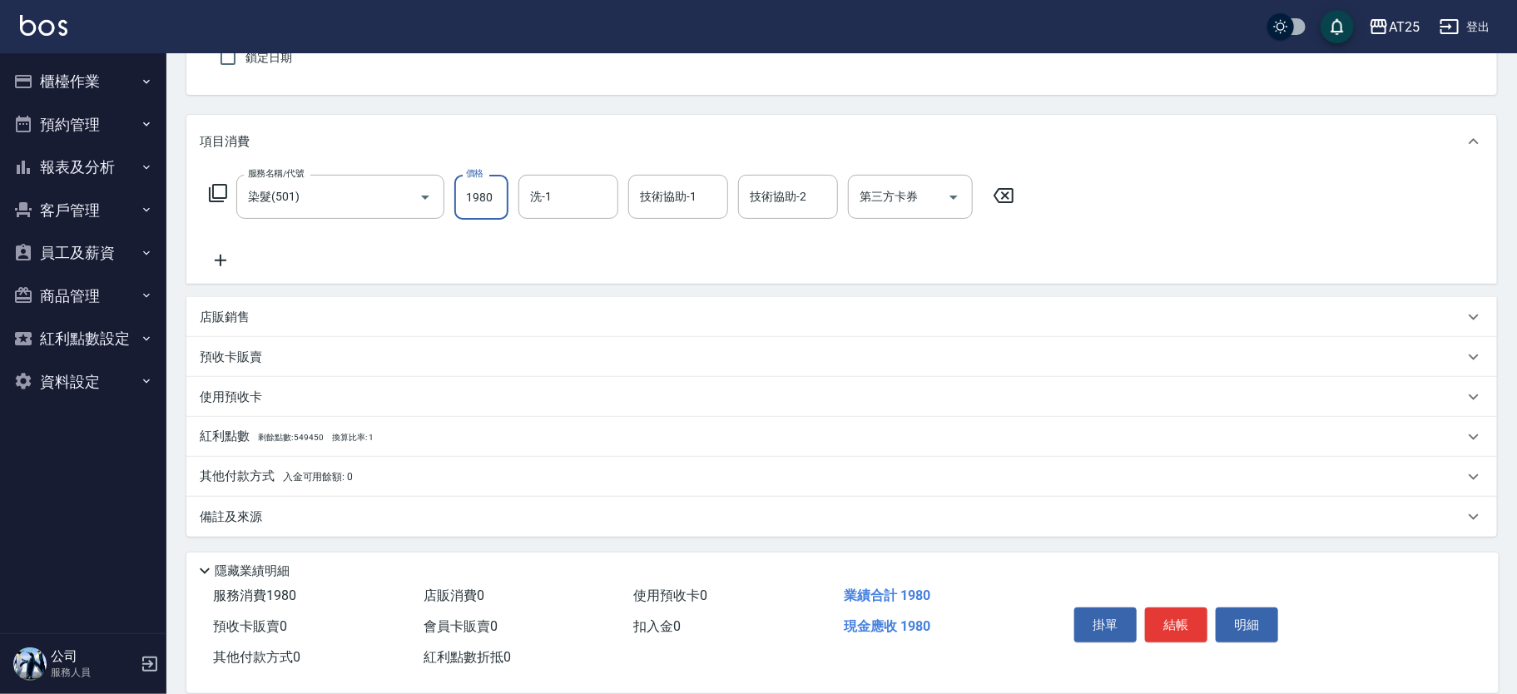
click at [315, 482] on span "入金可用餘額: 0" at bounding box center [318, 477] width 71 height 12
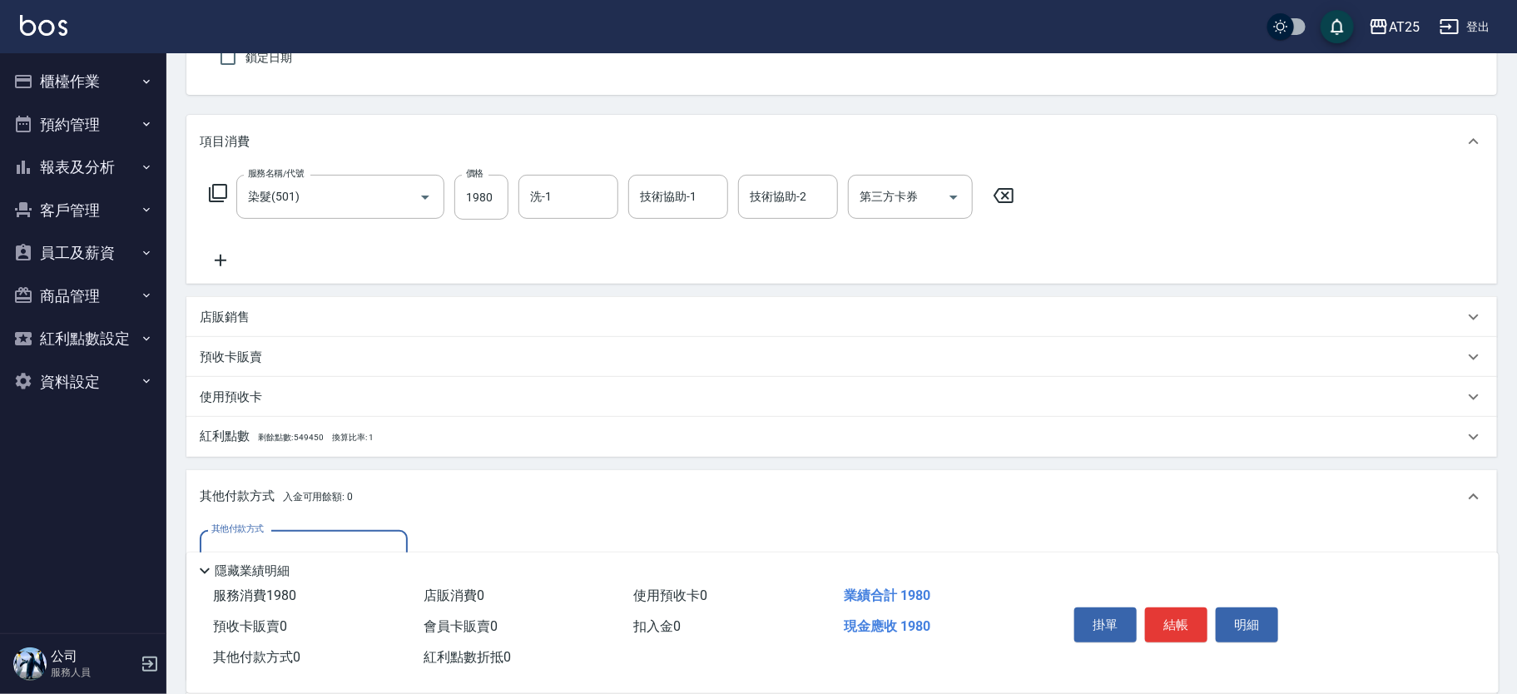
scroll to position [299, 0]
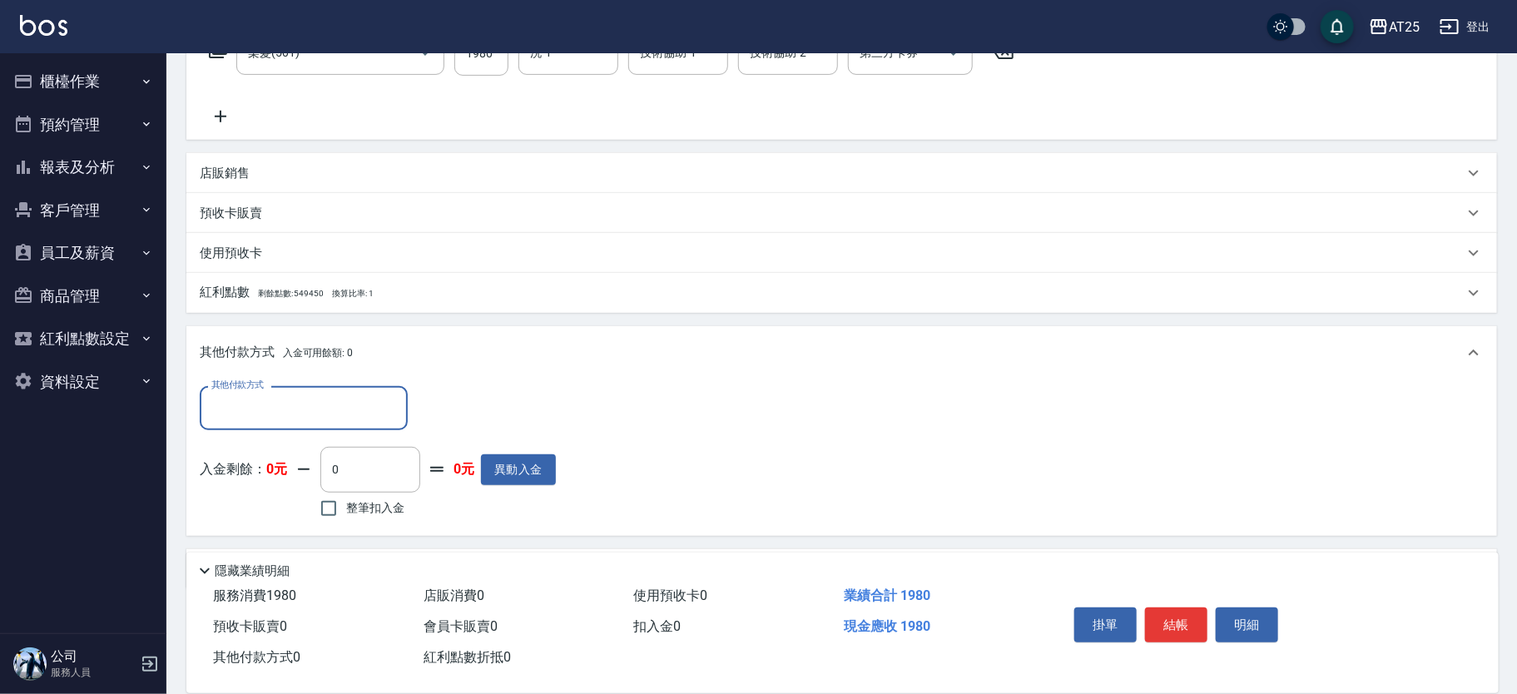
click at [259, 425] on div "其他付款方式" at bounding box center [304, 408] width 208 height 44
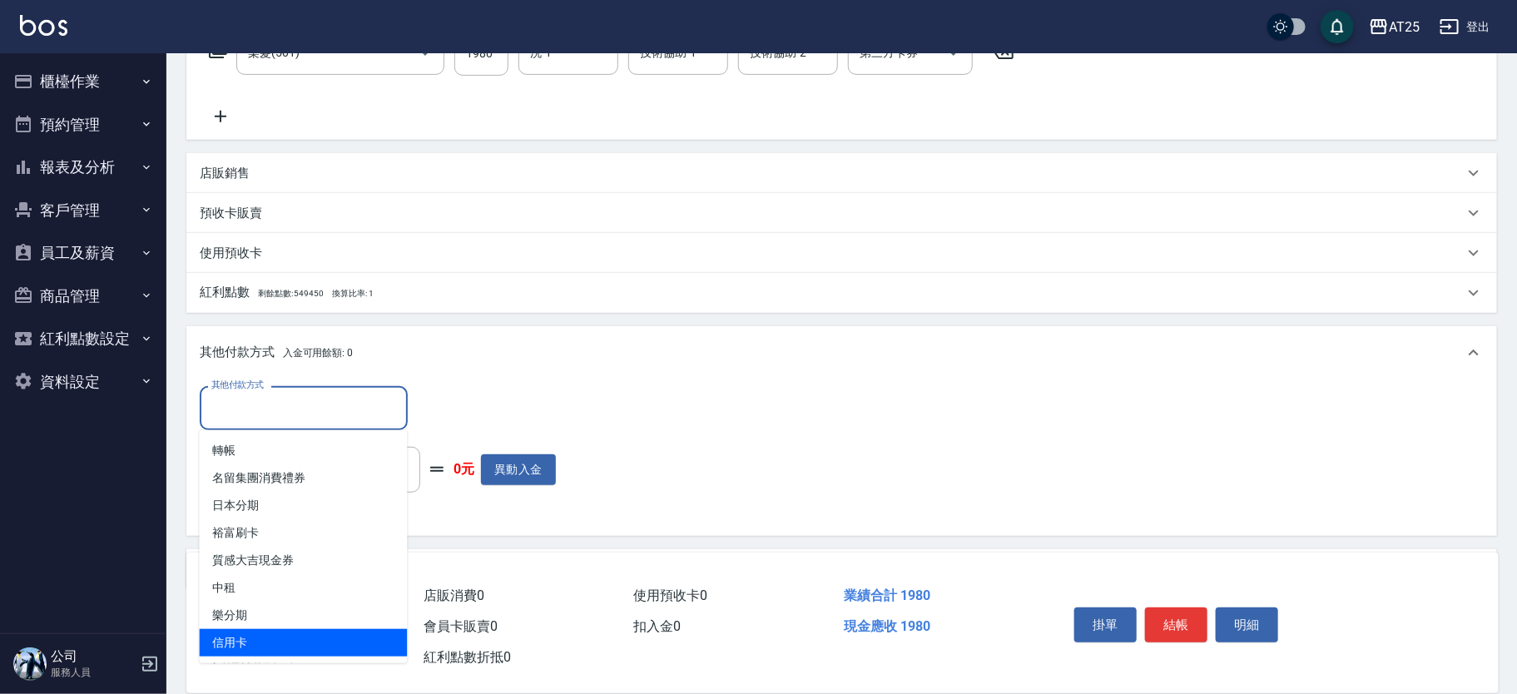
click at [278, 633] on span "信用卡" at bounding box center [304, 642] width 208 height 27
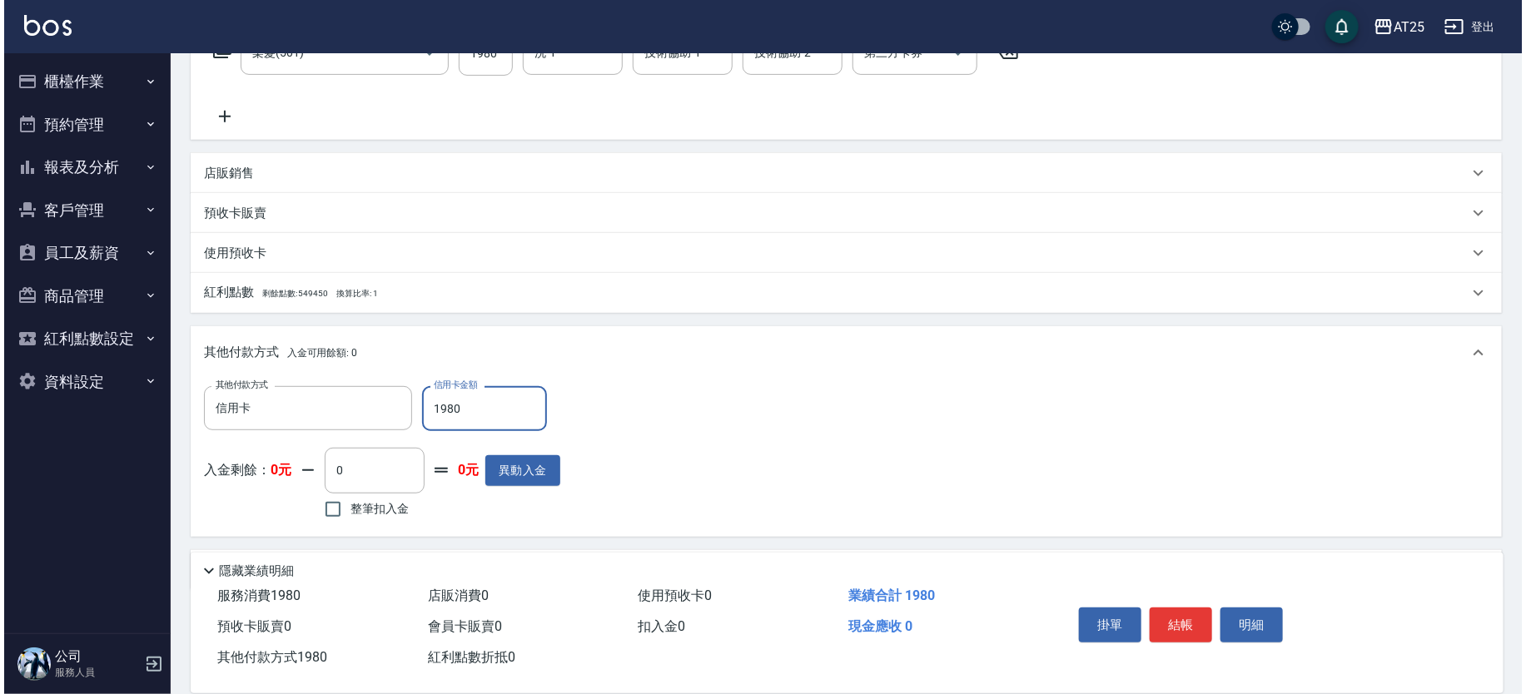
scroll to position [0, 0]
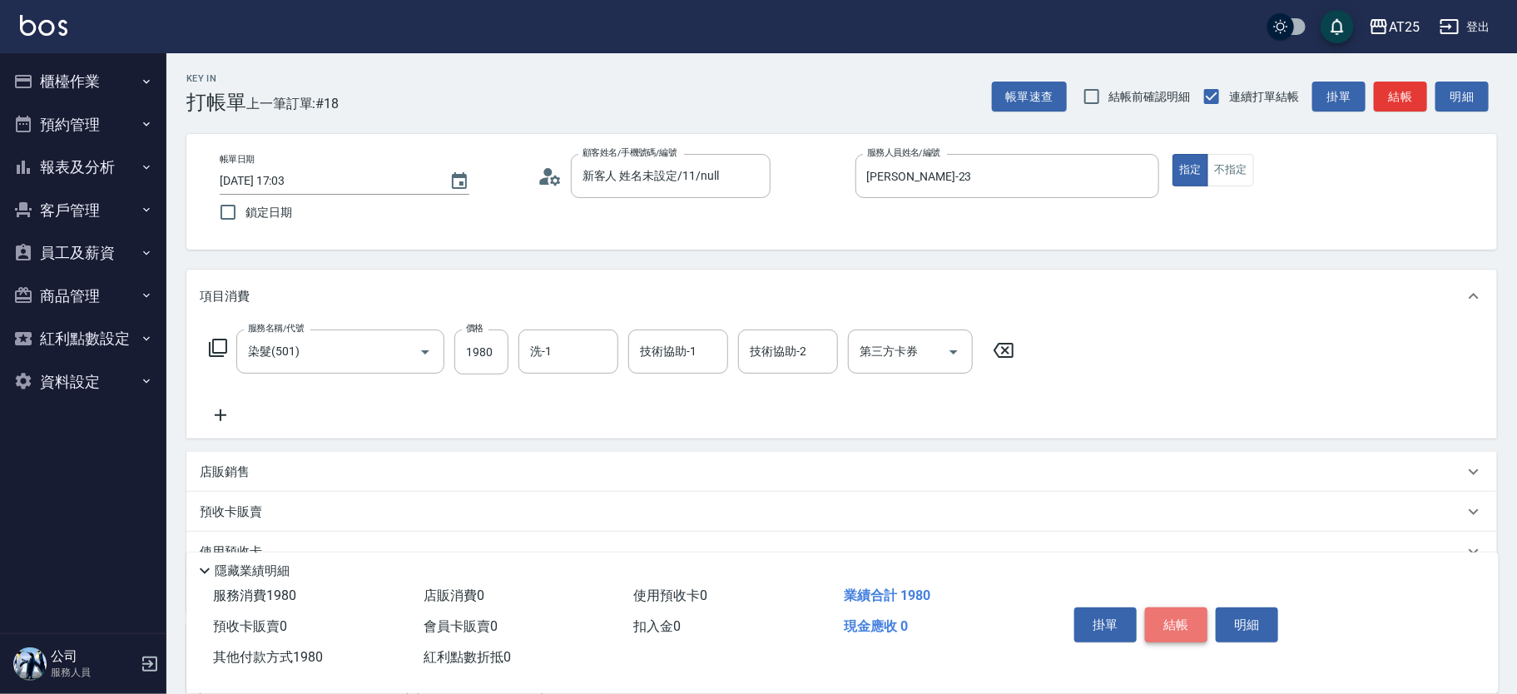
click at [1186, 618] on button "結帳" at bounding box center [1176, 625] width 62 height 35
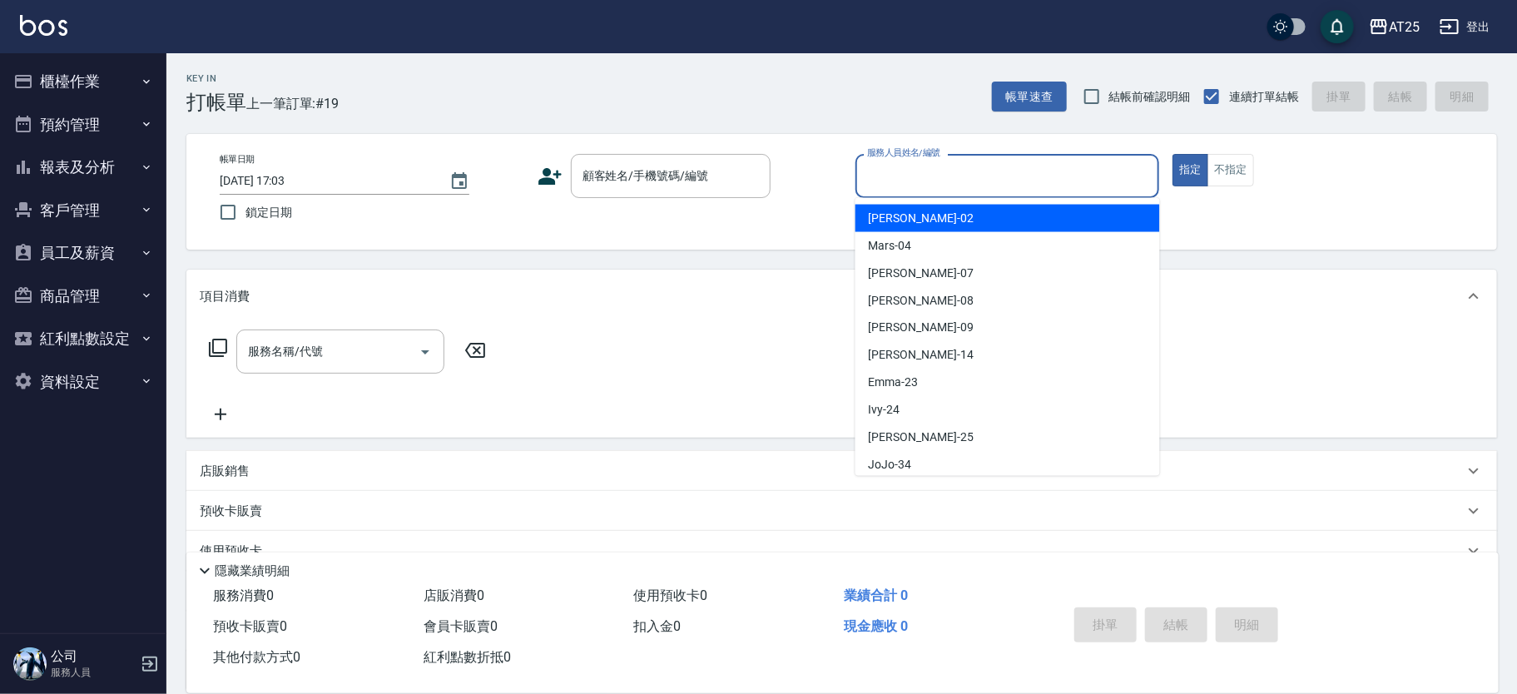
click at [934, 176] on input "服務人員姓名/編號" at bounding box center [1008, 175] width 290 height 29
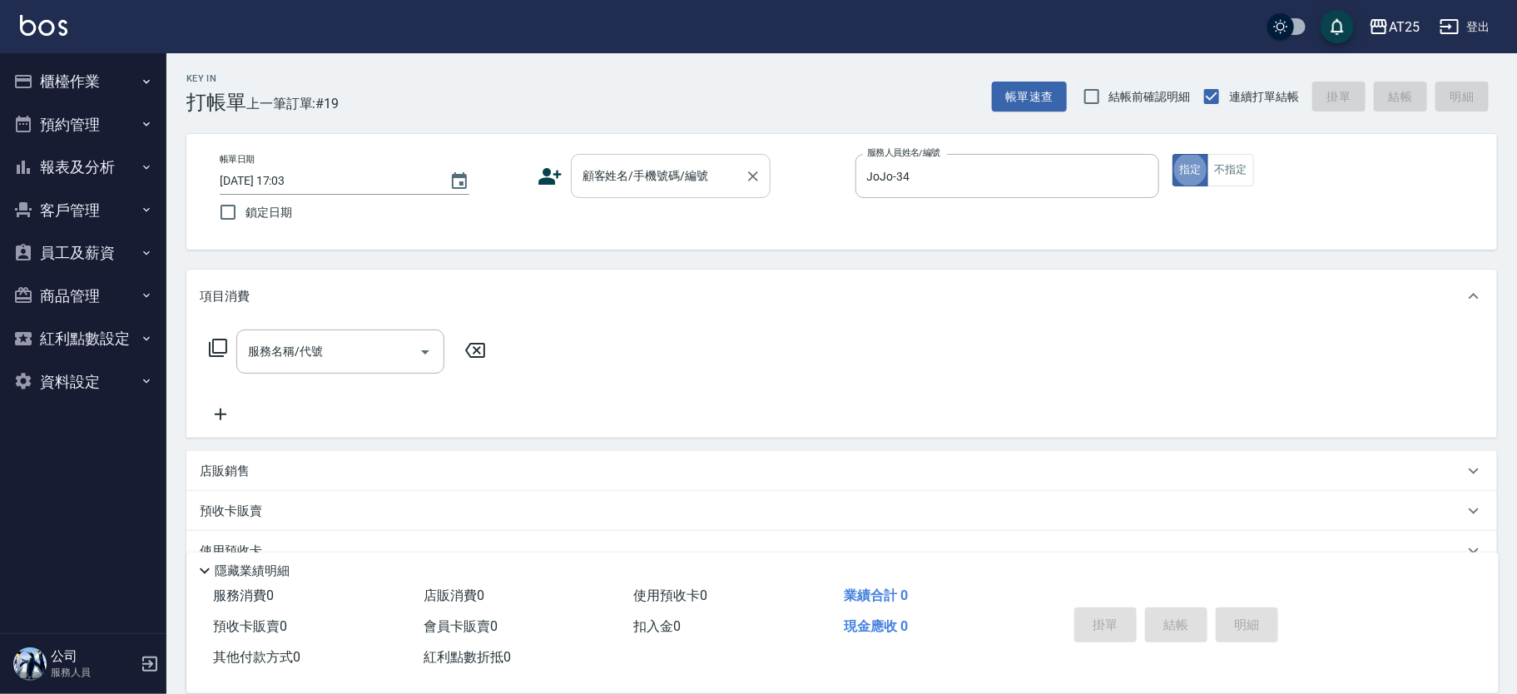
click at [637, 168] on div "顧客姓名/手機號碼/編號 顧客姓名/手機號碼/編號" at bounding box center [671, 176] width 200 height 44
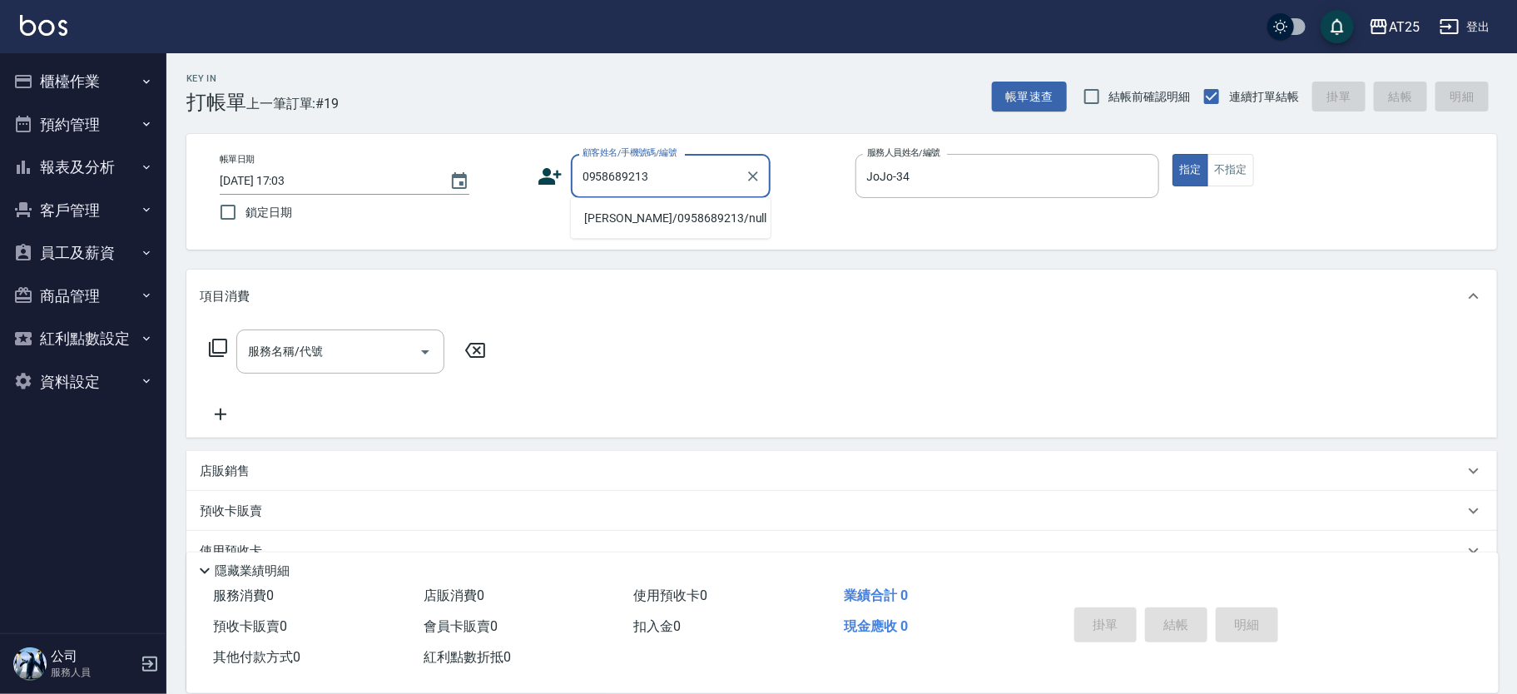
click at [641, 209] on li "吳盈蓁/0958689213/null" at bounding box center [671, 218] width 200 height 27
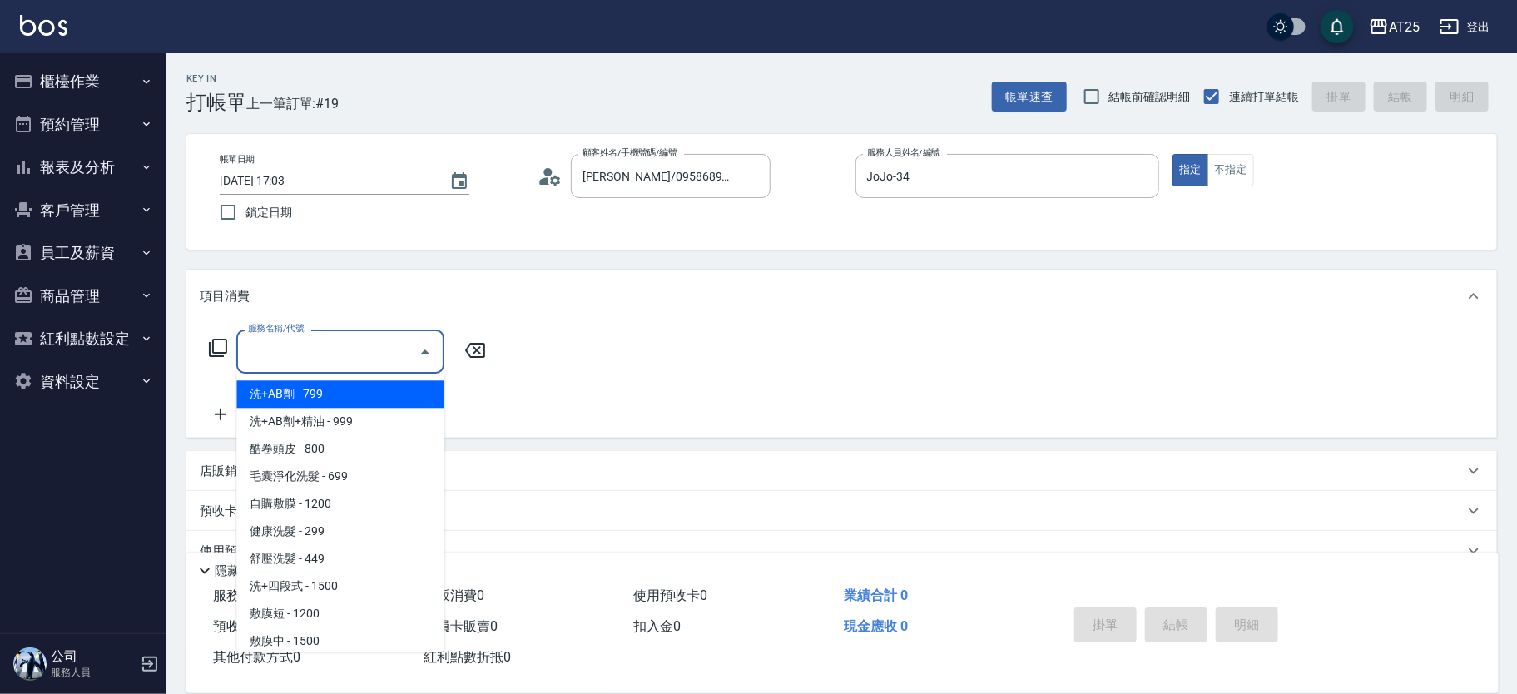
click at [327, 348] on input "服務名稱/代號" at bounding box center [328, 351] width 168 height 29
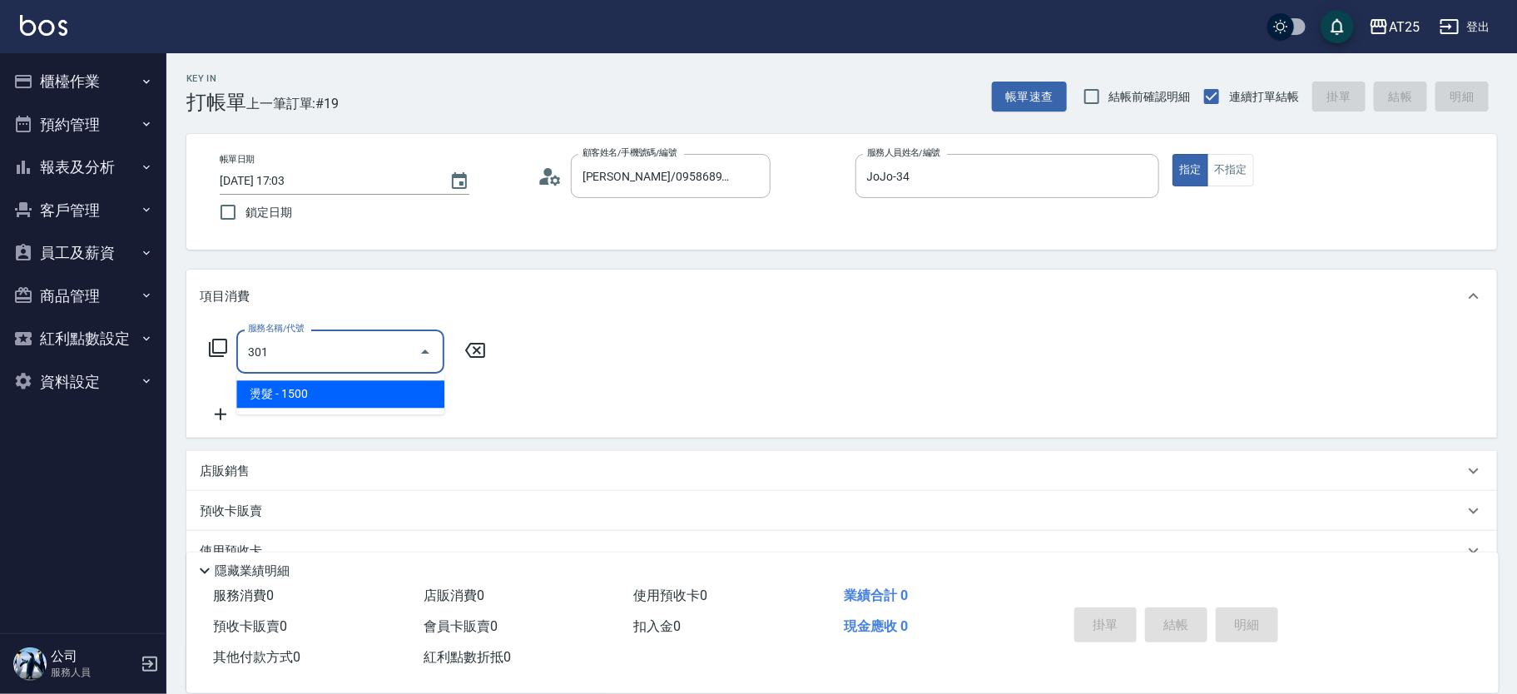
click at [304, 390] on span "燙髮 - 1500" at bounding box center [340, 393] width 208 height 27
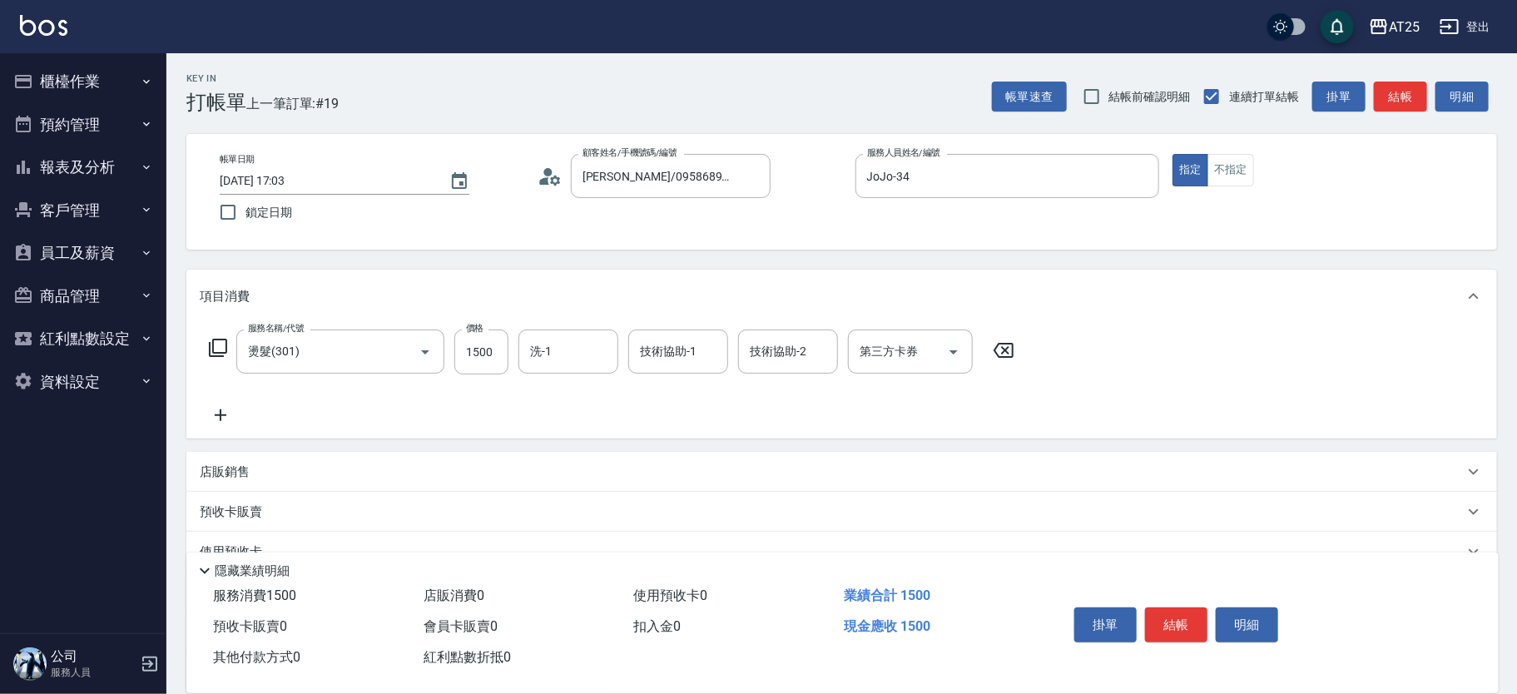
click at [219, 414] on icon at bounding box center [221, 415] width 42 height 20
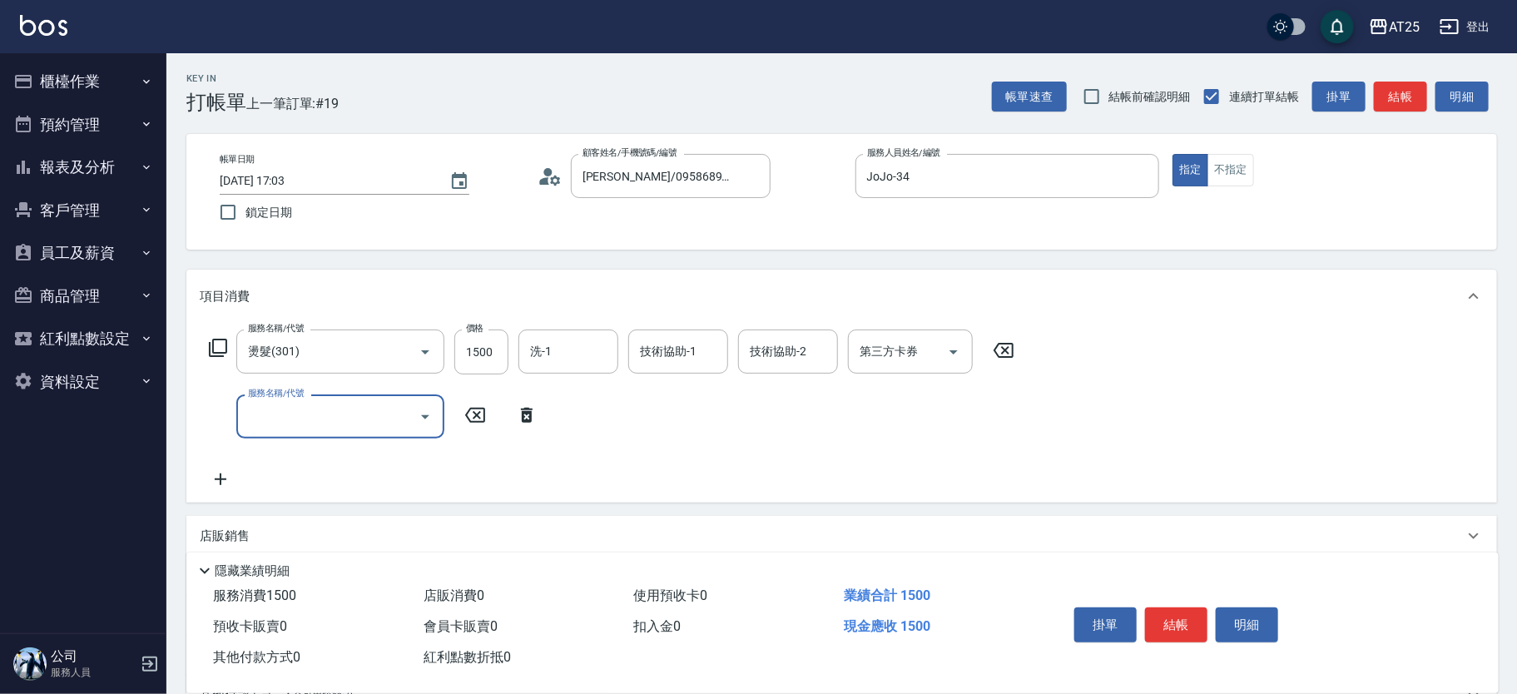
click at [296, 416] on input "服務名稱/代號" at bounding box center [328, 416] width 168 height 29
click at [293, 454] on span "染髮 - 1000" at bounding box center [340, 458] width 208 height 27
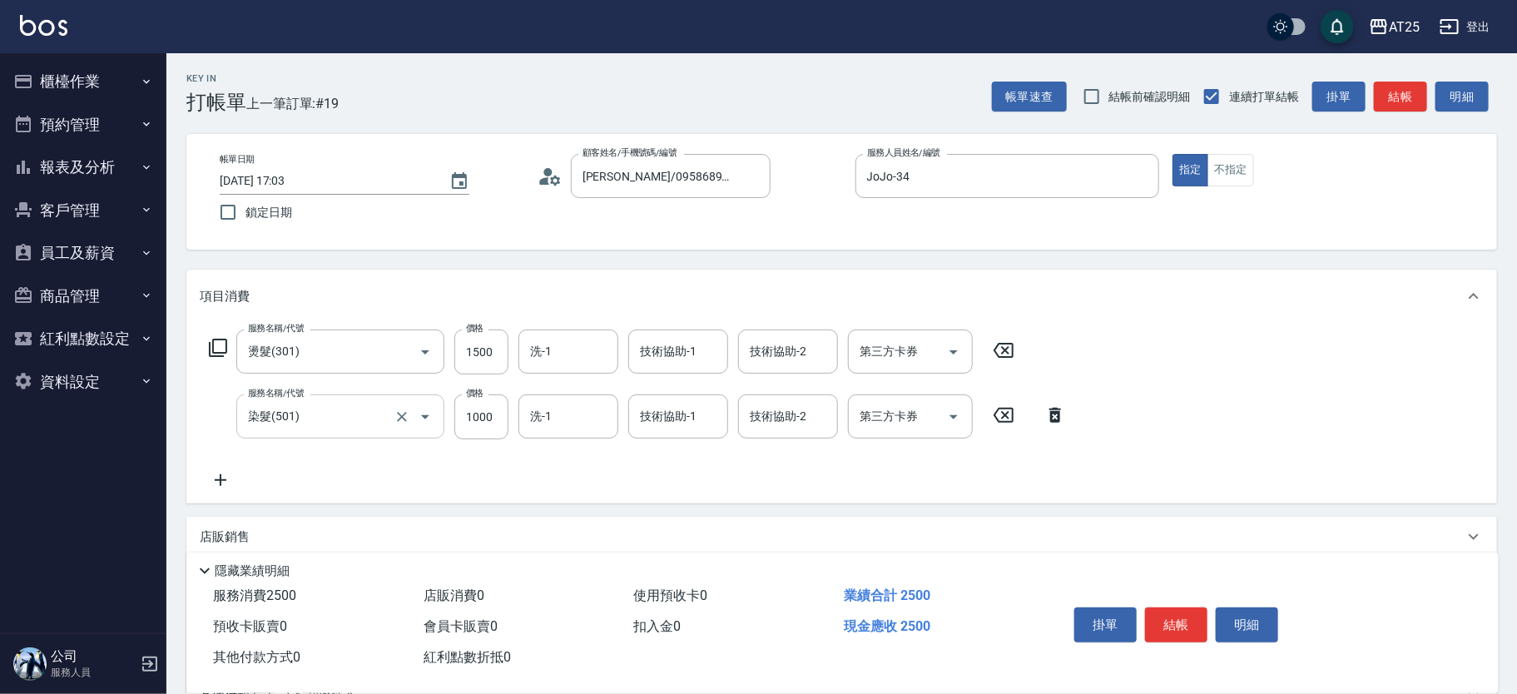
drag, startPoint x: 218, startPoint y: 477, endPoint x: 432, endPoint y: 425, distance: 220.1
click at [365, 435] on div "服務名稱/代號 燙髮(301) 服務名稱/代號 價格 1500 價格 洗-1 洗-1 技術協助-1 技術協助-1 技術協助-2 技術協助-2 第三方卡券 第三…" at bounding box center [638, 410] width 877 height 161
click at [474, 414] on input "1000" at bounding box center [481, 417] width 54 height 45
click at [201, 476] on icon at bounding box center [221, 480] width 42 height 20
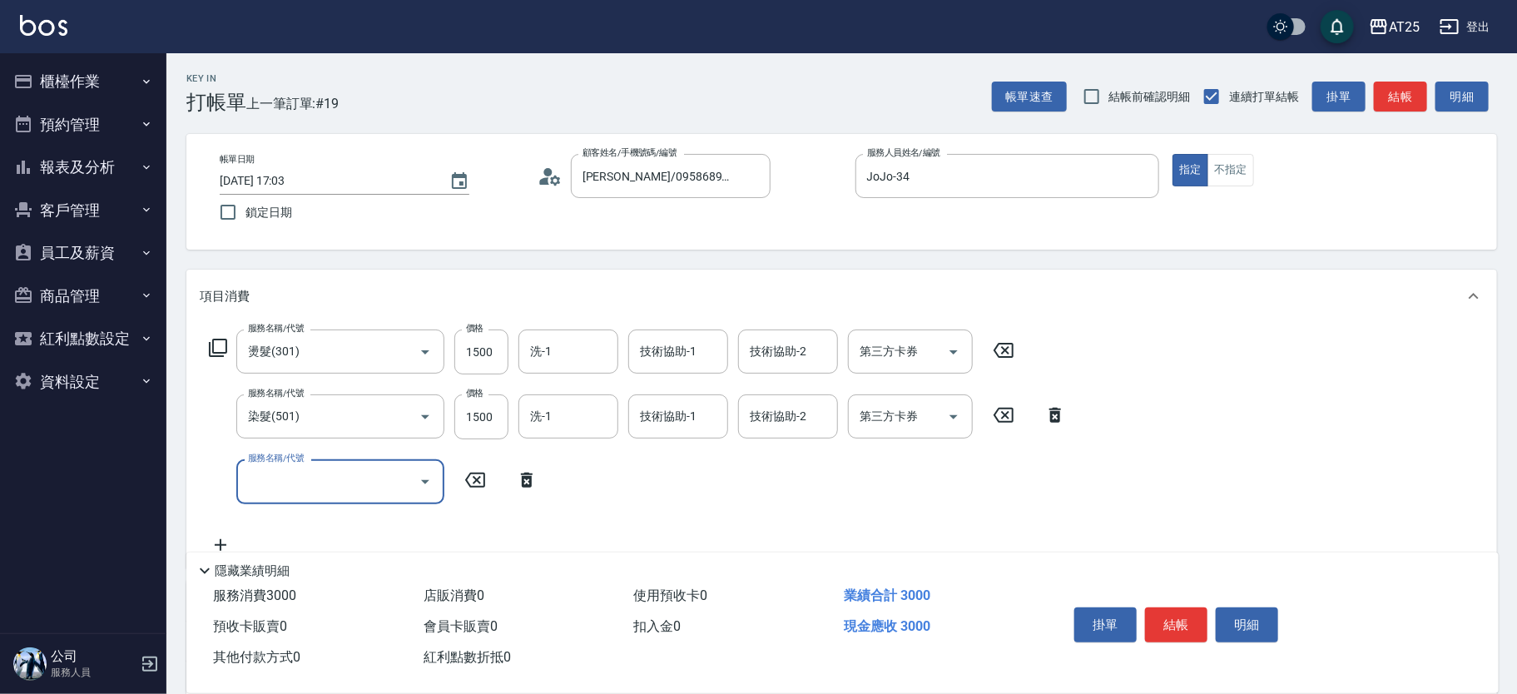
click at [220, 341] on icon at bounding box center [218, 348] width 20 height 20
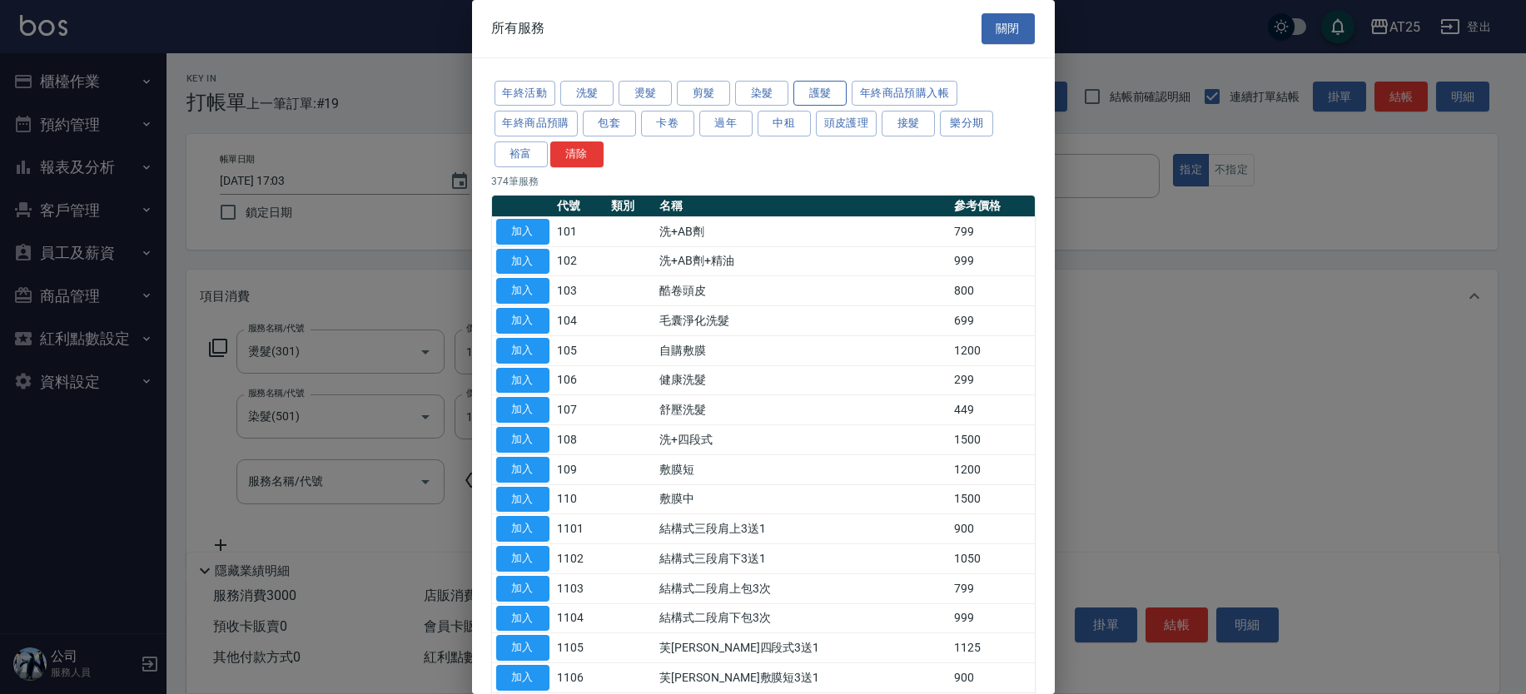
click at [822, 92] on button "護髮" at bounding box center [819, 94] width 53 height 26
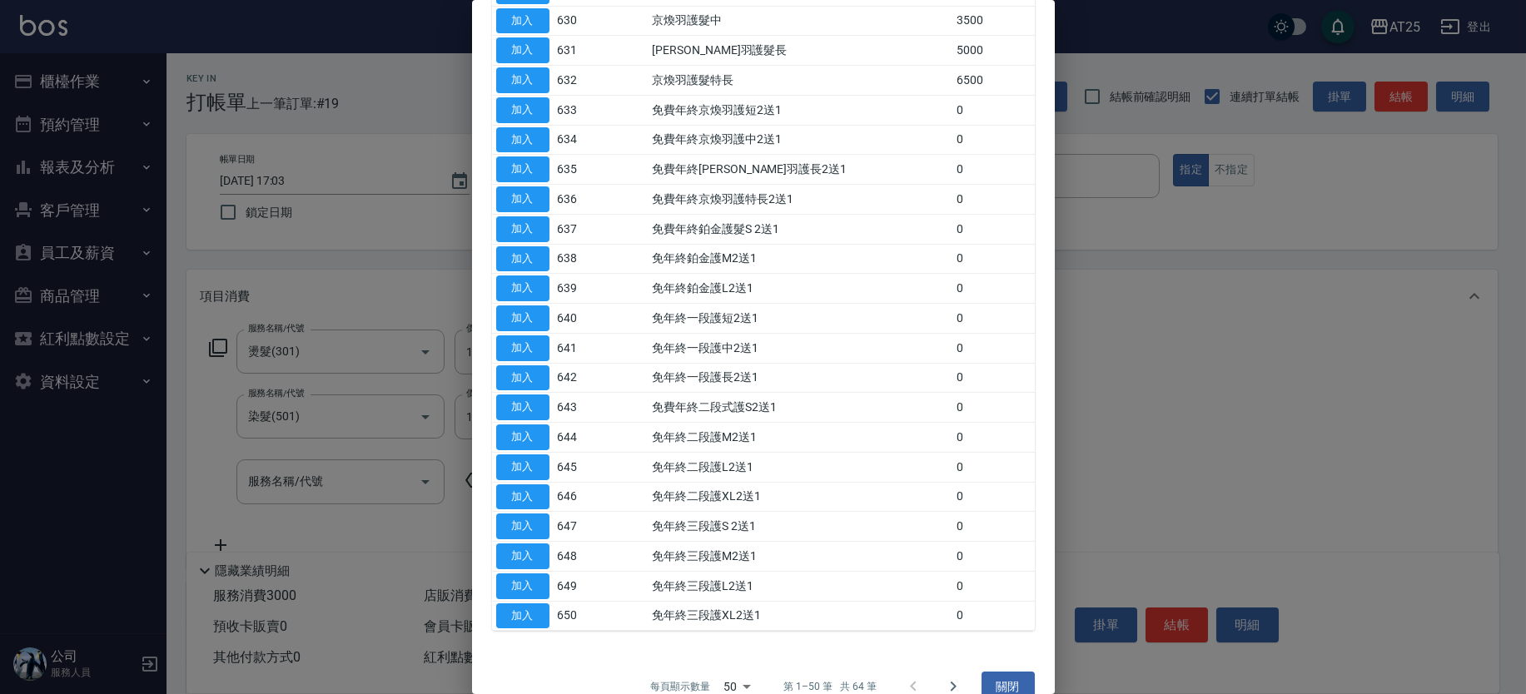
scroll to position [1100, 0]
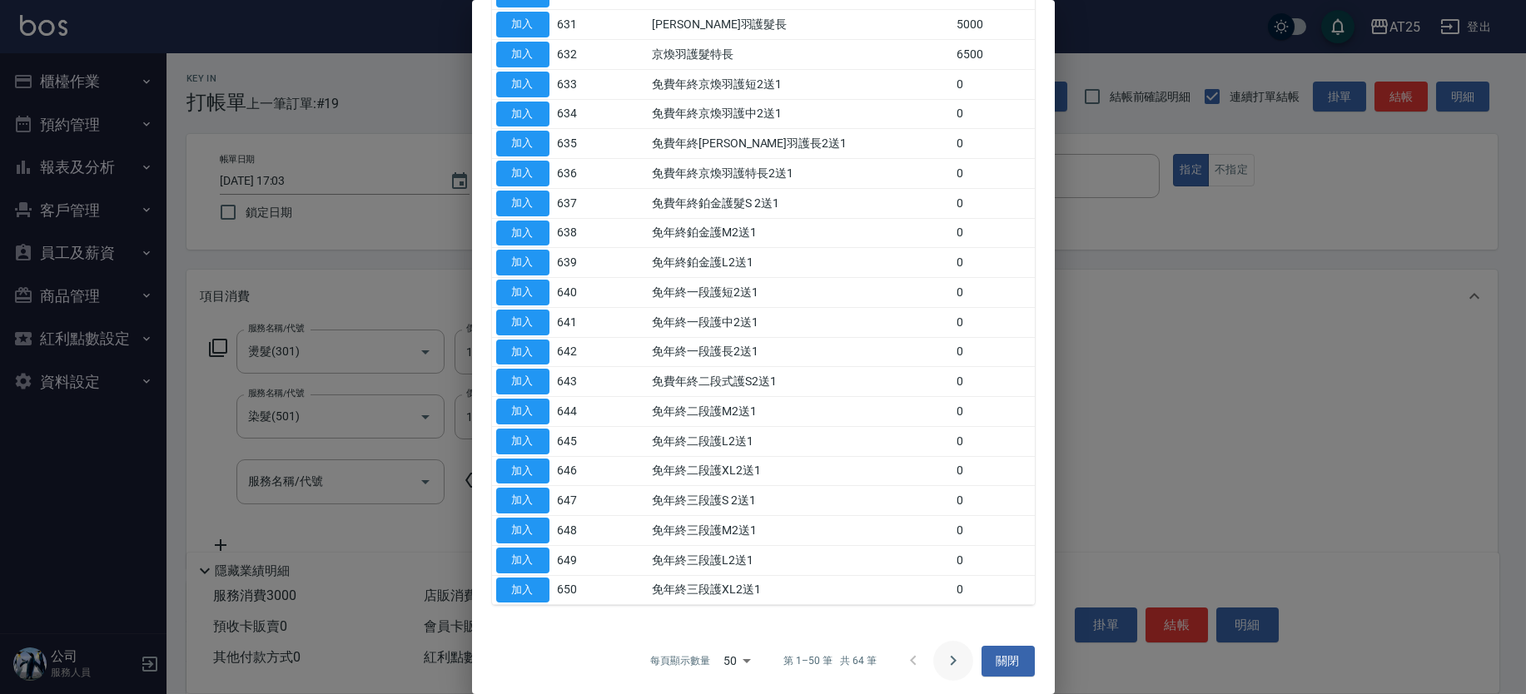
click at [933, 663] on button "Go to next page" at bounding box center [953, 661] width 40 height 40
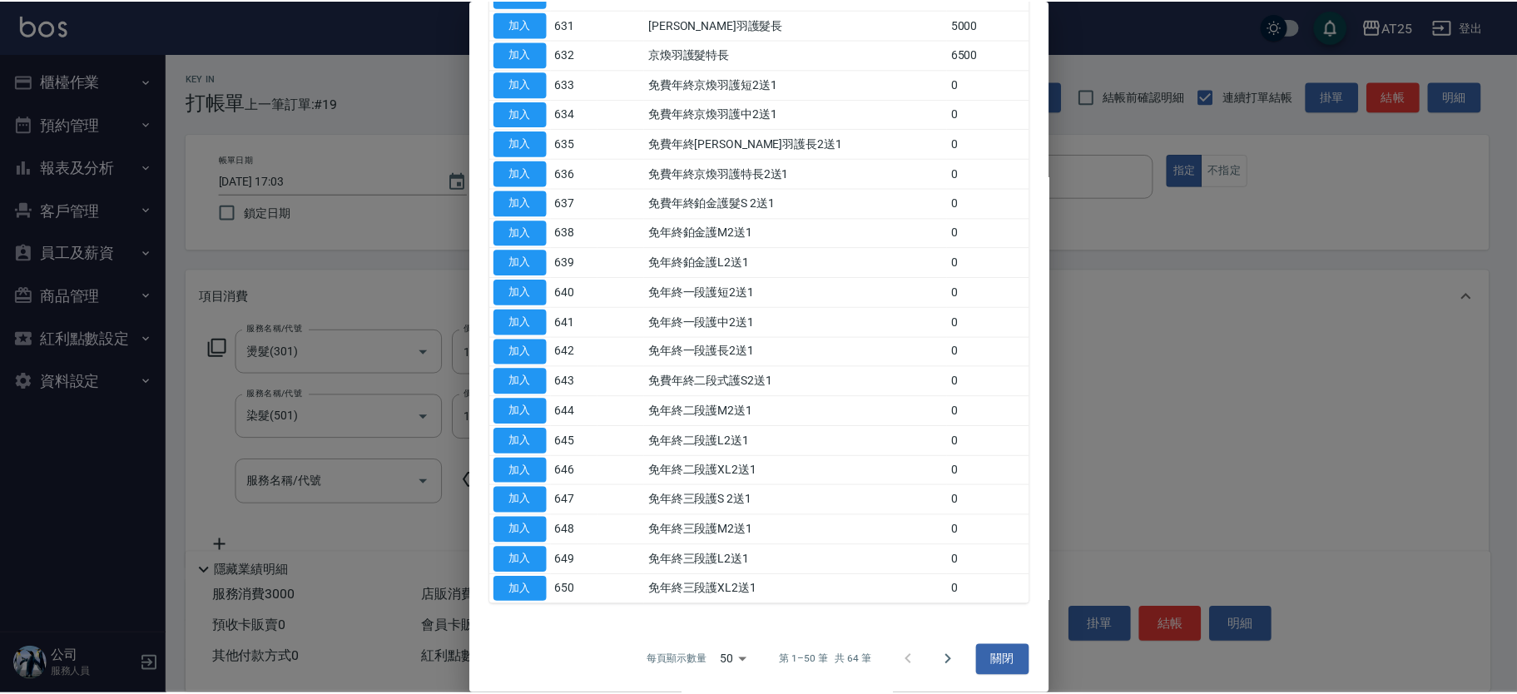
scroll to position [30, 0]
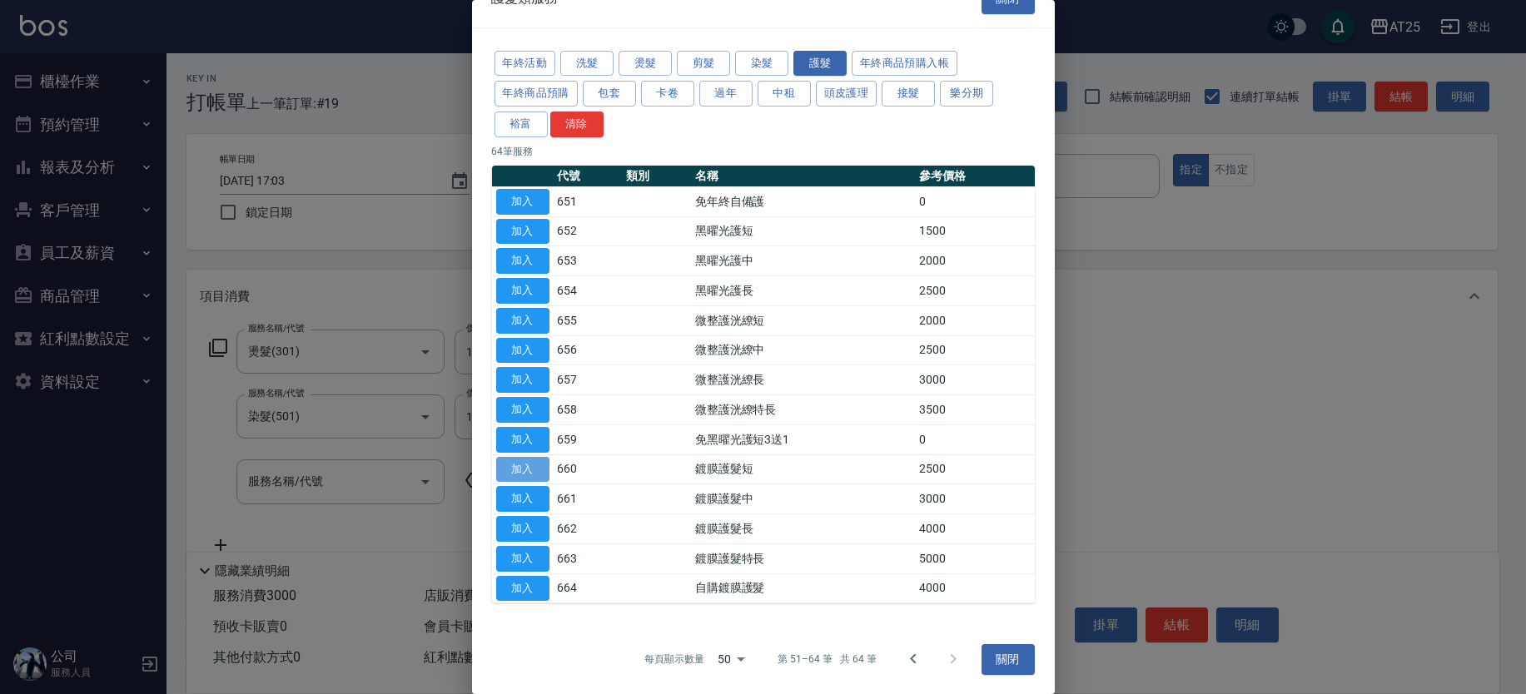
click at [515, 473] on button "加入" at bounding box center [522, 470] width 53 height 26
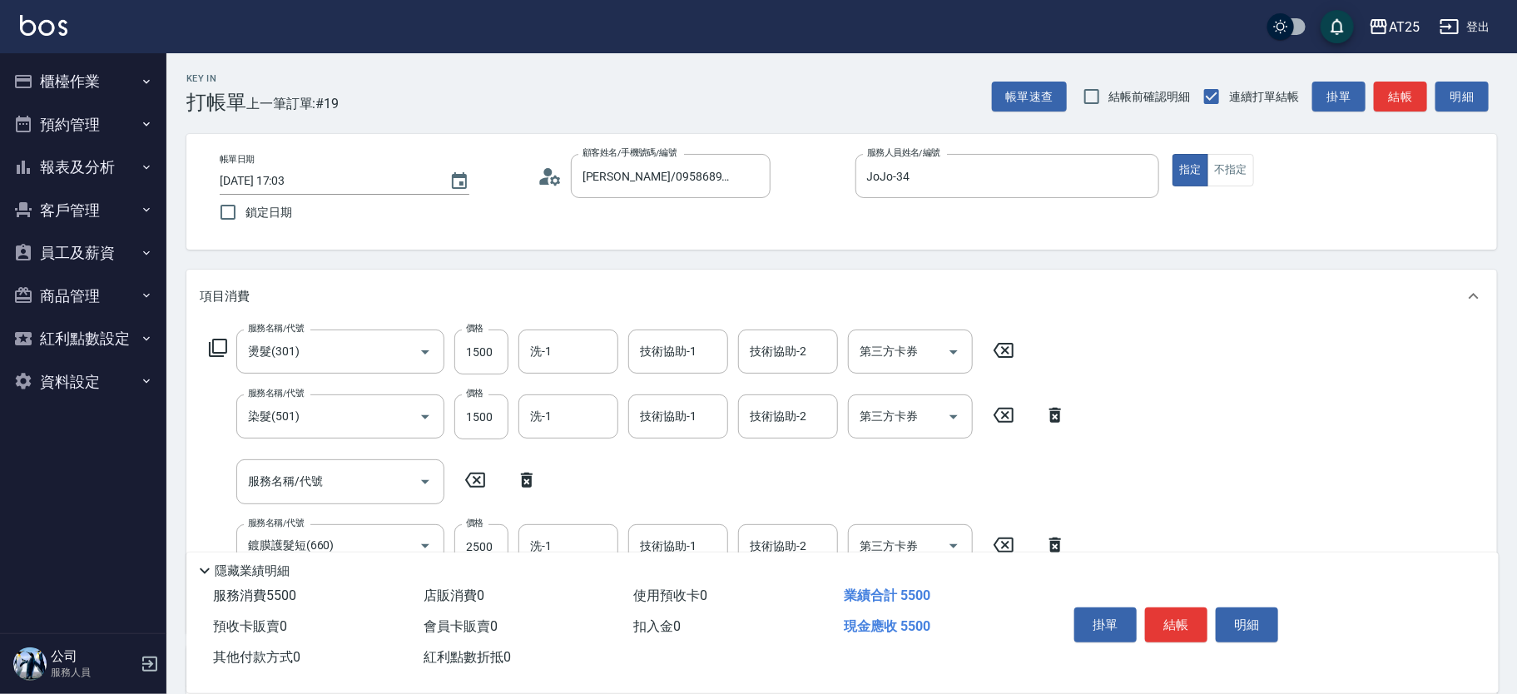
click at [521, 480] on icon at bounding box center [527, 480] width 42 height 20
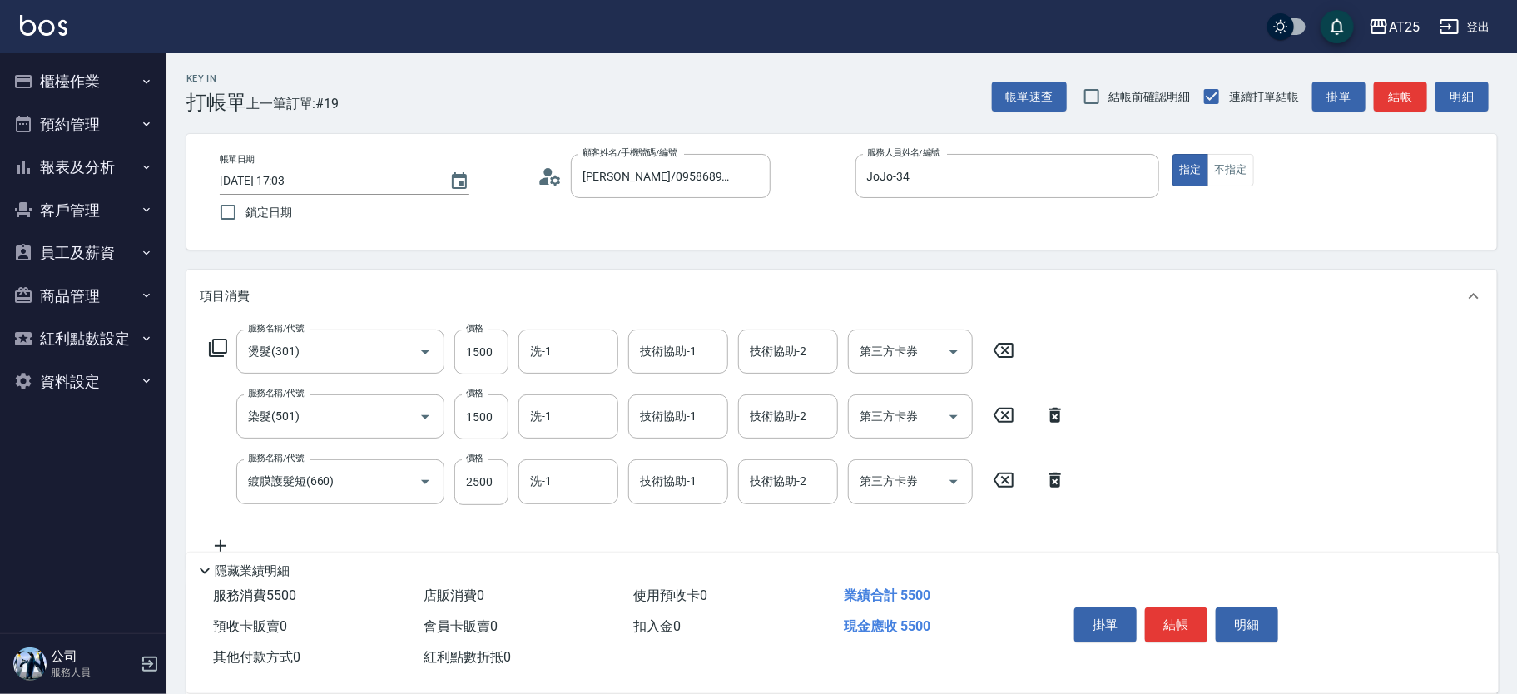
click at [233, 531] on div "服務名稱/代號 燙髮(301) 服務名稱/代號 價格 1500 價格 洗-1 洗-1 技術協助-1 技術協助-1 技術協助-2 技術協助-2 第三方卡券 第三…" at bounding box center [638, 443] width 877 height 226
click at [231, 536] on icon at bounding box center [221, 546] width 42 height 20
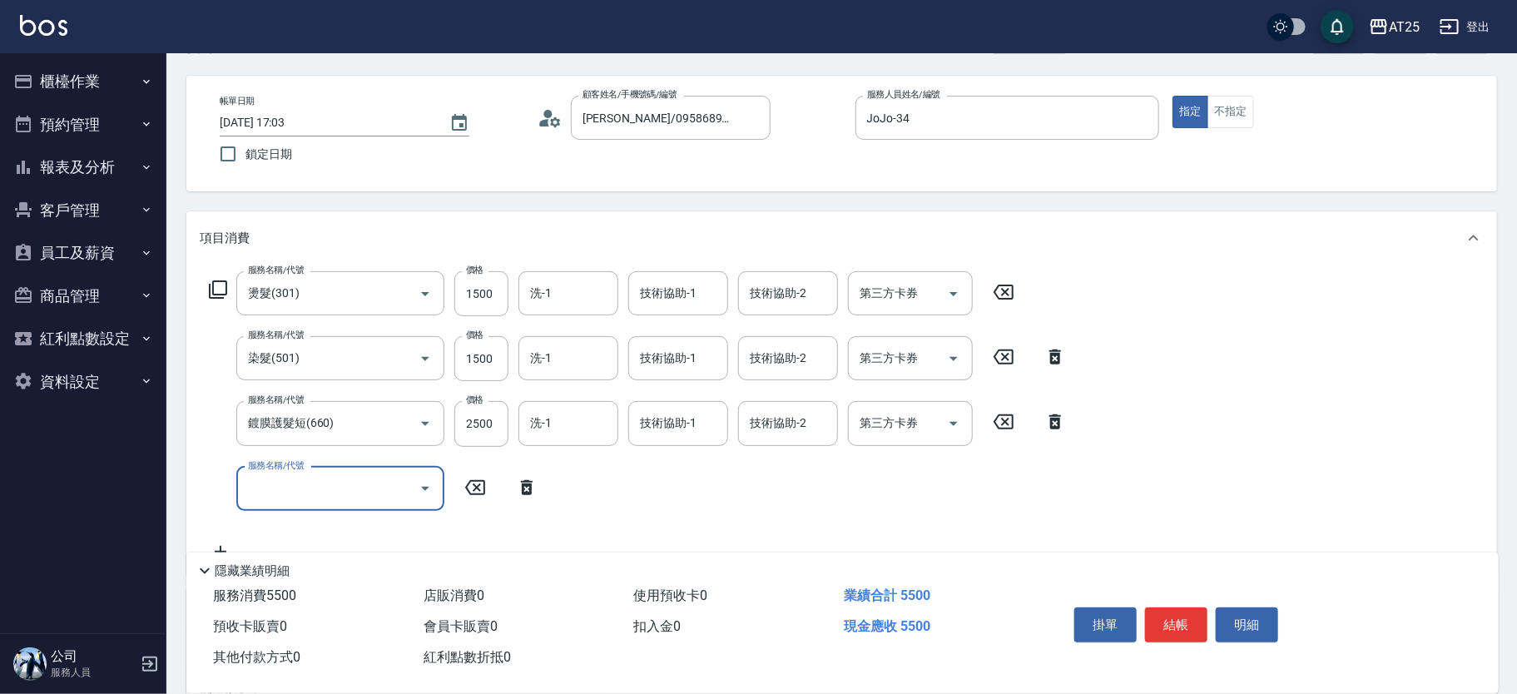
scroll to position [94, 0]
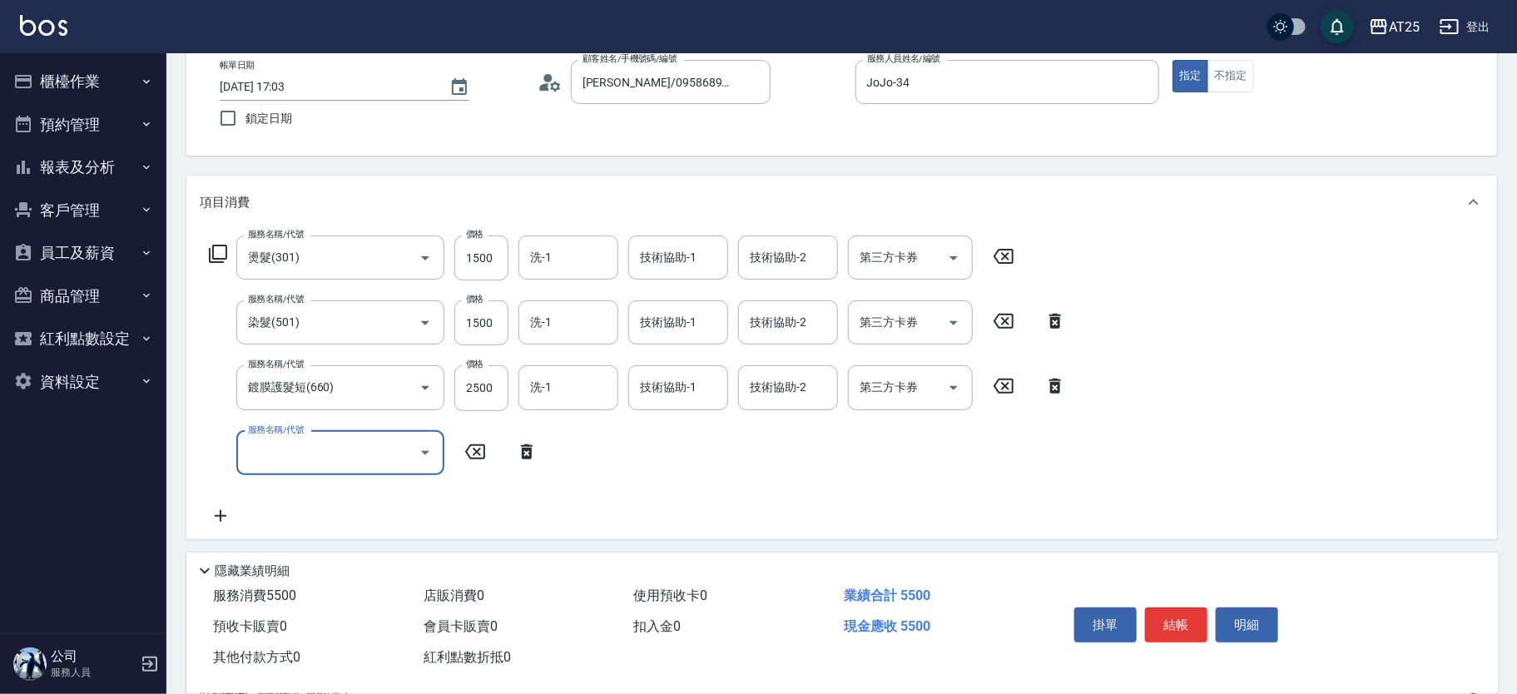
click at [356, 439] on input "服務名稱/代號" at bounding box center [328, 453] width 168 height 29
click at [326, 486] on span "新羽毛鉑金接髮調整 - 5000" at bounding box center [340, 494] width 208 height 27
click at [477, 452] on input "5000" at bounding box center [481, 453] width 54 height 45
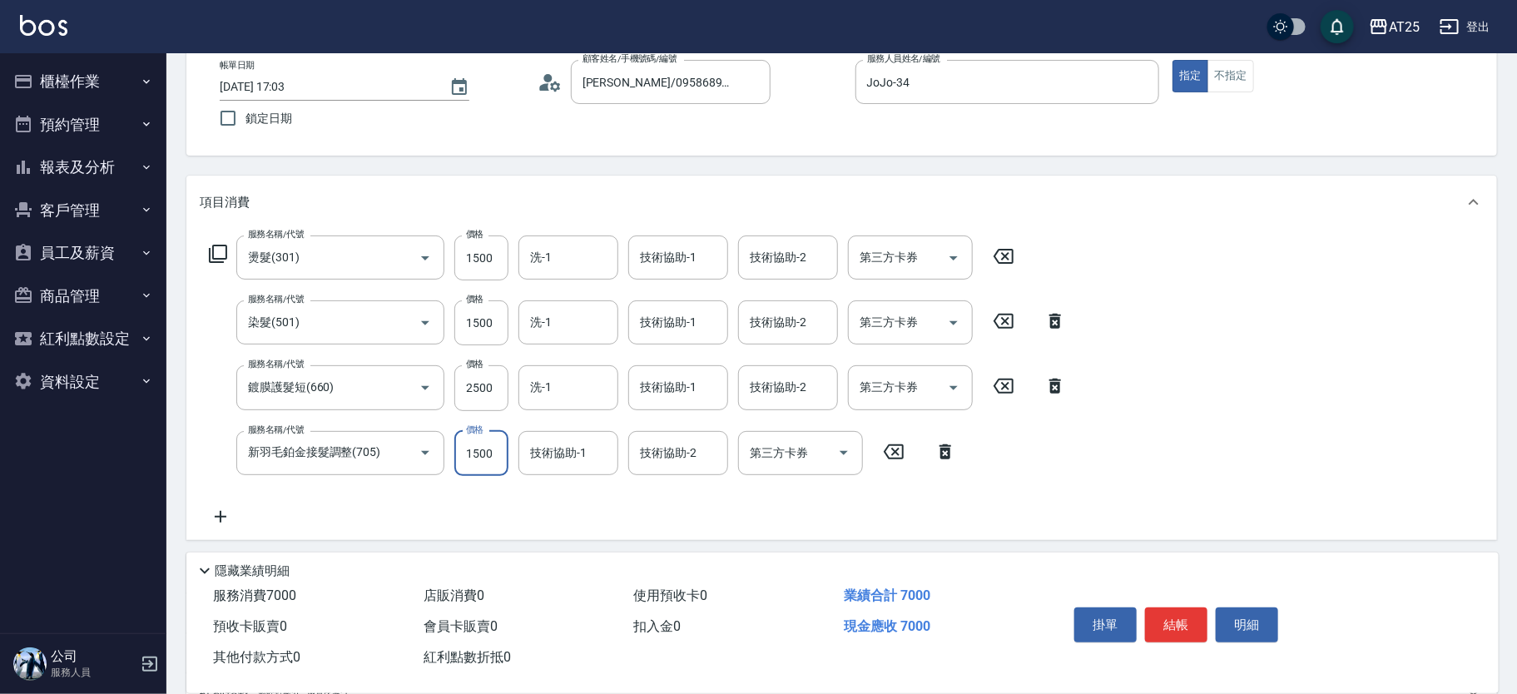
click at [212, 516] on icon at bounding box center [221, 517] width 42 height 20
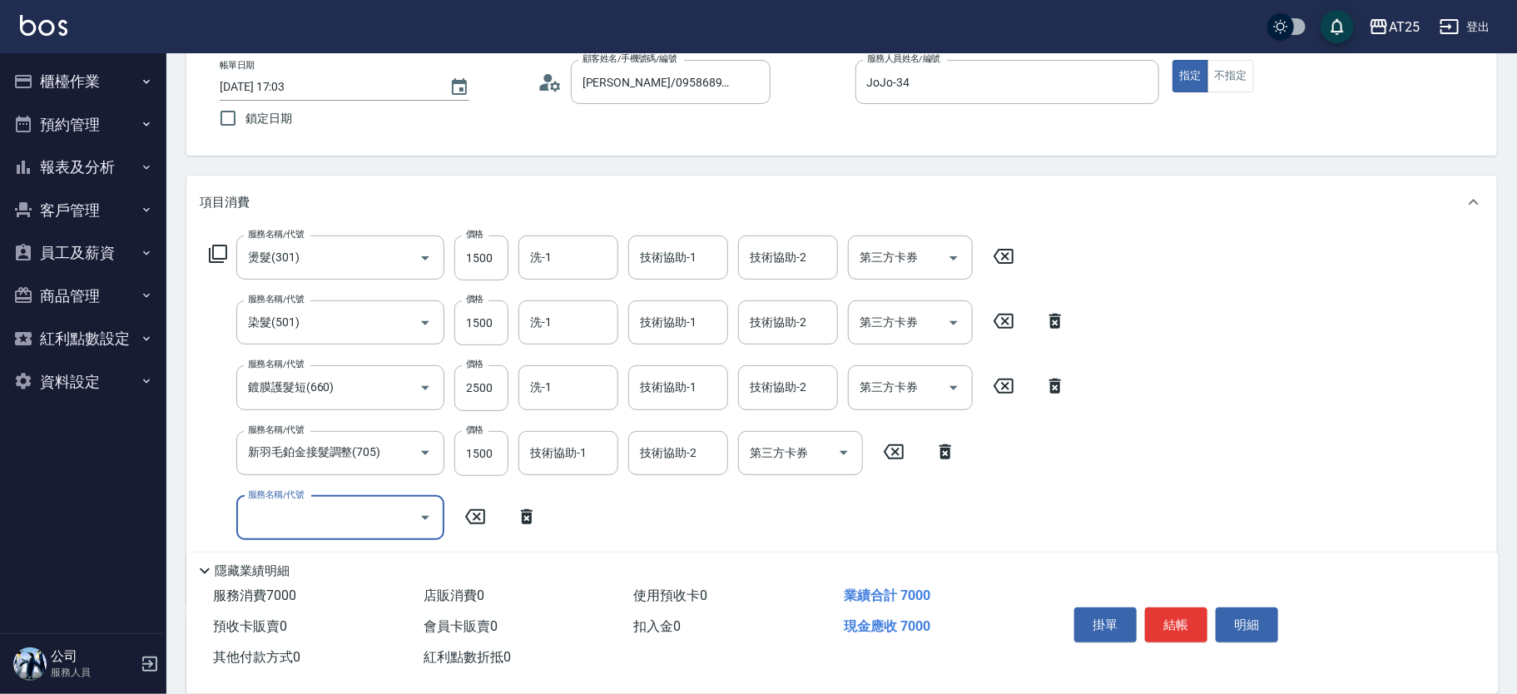
click at [410, 520] on input "服務名稱/代號" at bounding box center [328, 518] width 168 height 29
click at [382, 555] on span "洗+四段式 - 1500" at bounding box center [340, 559] width 208 height 27
click at [402, 509] on icon "Clear" at bounding box center [402, 517] width 17 height 17
click at [377, 519] on input "服務名稱/代號" at bounding box center [317, 518] width 147 height 29
click at [363, 560] on span "洗+AB劑 - 799" at bounding box center [340, 559] width 208 height 27
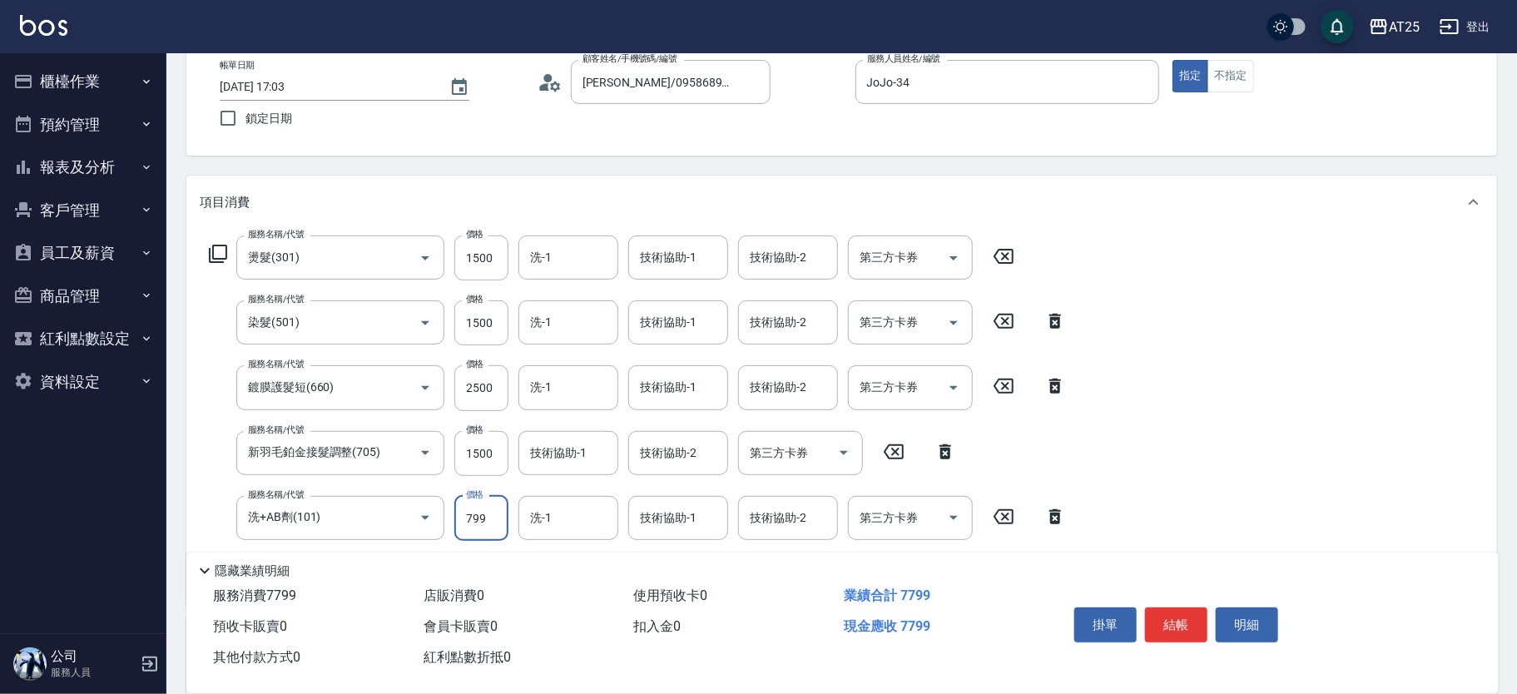
click at [476, 525] on input "799" at bounding box center [481, 518] width 54 height 45
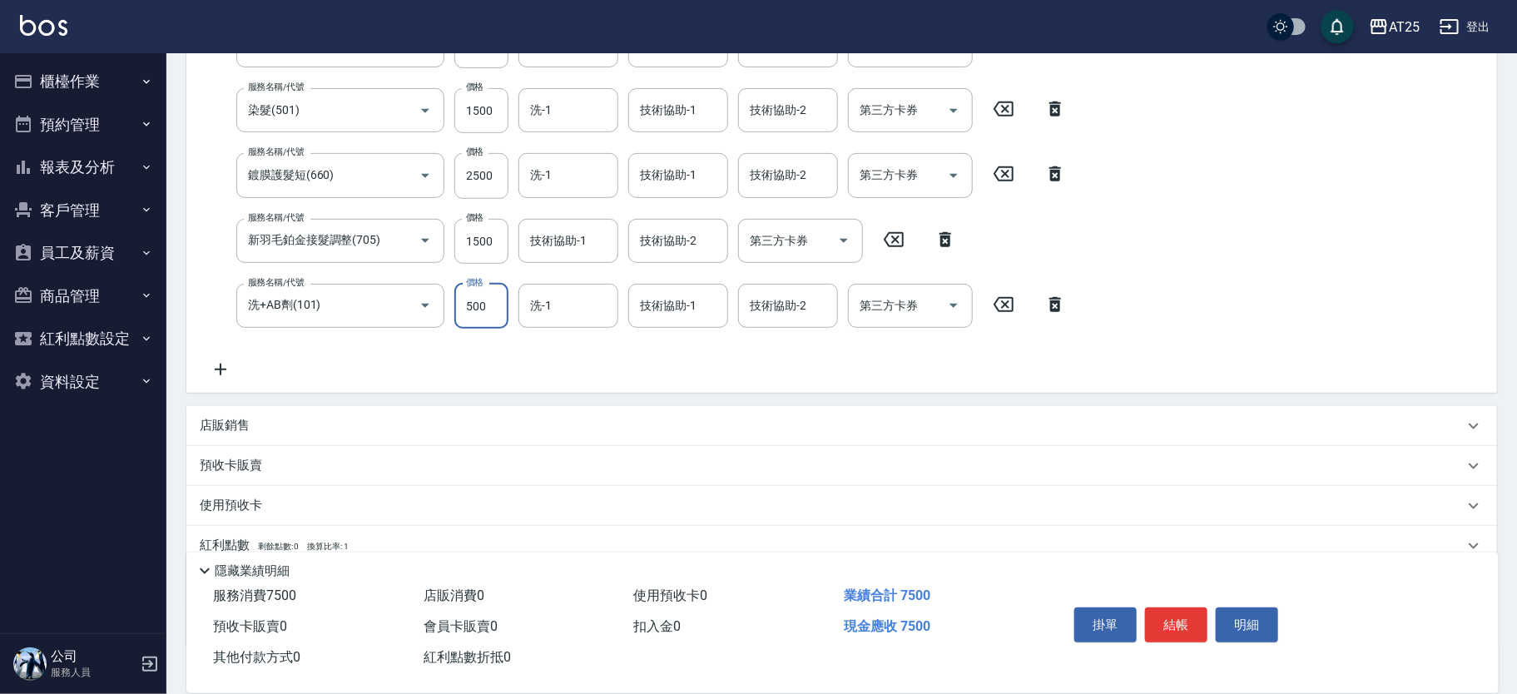
scroll to position [329, 0]
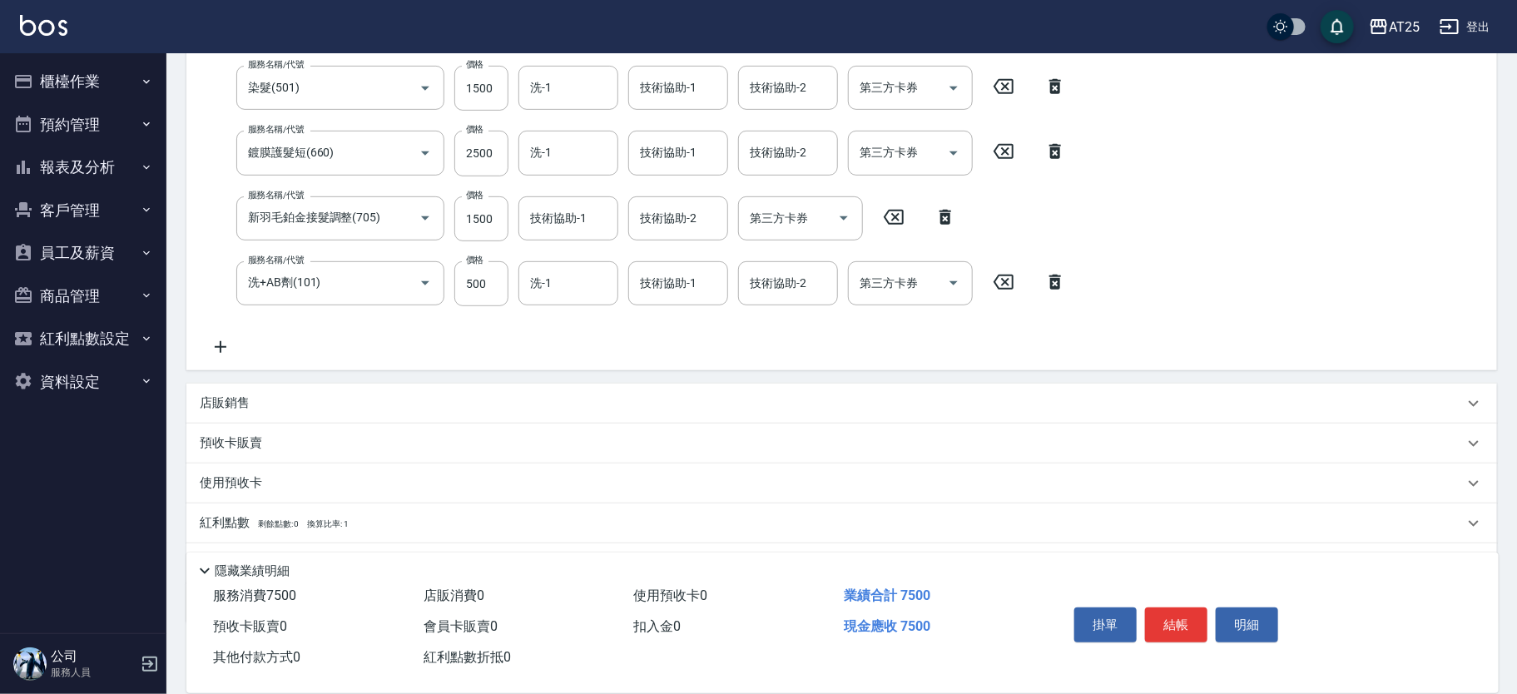
click at [211, 354] on icon at bounding box center [221, 347] width 42 height 20
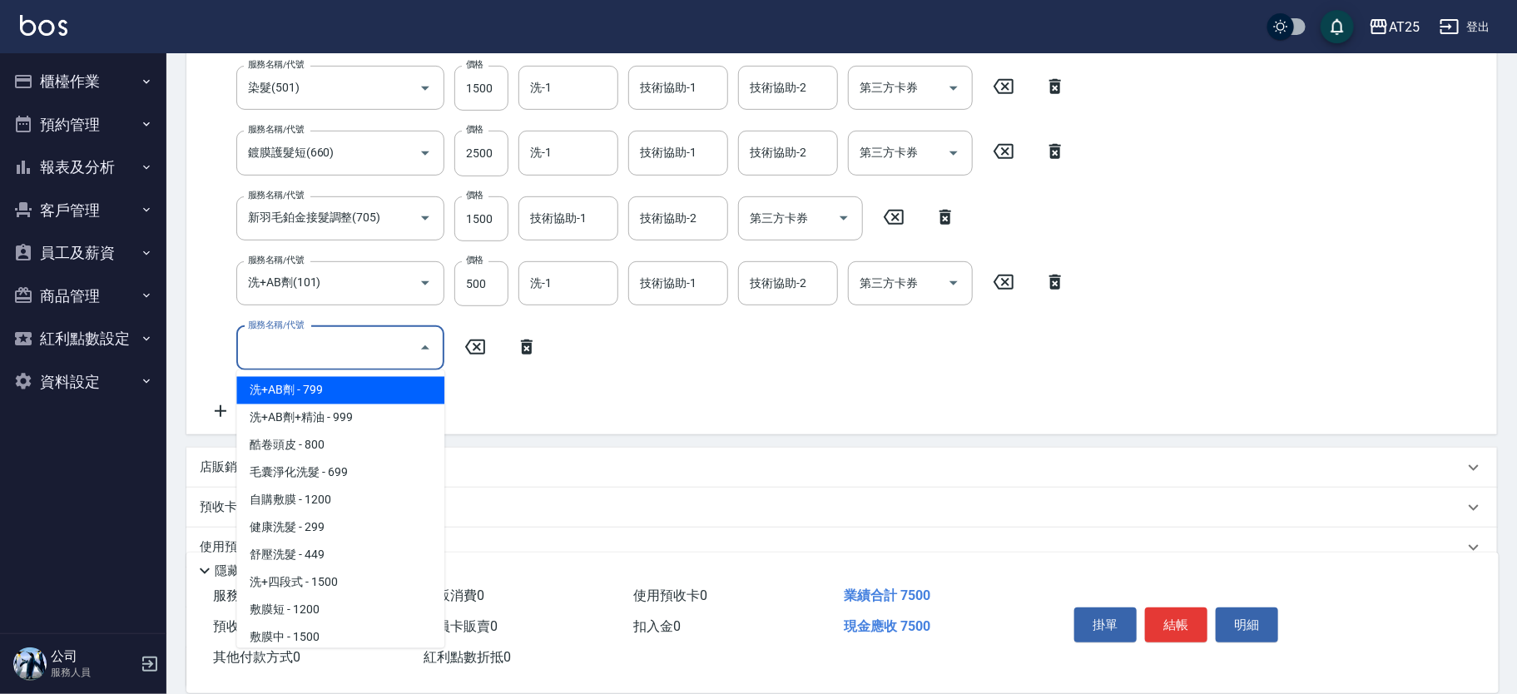
click at [294, 347] on input "服務名稱/代號" at bounding box center [328, 348] width 168 height 29
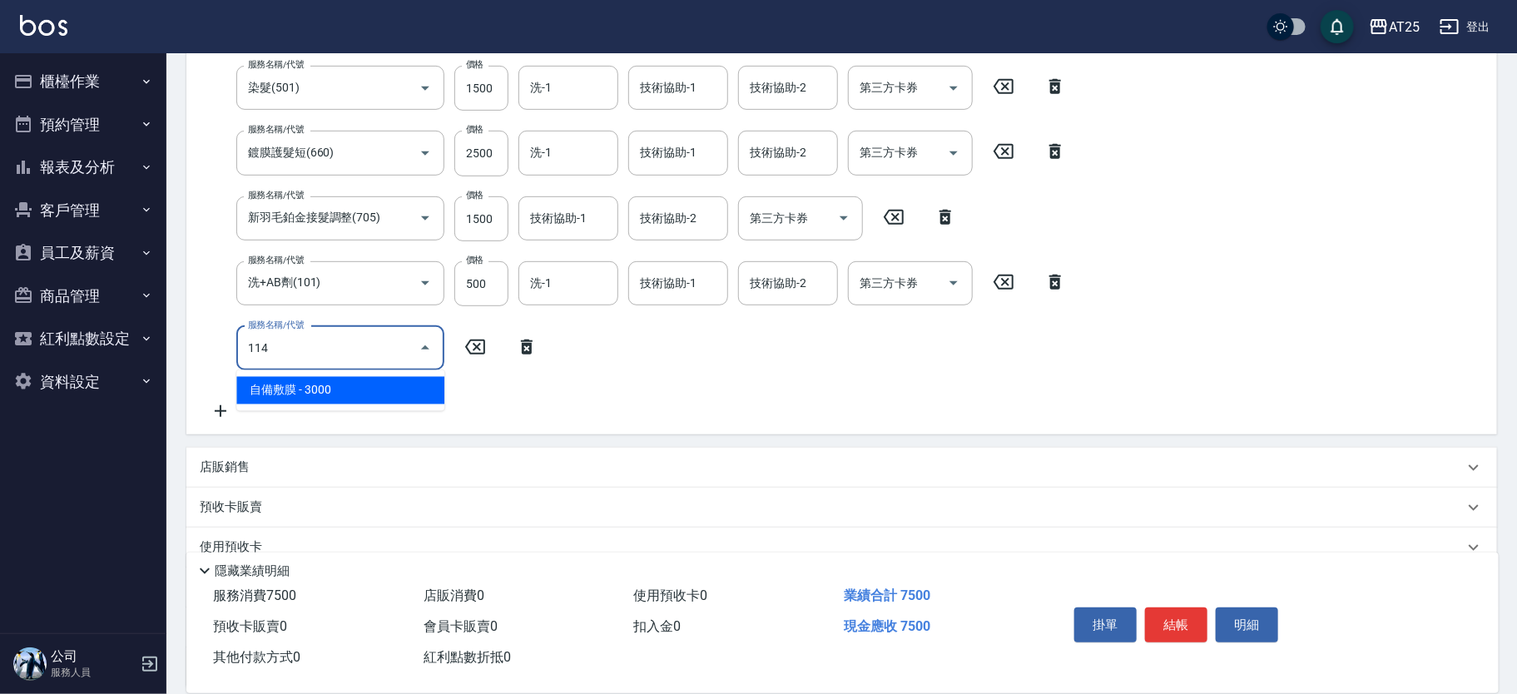
click at [330, 397] on span "自備敷膜 - 3000" at bounding box center [340, 390] width 208 height 27
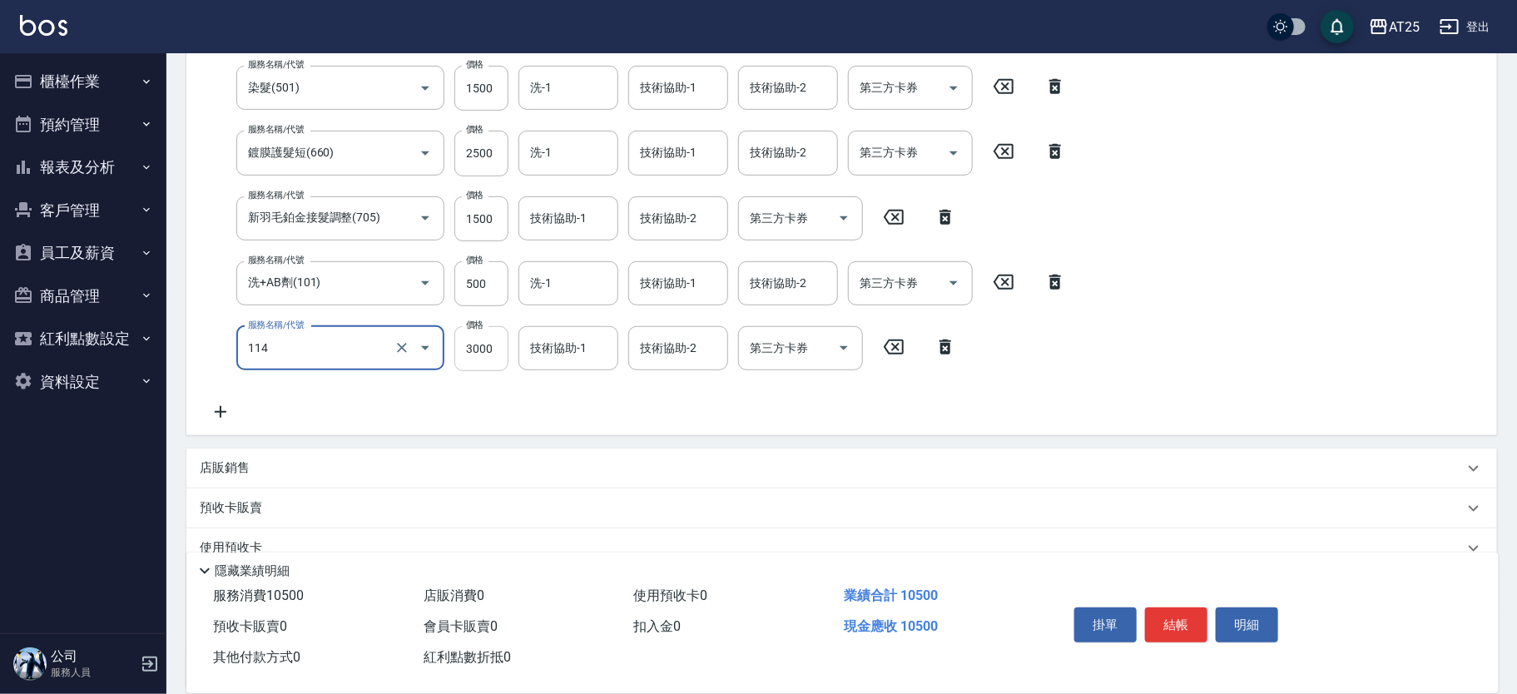
click at [504, 345] on input "3000" at bounding box center [481, 348] width 54 height 45
click at [221, 401] on div "服務名稱/代號 燙髮(301) 服務名稱/代號 價格 1500 價格 洗-1 洗-1 技術協助-1 技術協助-1 技術協助-2 技術協助-2 第三方卡券 第三…" at bounding box center [638, 211] width 877 height 421
click at [225, 409] on icon at bounding box center [221, 412] width 42 height 20
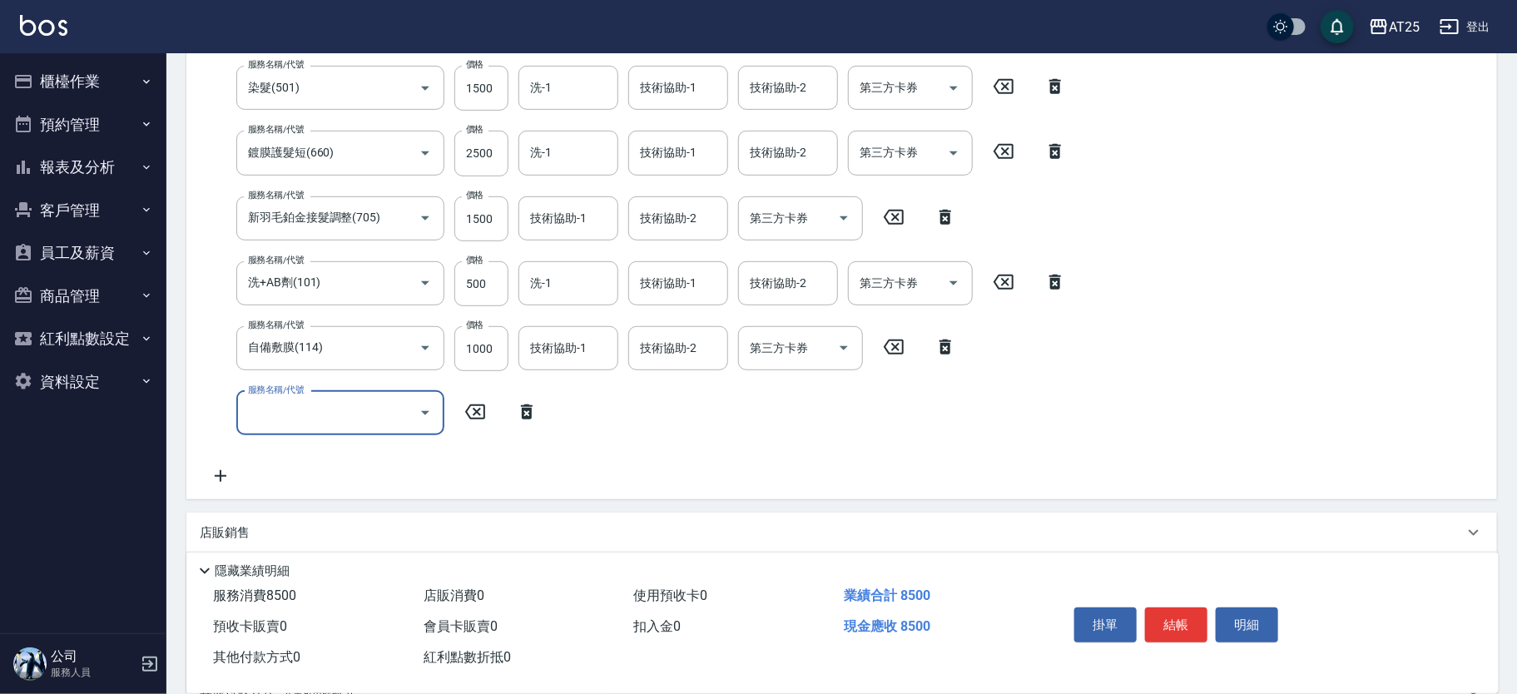
click at [286, 415] on input "服務名稱/代號" at bounding box center [328, 413] width 168 height 29
click at [307, 453] on span "自備護髮(1000上) - 1000" at bounding box center [340, 455] width 208 height 27
click at [474, 420] on input "1000" at bounding box center [481, 413] width 54 height 45
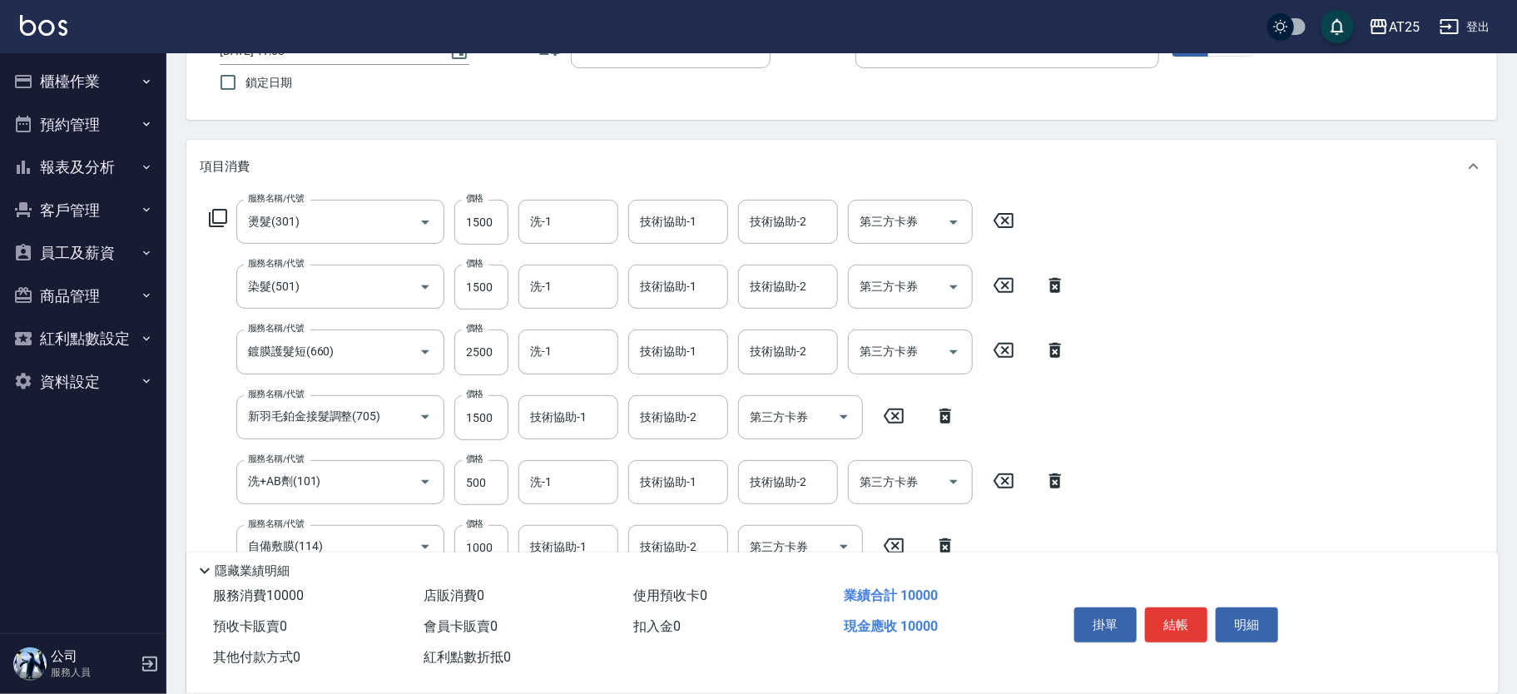
scroll to position [85, 0]
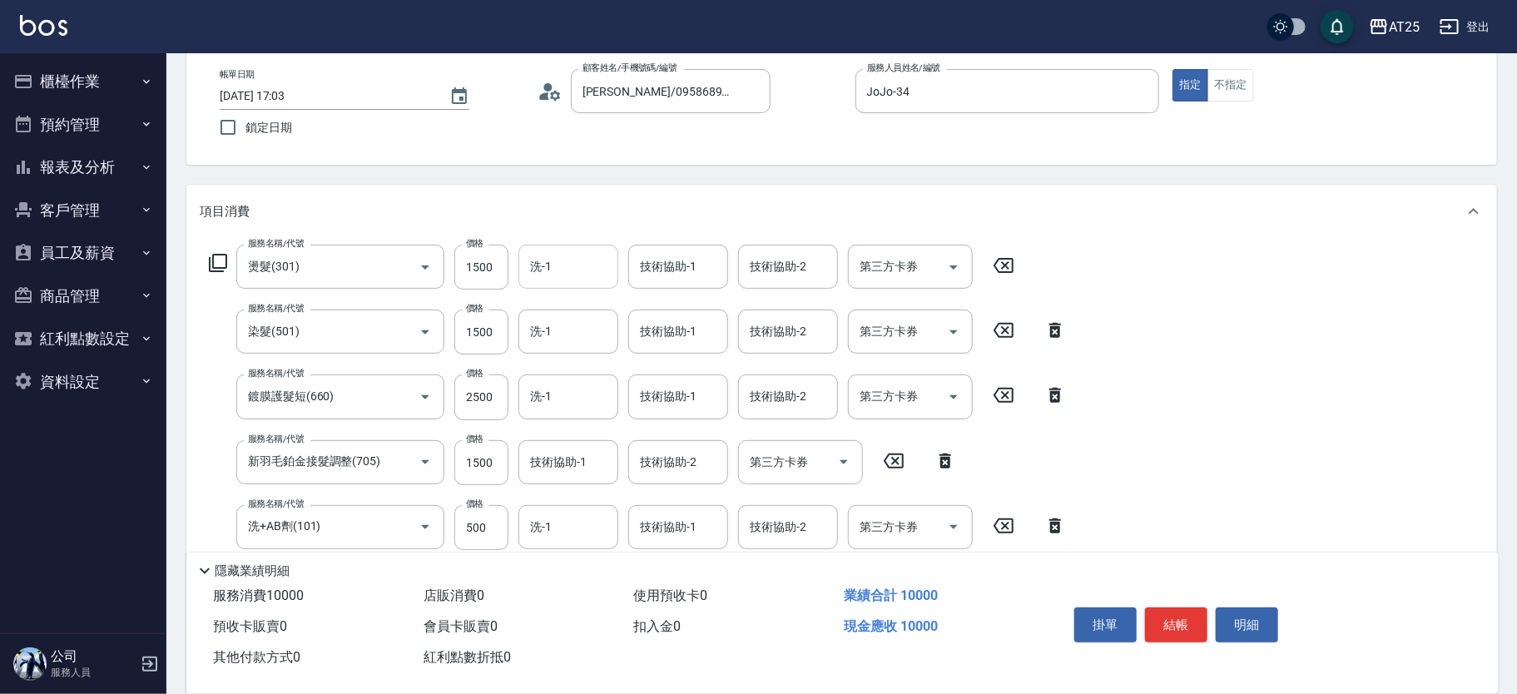
click at [558, 282] on div "洗-1" at bounding box center [569, 267] width 100 height 44
click at [588, 312] on div "游惠心 -68" at bounding box center [569, 308] width 100 height 27
click at [692, 264] on div "技術協助-1 技術協助-1" at bounding box center [678, 267] width 100 height 44
click at [687, 323] on div "技術協助-1 技術協助-1" at bounding box center [678, 332] width 100 height 44
click at [671, 371] on span "游惠心 -68" at bounding box center [668, 373] width 52 height 17
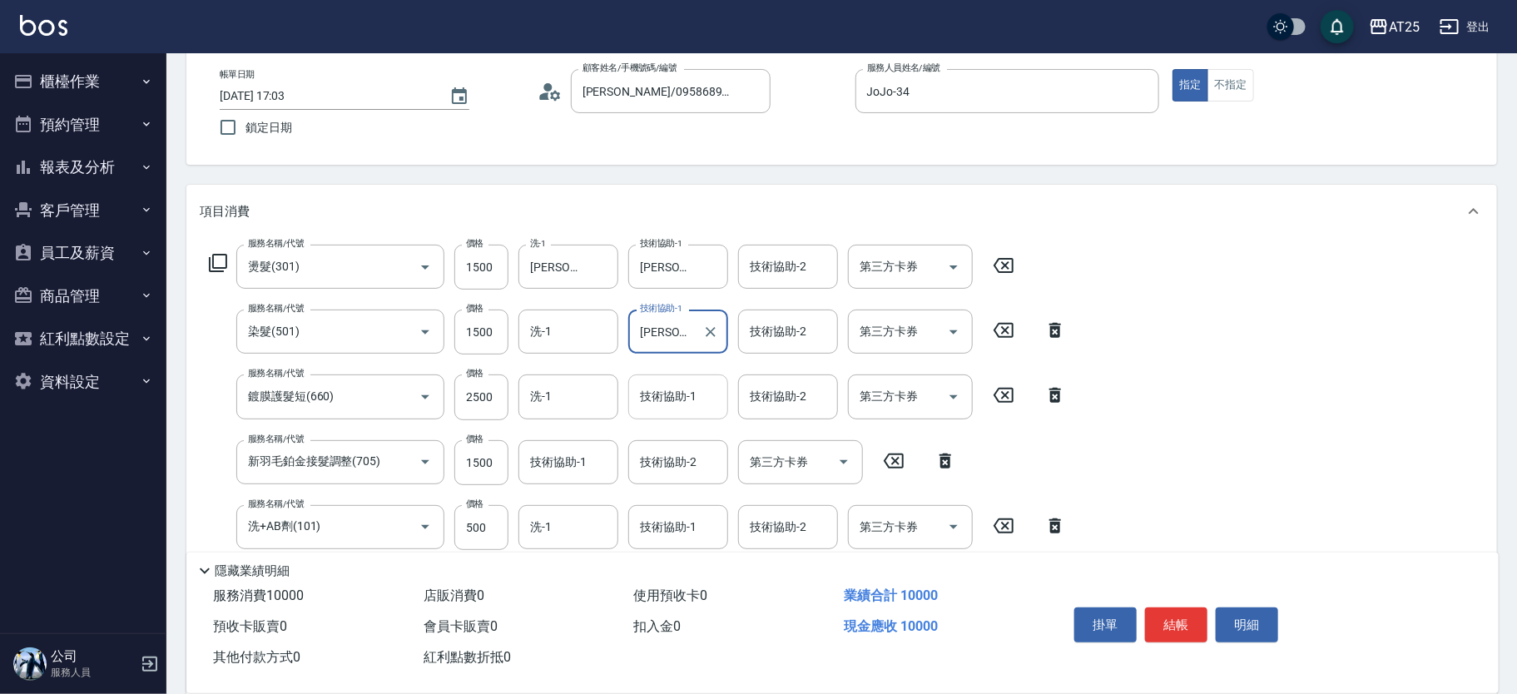
click at [659, 393] on input "技術協助-1" at bounding box center [678, 396] width 85 height 29
click at [657, 423] on ul "游惠心 -68" at bounding box center [678, 439] width 100 height 41
click at [656, 429] on div "游惠心 -68" at bounding box center [678, 438] width 100 height 27
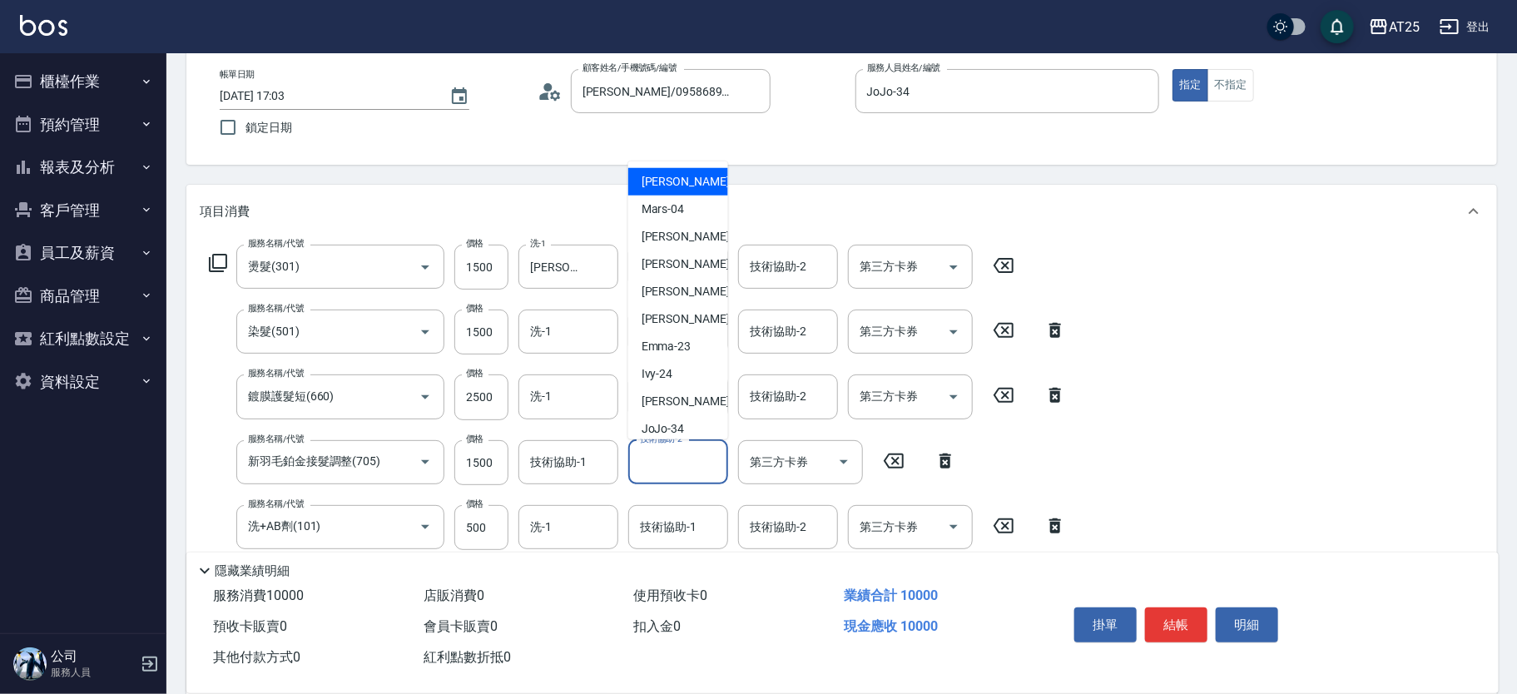
click at [651, 454] on div "技術協助-2 技術協助-2" at bounding box center [678, 462] width 100 height 44
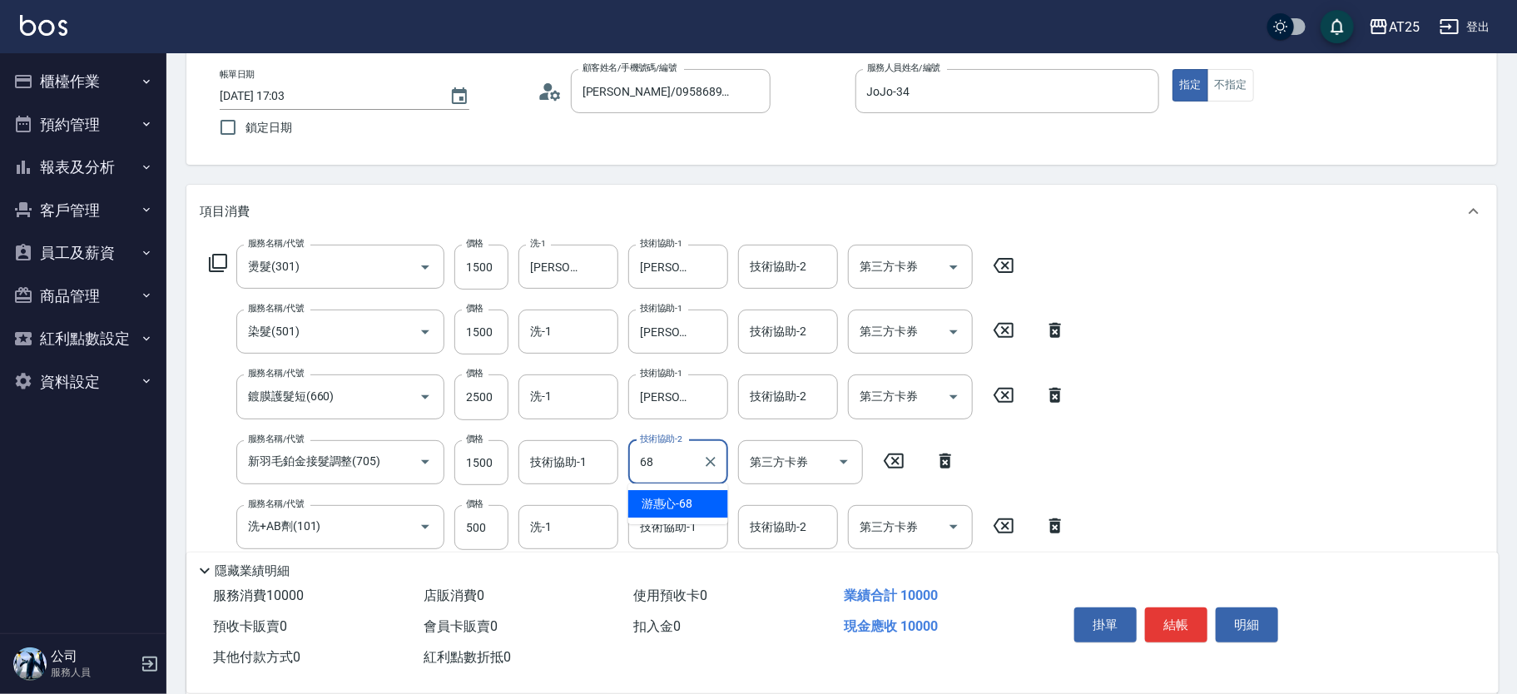
click at [647, 486] on ul "游惠心 -68" at bounding box center [678, 504] width 100 height 41
click at [647, 490] on div "游惠心 -68" at bounding box center [678, 503] width 100 height 27
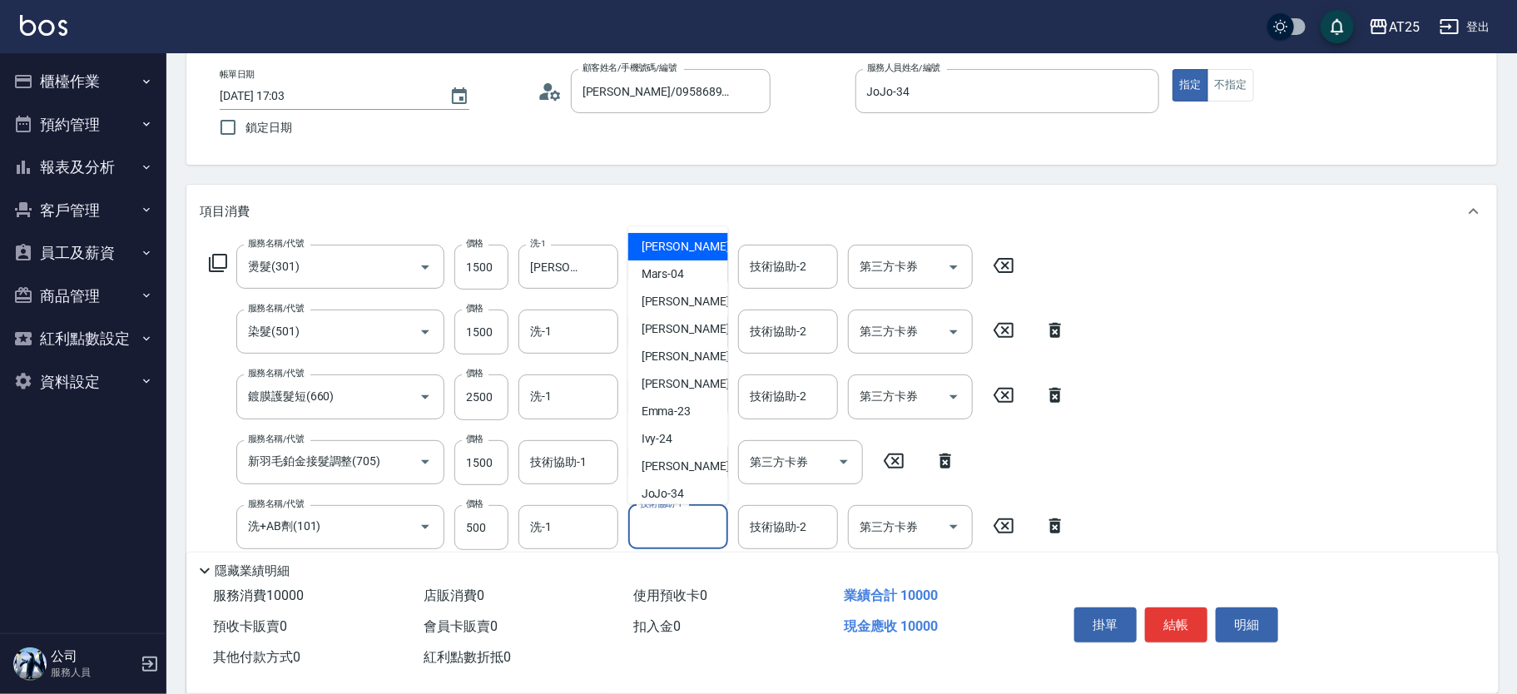
click at [648, 517] on div "技術協助-1 技術協助-1" at bounding box center [678, 527] width 100 height 44
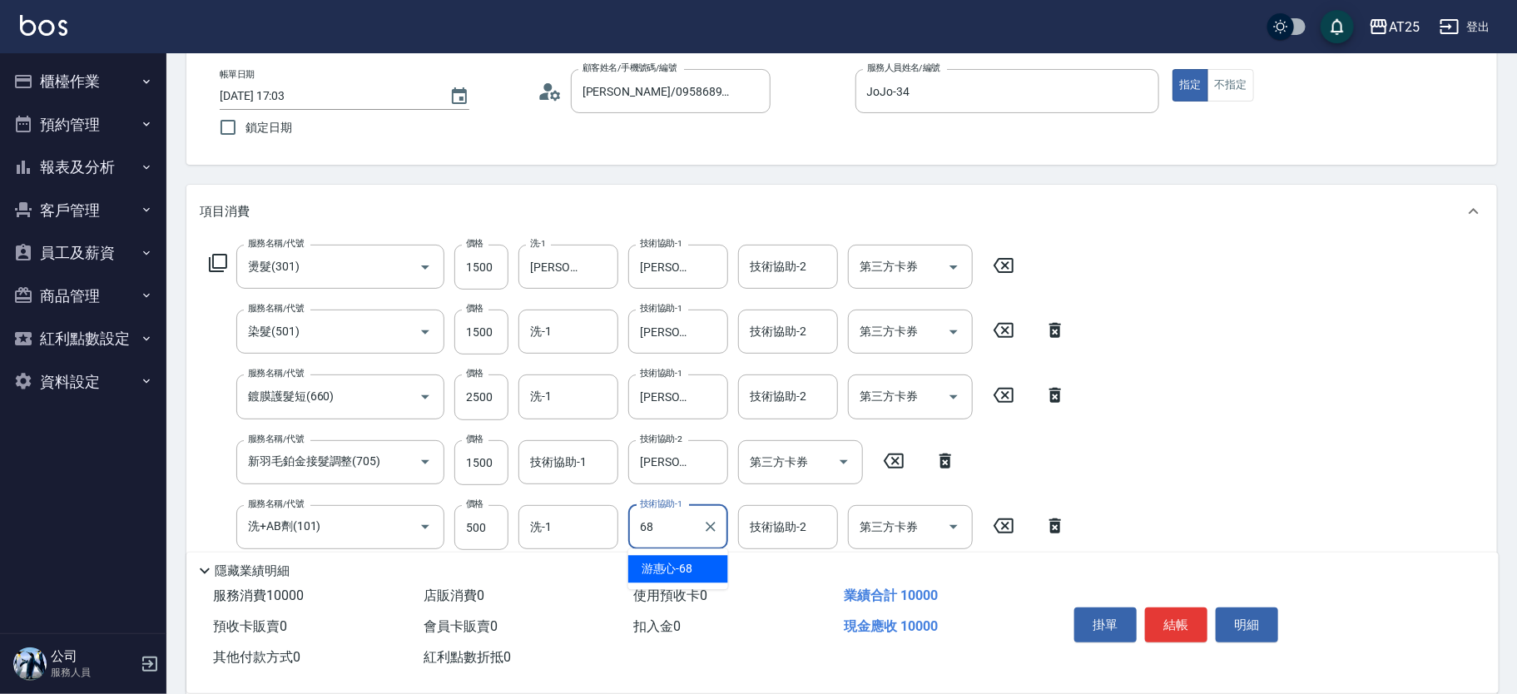
click at [638, 552] on ul "游惠心 -68" at bounding box center [678, 569] width 100 height 41
click at [644, 563] on span "游惠心 -68" at bounding box center [668, 568] width 52 height 17
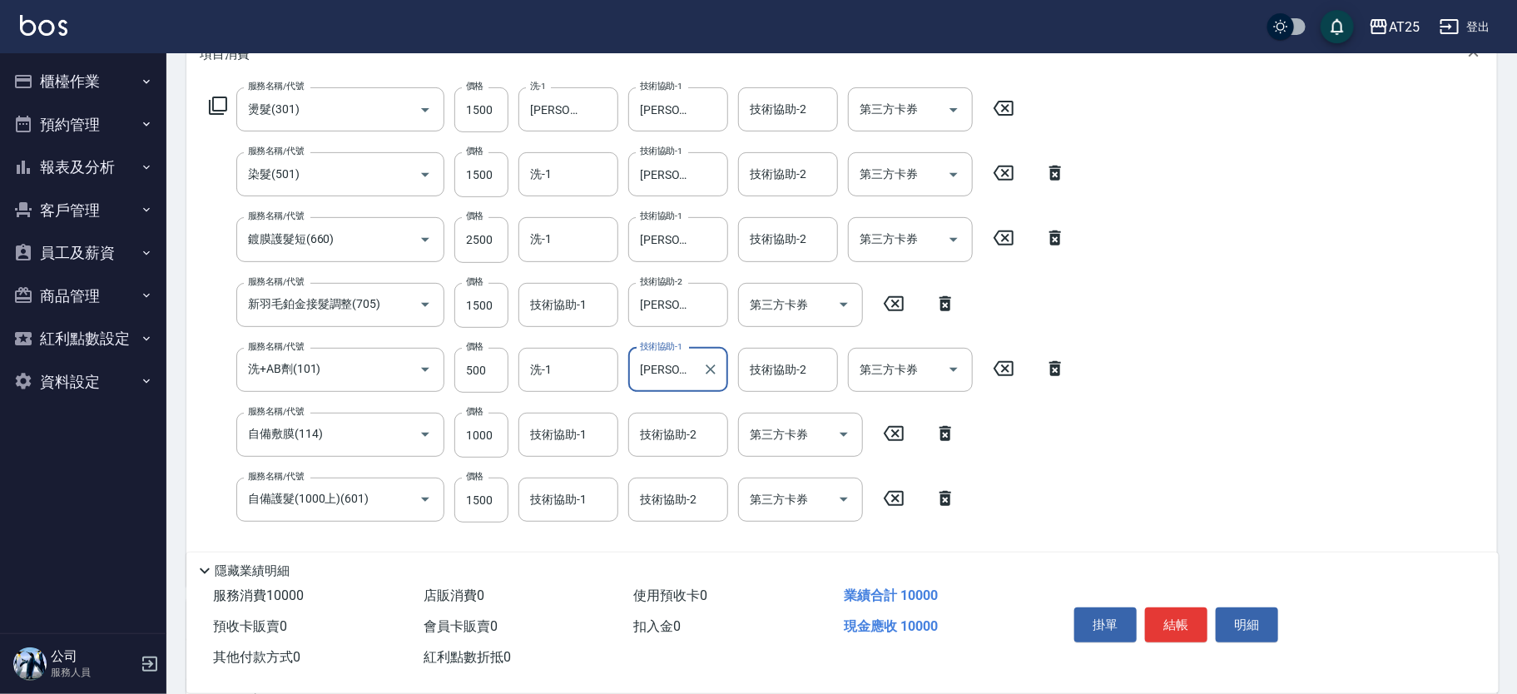
scroll to position [246, 0]
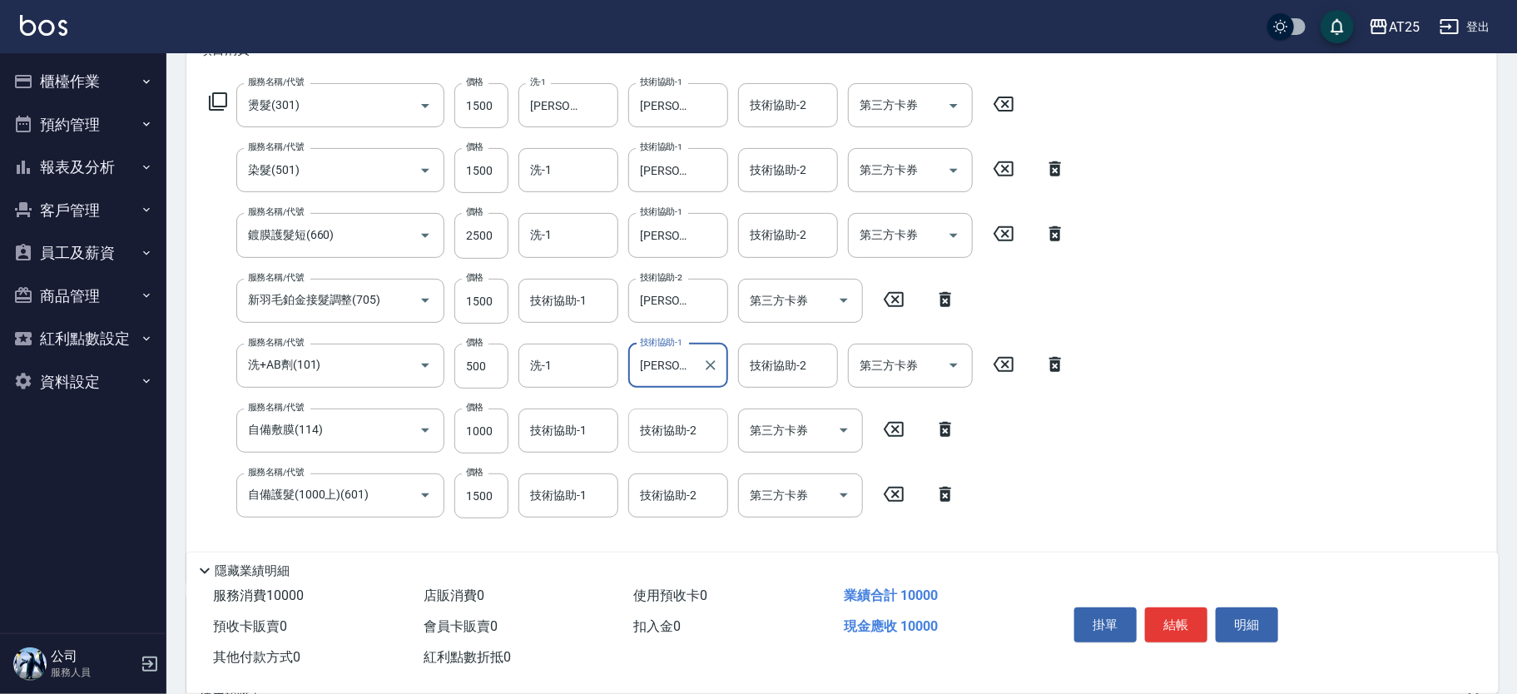
click at [678, 430] on div "技術協助-2 技術協助-2" at bounding box center [678, 431] width 100 height 44
click at [658, 470] on span "游惠心 -68" at bounding box center [668, 472] width 52 height 17
click at [644, 489] on div "技術協助-2 技術協助-2" at bounding box center [678, 496] width 100 height 44
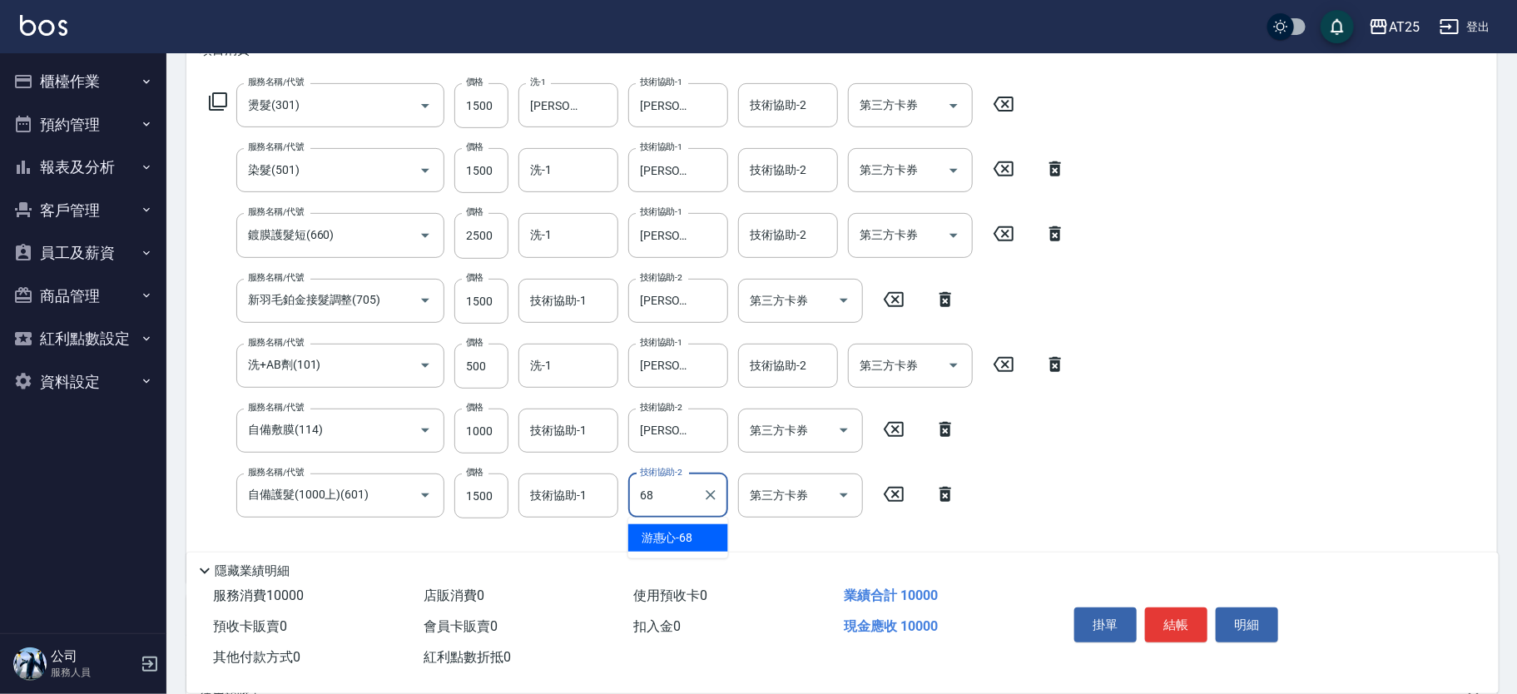
click at [644, 521] on ul "游惠心 -68" at bounding box center [678, 538] width 100 height 41
click at [709, 544] on div "游惠心 -68" at bounding box center [678, 537] width 100 height 27
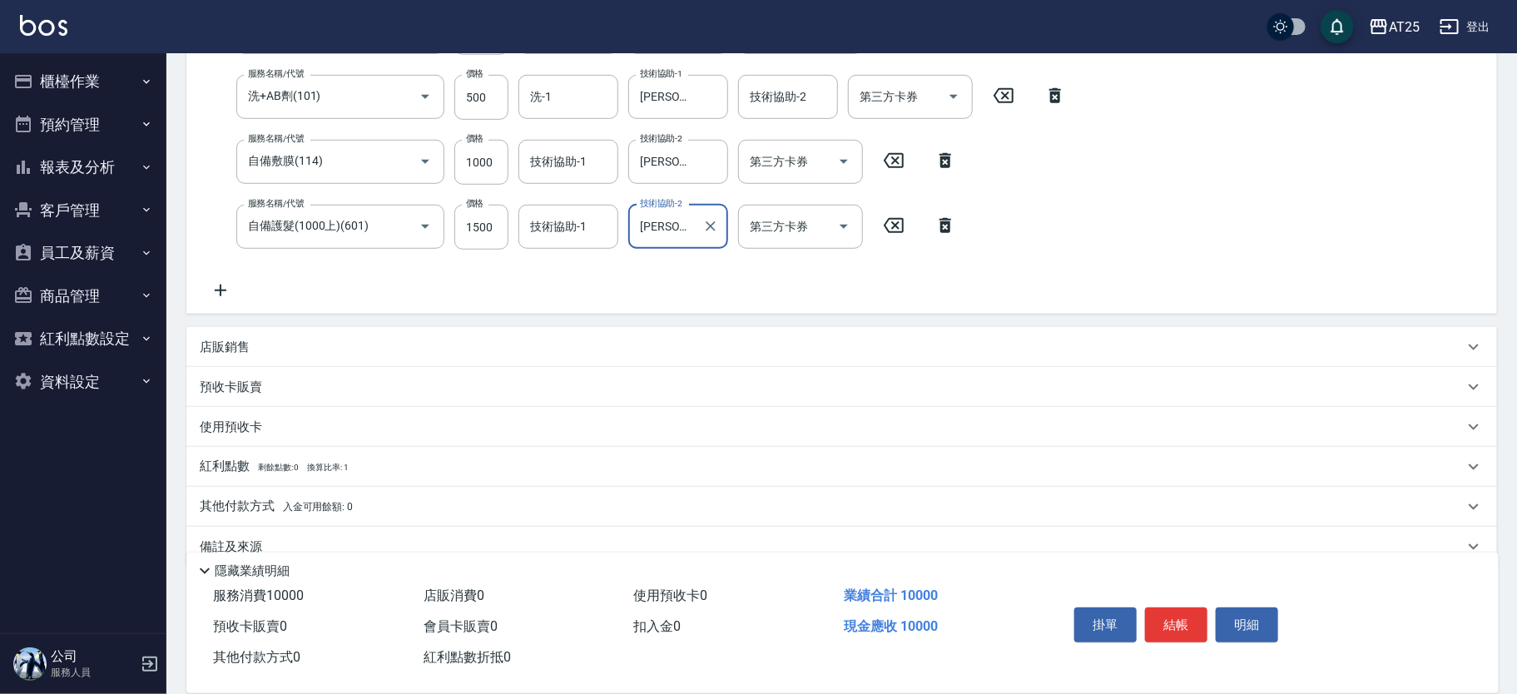
scroll to position [526, 0]
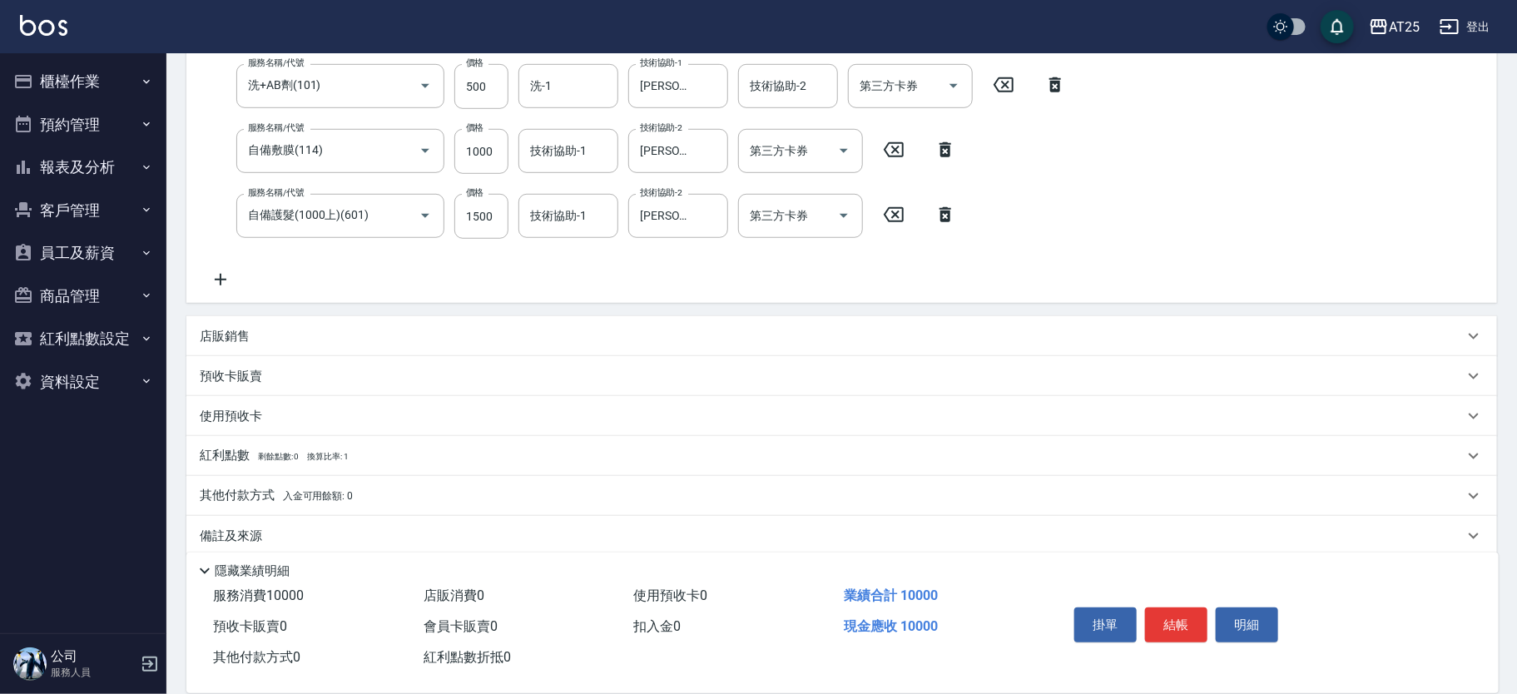
click at [269, 509] on div "其他付款方式 入金可用餘額: 0" at bounding box center [841, 496] width 1311 height 40
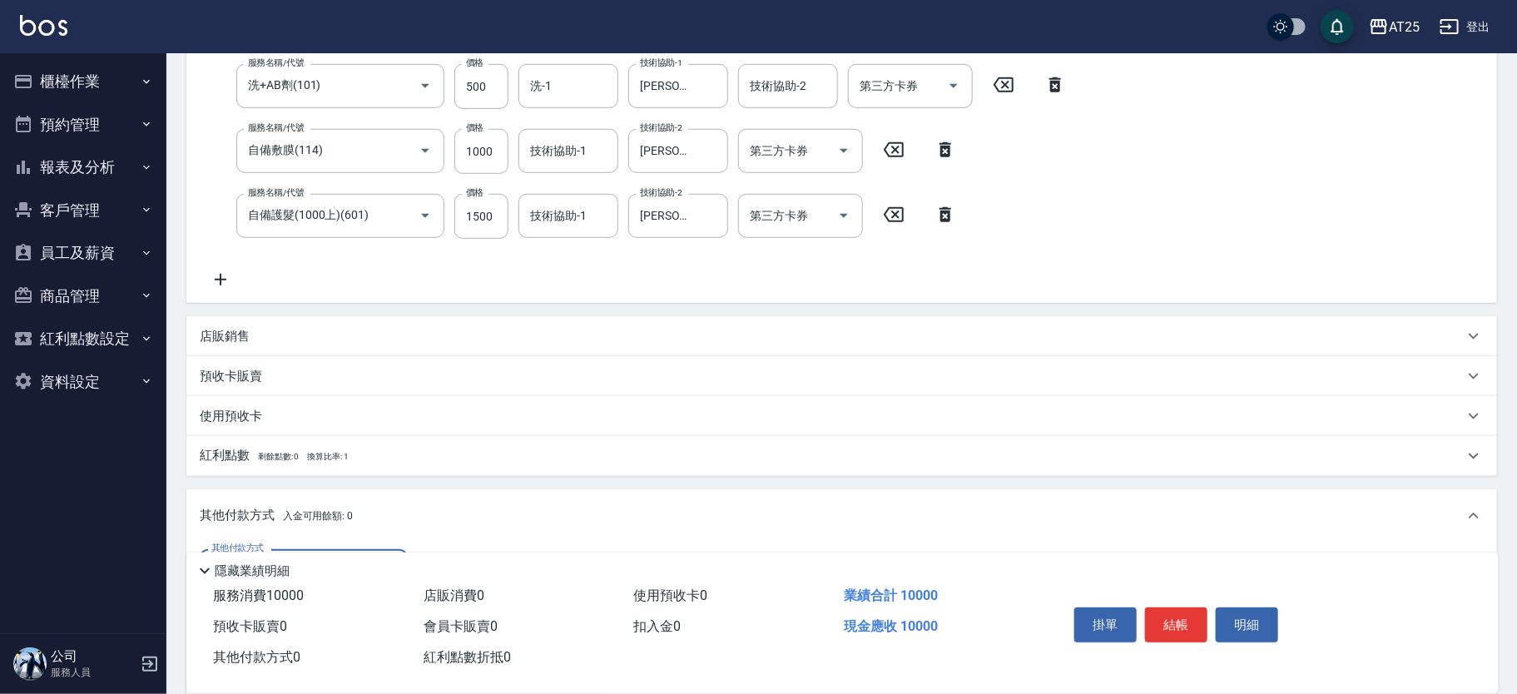
scroll to position [740, 0]
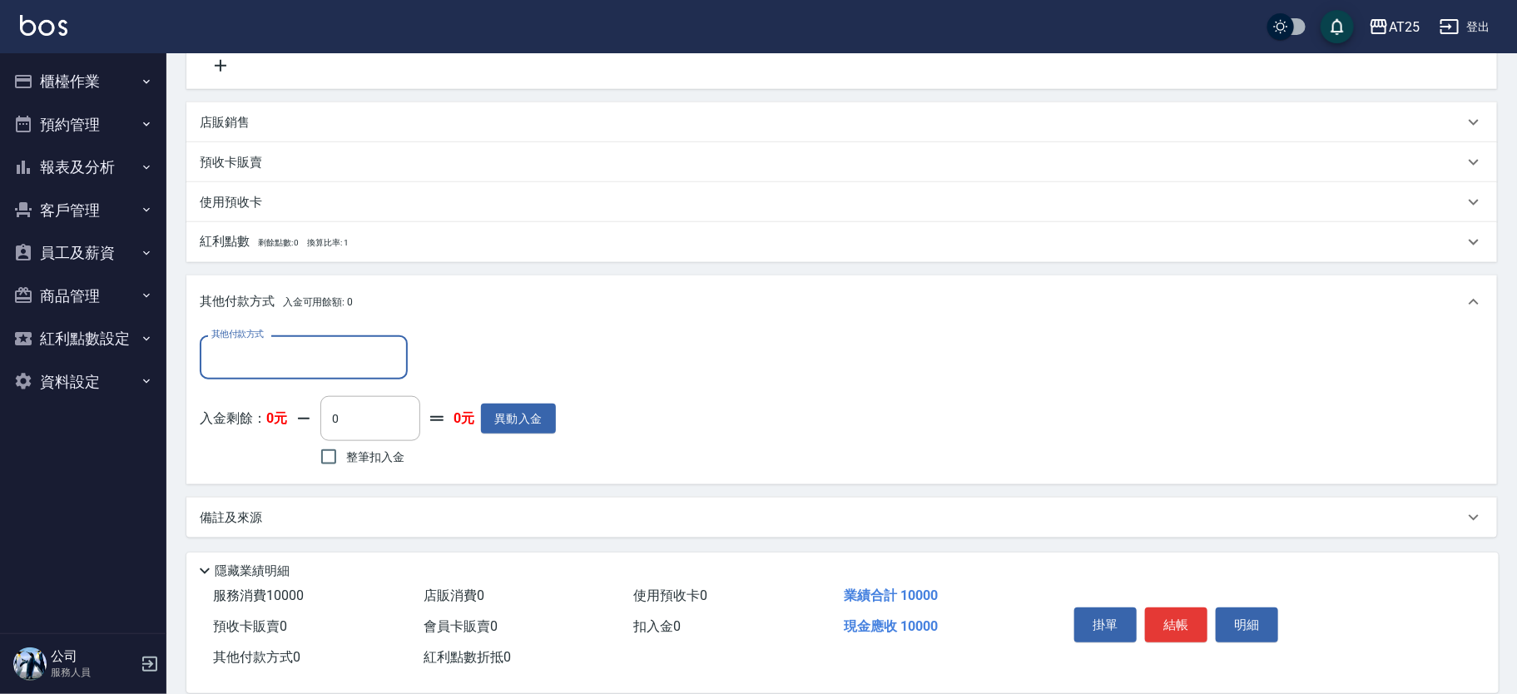
drag, startPoint x: 400, startPoint y: 339, endPoint x: 385, endPoint y: 353, distance: 20.0
click at [395, 339] on div "其他付款方式" at bounding box center [304, 357] width 208 height 44
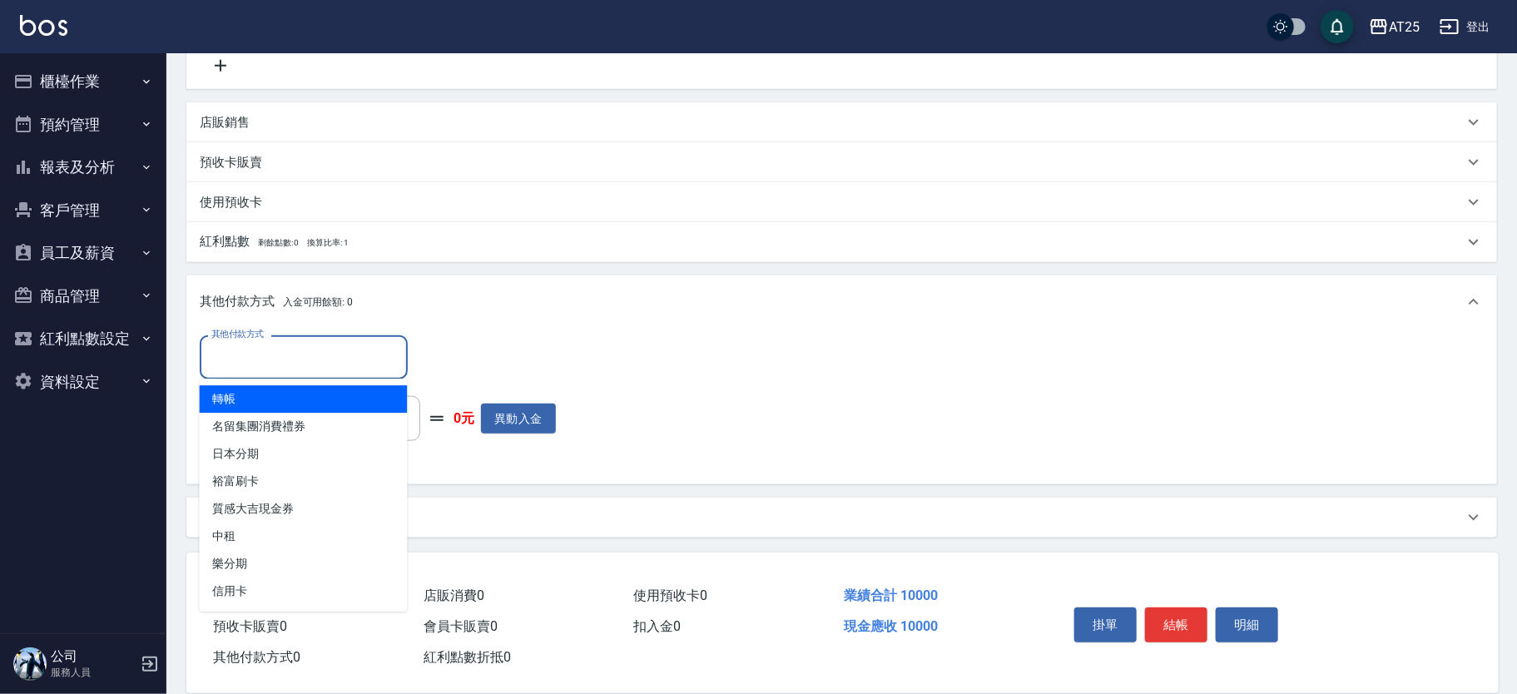
click at [382, 355] on input "其他付款方式" at bounding box center [303, 357] width 193 height 29
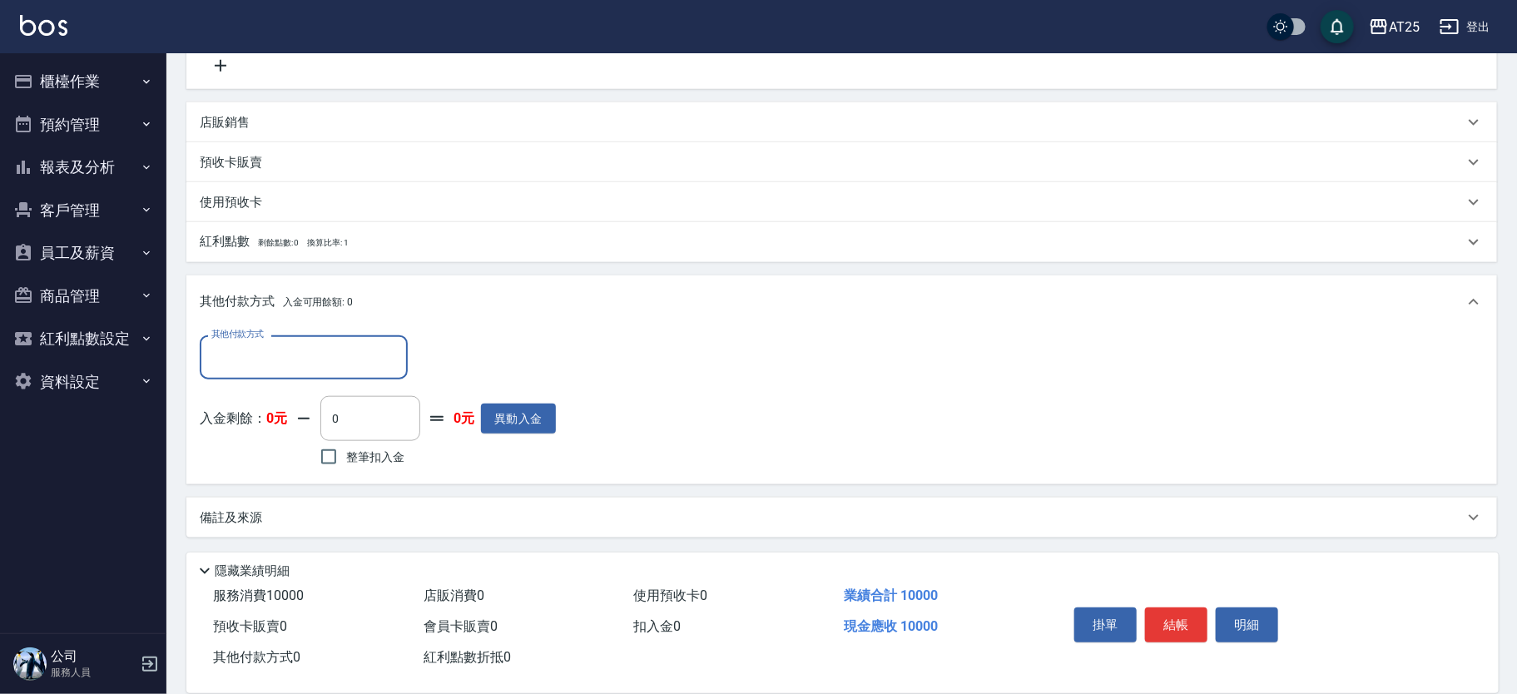
click at [347, 360] on input "其他付款方式" at bounding box center [303, 357] width 193 height 29
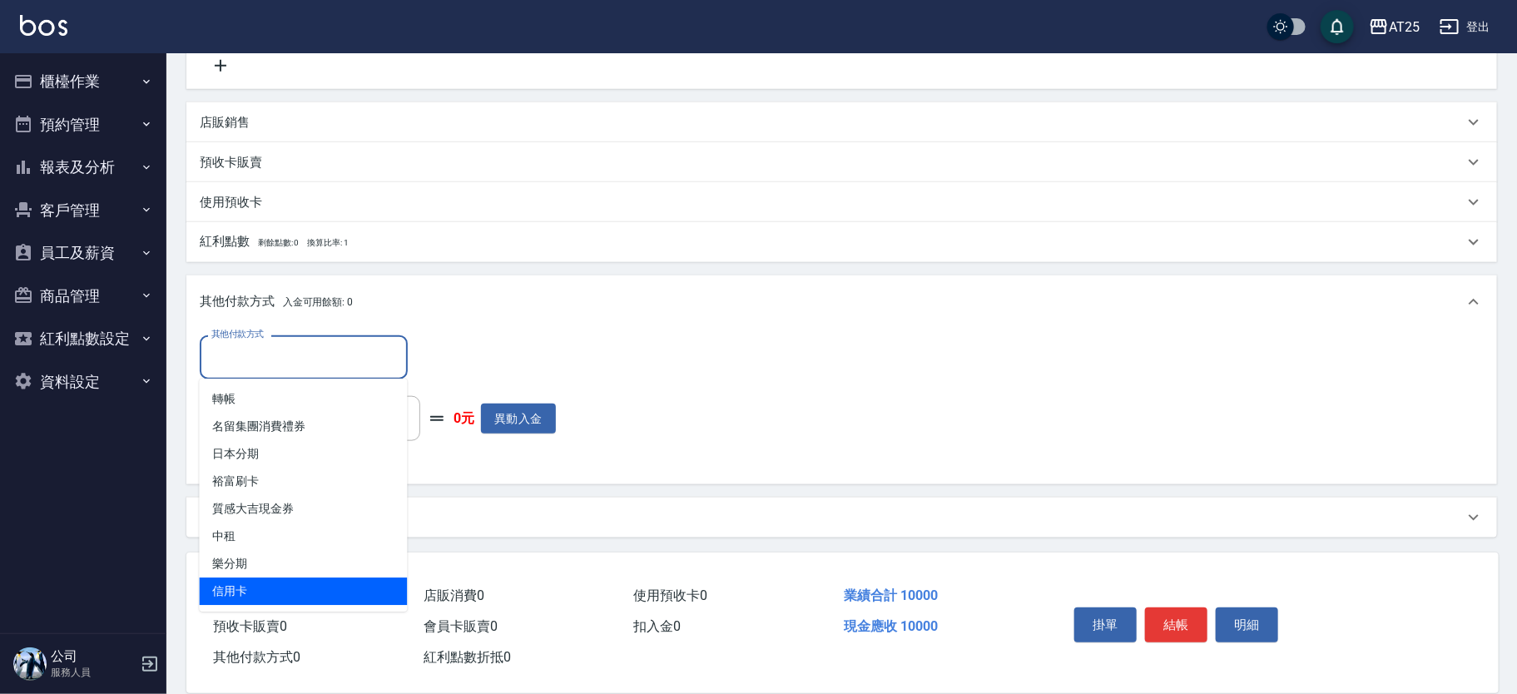
click at [251, 588] on span "信用卡" at bounding box center [304, 591] width 208 height 27
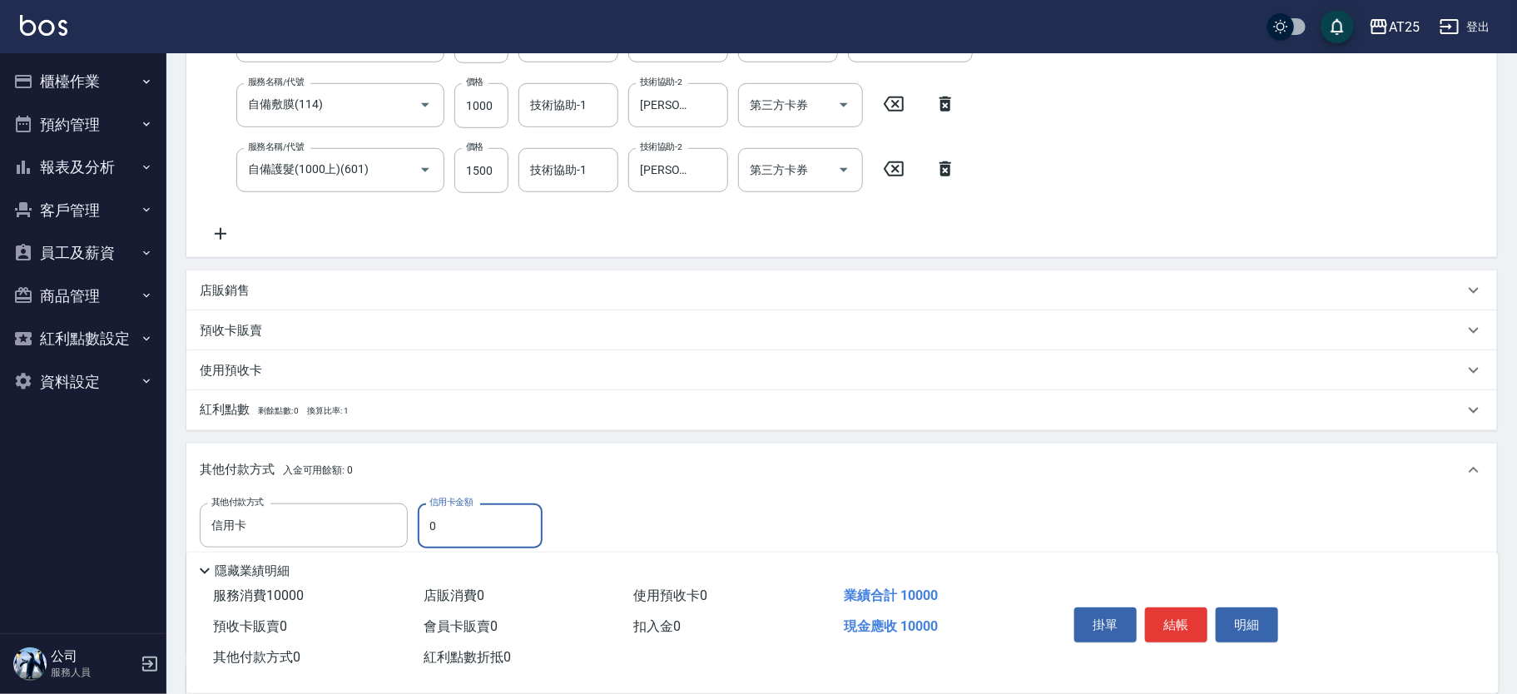
scroll to position [548, 0]
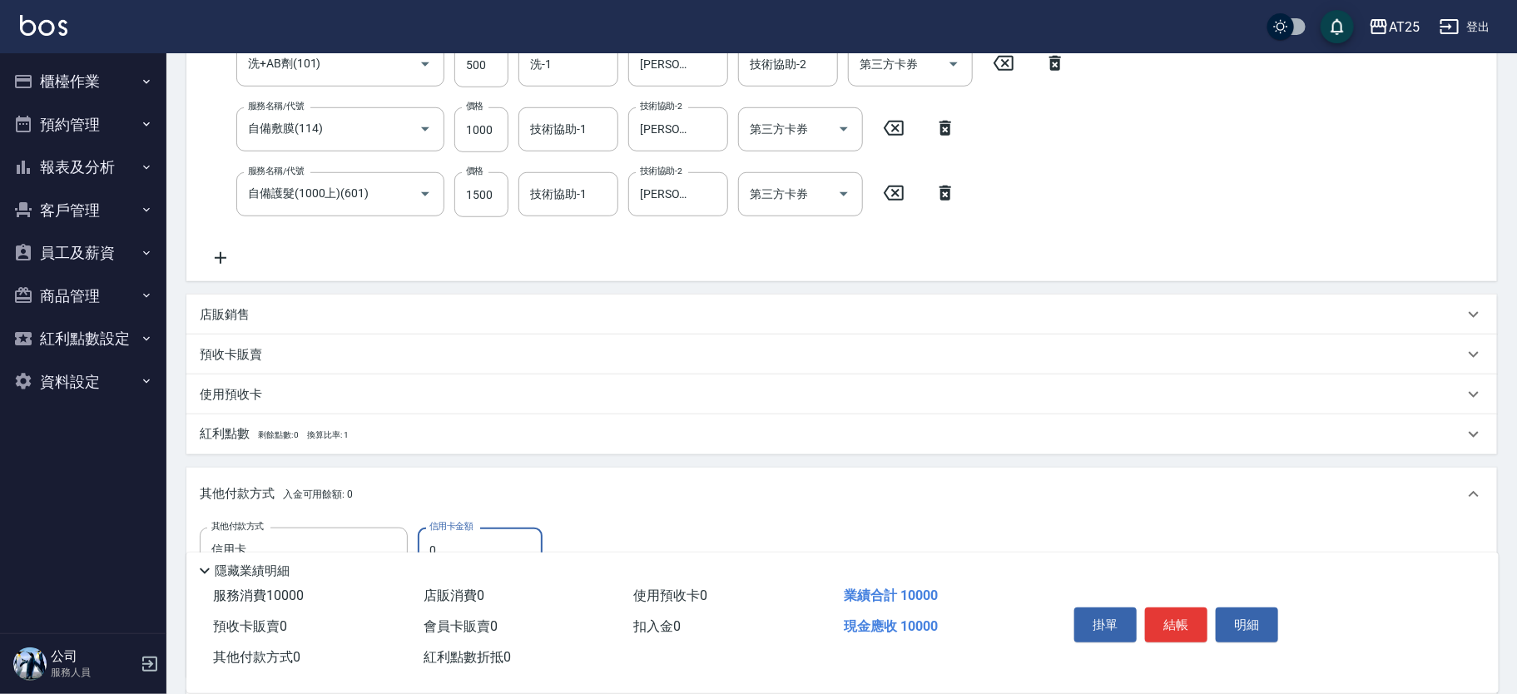
click at [206, 321] on p "店販銷售" at bounding box center [225, 314] width 50 height 17
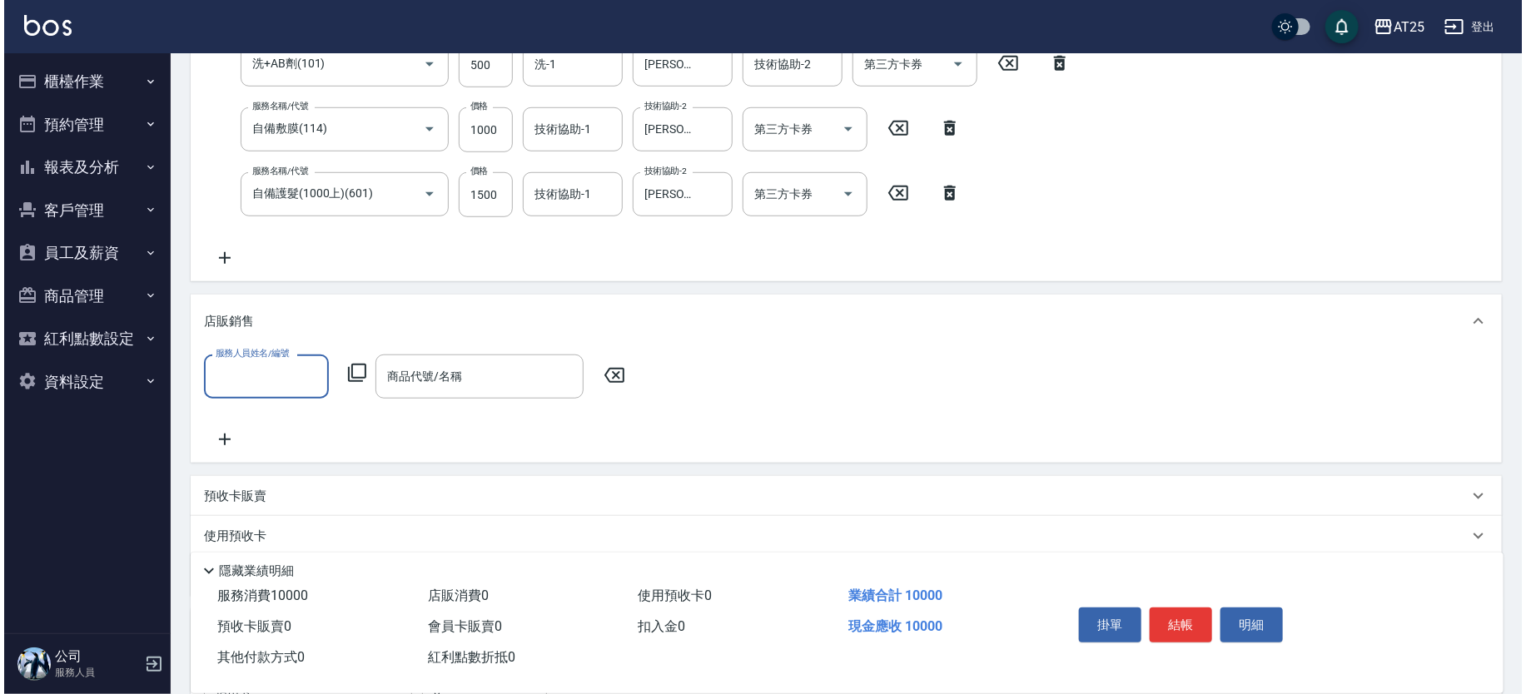
scroll to position [0, 0]
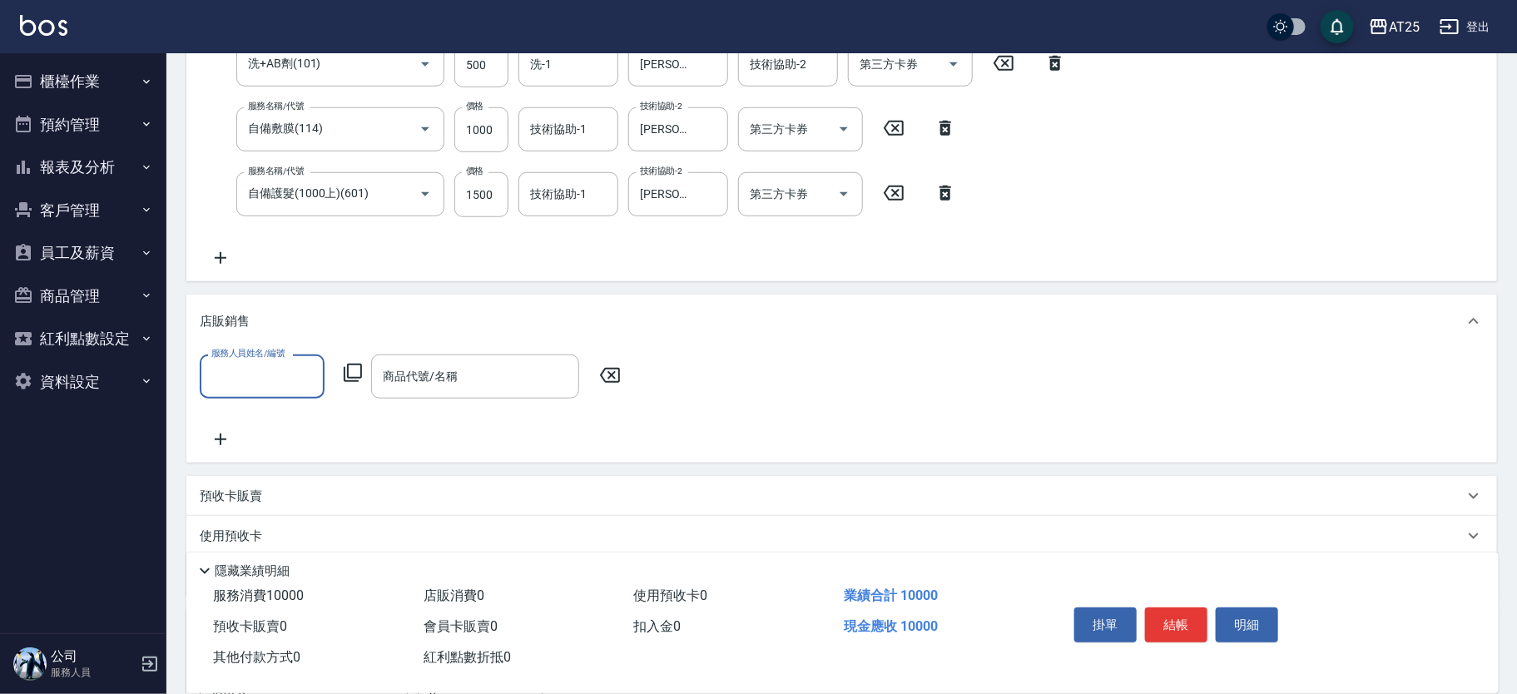
click at [271, 375] on input "服務人員姓名/編號" at bounding box center [262, 376] width 110 height 29
click at [349, 370] on icon at bounding box center [353, 373] width 20 height 20
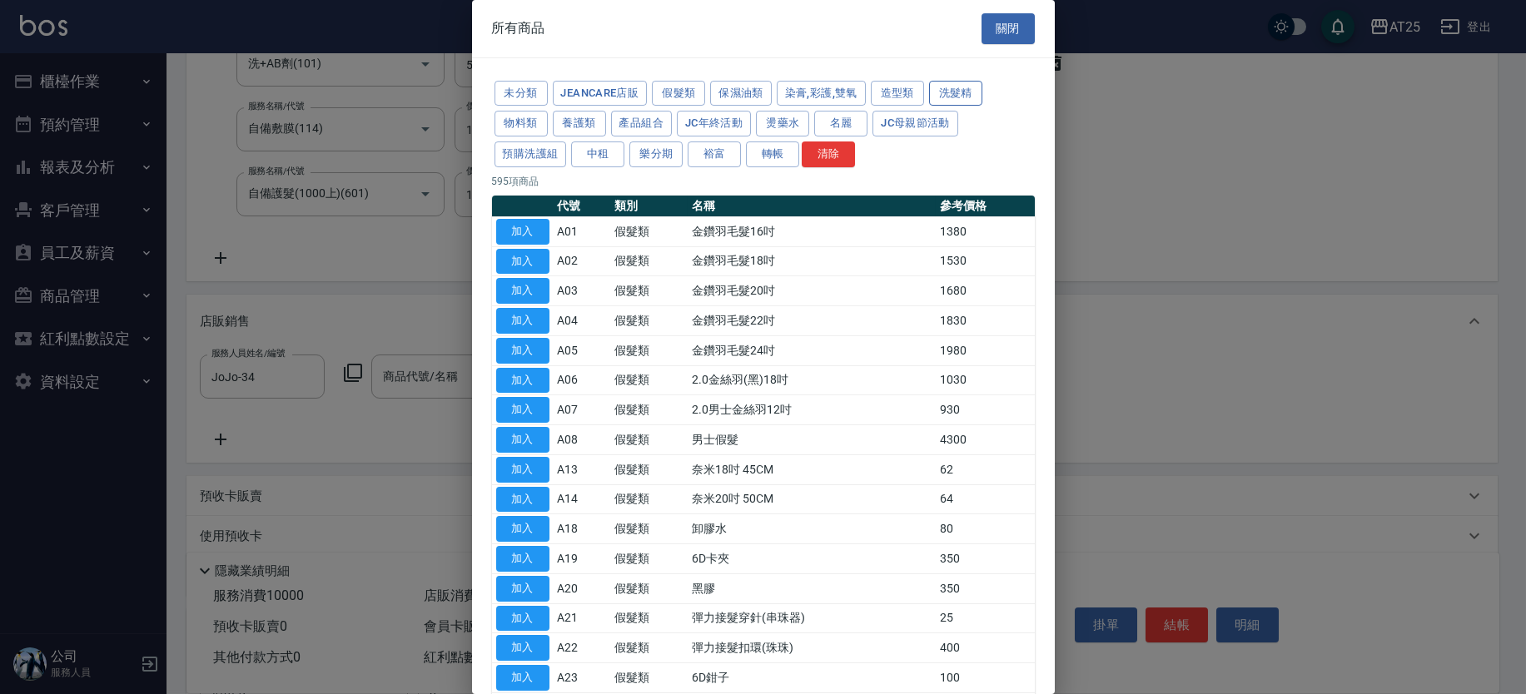
click at [941, 95] on button "洗髮精" at bounding box center [955, 94] width 53 height 26
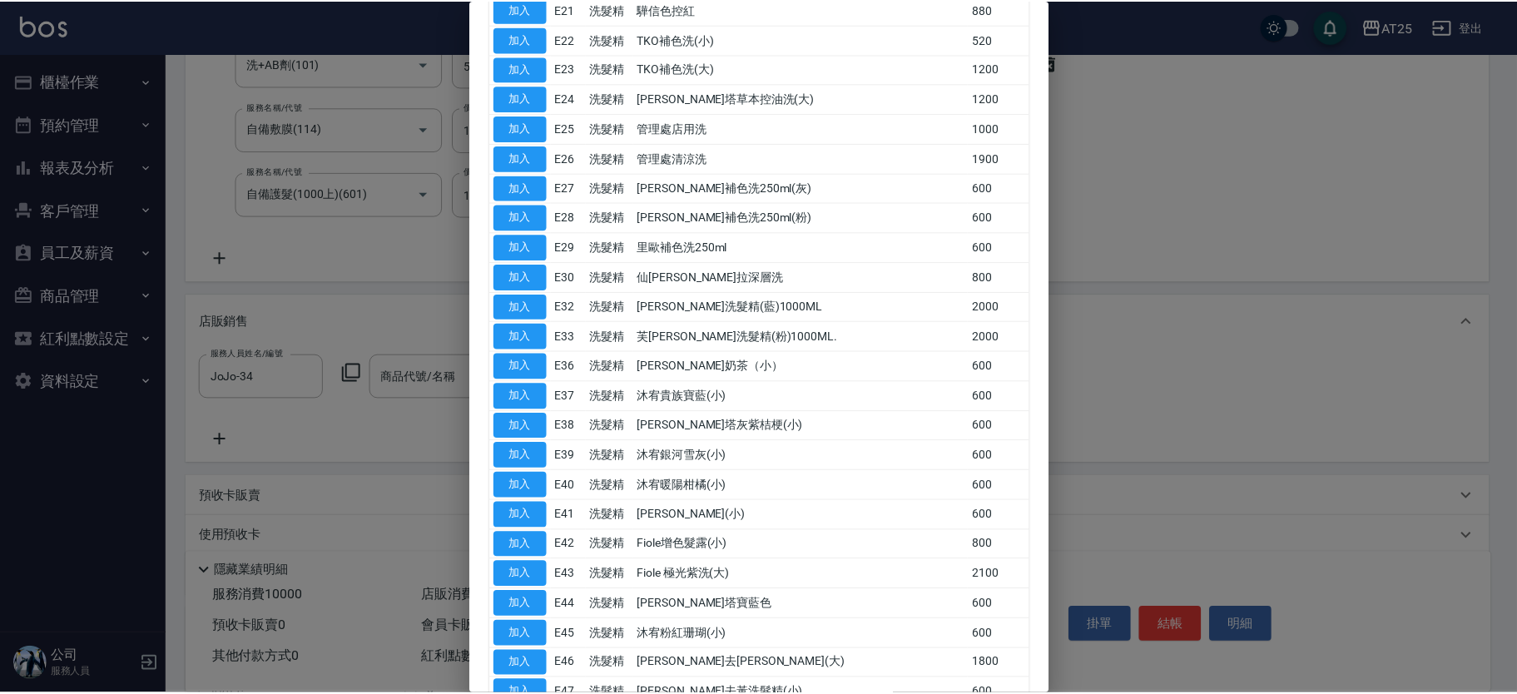
scroll to position [795, 0]
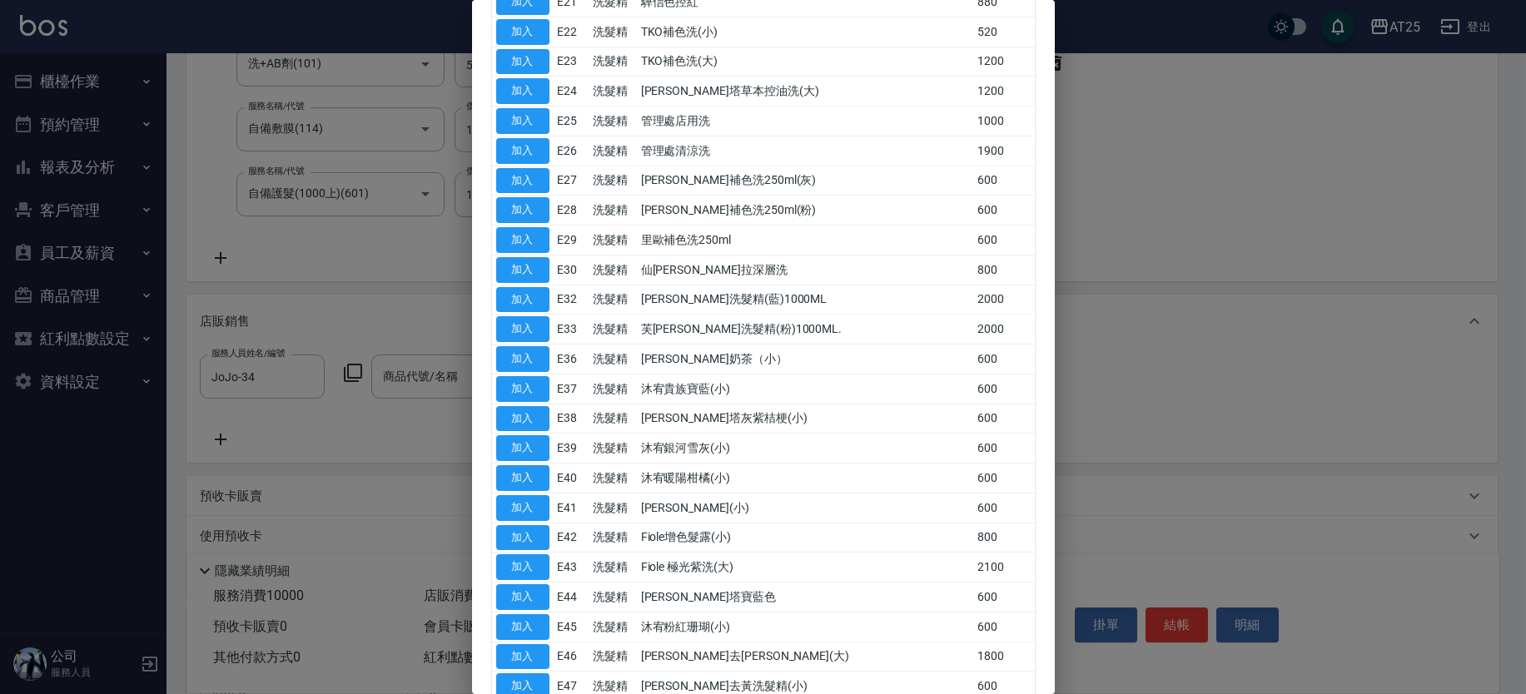
click at [973, 456] on td "600" at bounding box center [1003, 449] width 61 height 30
click at [537, 238] on button "加入" at bounding box center [522, 240] width 53 height 26
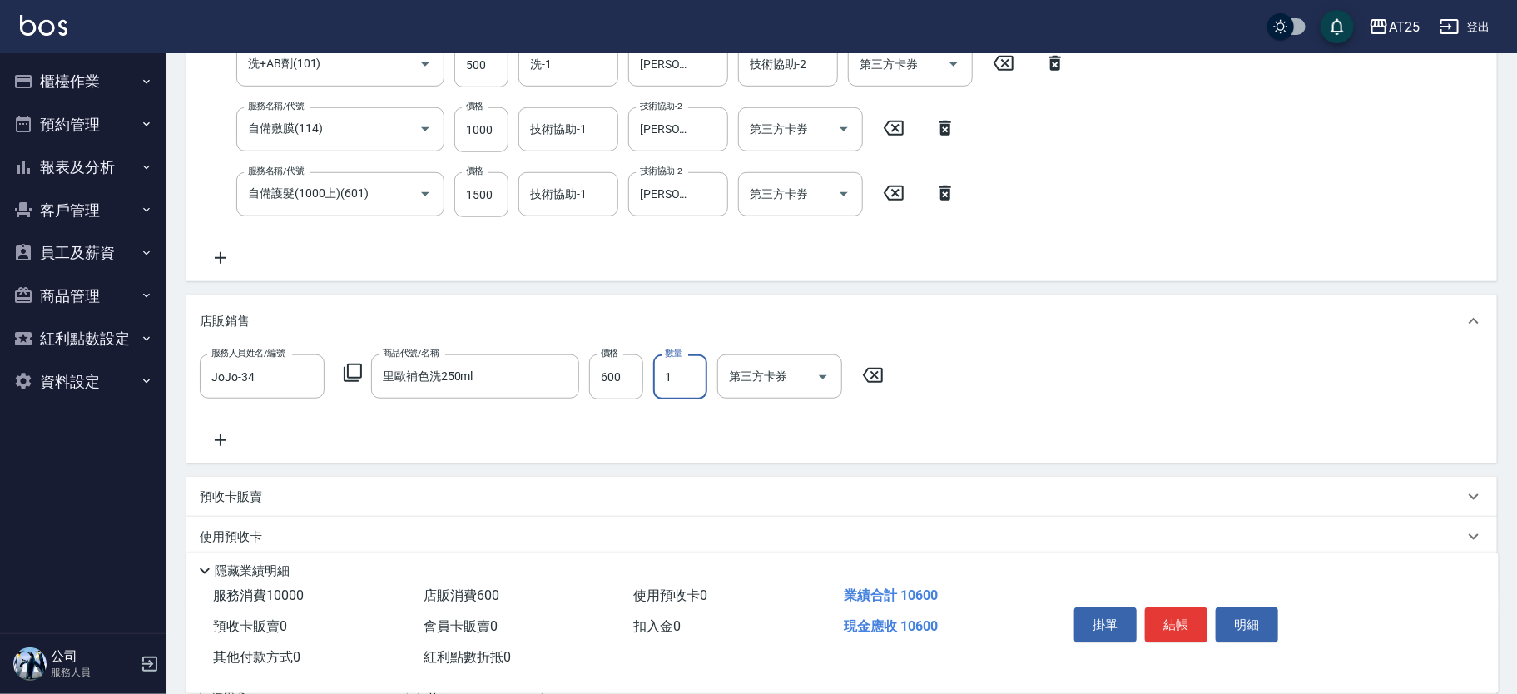
click at [677, 370] on input "1" at bounding box center [680, 377] width 54 height 45
click at [618, 376] on input "600" at bounding box center [616, 377] width 54 height 45
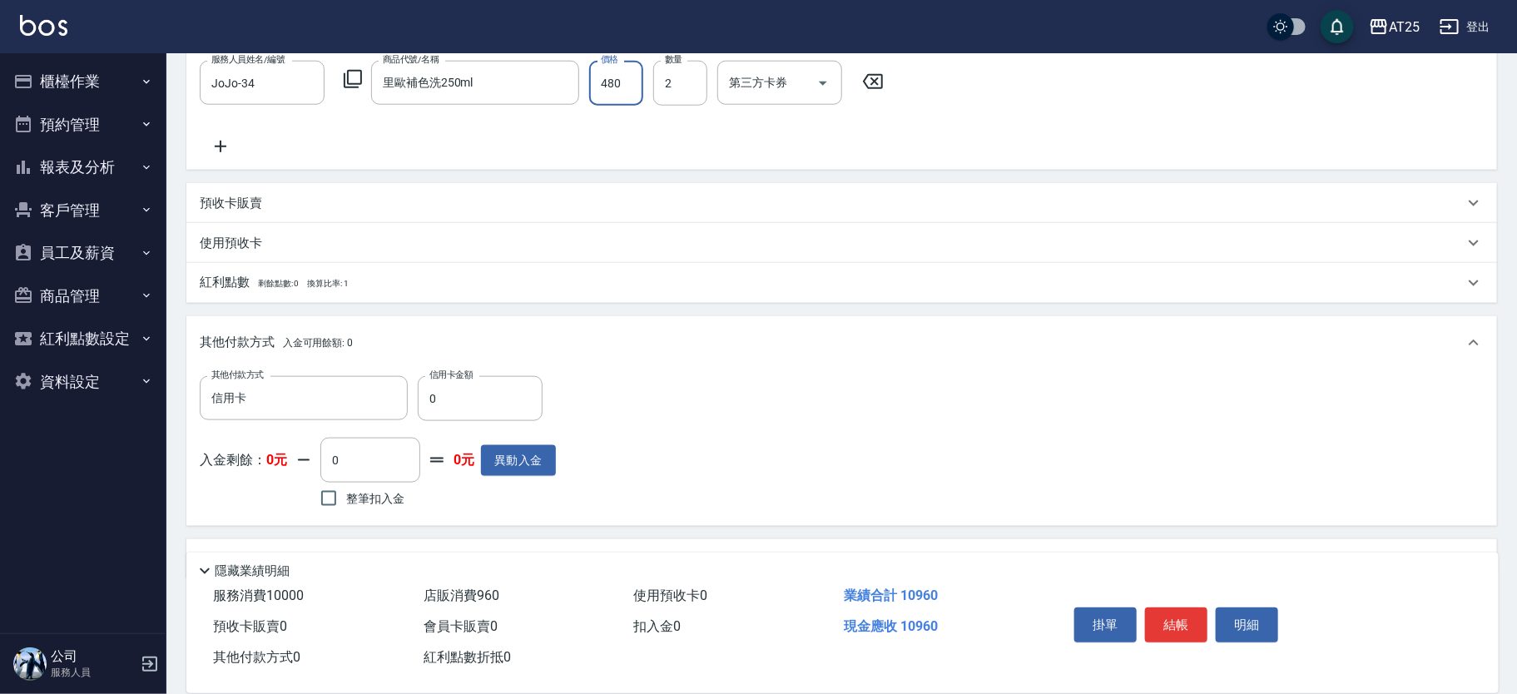
scroll to position [847, 0]
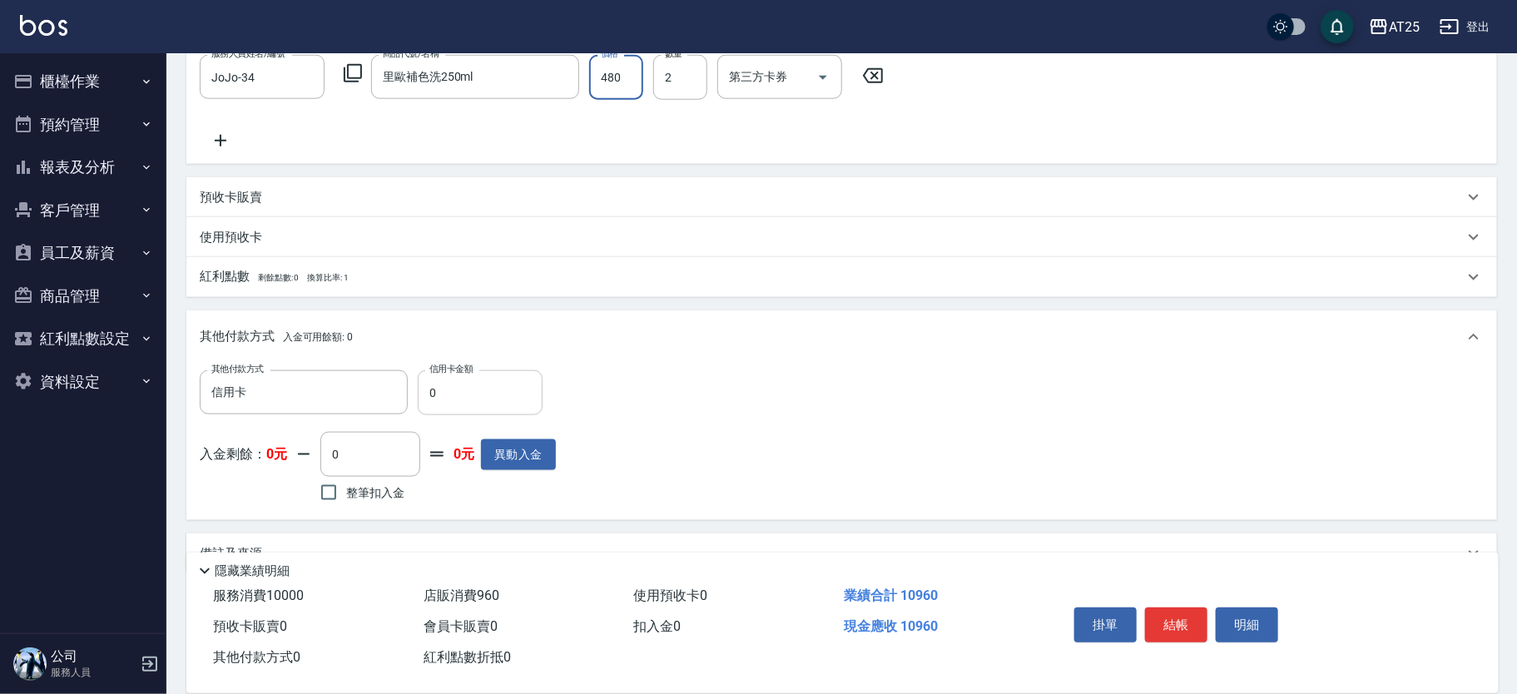
click at [482, 406] on input "0" at bounding box center [480, 392] width 125 height 45
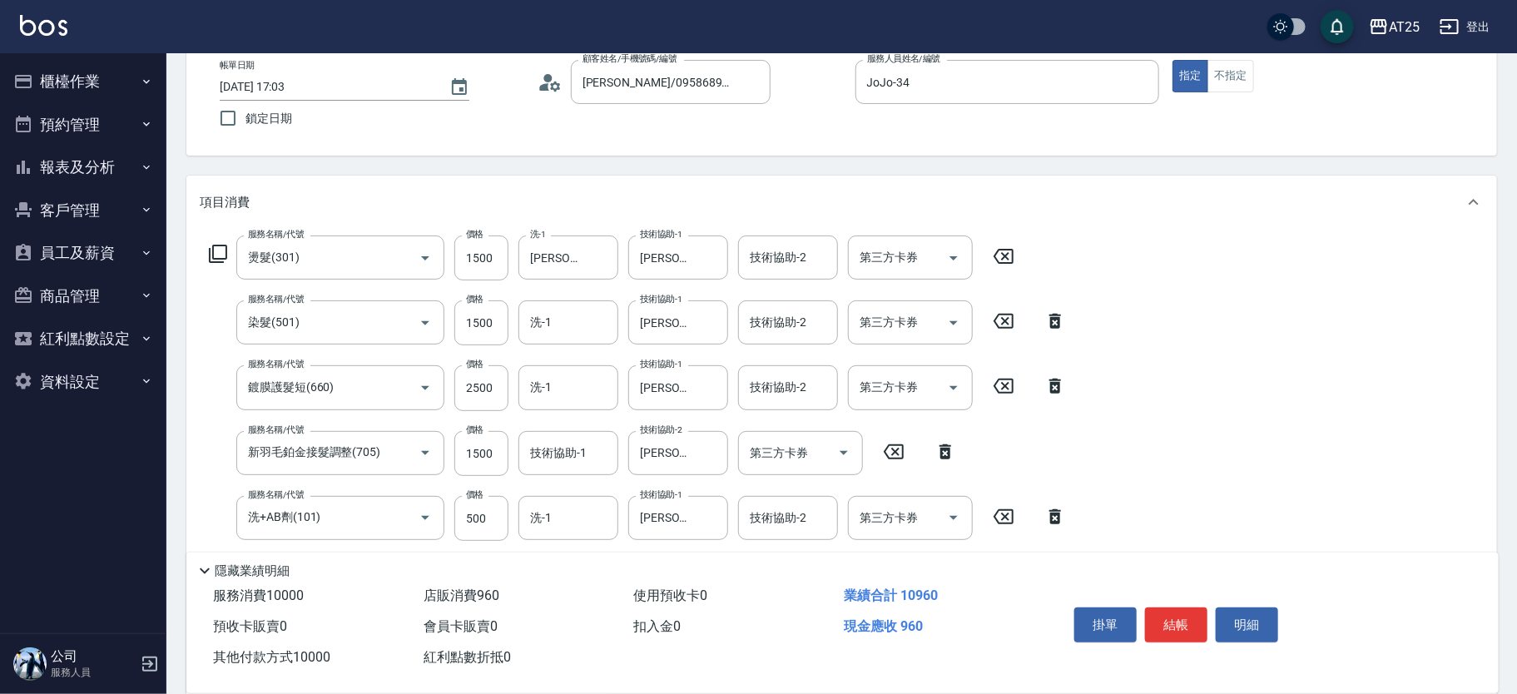
scroll to position [0, 0]
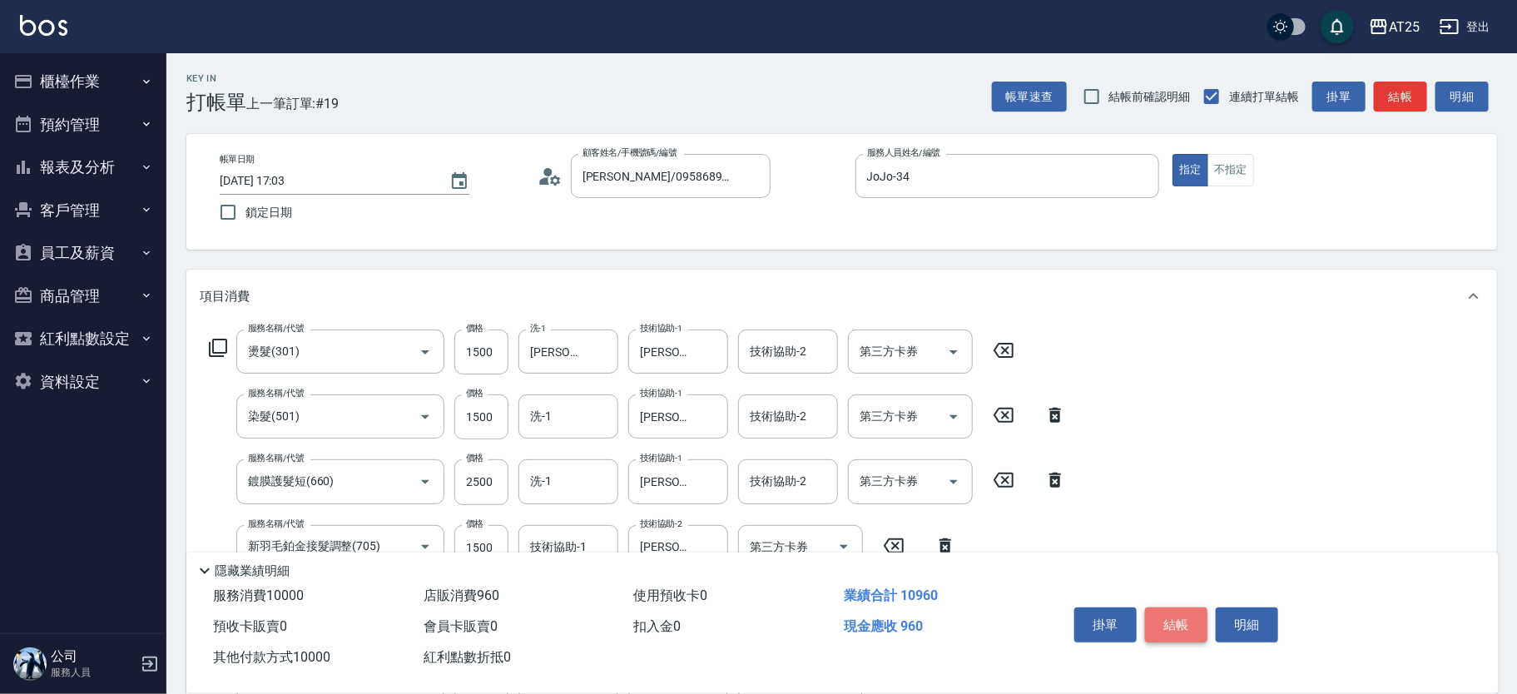
click at [1174, 618] on button "結帳" at bounding box center [1176, 625] width 62 height 35
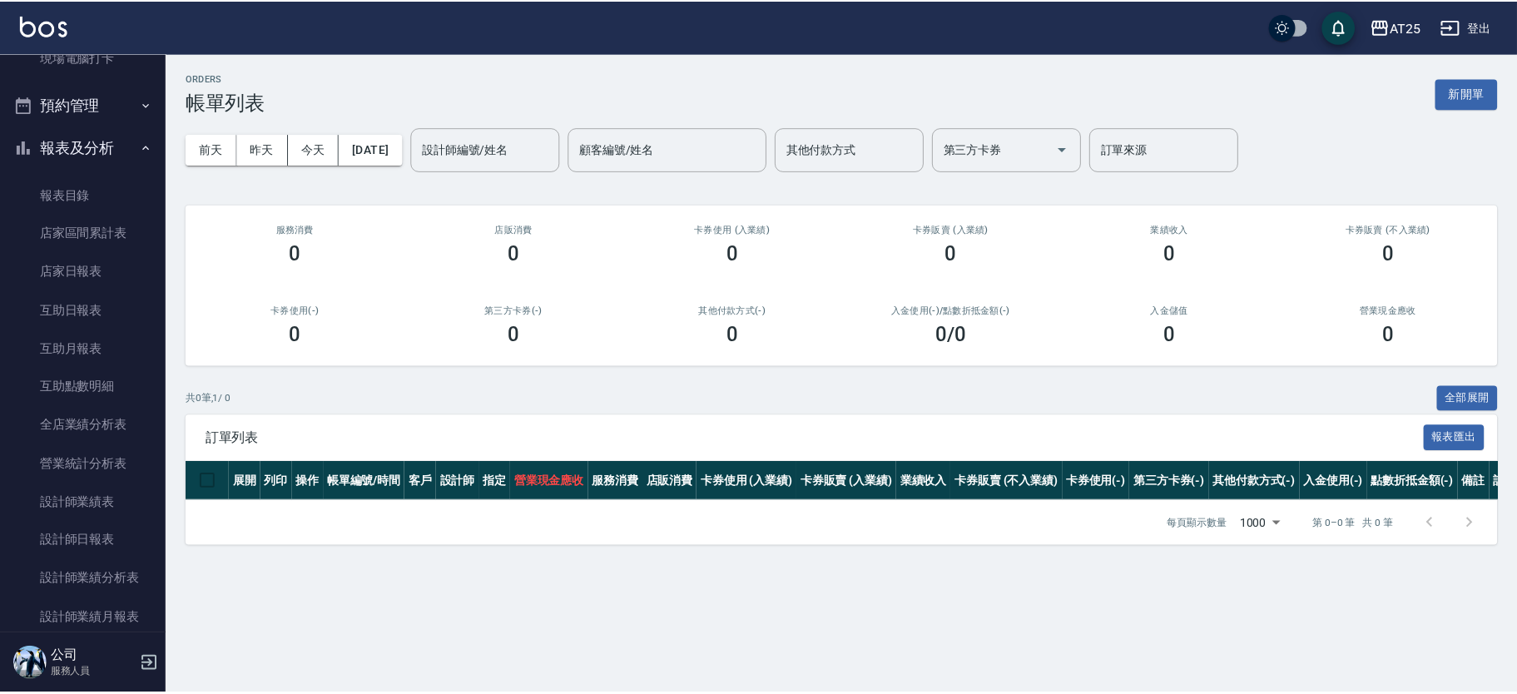
scroll to position [432, 0]
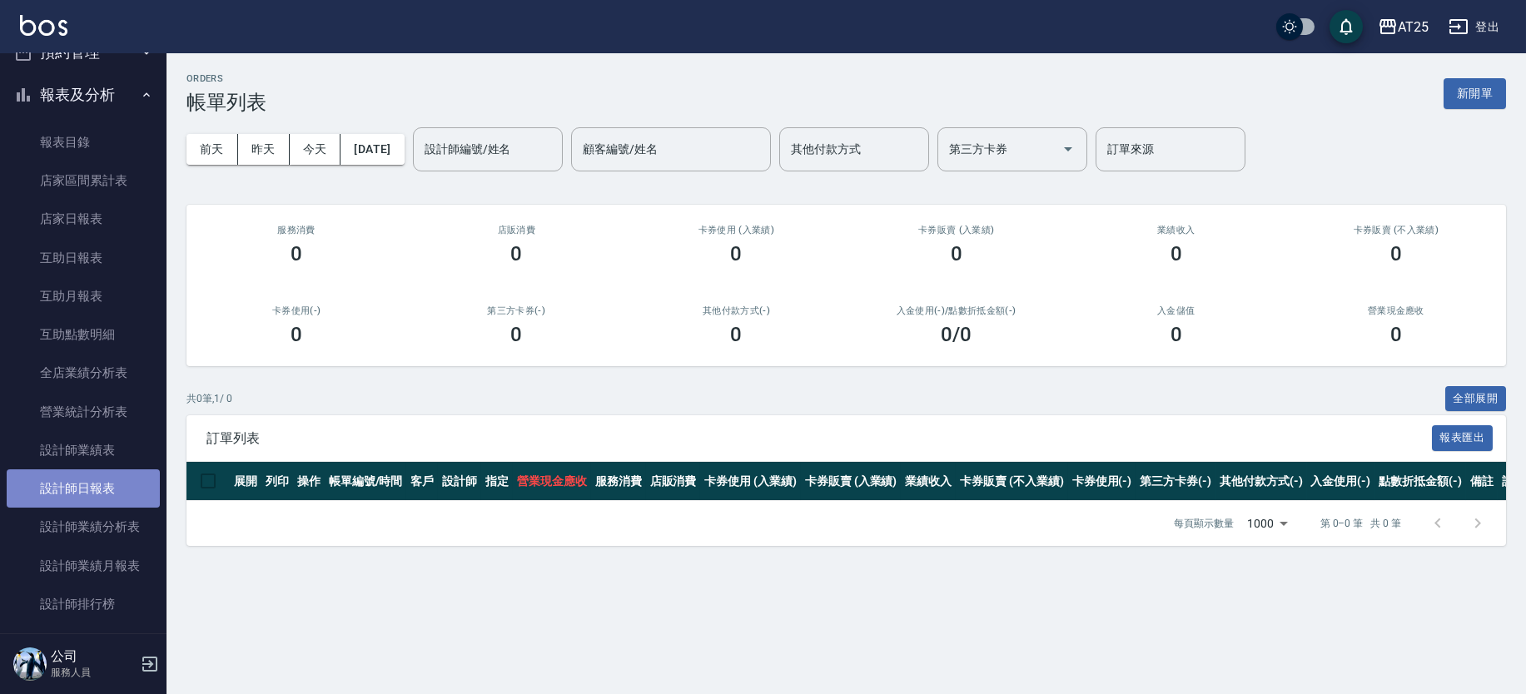
click at [107, 484] on link "設計師日報表" at bounding box center [83, 488] width 153 height 38
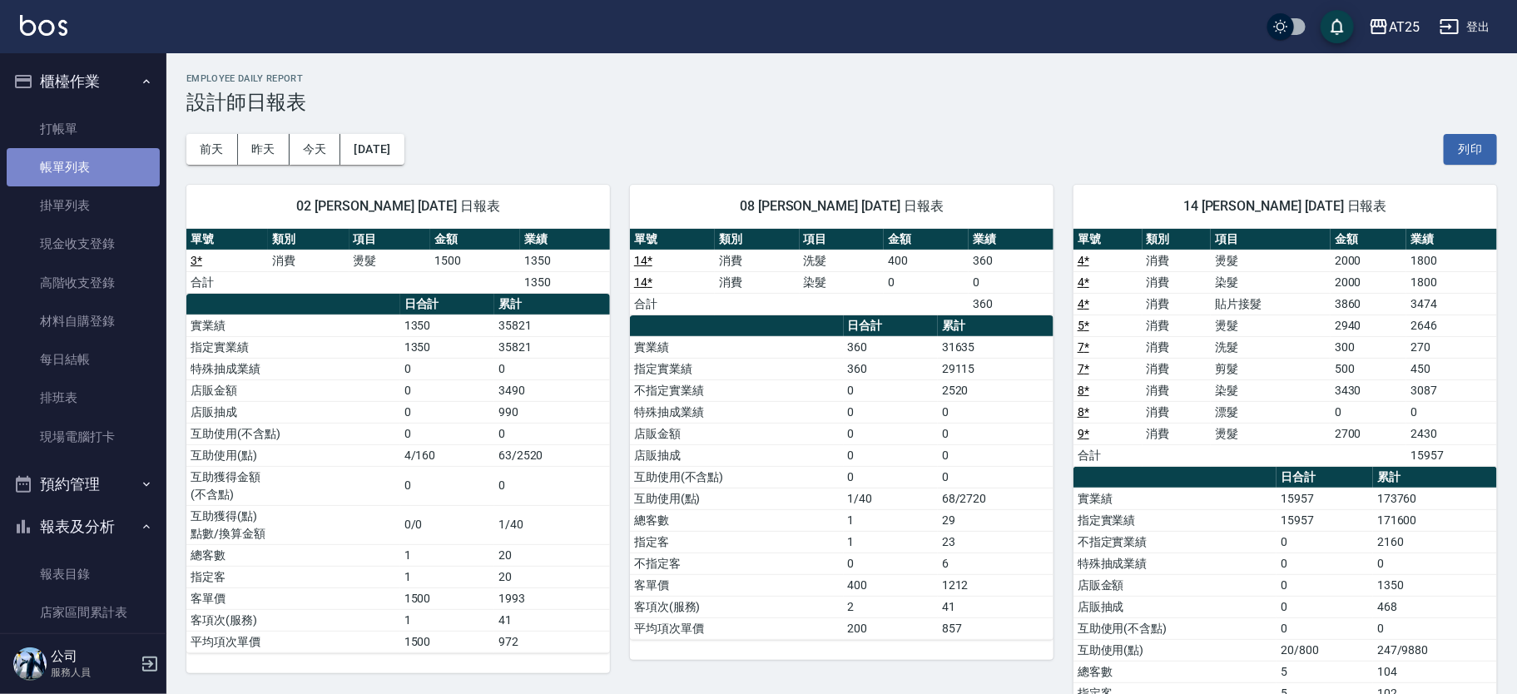
click at [87, 156] on link "帳單列表" at bounding box center [83, 167] width 153 height 38
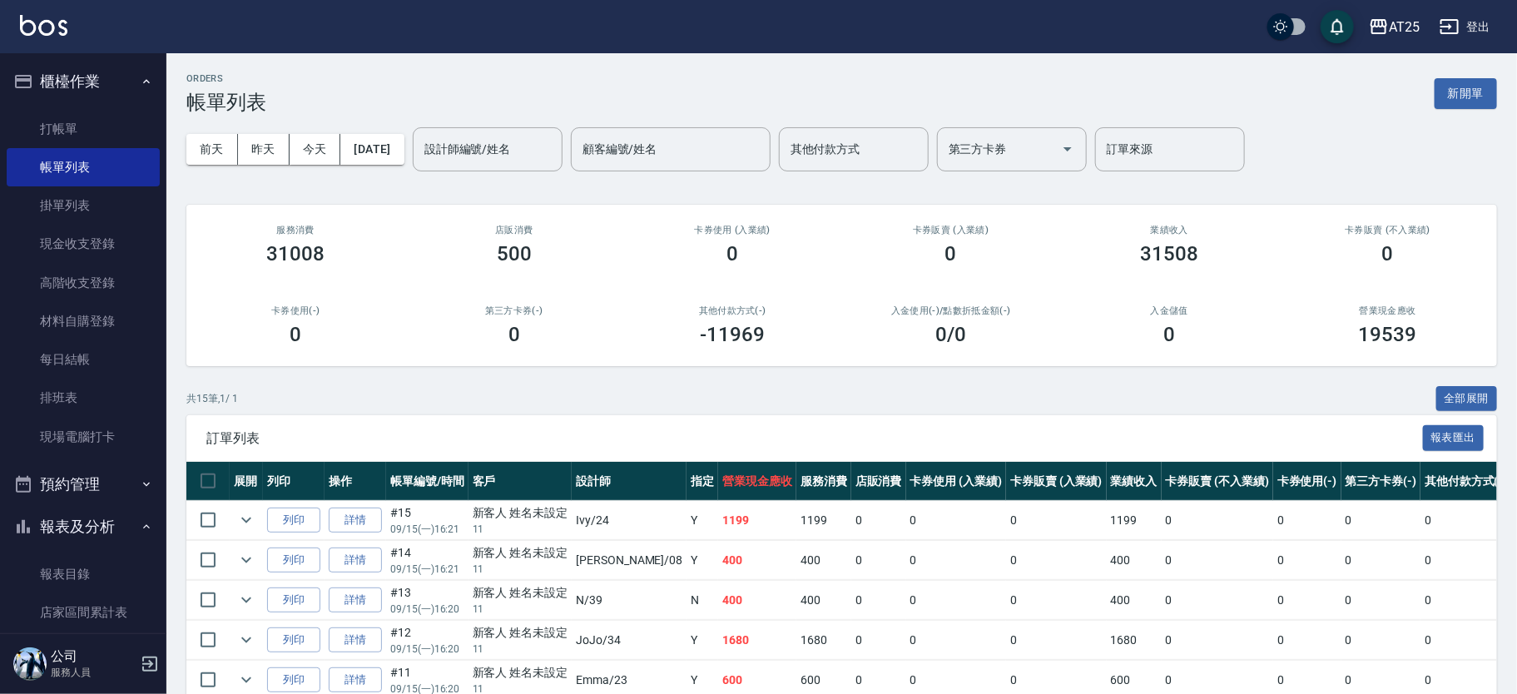
click at [459, 595] on td "#13 09/15 (一) 16:20" at bounding box center [427, 600] width 82 height 39
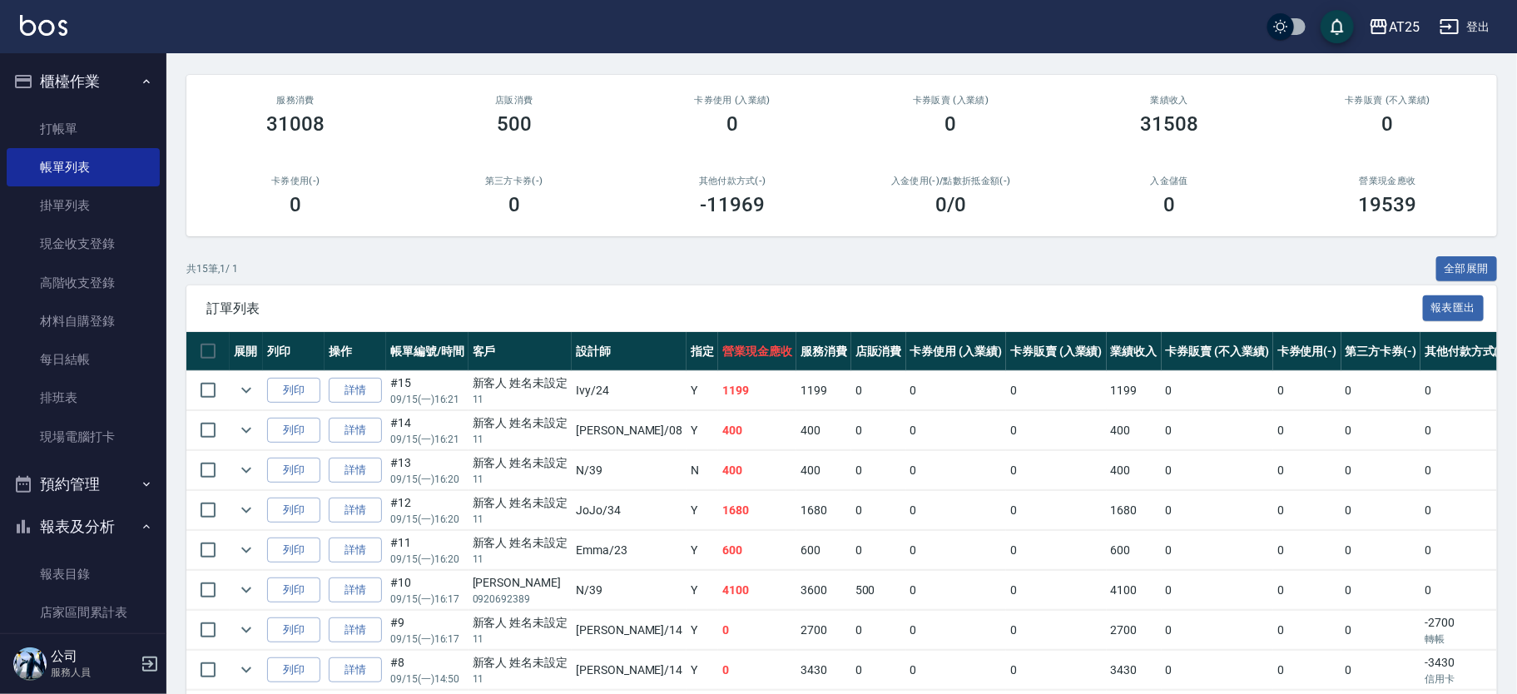
scroll to position [208, 0]
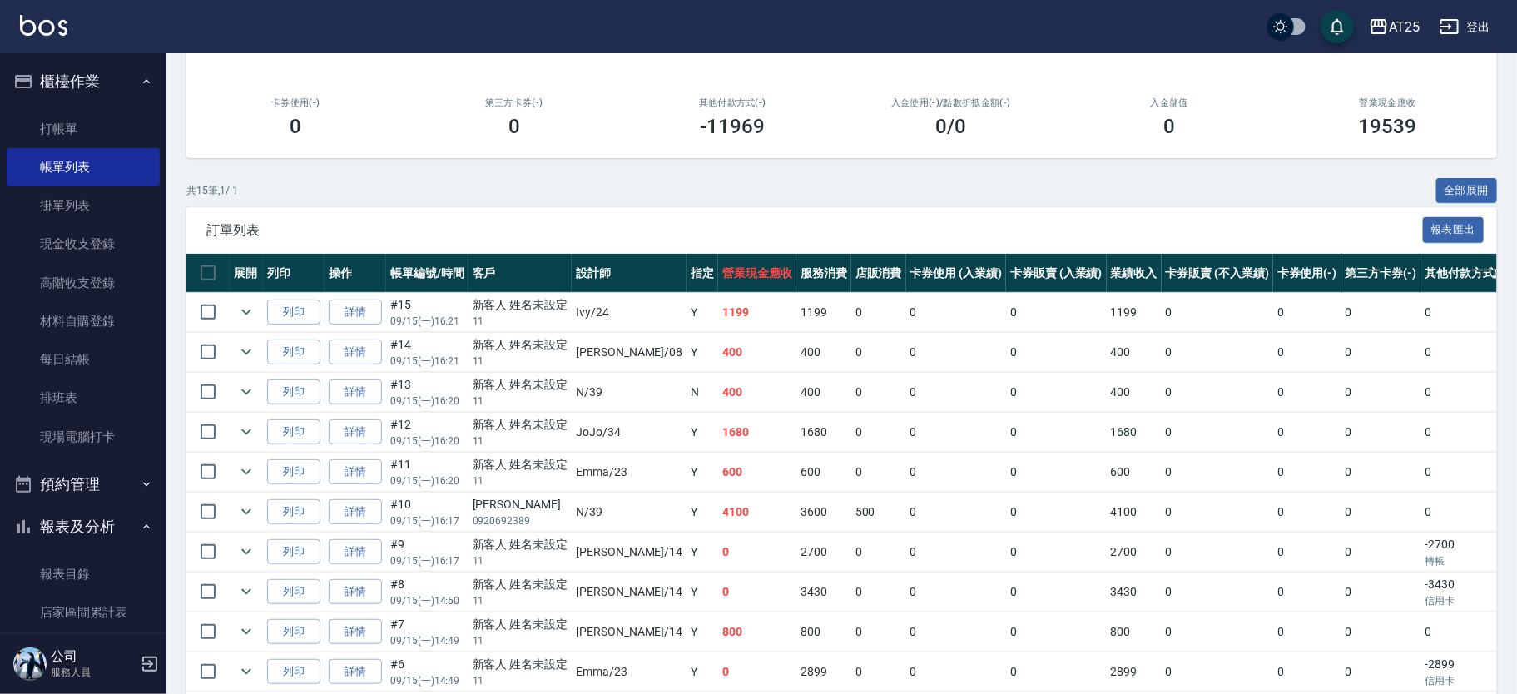
click at [360, 519] on link "詳情" at bounding box center [355, 512] width 53 height 26
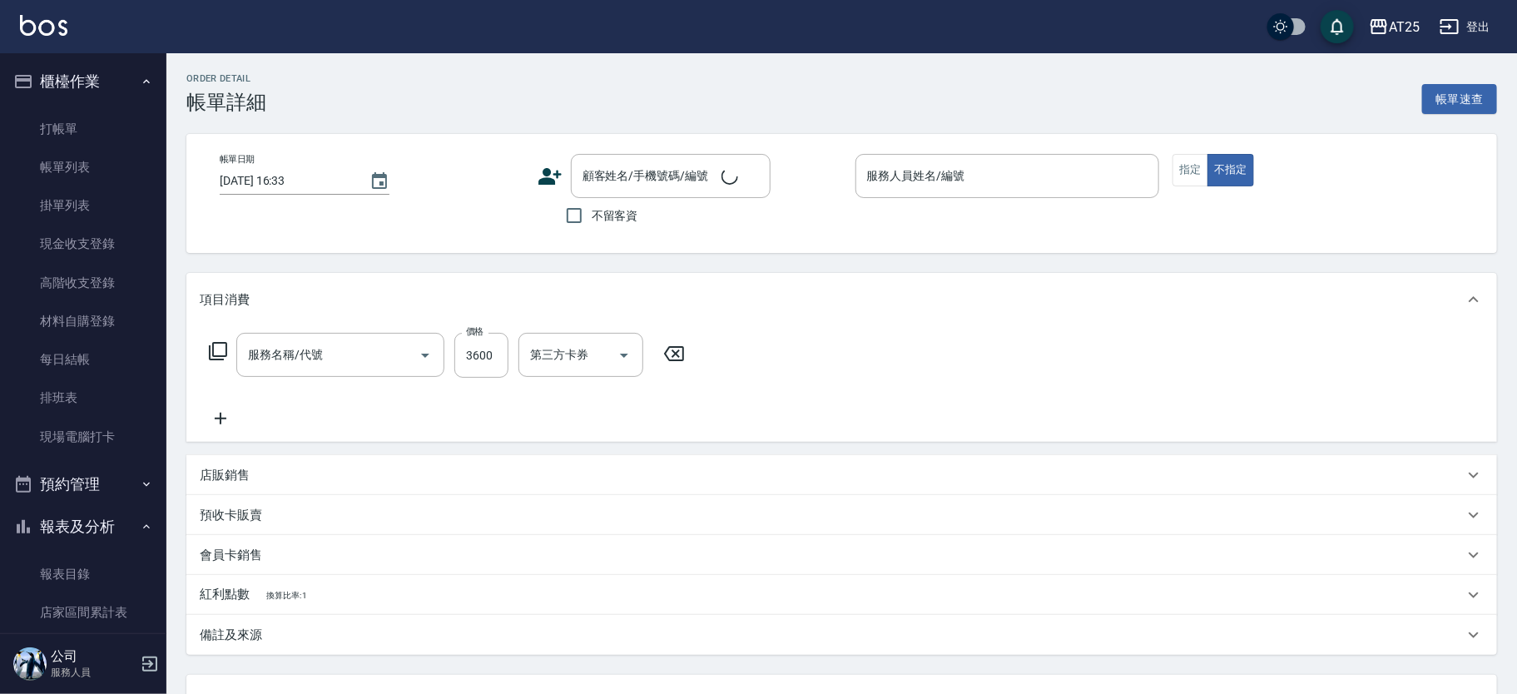
type input "[DATE] 16:17"
type input "N-39"
type input "410"
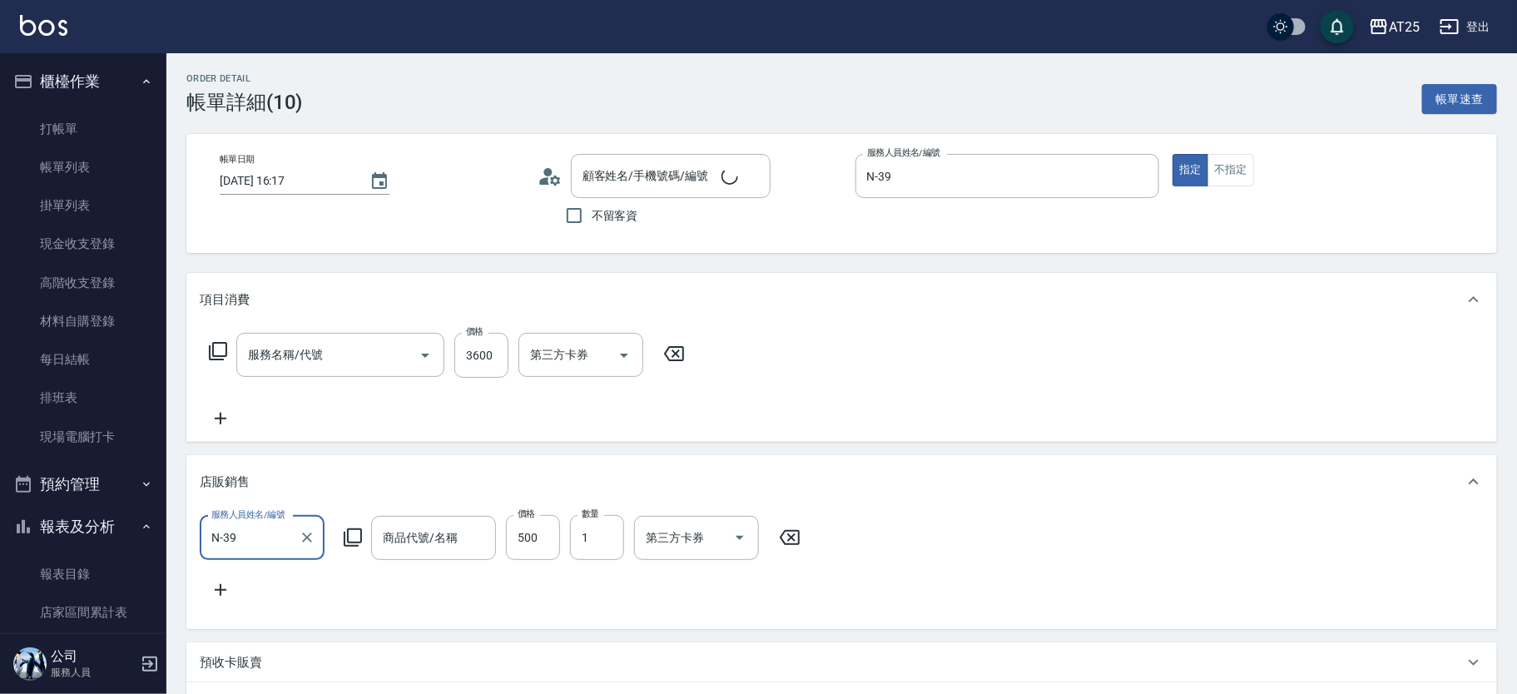
type input "染髮(501)"
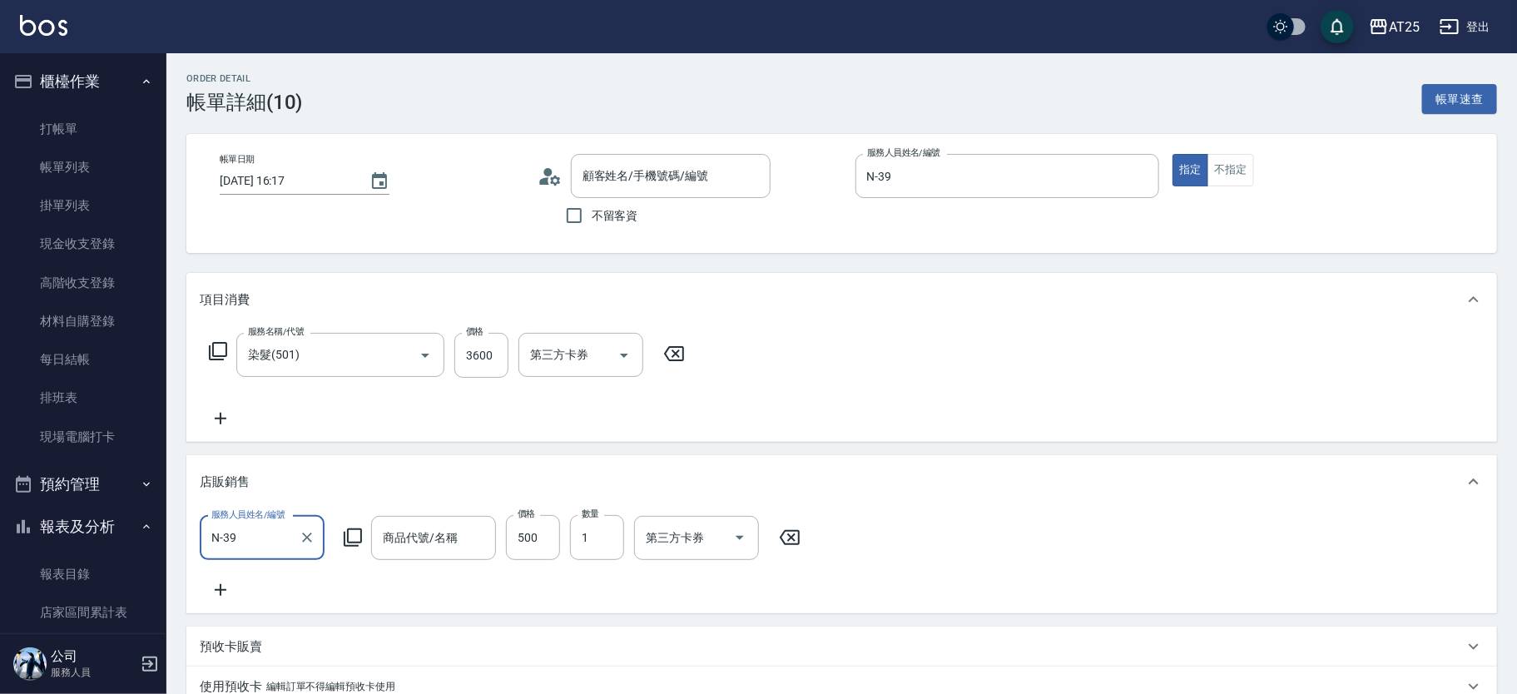
type input "[PERSON_NAME]/0920692389/null"
type input "[PERSON_NAME]斯新品頭皮保養香水50ML(藍)"
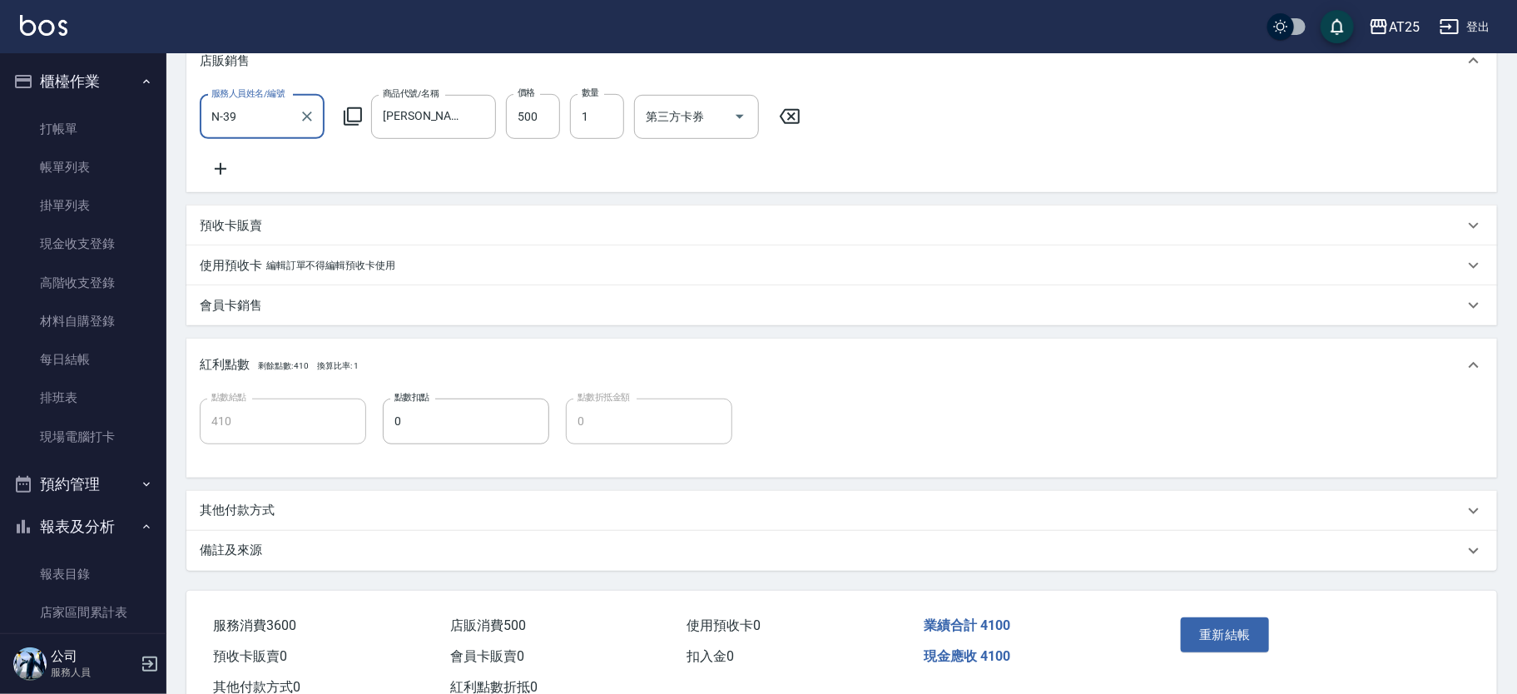
scroll to position [385, 0]
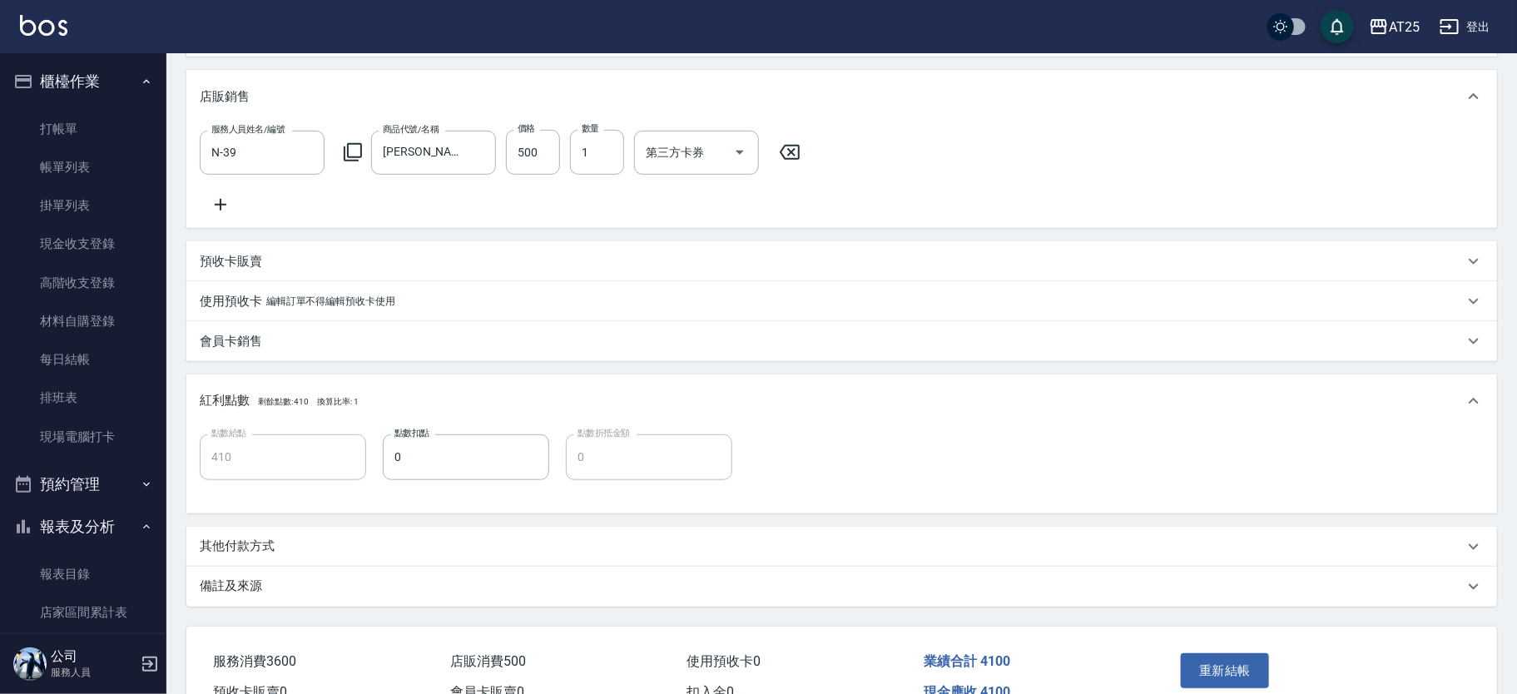
click at [481, 214] on div "服務人員姓名/編號 N-39 服務人員姓名/編號 商品代號/名稱 [PERSON_NAME]斯新品頭皮保養香水50ML(藍) 商品代號/名稱 價格 500 價…" at bounding box center [842, 172] width 1284 height 85
click at [455, 154] on input "[PERSON_NAME]斯新品頭皮保養香水50ML(藍)" at bounding box center [421, 152] width 85 height 29
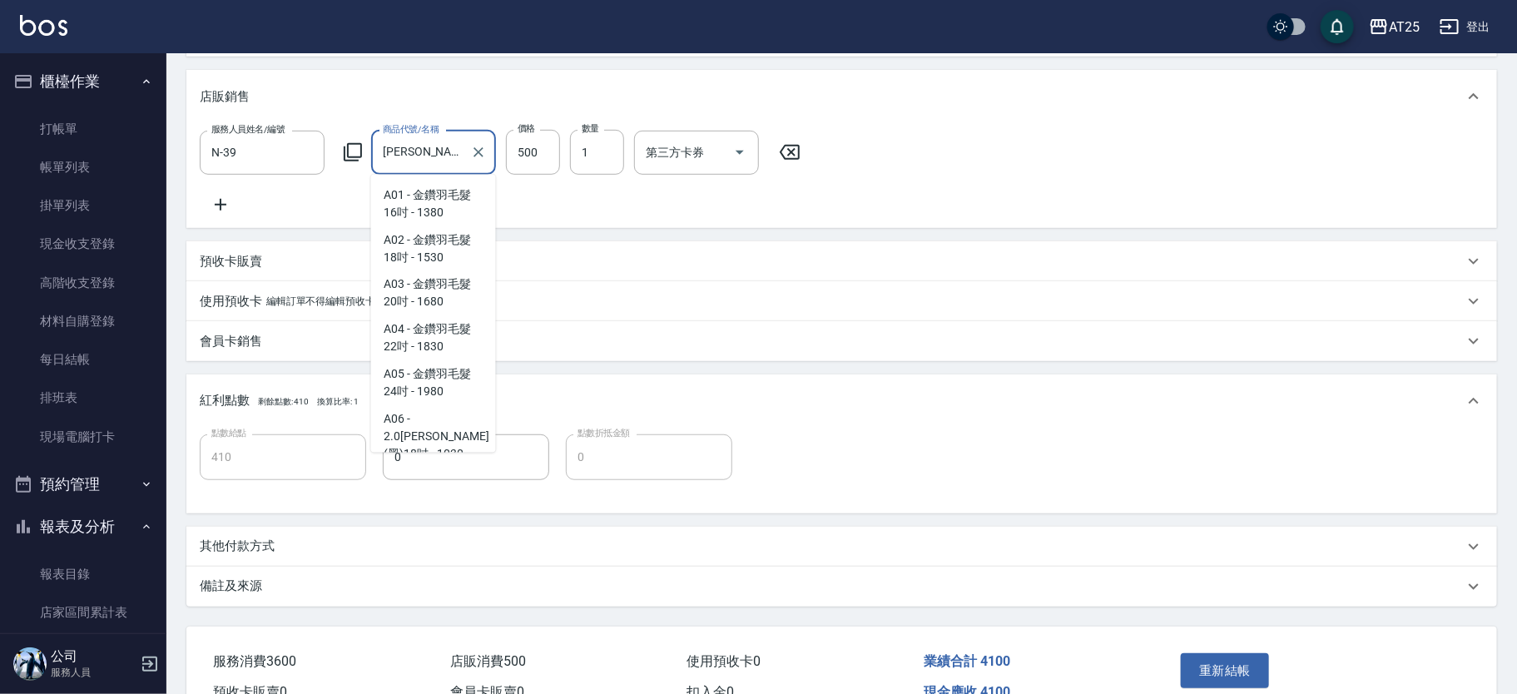
scroll to position [13711, 0]
click at [524, 191] on div "服務人員姓名/編號 N-39 服務人員姓名/編號 商品代號/名稱 [PERSON_NAME]斯新品頭皮保養香水50ML(藍) 商品代號/名稱 價格 500 價…" at bounding box center [842, 172] width 1284 height 85
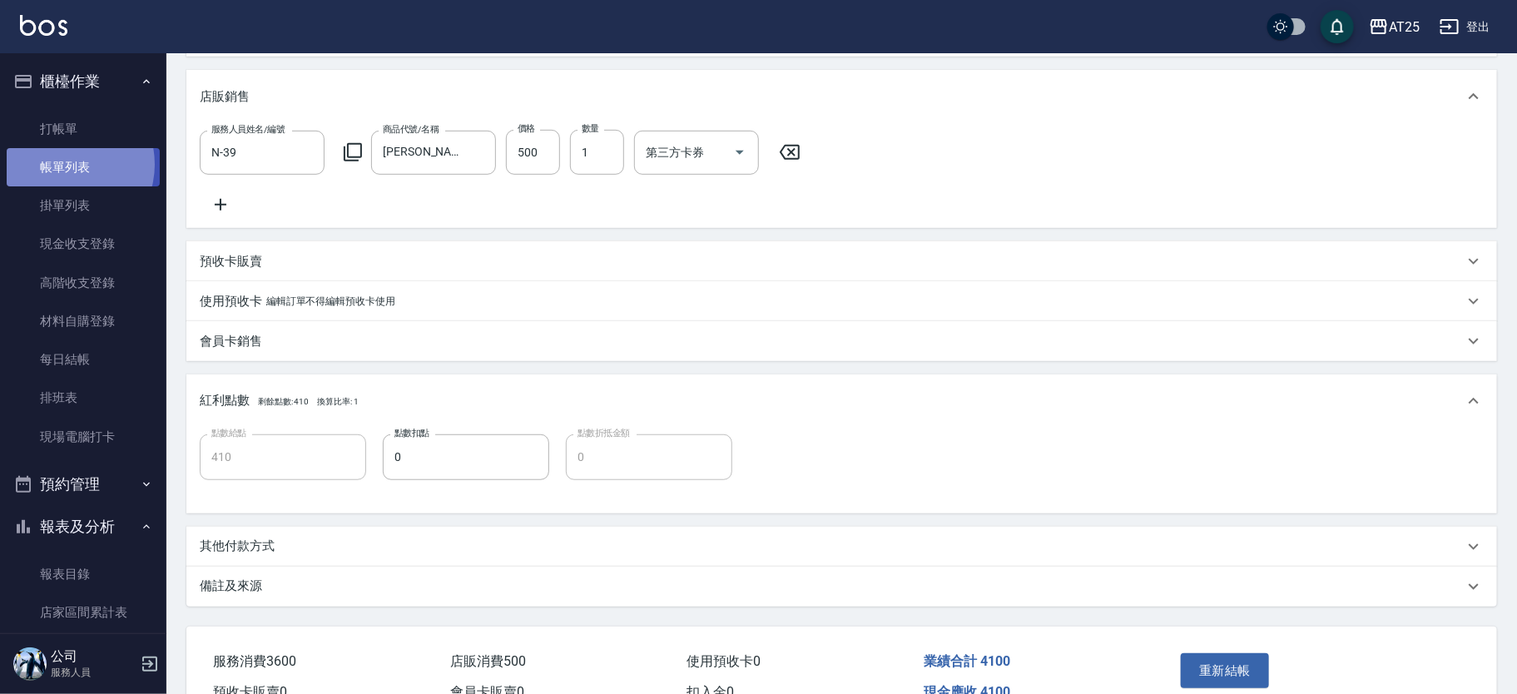
click at [66, 165] on link "帳單列表" at bounding box center [83, 167] width 153 height 38
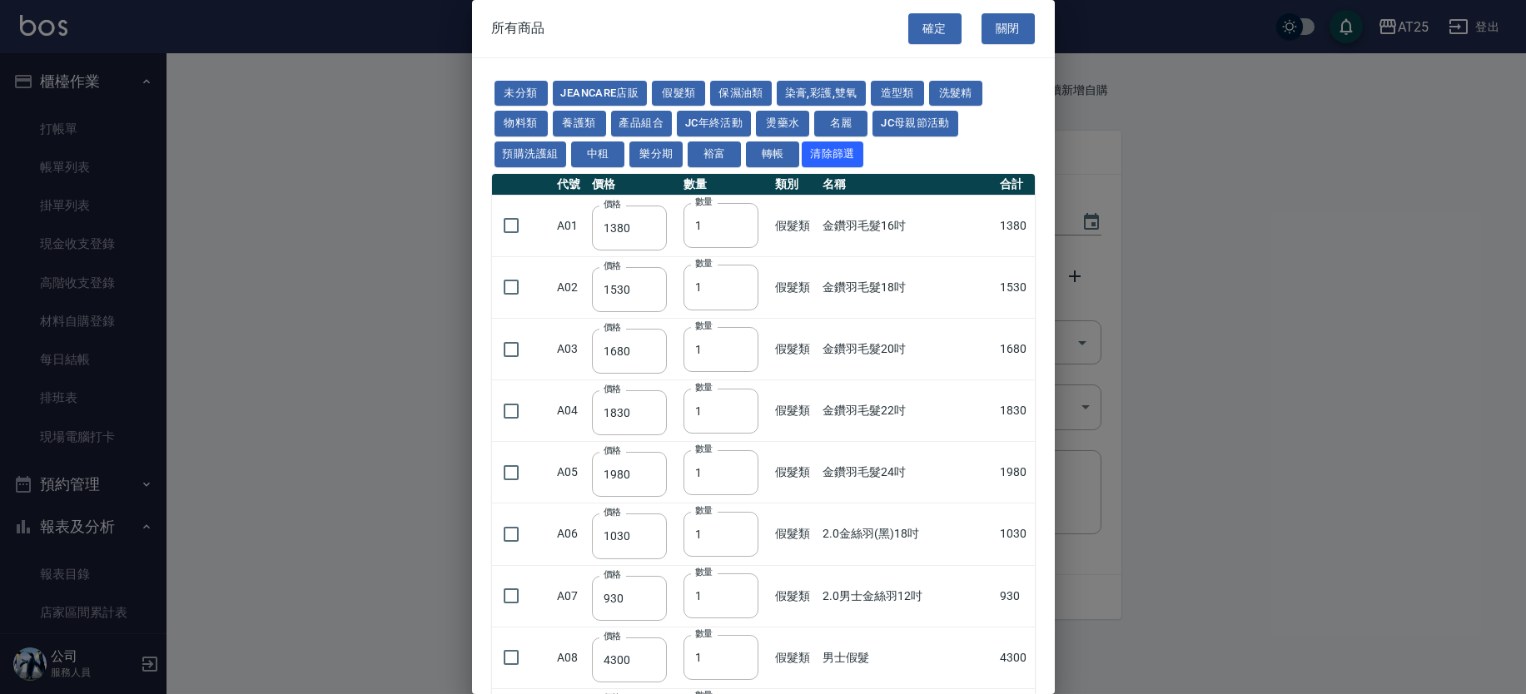
scroll to position [2765, 0]
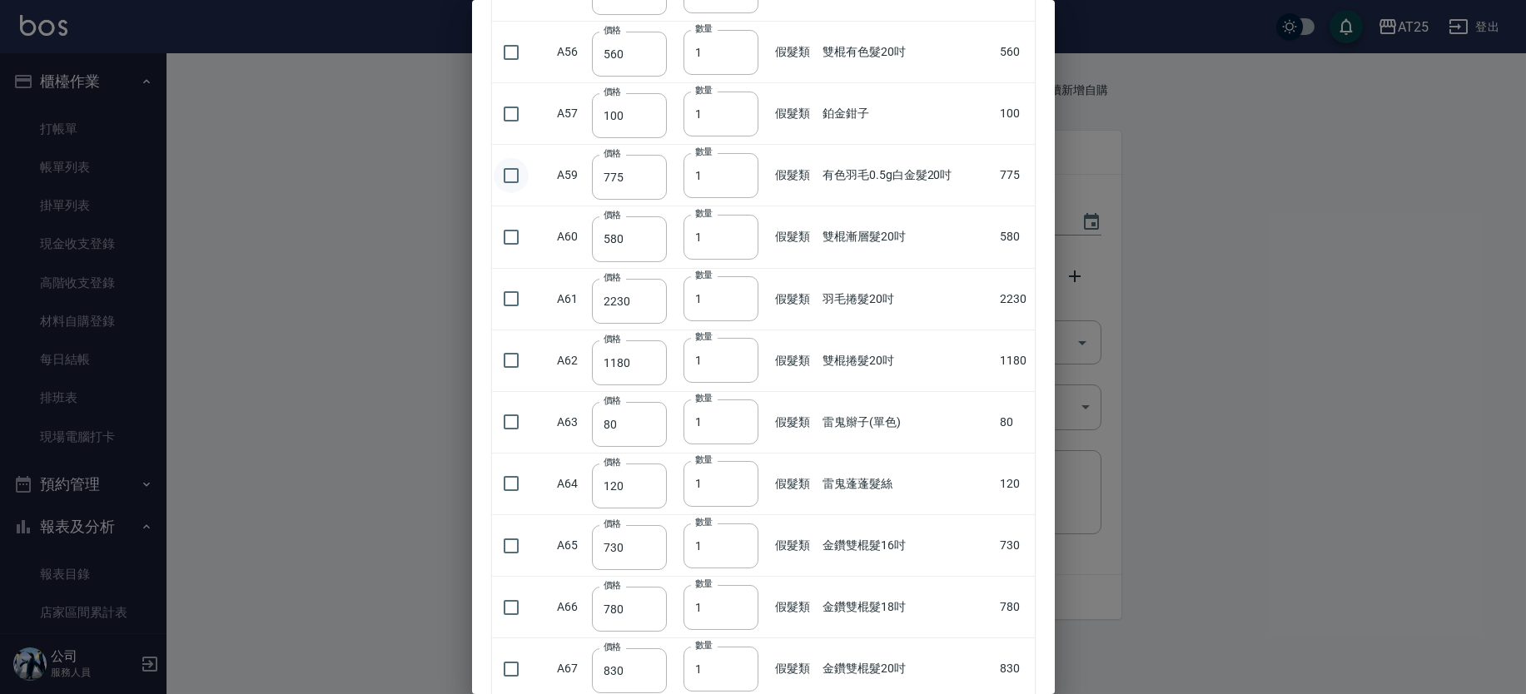
click at [512, 177] on input "checkbox" at bounding box center [511, 175] width 35 height 35
checkbox input "true"
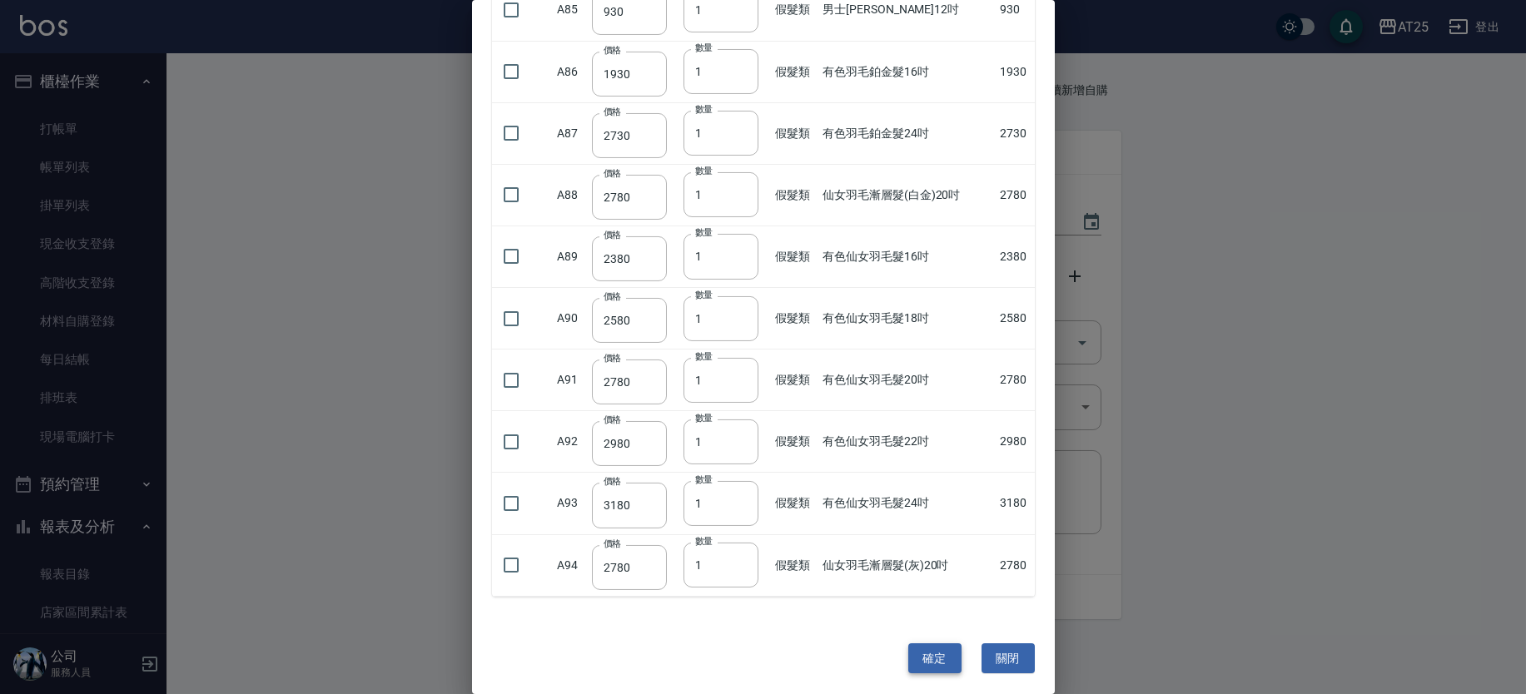
drag, startPoint x: 954, startPoint y: 645, endPoint x: 941, endPoint y: 650, distance: 14.2
click at [942, 650] on div "確定 關閉" at bounding box center [763, 659] width 583 height 84
click at [941, 650] on button "確定" at bounding box center [934, 658] width 53 height 31
type input "有色羽毛0.5g白金髮20吋"
type input "775"
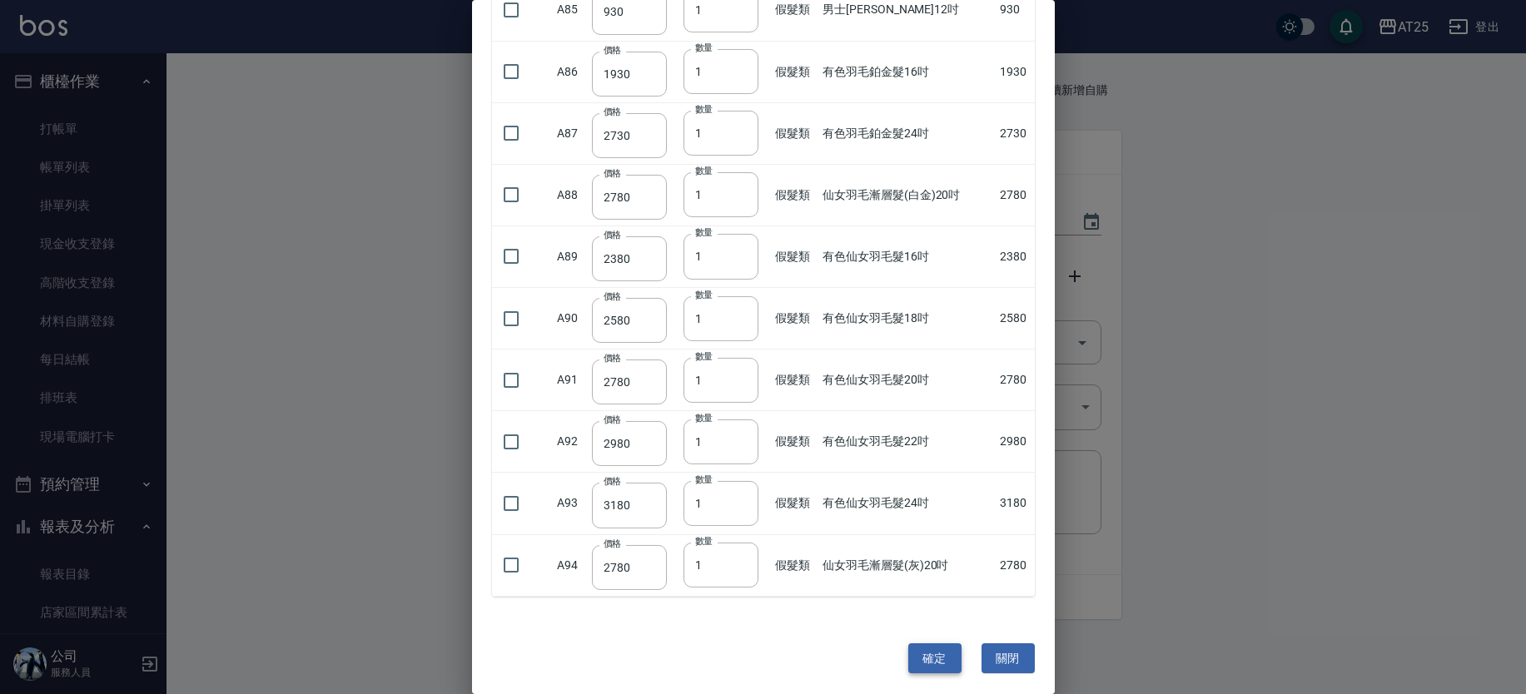
type input "1"
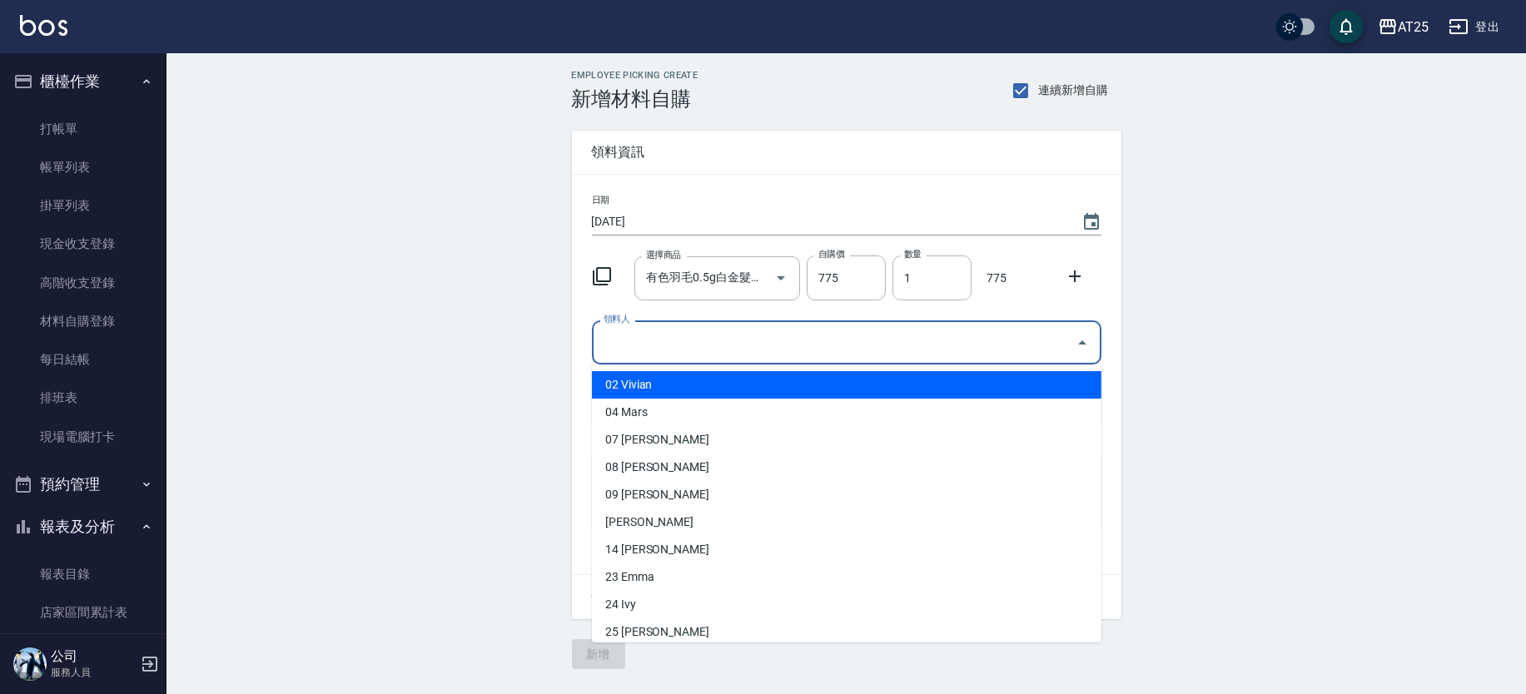
click at [654, 330] on input "領料人" at bounding box center [833, 342] width 469 height 29
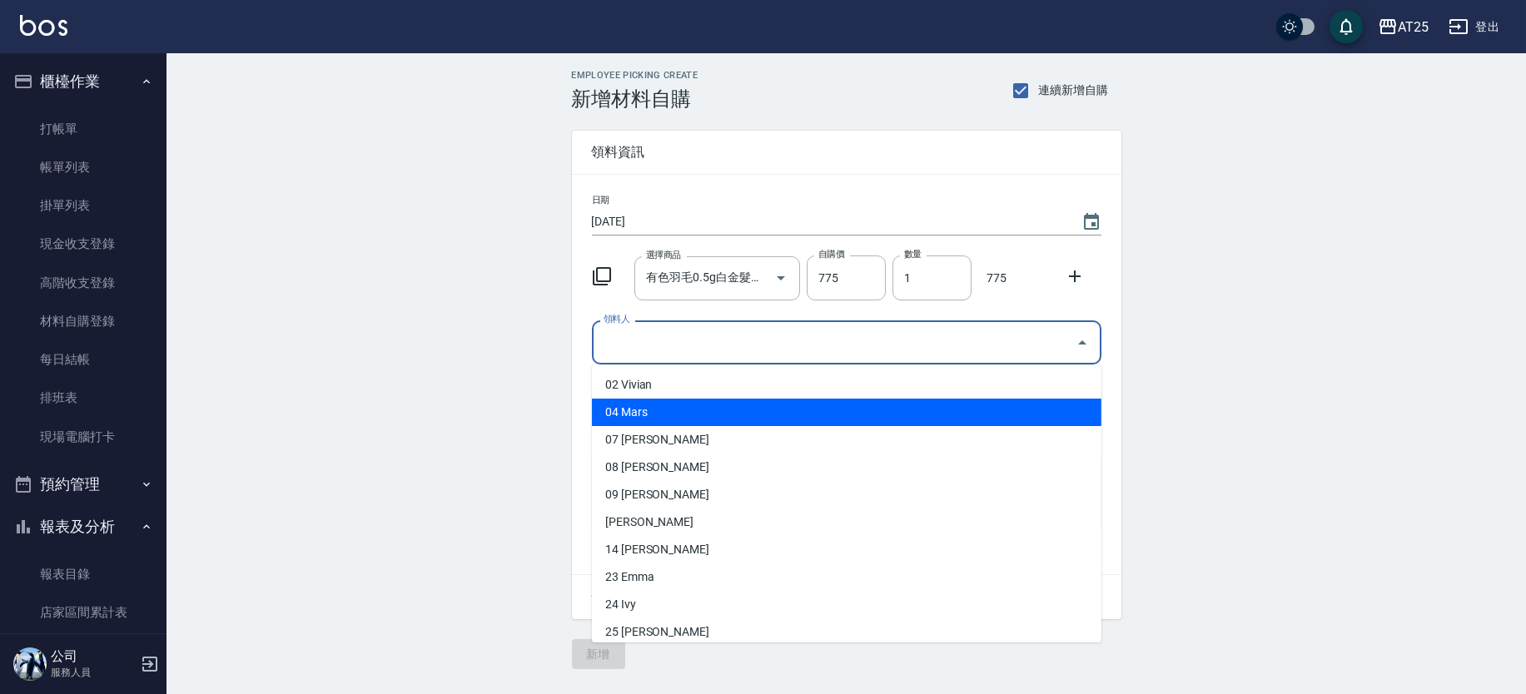
click at [652, 405] on li "04 Mars" at bounding box center [846, 412] width 509 height 27
type input "Mars"
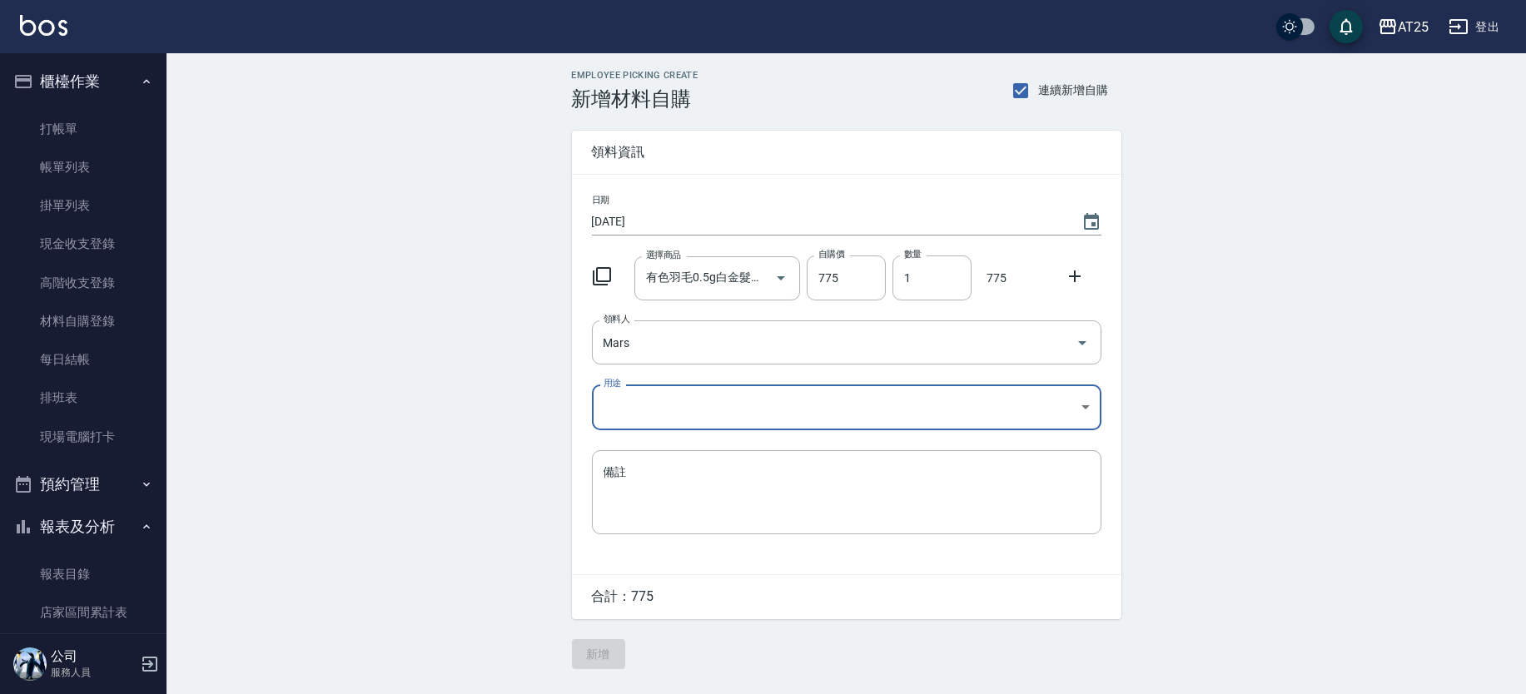
click at [628, 406] on body "AT25 登出 櫃檯作業 打帳單 帳單列表 掛單列表 現金收支登錄 高階收支登錄 材料自購登錄 每日結帳 排班表 現場電腦打卡 預約管理 預約管理 單日預約紀…" at bounding box center [763, 347] width 1526 height 694
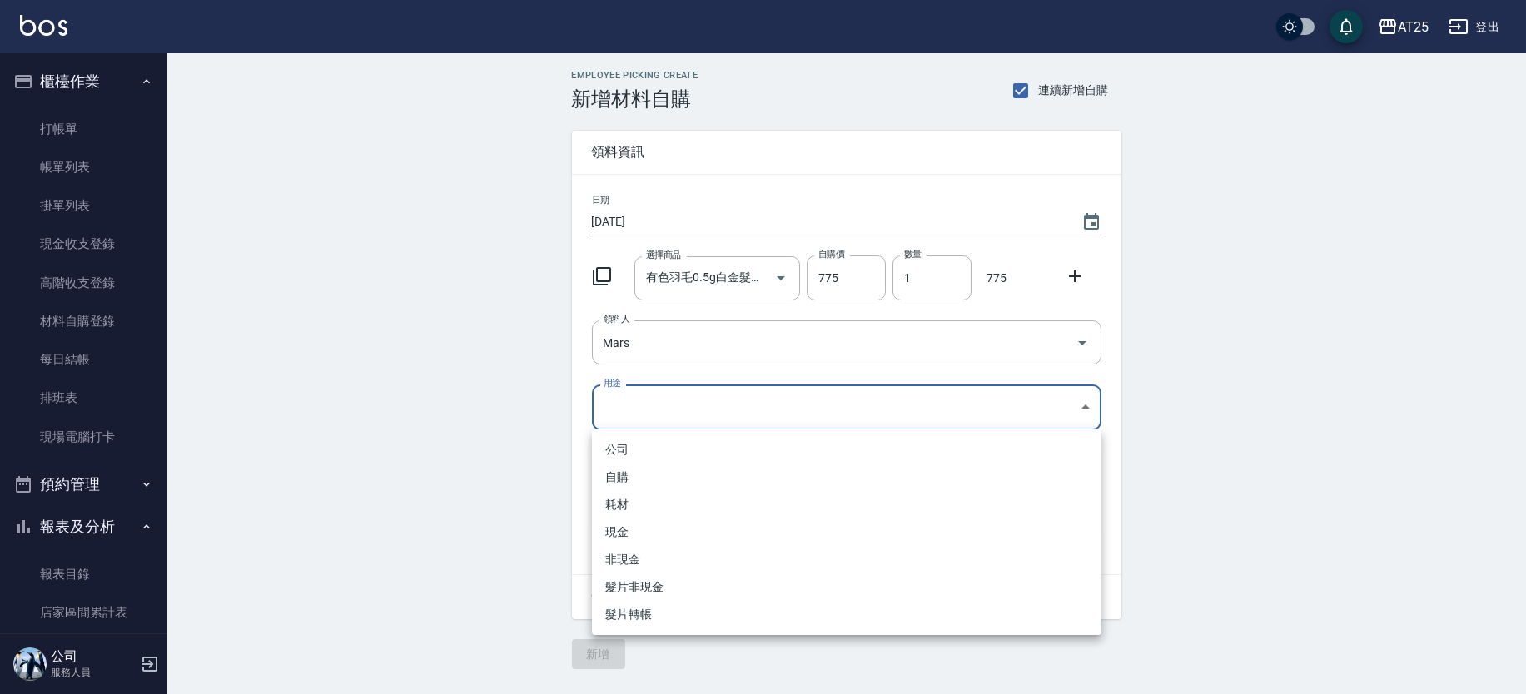
click at [629, 538] on li "現金" at bounding box center [846, 532] width 509 height 27
type input "現金"
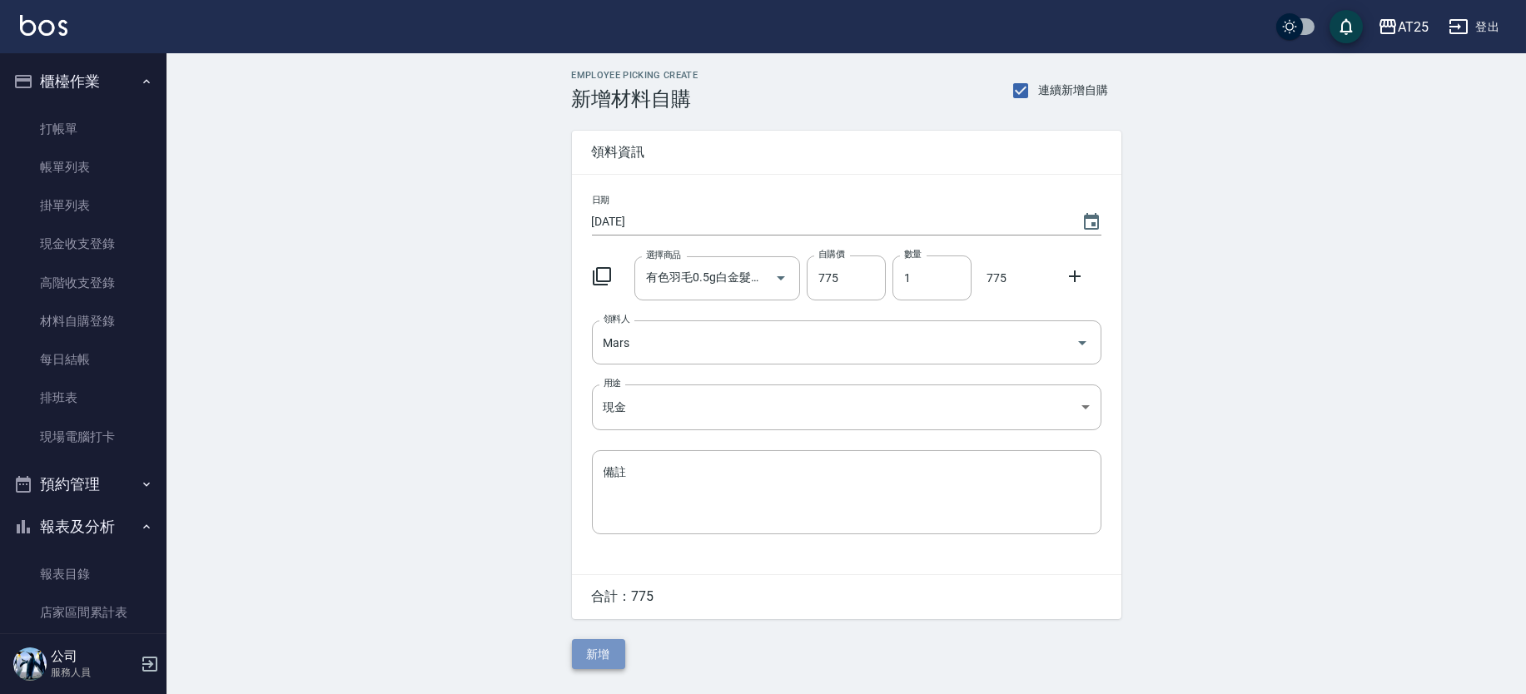
click at [609, 649] on button "新增" at bounding box center [598, 654] width 53 height 31
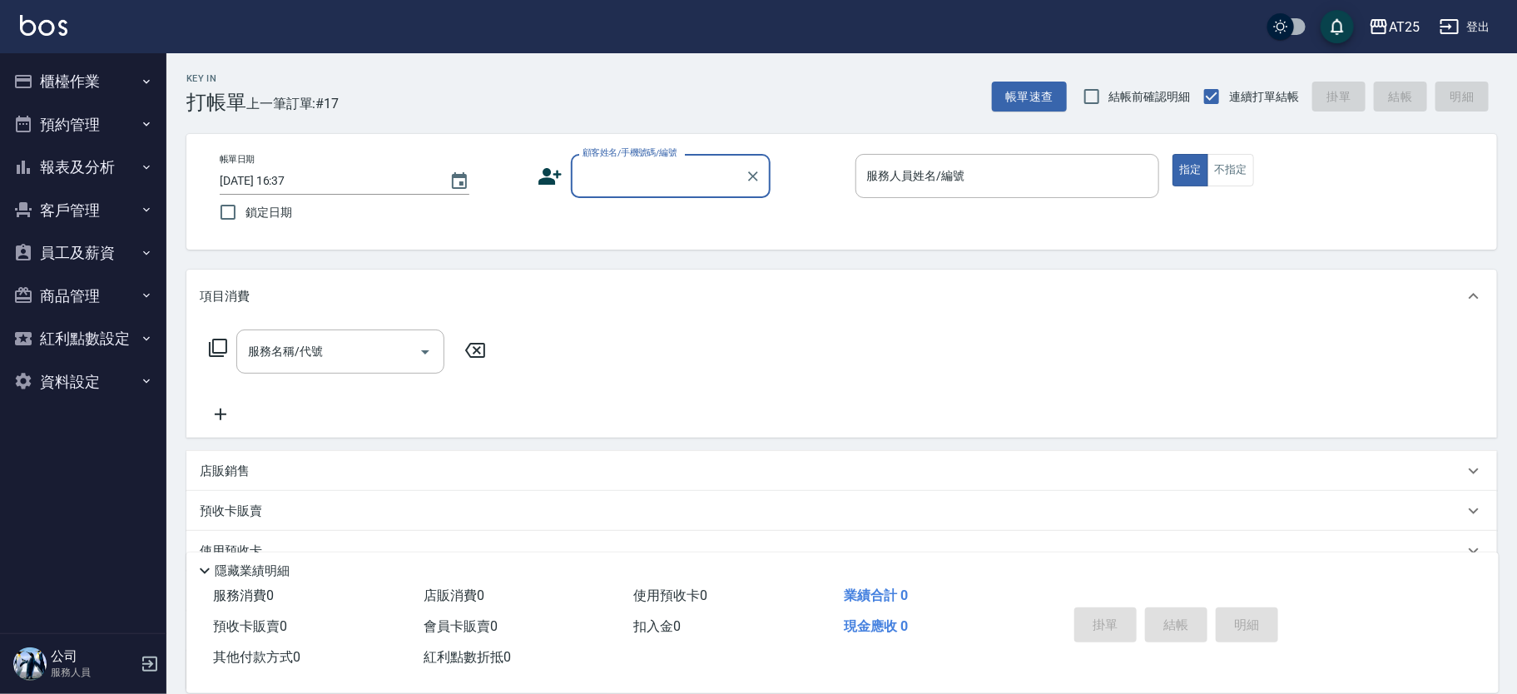
click at [89, 166] on button "報表及分析" at bounding box center [83, 167] width 153 height 43
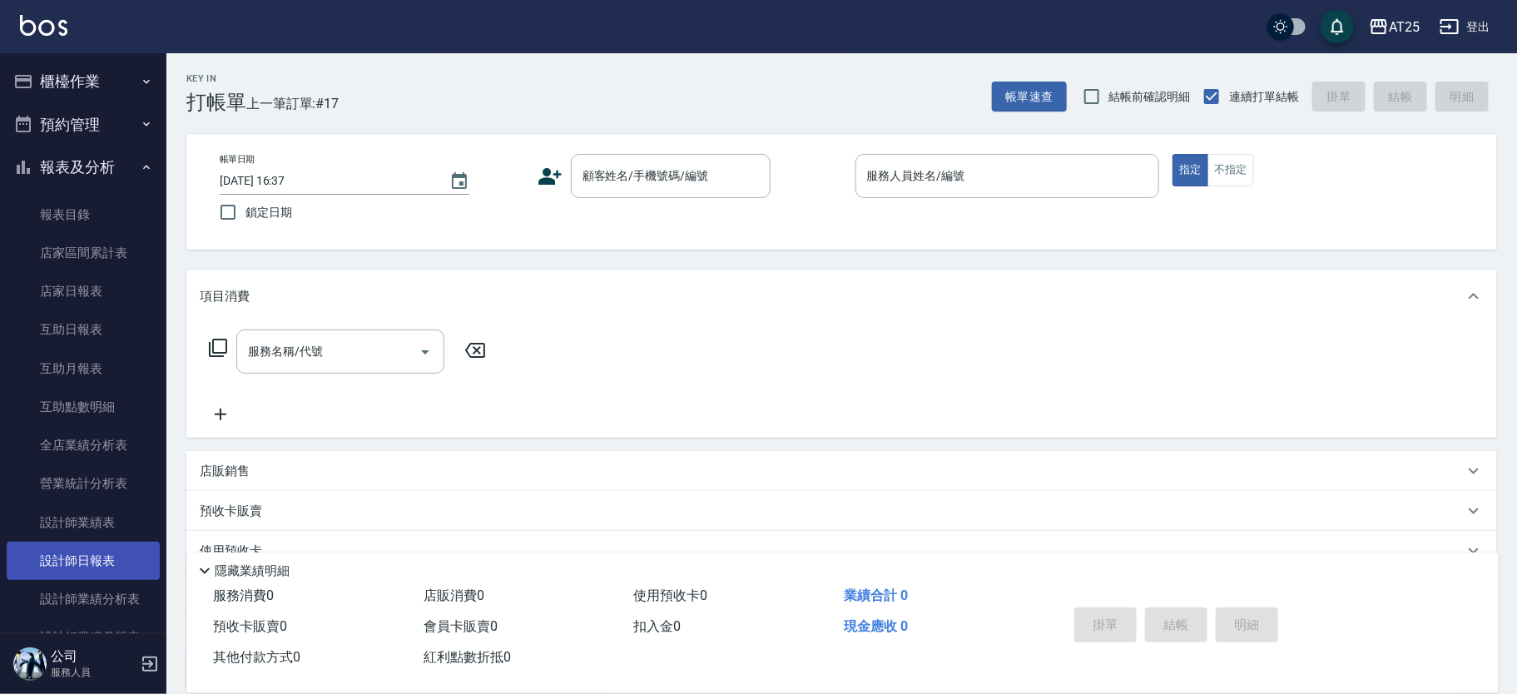
click at [104, 569] on link "設計師日報表" at bounding box center [83, 561] width 153 height 38
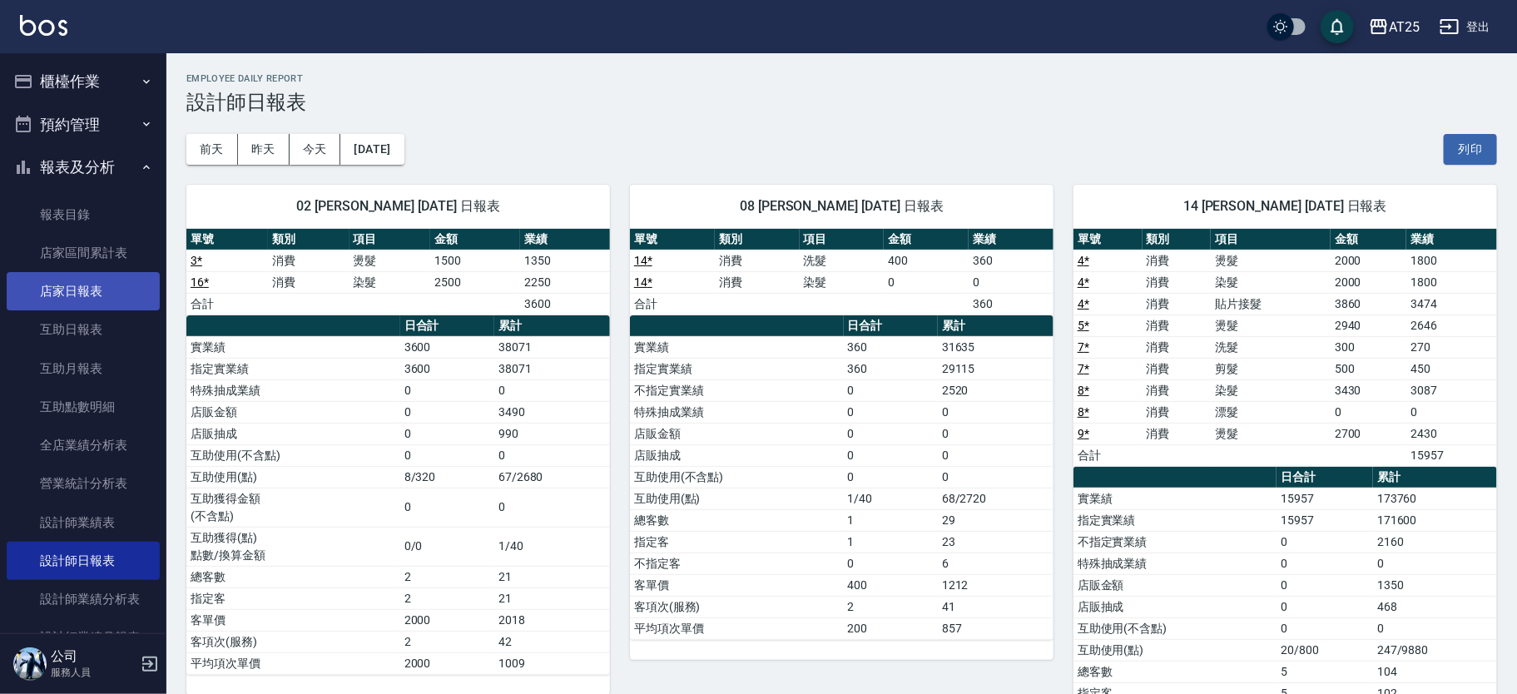
click at [95, 303] on link "店家日報表" at bounding box center [83, 291] width 153 height 38
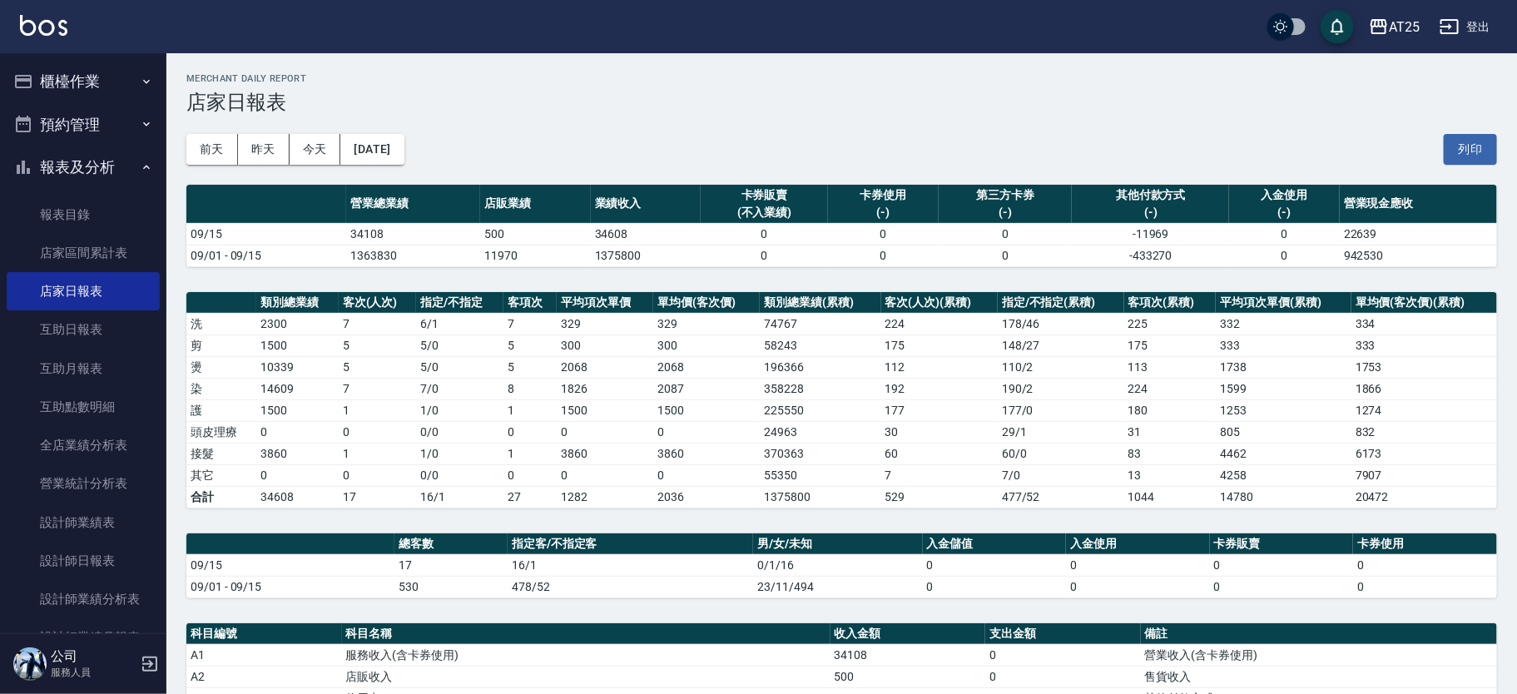
scroll to position [448, 0]
